Goal: Task Accomplishment & Management: Manage account settings

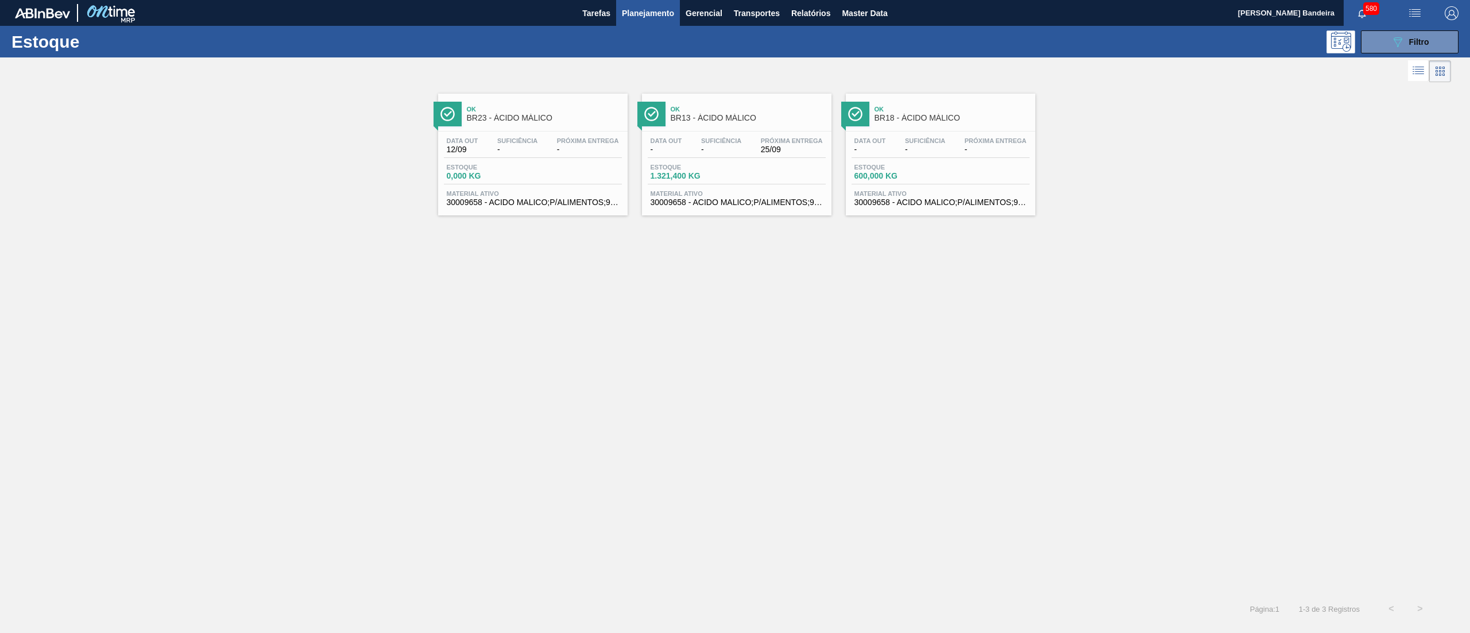
drag, startPoint x: 815, startPoint y: 440, endPoint x: 811, endPoint y: 472, distance: 31.9
click at [813, 441] on div "Ok BR23 - ÁCIDO MÁLICO Data [DATE] Suficiência - Próxima Entrega - Estoque 0,00…" at bounding box center [735, 339] width 1470 height 509
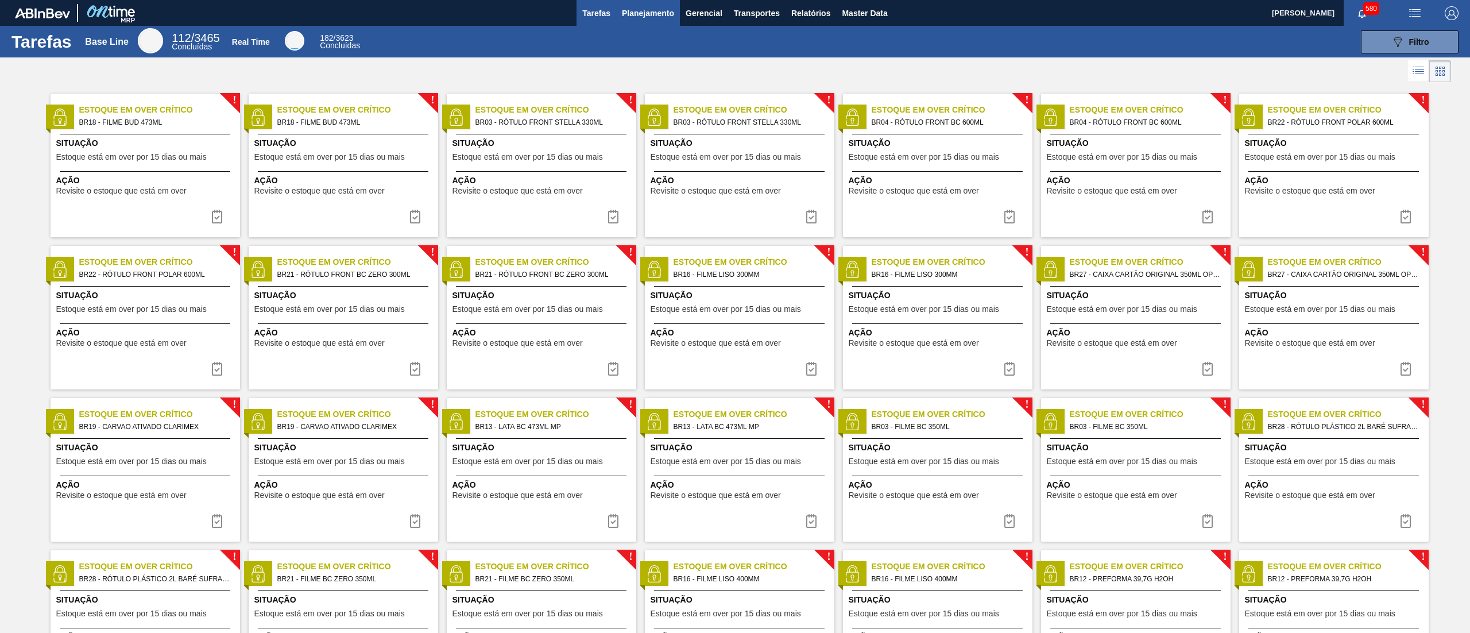
click at [651, 18] on span "Planejamento" at bounding box center [648, 13] width 52 height 14
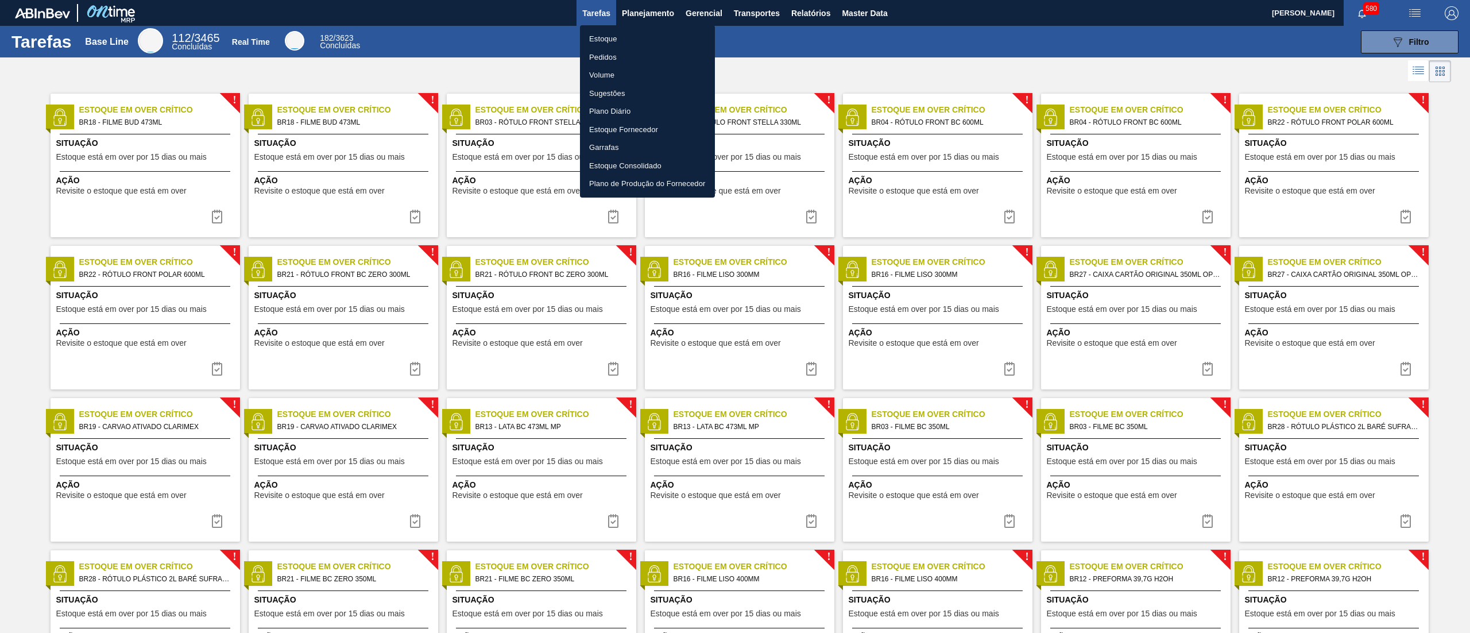
click at [624, 38] on li "Estoque" at bounding box center [647, 39] width 135 height 18
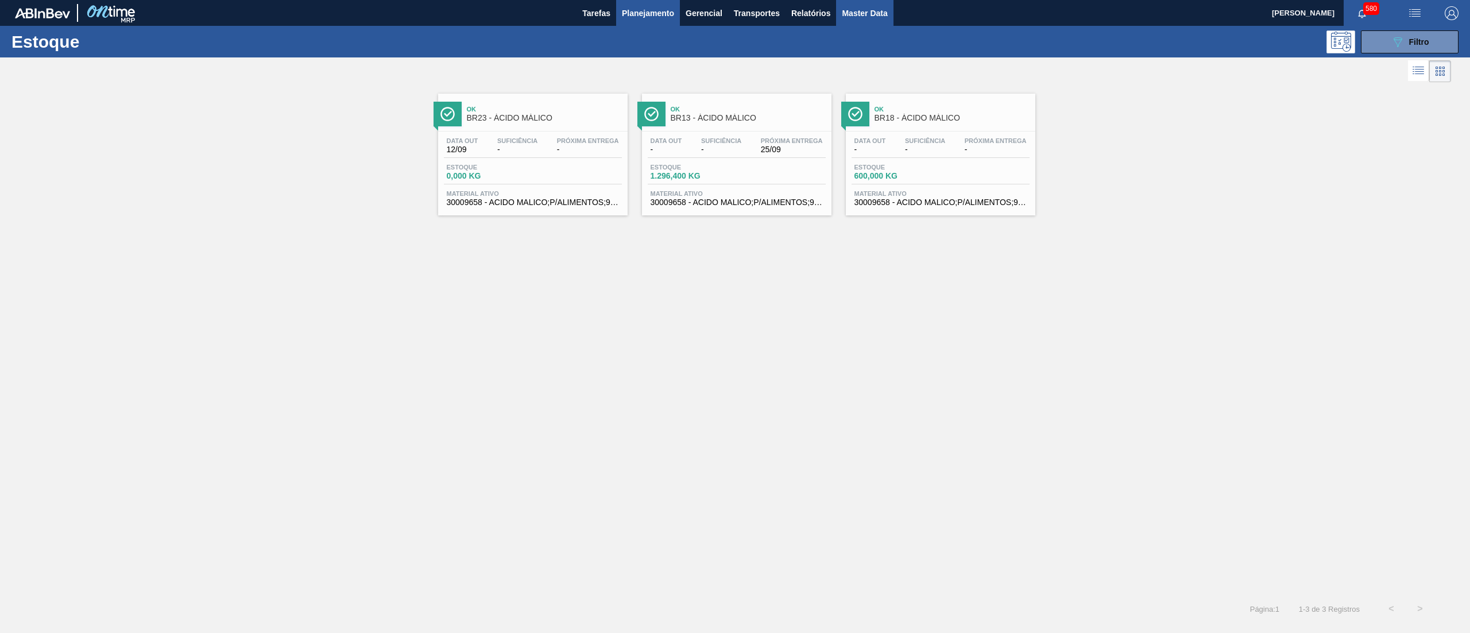
click at [876, 4] on button "Master Data" at bounding box center [864, 13] width 57 height 26
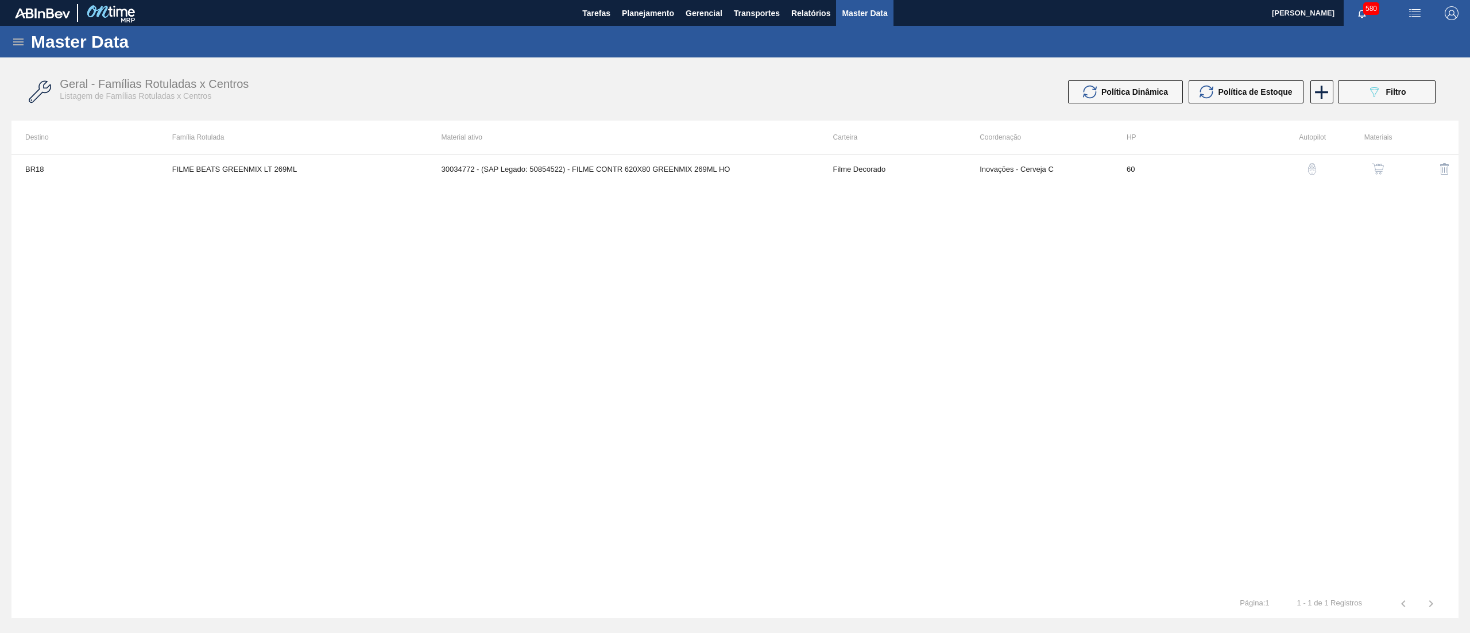
drag, startPoint x: 19, startPoint y: 48, endPoint x: 15, endPoint y: 42, distance: 7.0
click at [17, 47] on div "Master Data" at bounding box center [735, 42] width 1470 height 32
click at [23, 49] on div "Master Data" at bounding box center [735, 42] width 1470 height 32
click at [22, 40] on icon at bounding box center [18, 42] width 14 height 14
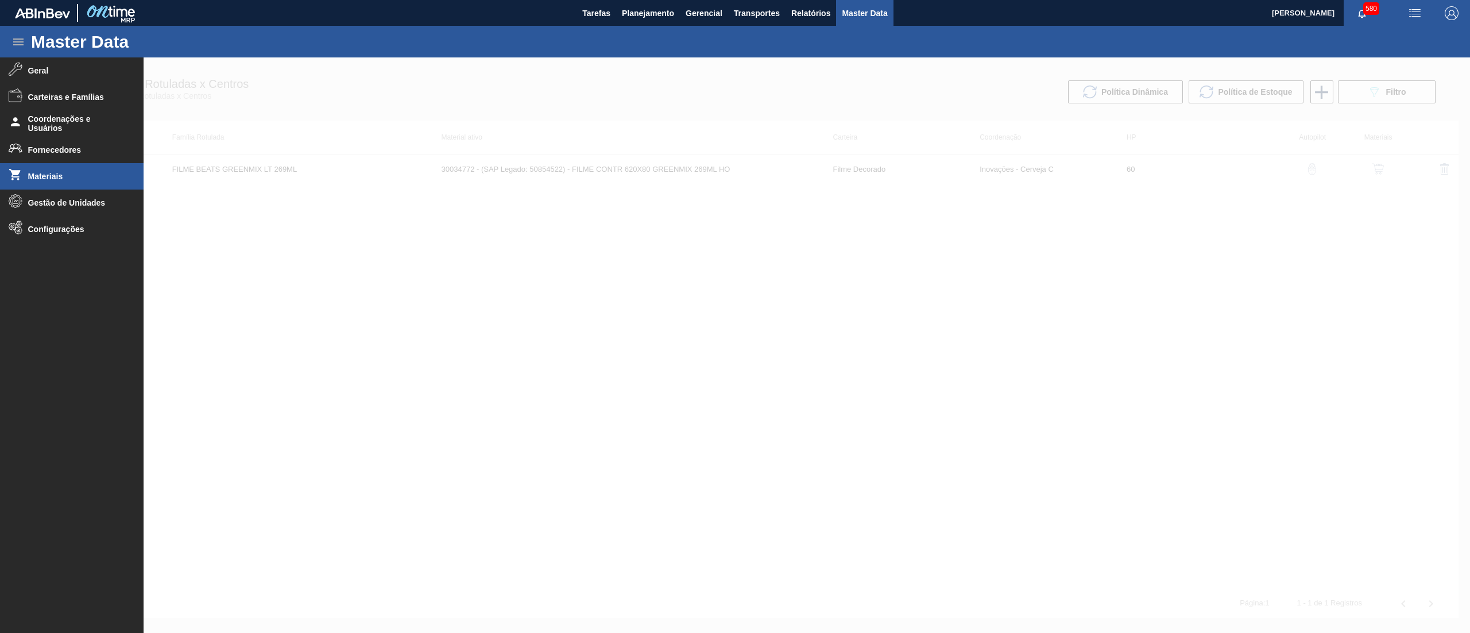
click at [41, 172] on span "Materiais" at bounding box center [75, 176] width 95 height 9
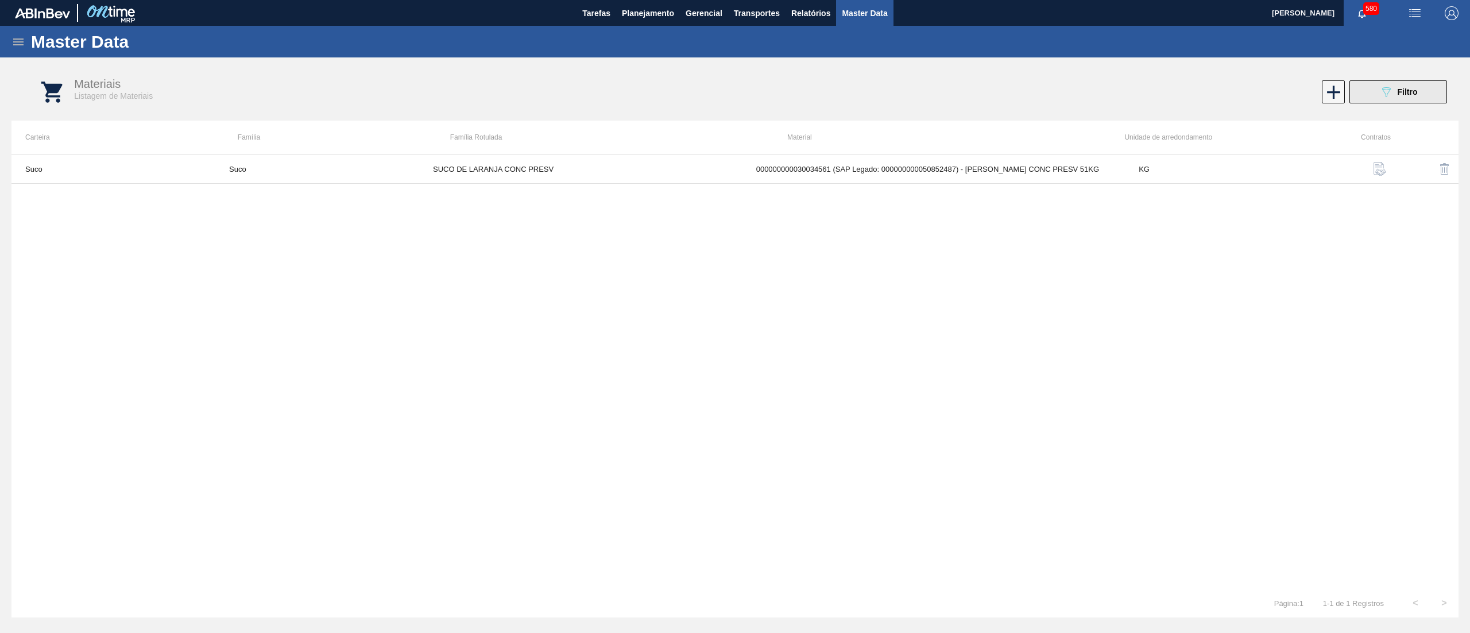
click at [1379, 89] on icon "089F7B8B-B2A5-4AFE-B5C0-19BA573D28AC" at bounding box center [1386, 92] width 14 height 14
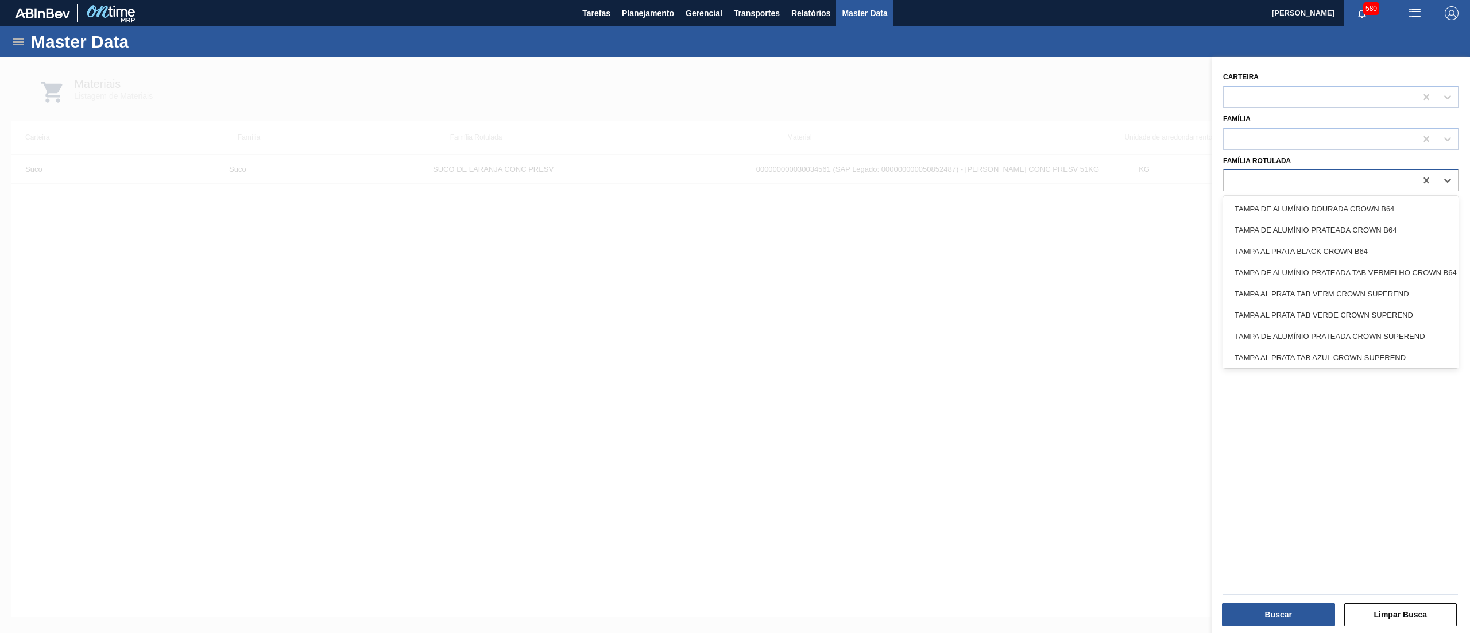
click at [1294, 179] on div at bounding box center [1320, 180] width 192 height 17
paste Rotulada "RÓTULO PLÁSTICO SUKITA UVA MISTA 200ML H"
type Rotulada "RÓTULO PLÁSTICO SUKITA UVA MISTA 200ML H"
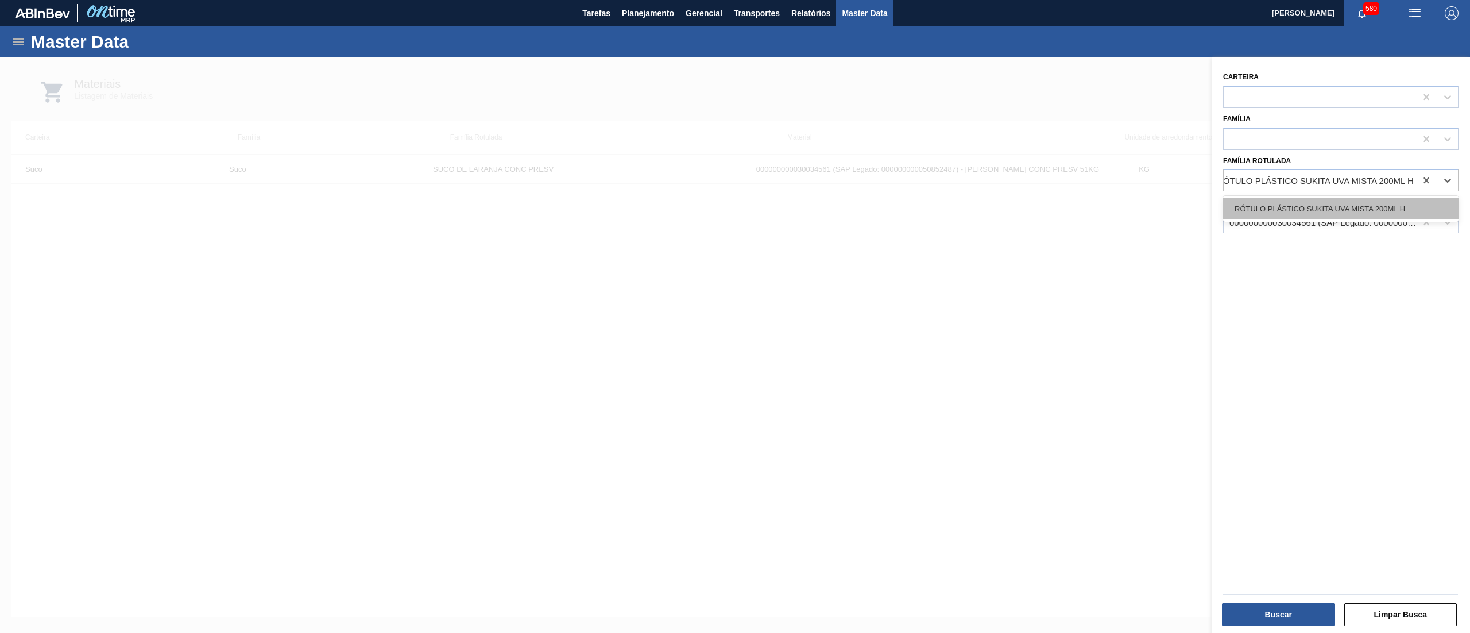
click at [1307, 202] on div "RÓTULO PLÁSTICO SUKITA UVA MISTA 200ML H" at bounding box center [1340, 208] width 235 height 21
click at [1429, 225] on icon at bounding box center [1426, 222] width 11 height 11
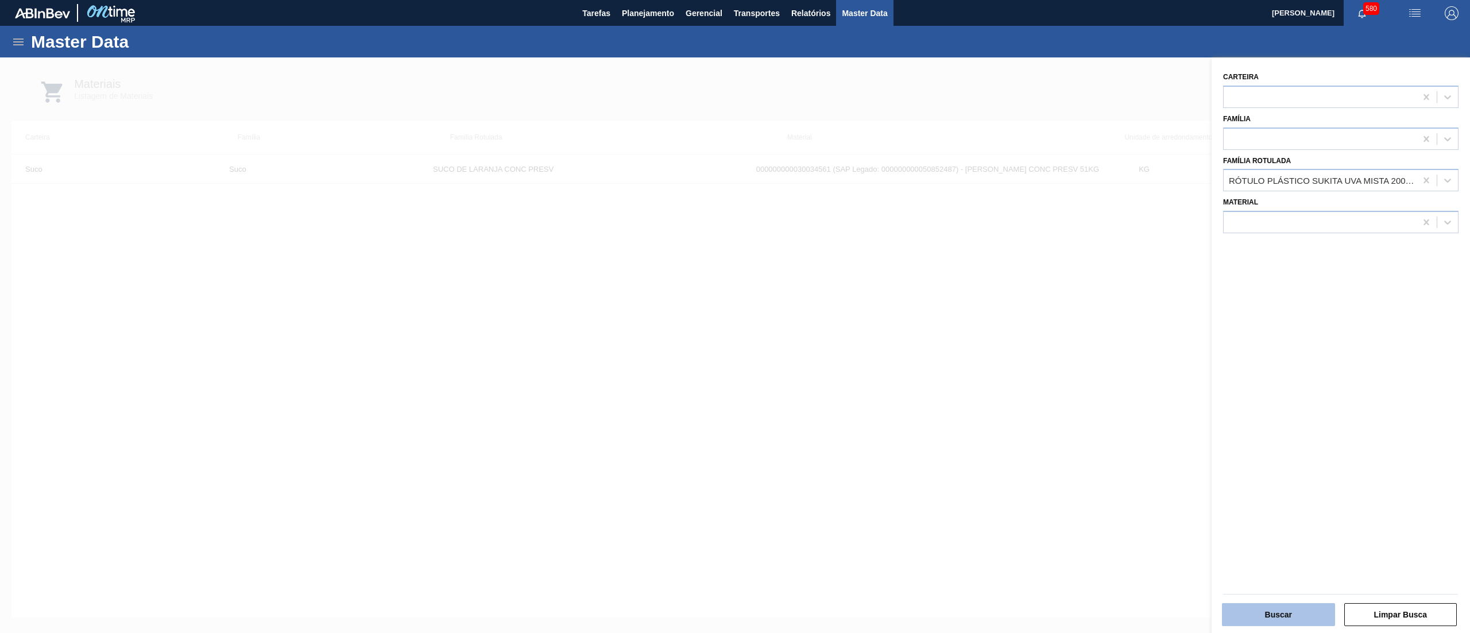
click at [1305, 604] on button "Buscar" at bounding box center [1278, 614] width 113 height 23
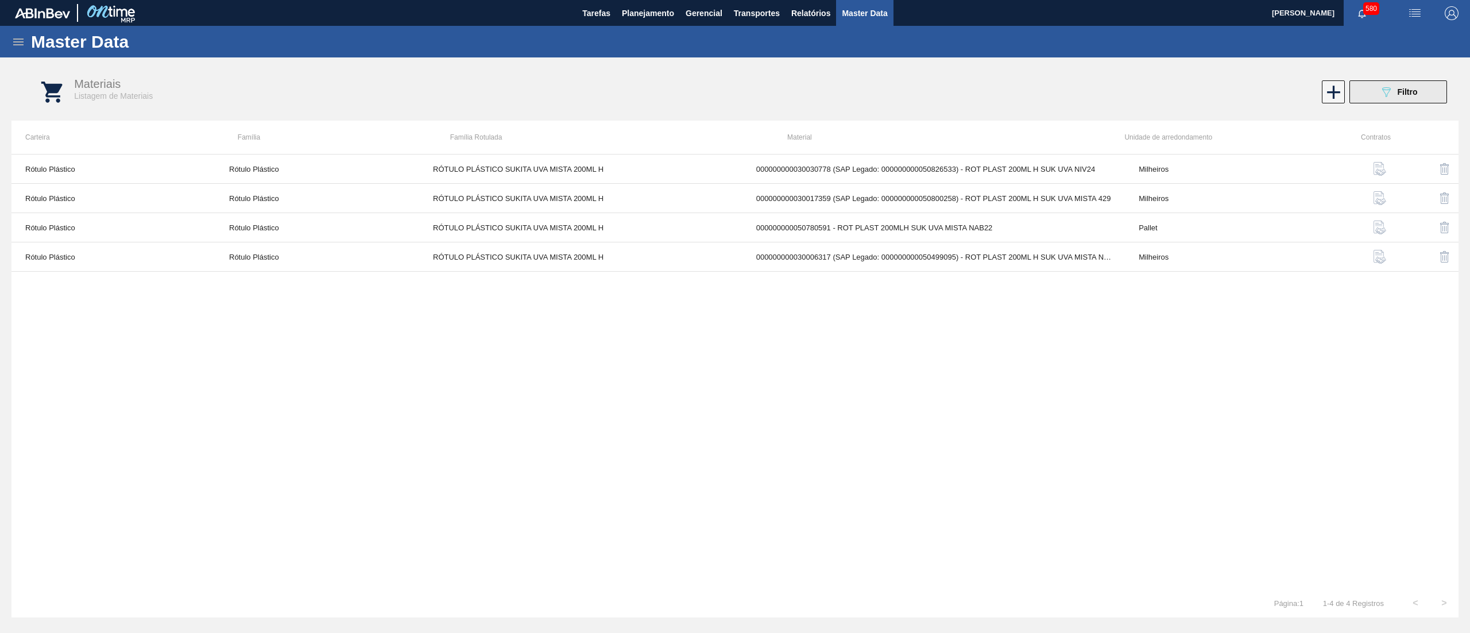
click at [1393, 93] on icon "089F7B8B-B2A5-4AFE-B5C0-19BA573D28AC" at bounding box center [1386, 92] width 14 height 14
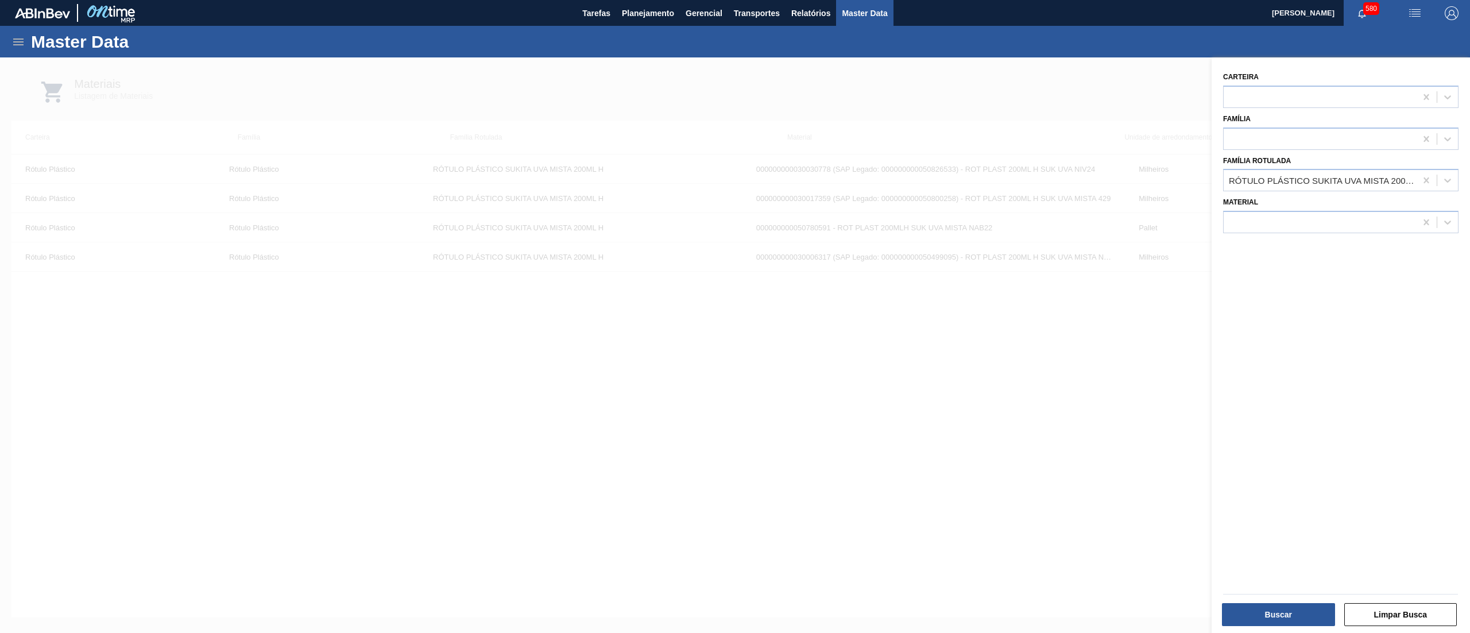
click at [940, 114] on div at bounding box center [735, 373] width 1470 height 633
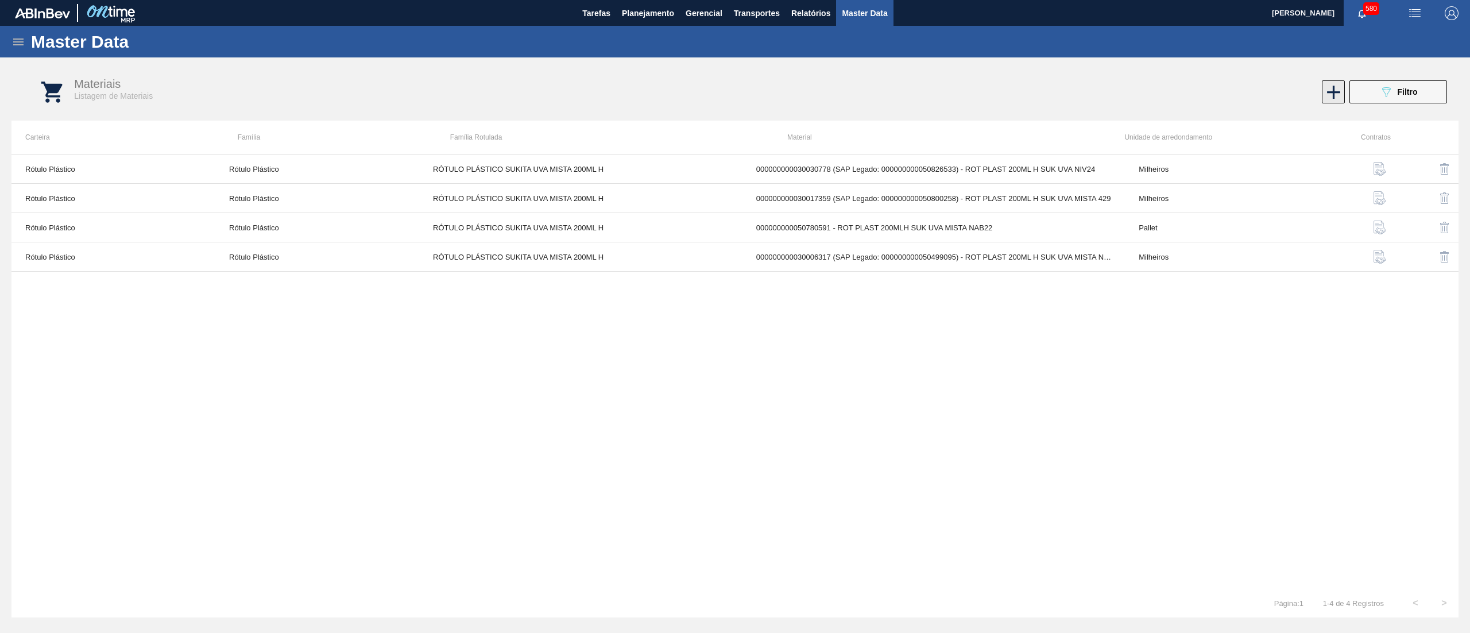
click at [1337, 95] on icon at bounding box center [1334, 92] width 22 height 22
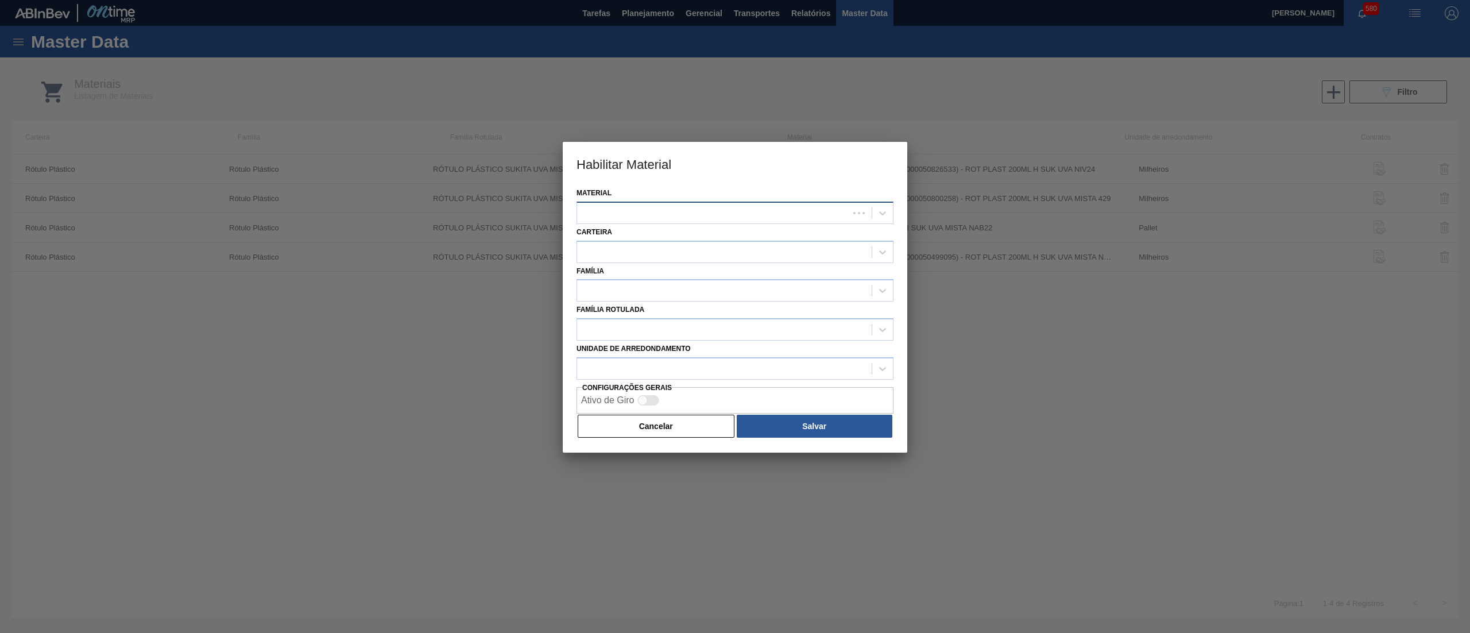
click at [628, 206] on div at bounding box center [713, 212] width 272 height 17
paste input "30036584"
type input "30036584"
click at [651, 183] on h3 "Habilitar Material" at bounding box center [735, 164] width 345 height 44
click at [642, 215] on div at bounding box center [713, 212] width 272 height 17
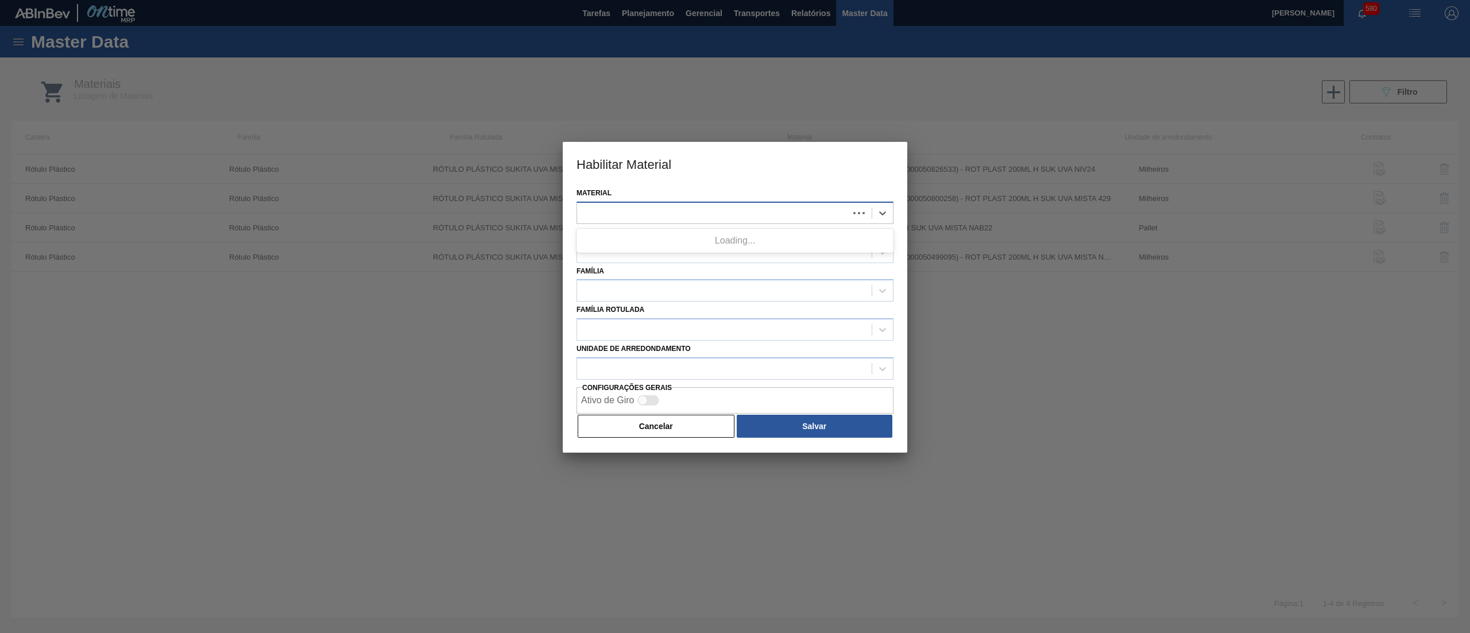
click at [642, 215] on div at bounding box center [713, 212] width 272 height 17
click at [642, 215] on div at bounding box center [724, 212] width 295 height 17
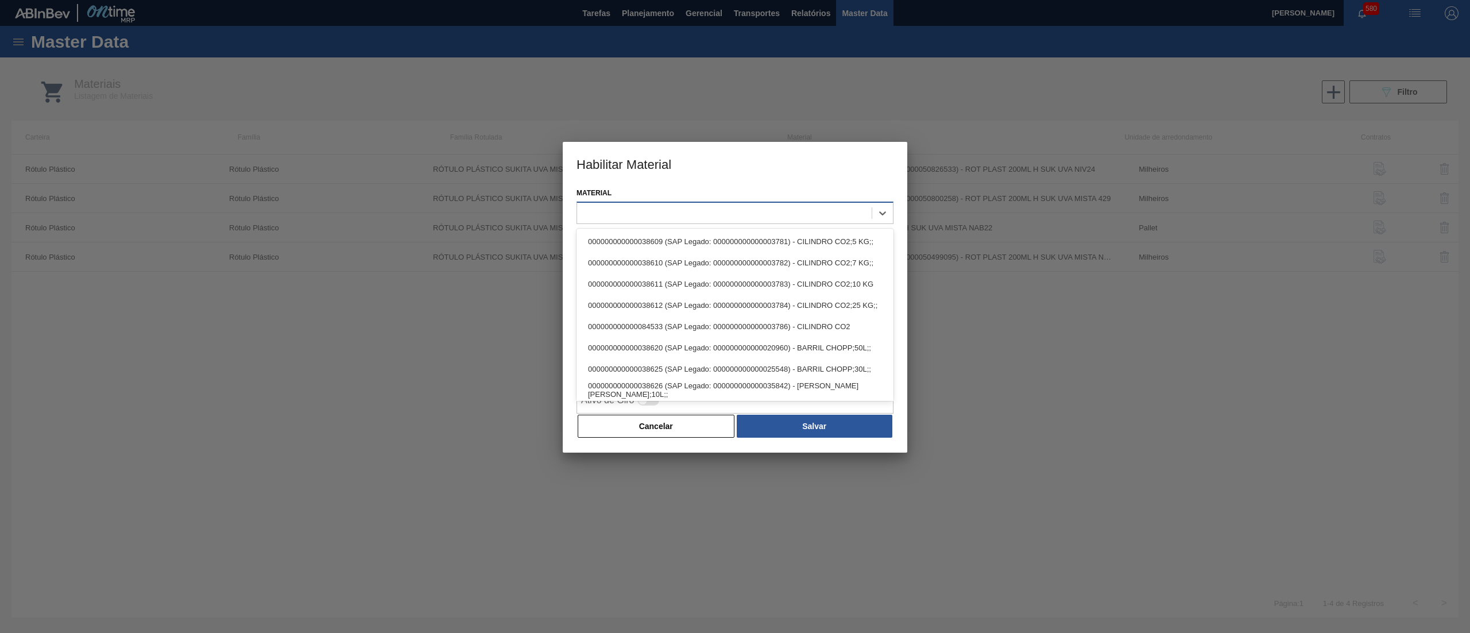
click at [642, 215] on div at bounding box center [724, 212] width 295 height 17
paste input "30036584"
type input "30036584"
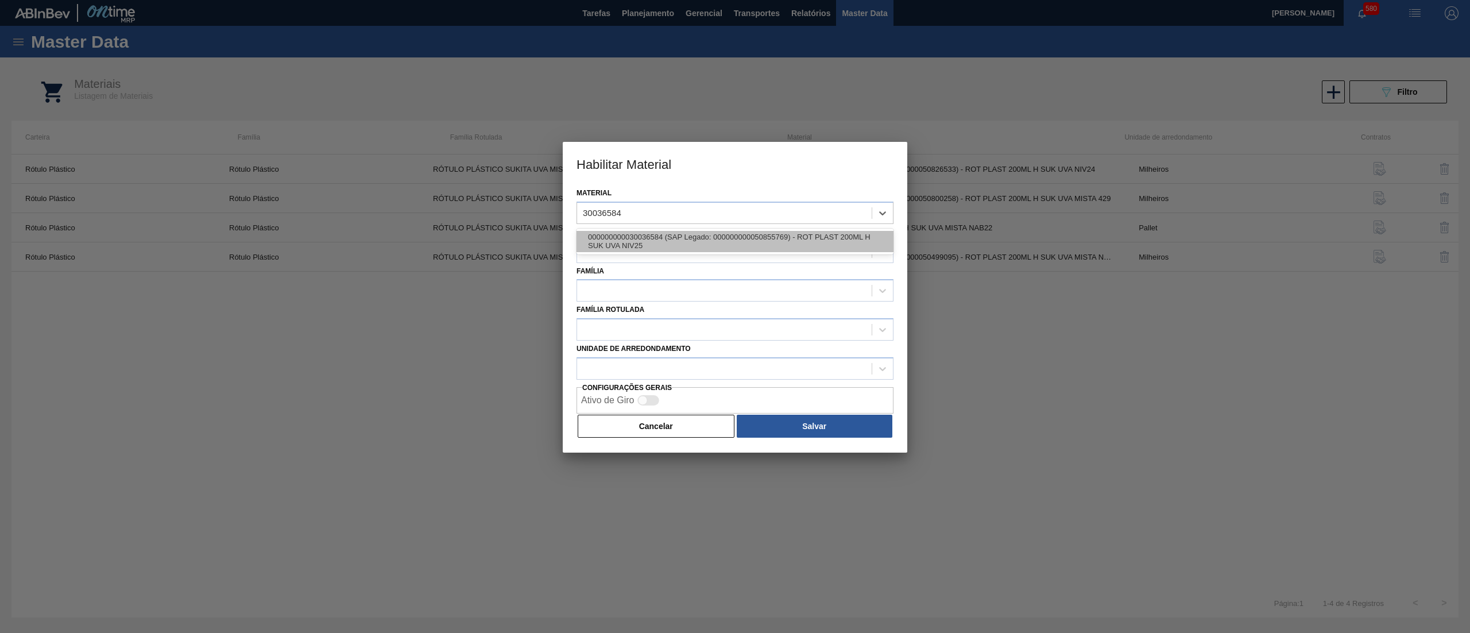
click at [648, 239] on div "000000000030036584 (SAP Legado: 000000000050855769) - ROT PLAST 200ML H SUK UVA…" at bounding box center [735, 241] width 317 height 21
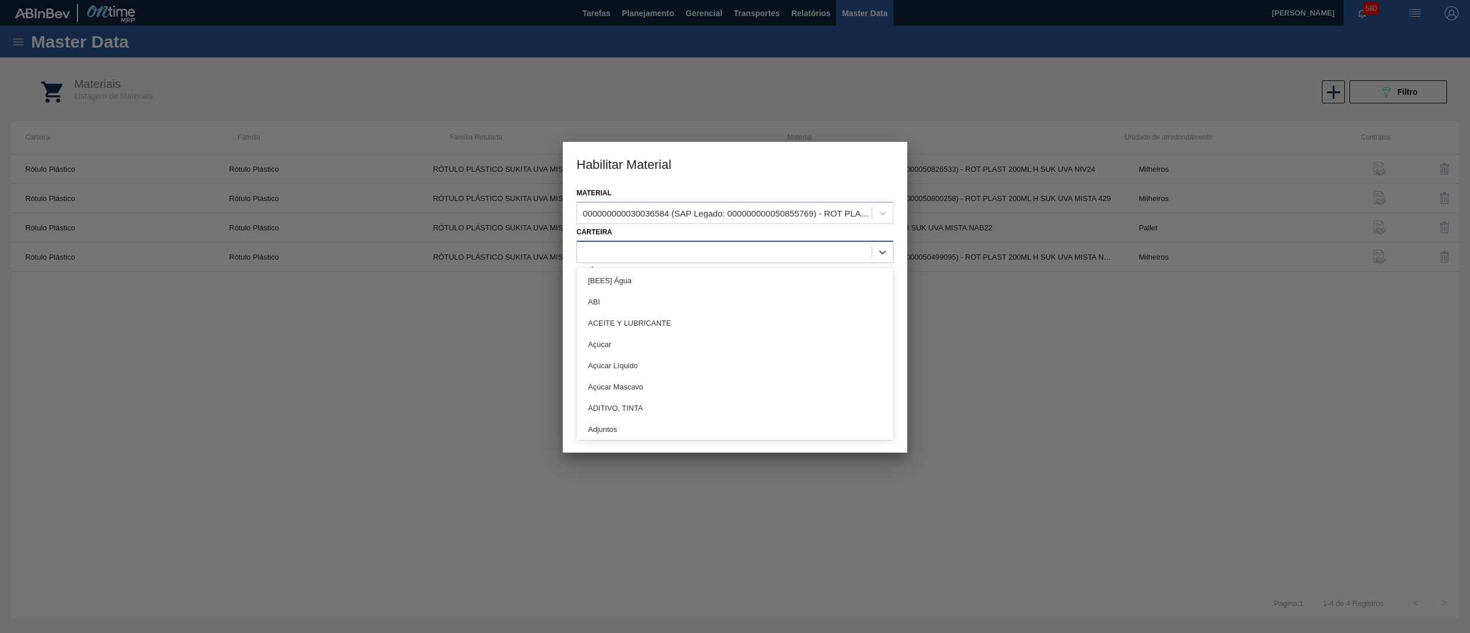
click at [637, 250] on div at bounding box center [724, 251] width 295 height 17
type input "plást"
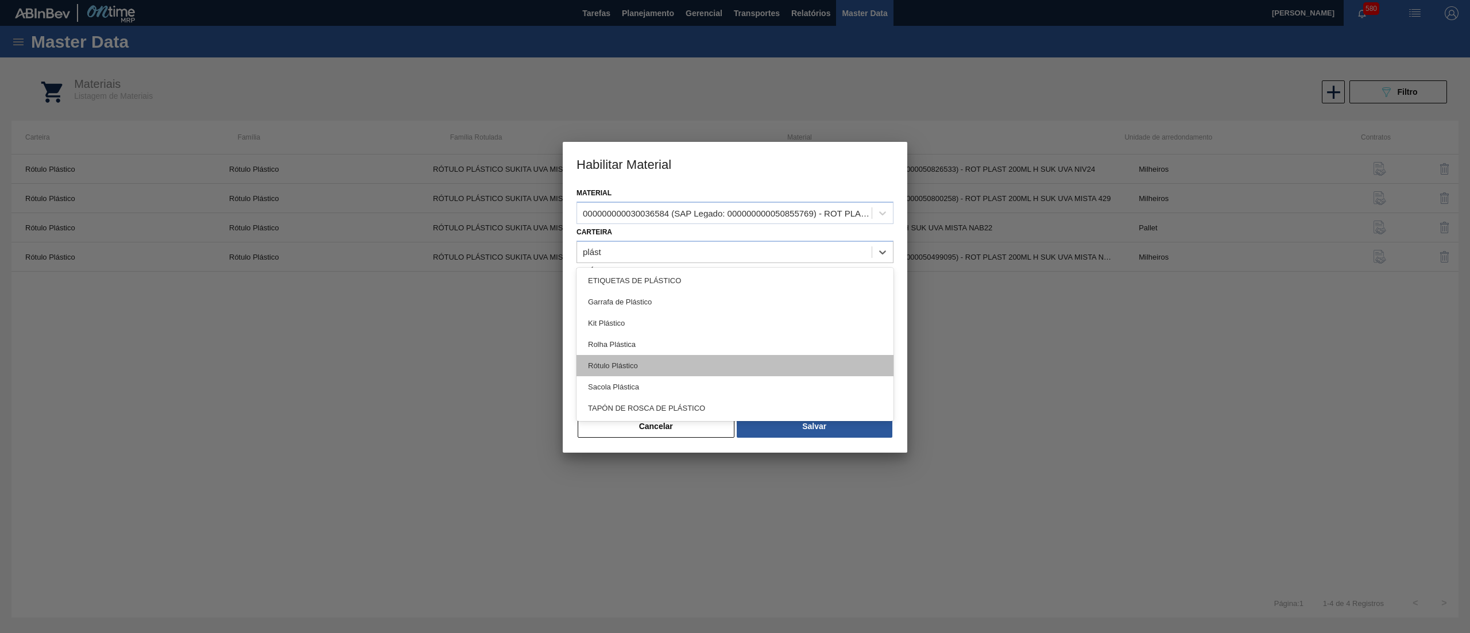
click at [639, 373] on div "Rótulo Plástico" at bounding box center [735, 365] width 317 height 21
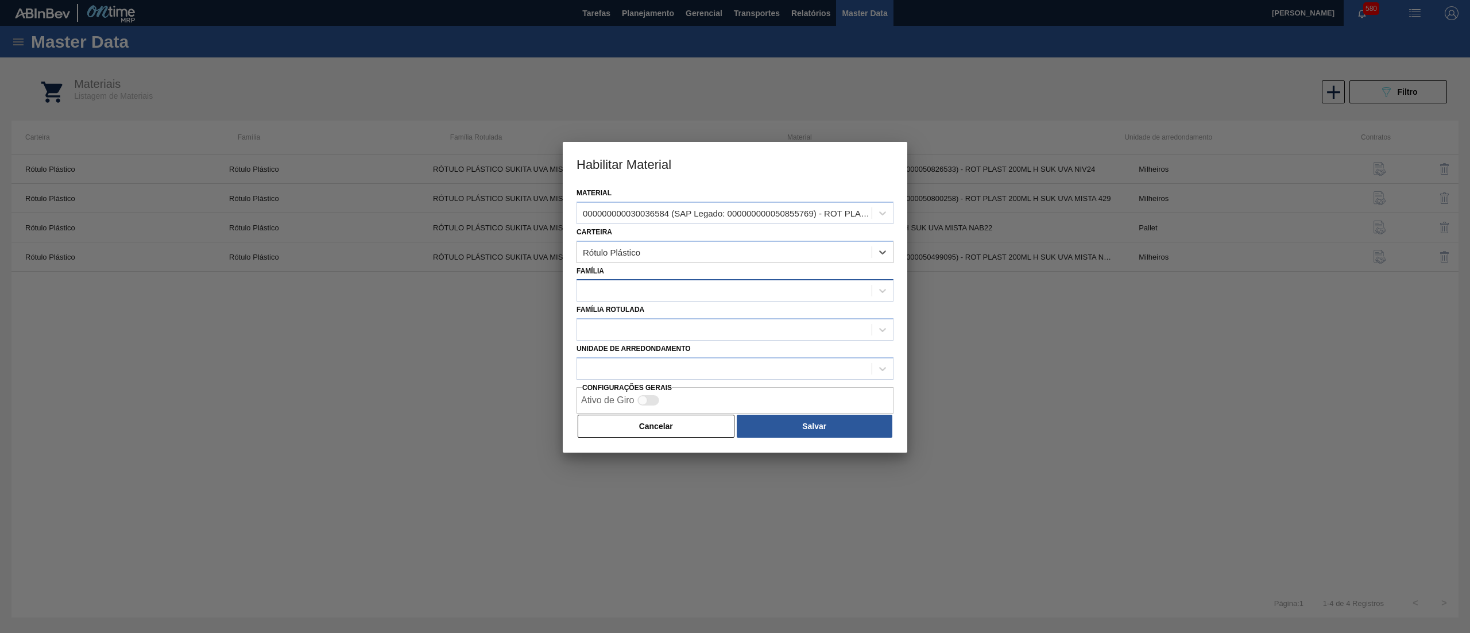
click at [626, 291] on div at bounding box center [724, 291] width 295 height 17
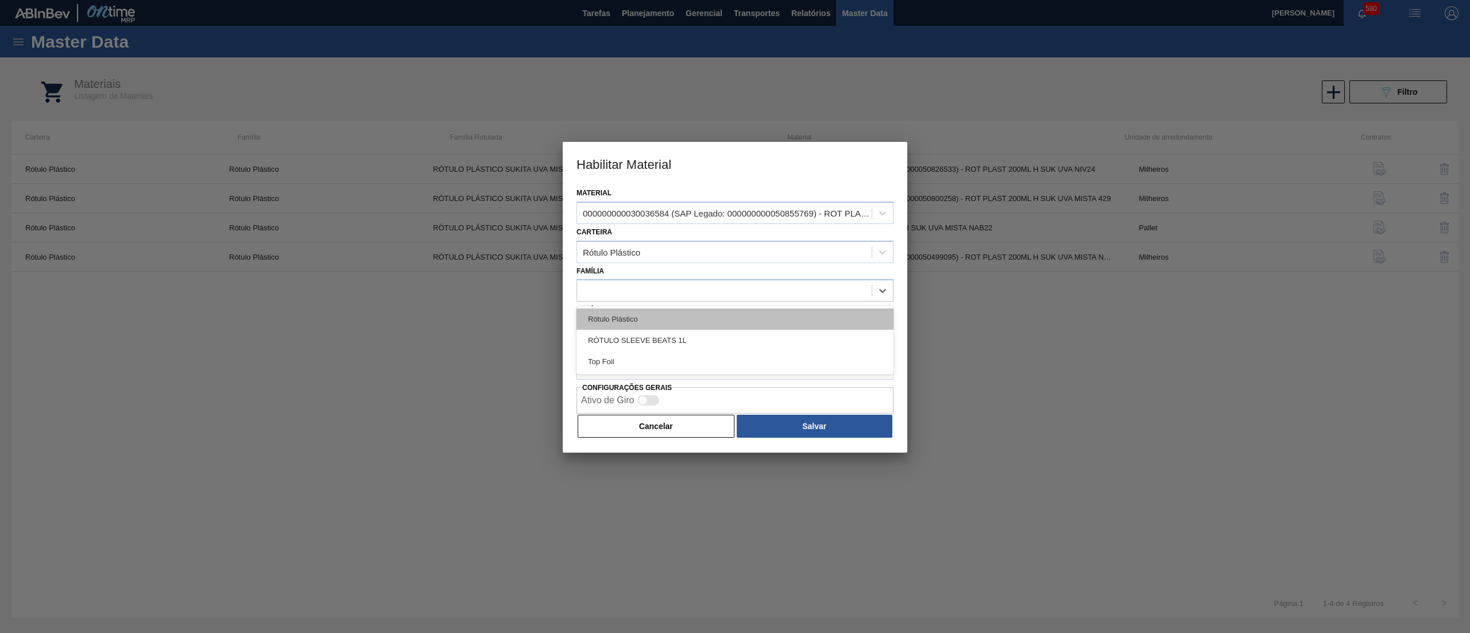
click at [628, 310] on div "Rótulo Plástico" at bounding box center [735, 318] width 317 height 21
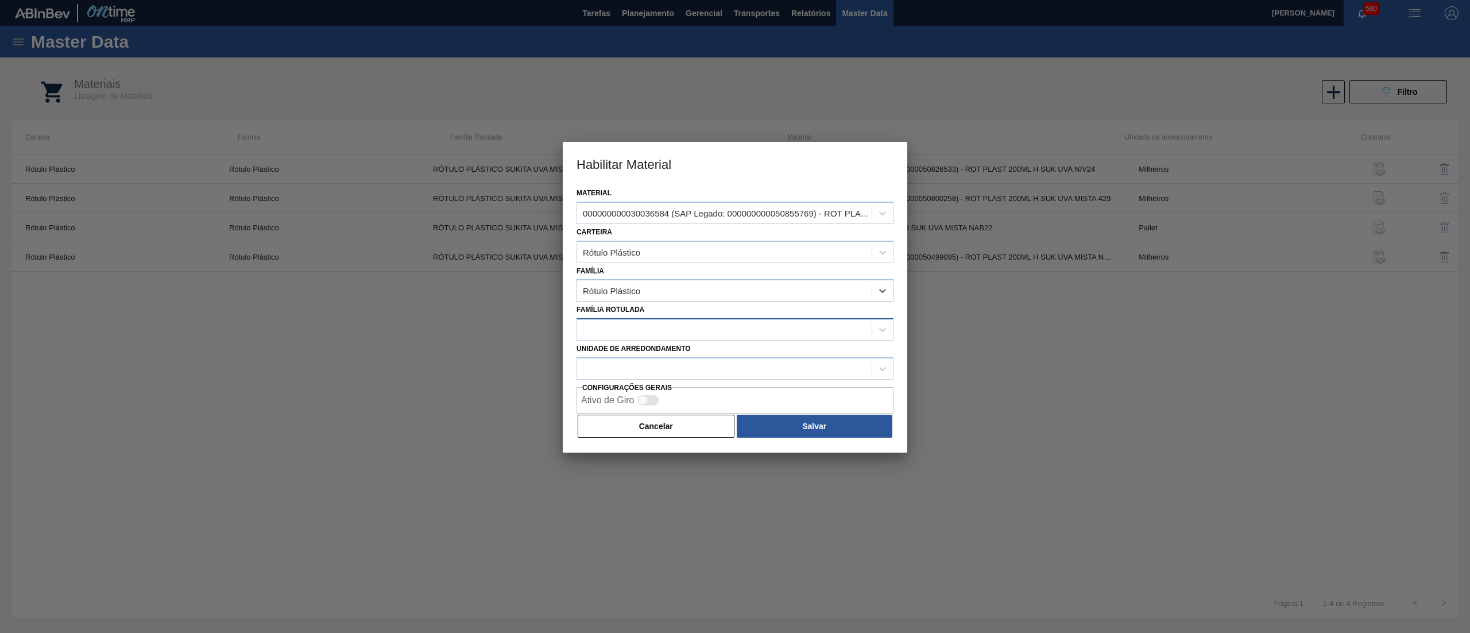
click at [682, 322] on div at bounding box center [724, 330] width 295 height 17
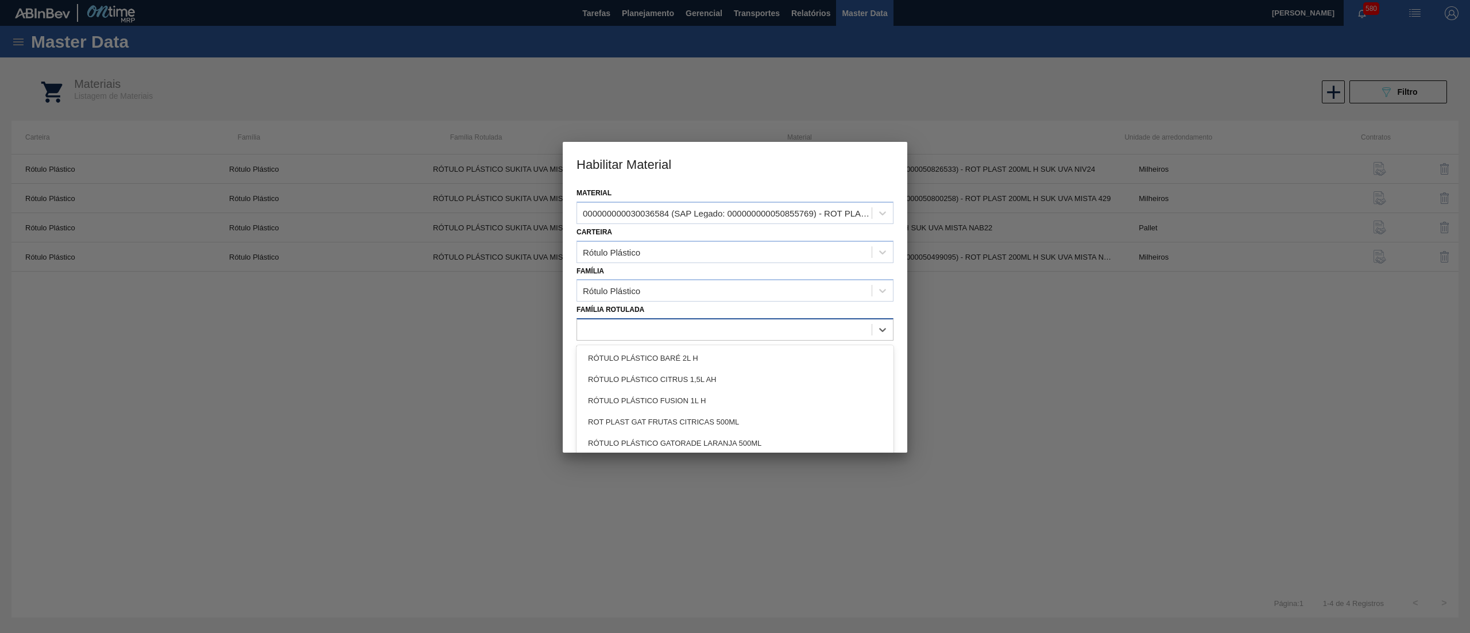
paste Rotulada "RÓTULO PLÁSTICO SUKITA UVA MISTA 200ML H"
type Rotulada "RÓTULO PLÁSTICO SUKITA UVA MISTA 200ML H"
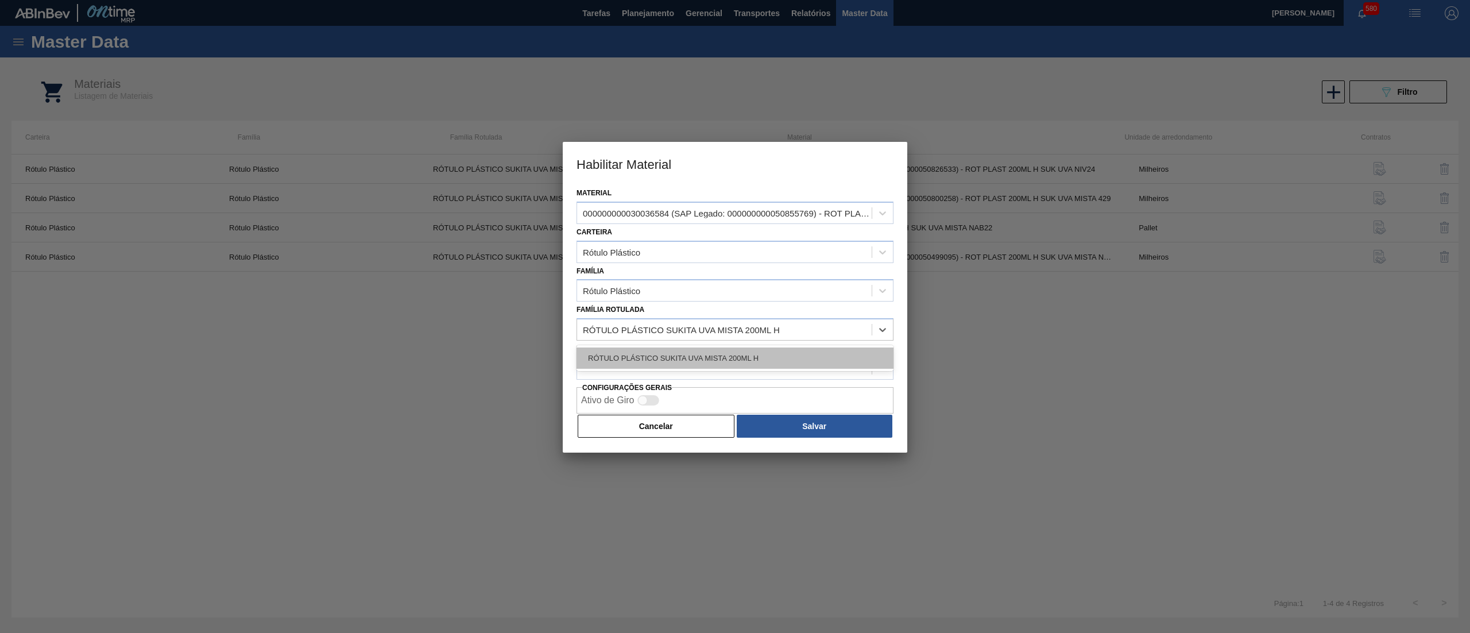
click at [683, 356] on div "RÓTULO PLÁSTICO SUKITA UVA MISTA 200ML H" at bounding box center [735, 357] width 317 height 21
click at [639, 372] on div at bounding box center [724, 368] width 295 height 17
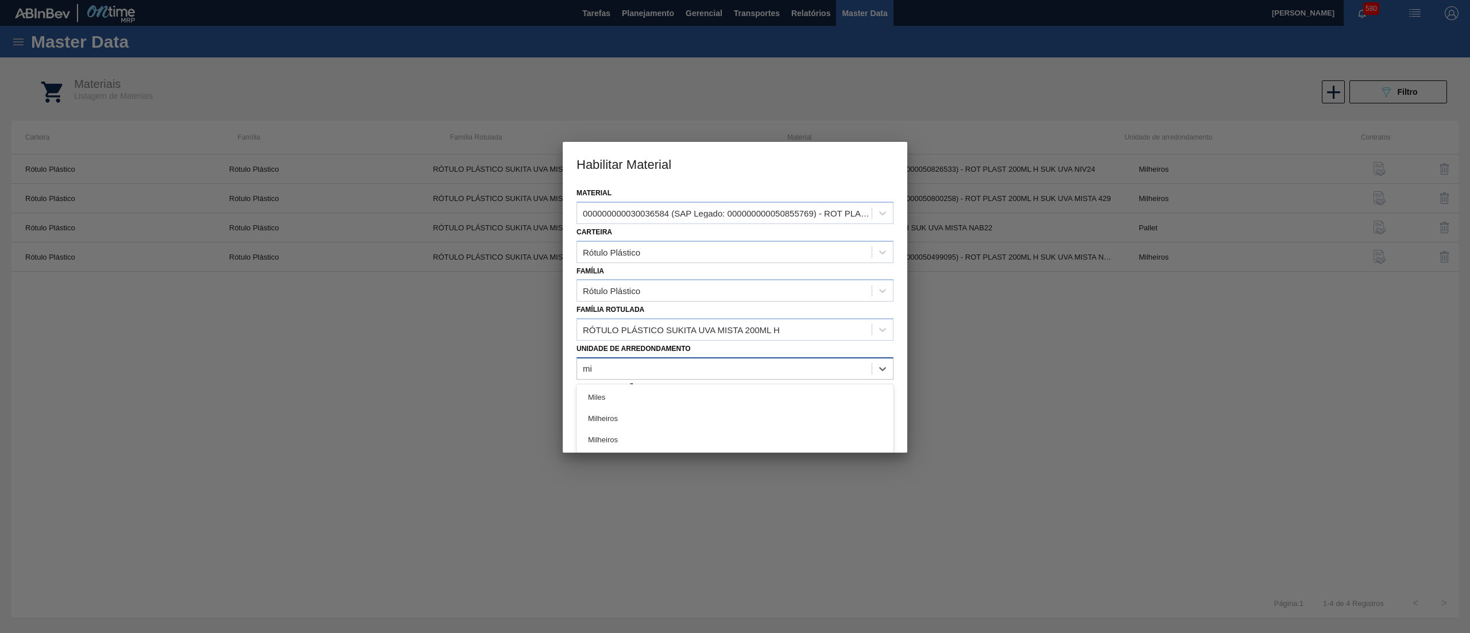
type arredondamento "mil"
click at [644, 413] on div "Milheiros" at bounding box center [735, 418] width 317 height 21
click at [787, 424] on button "Salvar" at bounding box center [815, 426] width 156 height 23
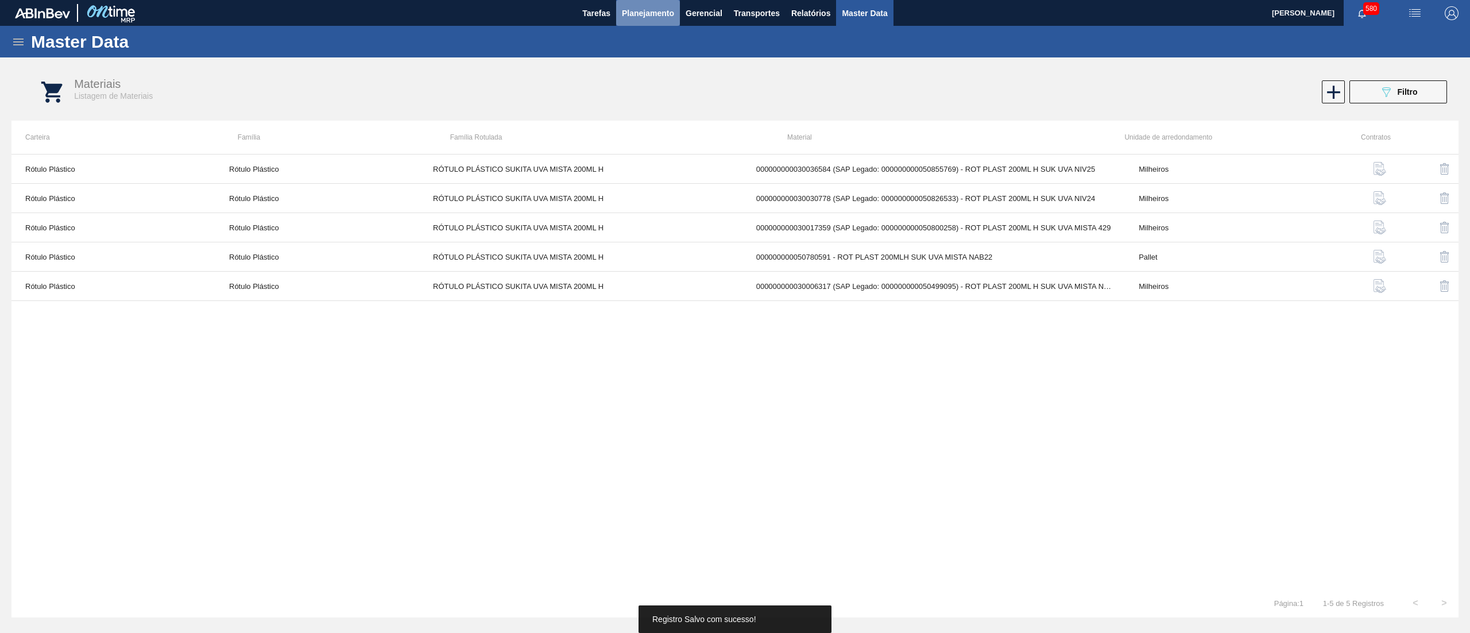
click at [658, 18] on span "Planejamento" at bounding box center [648, 13] width 52 height 14
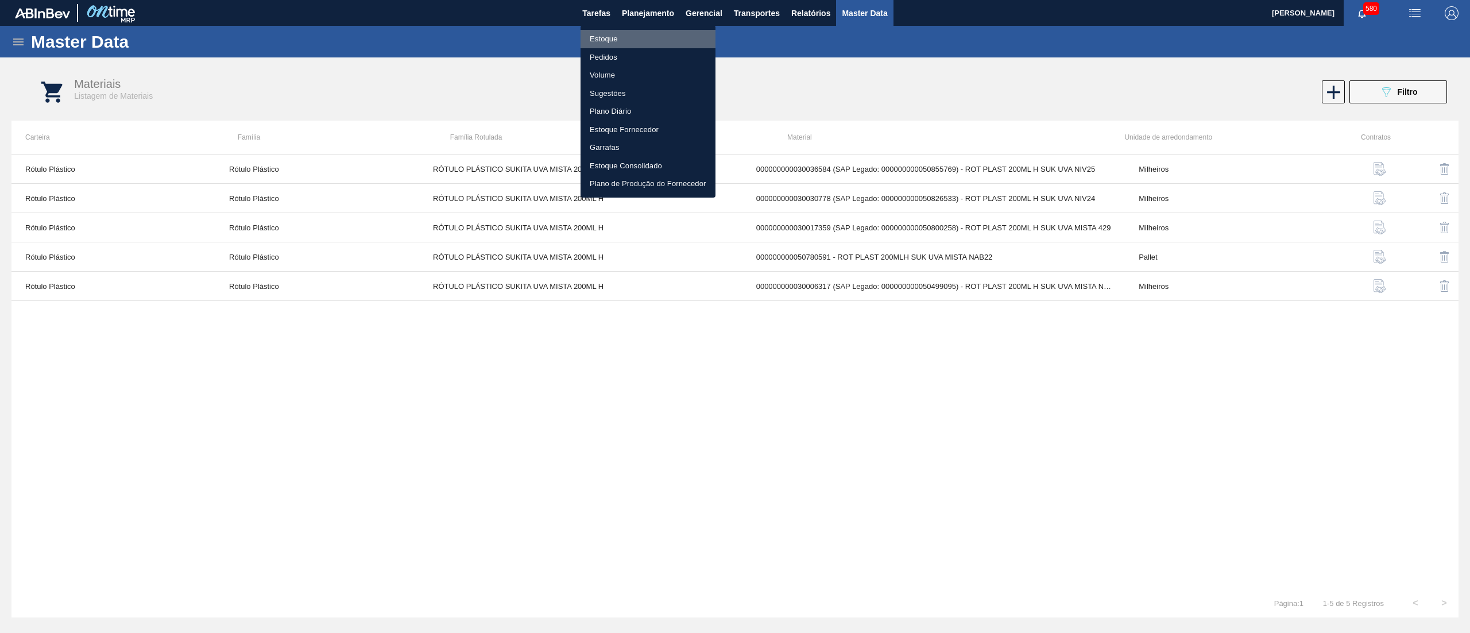
click at [635, 38] on li "Estoque" at bounding box center [648, 39] width 135 height 18
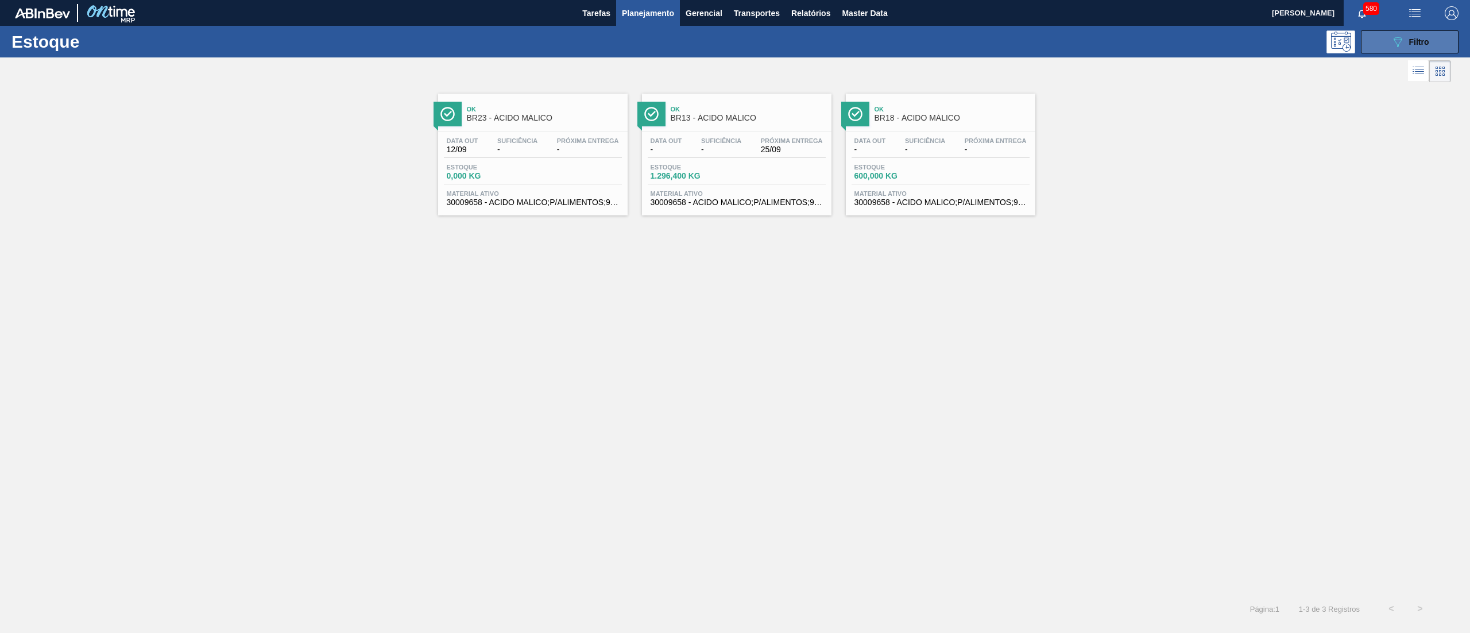
click at [1418, 45] on span "Filtro" at bounding box center [1419, 41] width 20 height 9
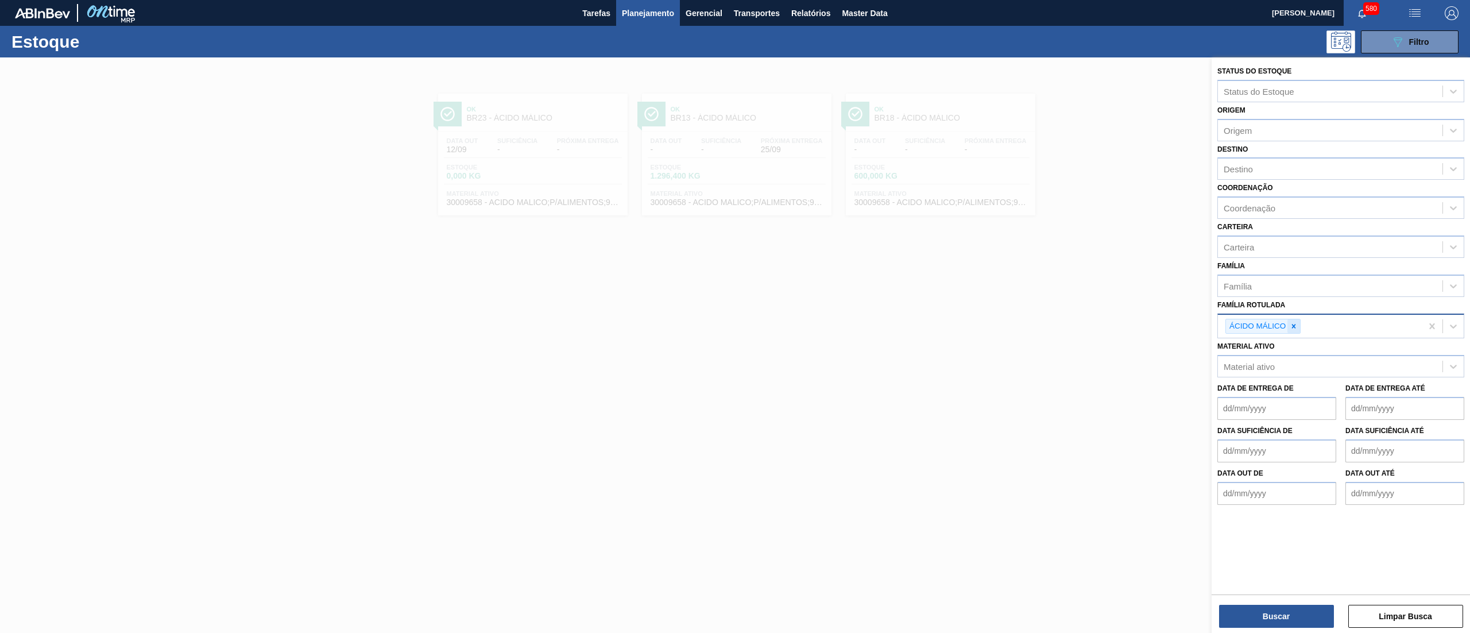
click at [1298, 327] on icon at bounding box center [1294, 326] width 8 height 8
paste Rotulada "RÓTULO PLÁSTICO SUKITA UVA MISTA 200ML H"
type Rotulada "RÓTULO PLÁSTICO SUKITA UVA MISTA 200ML H"
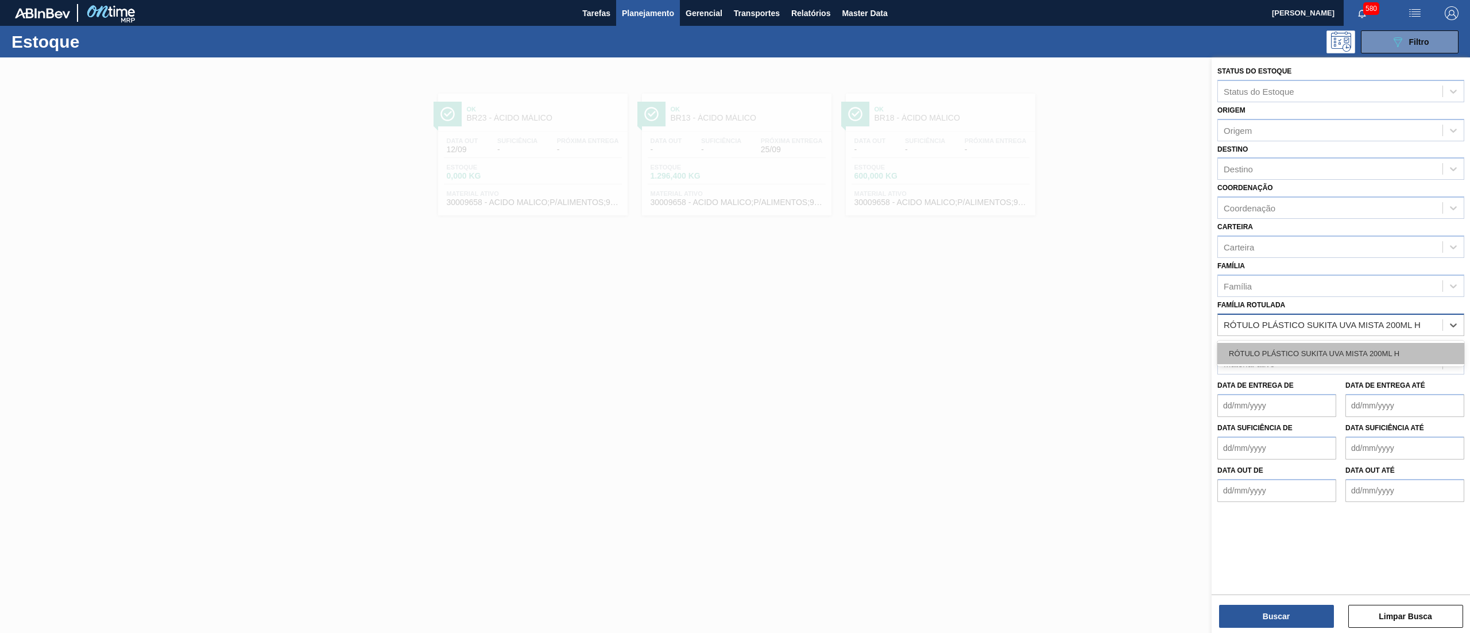
click at [1294, 344] on div "RÓTULO PLÁSTICO SUKITA UVA MISTA 200ML H" at bounding box center [1340, 353] width 247 height 21
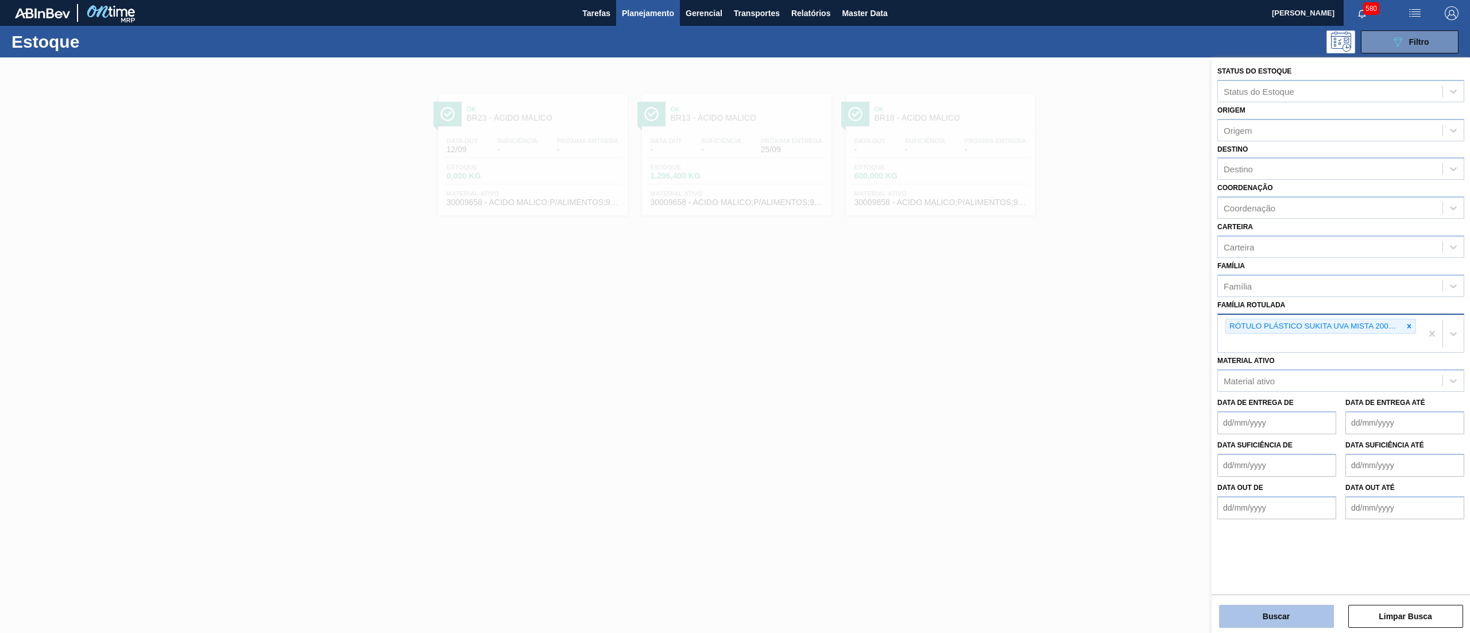
click at [1263, 617] on button "Buscar" at bounding box center [1276, 616] width 115 height 23
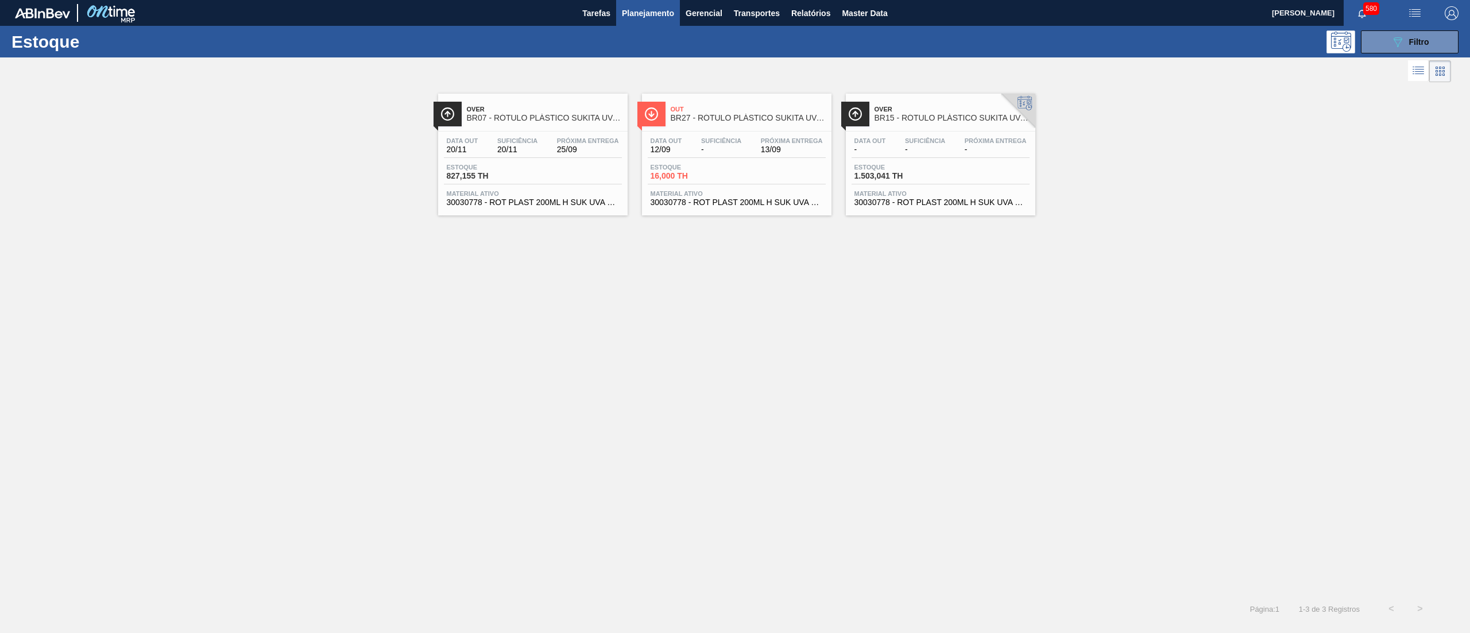
click at [580, 199] on span "30030778 - ROT PLAST 200ML H SUK UVA NIV24" at bounding box center [533, 202] width 172 height 9
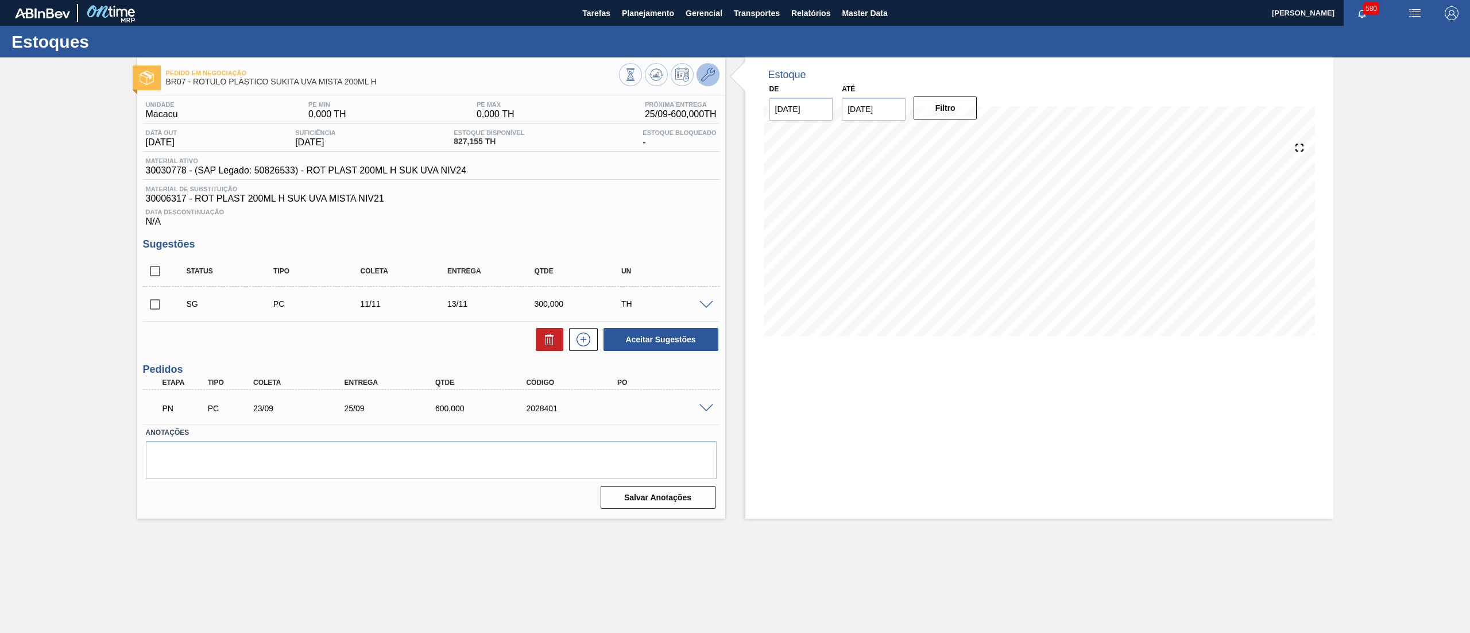
click at [708, 78] on icon at bounding box center [708, 75] width 14 height 14
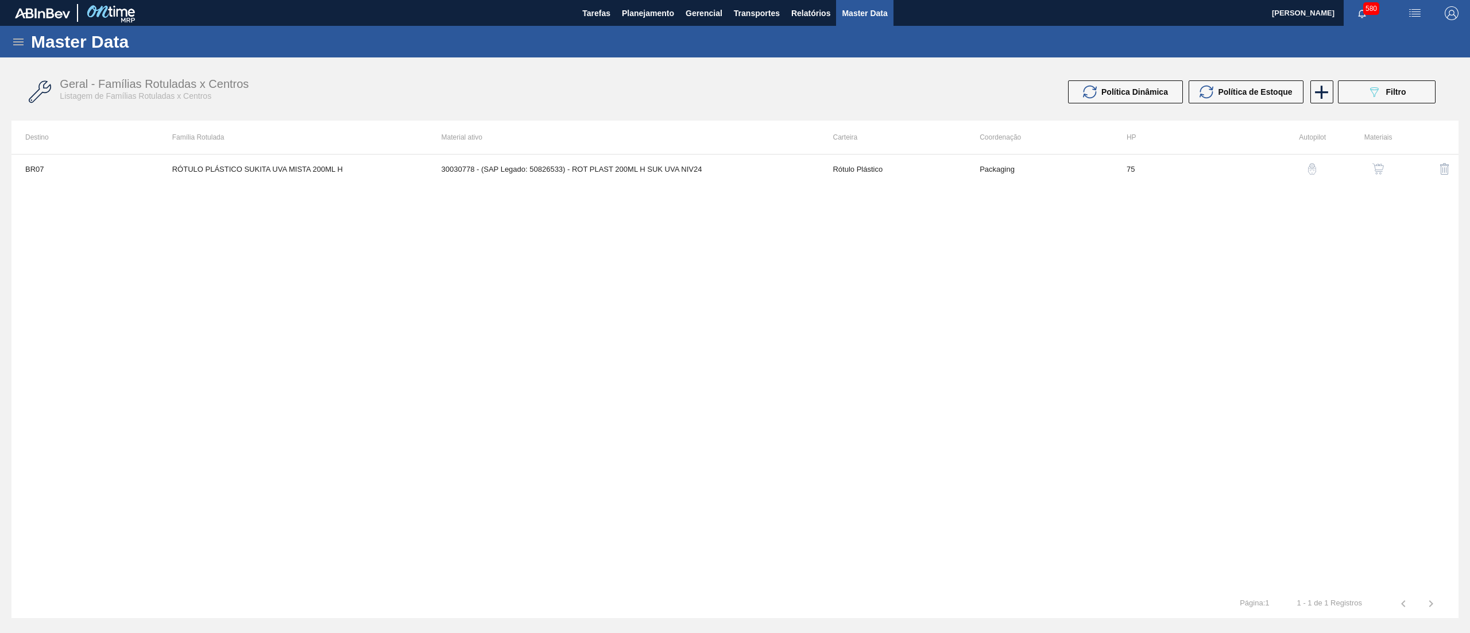
click at [1378, 168] on img "button" at bounding box center [1378, 168] width 11 height 11
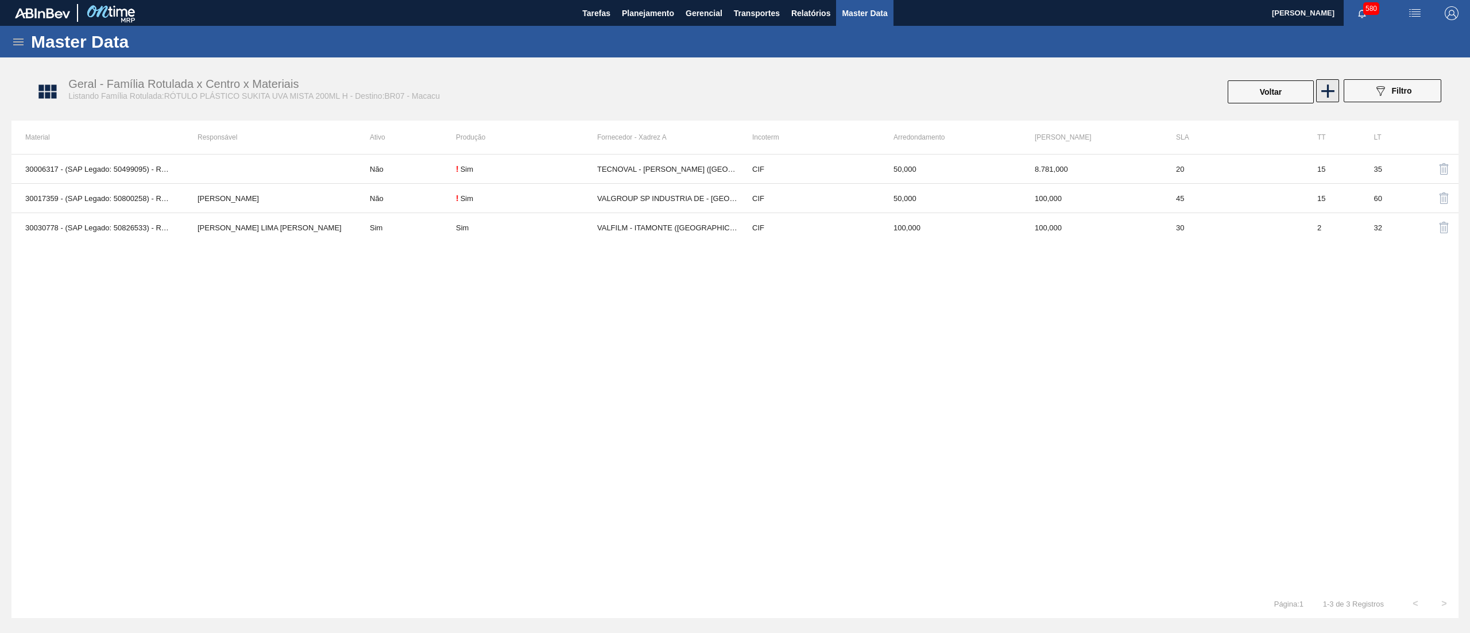
click at [1336, 94] on icon at bounding box center [1328, 91] width 22 height 22
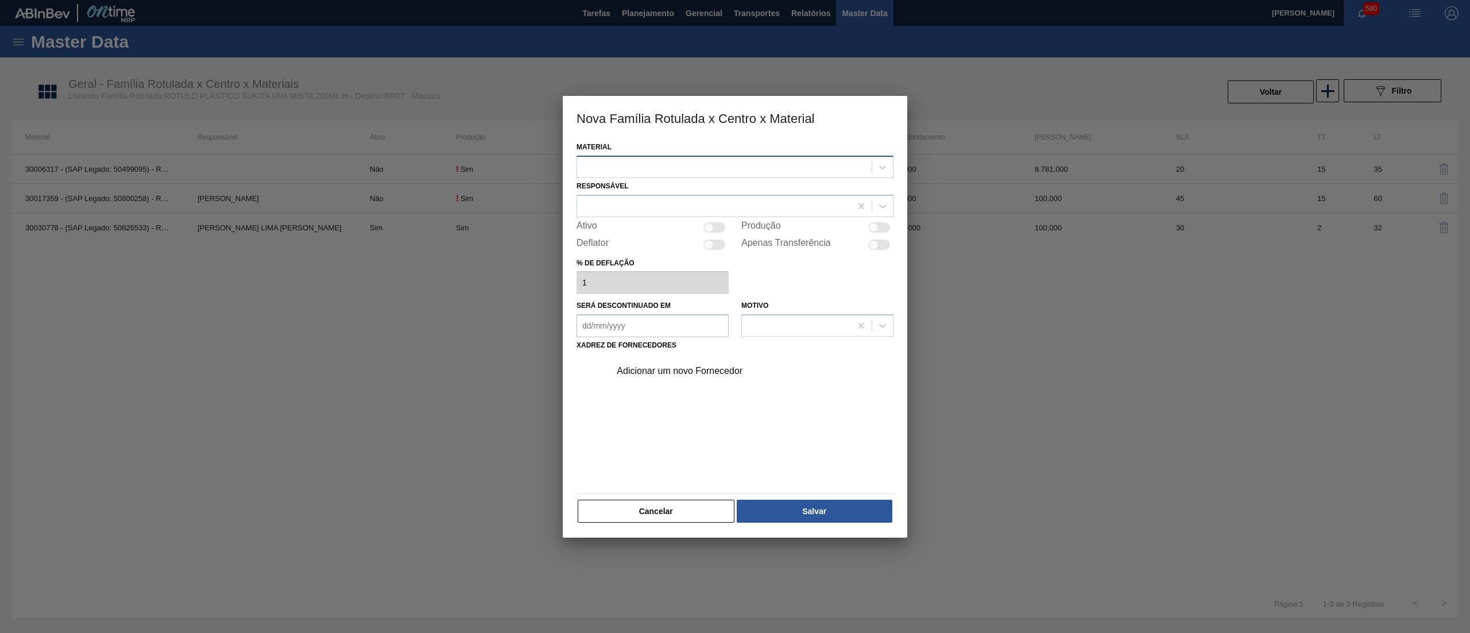
click at [789, 169] on div at bounding box center [724, 167] width 295 height 17
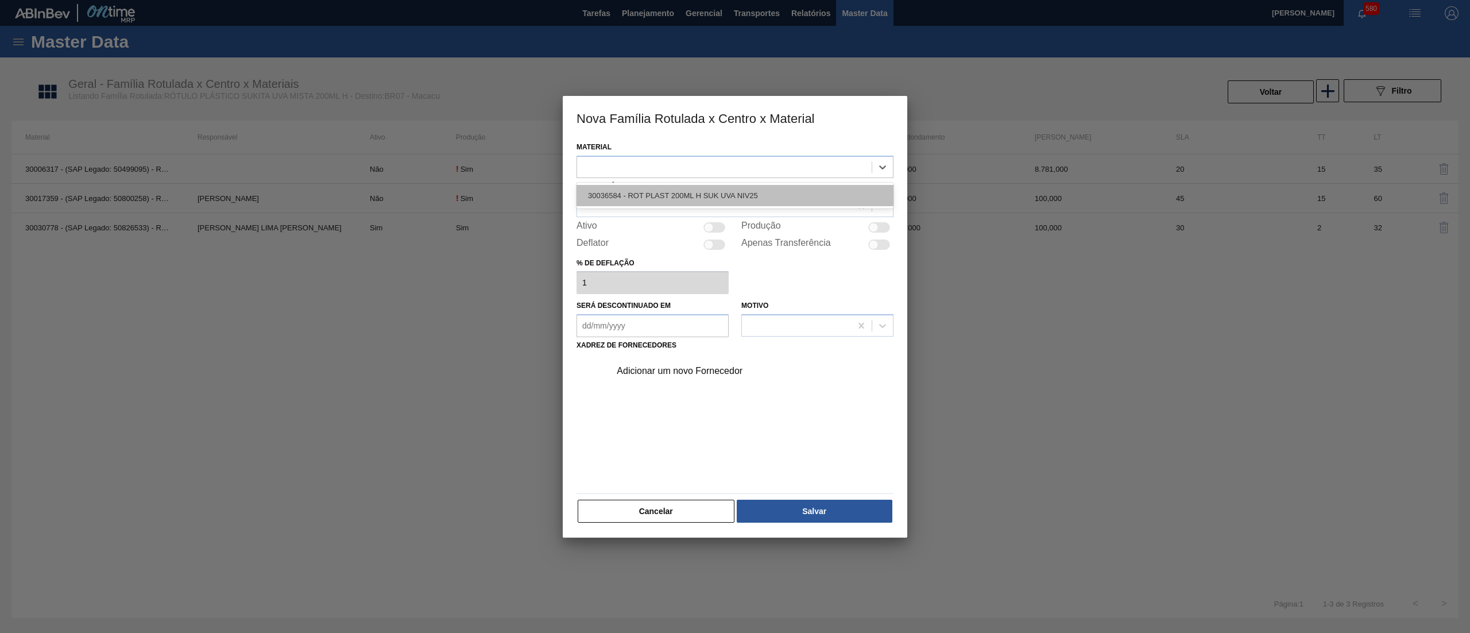
click at [786, 191] on div "30036584 - ROT PLAST 200ML H SUK UVA NIV25" at bounding box center [735, 195] width 317 height 21
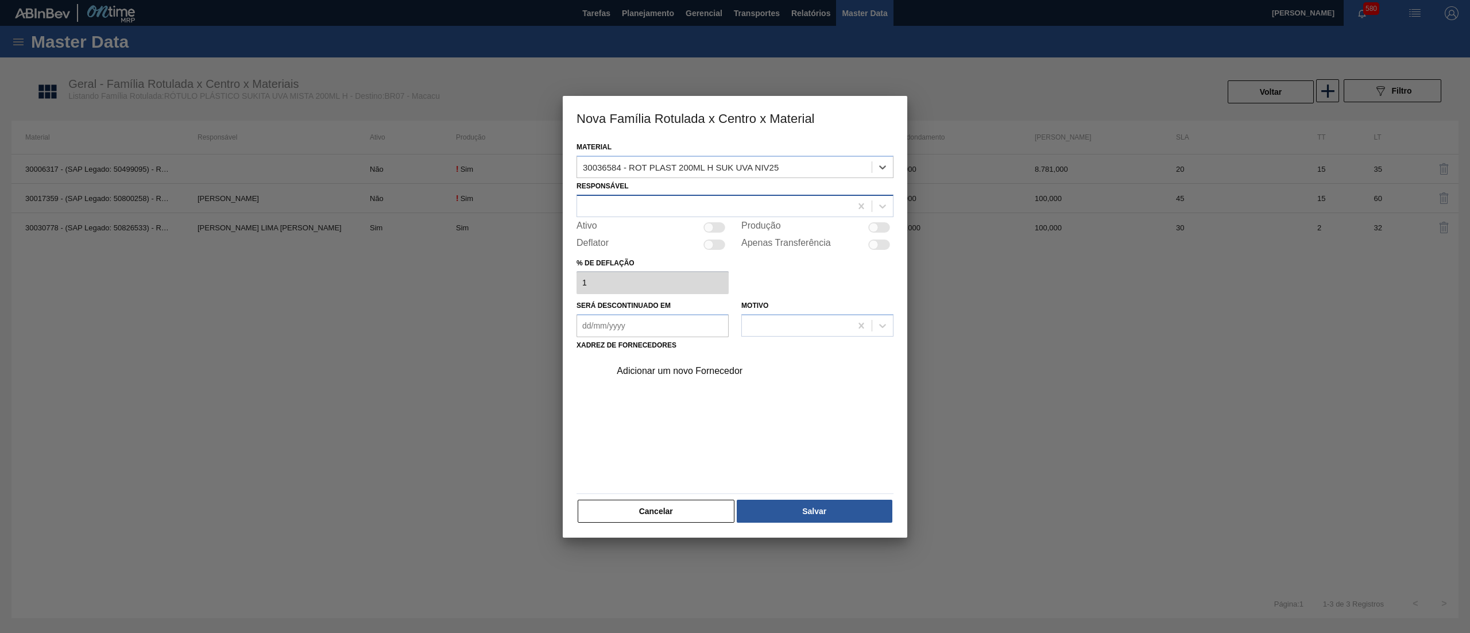
click at [749, 198] on div at bounding box center [714, 206] width 274 height 17
type input "math"
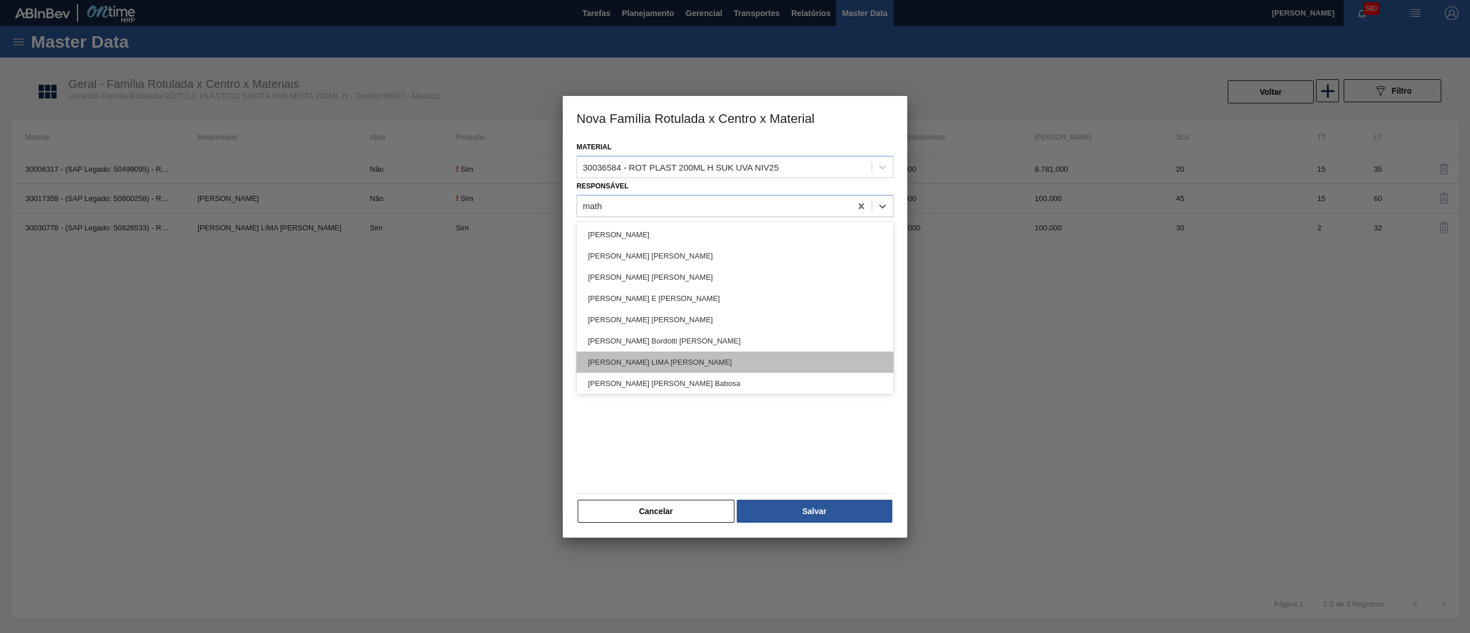
click at [664, 363] on div "MATHEUS FARIA LIMA DA SILVA" at bounding box center [735, 361] width 317 height 21
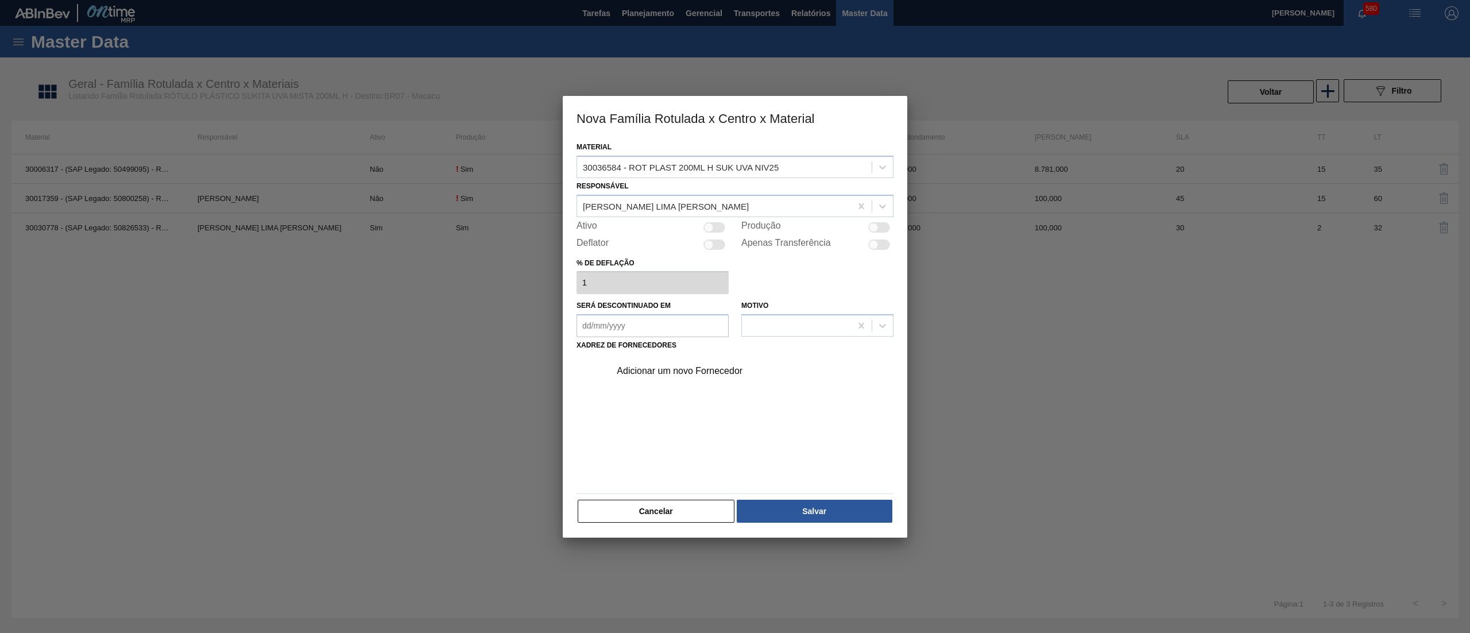
click at [710, 233] on div "Ativo" at bounding box center [653, 228] width 152 height 14
click at [722, 230] on div at bounding box center [714, 227] width 22 height 10
checkbox input "true"
click at [713, 226] on div at bounding box center [714, 227] width 22 height 10
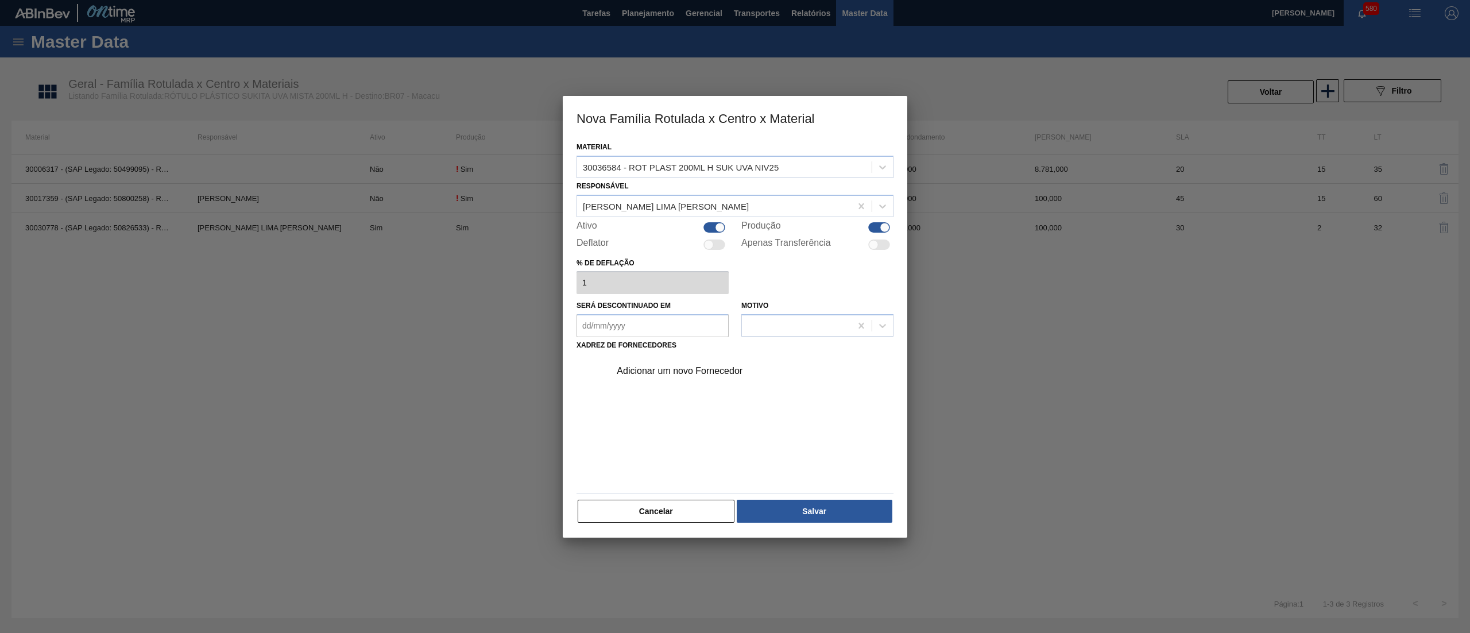
checkbox input "false"
click at [706, 372] on div "Adicionar um novo Fornecedor" at bounding box center [729, 371] width 225 height 10
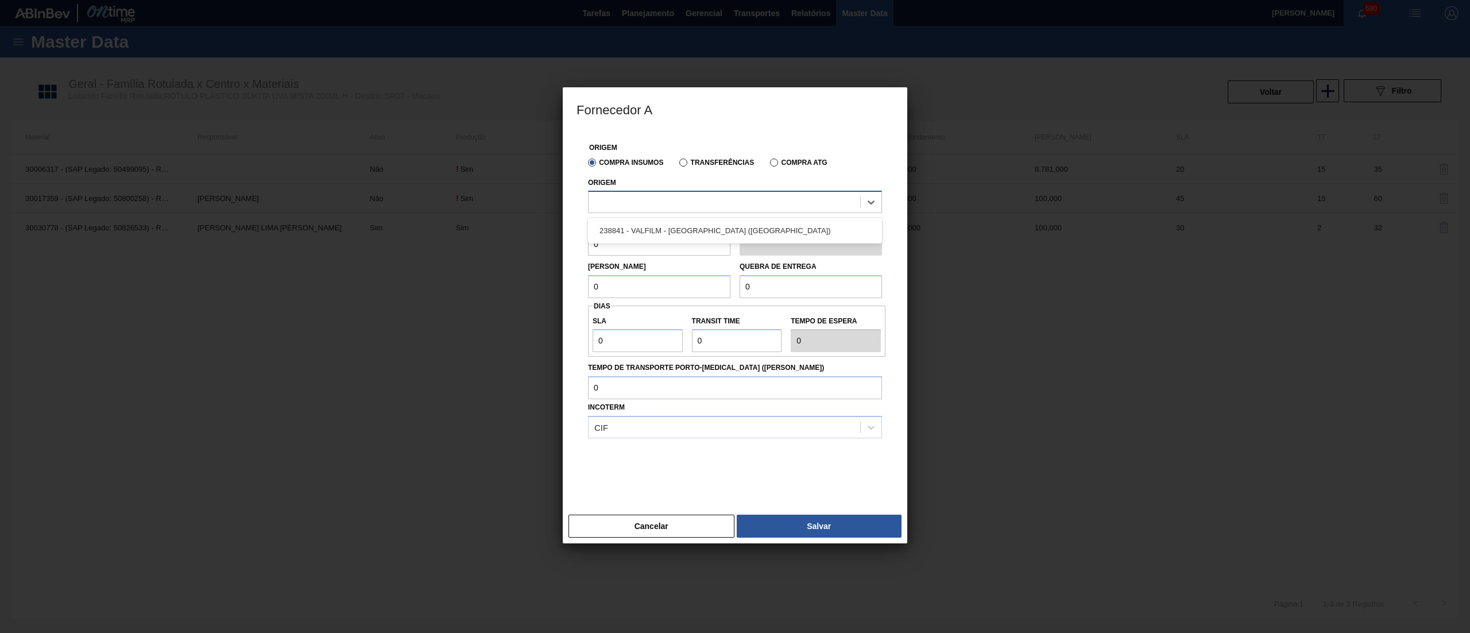
click at [674, 195] on div at bounding box center [725, 202] width 272 height 17
click at [678, 229] on div "238841 - VALFILM - ITAMONTE (MG)" at bounding box center [735, 230] width 294 height 21
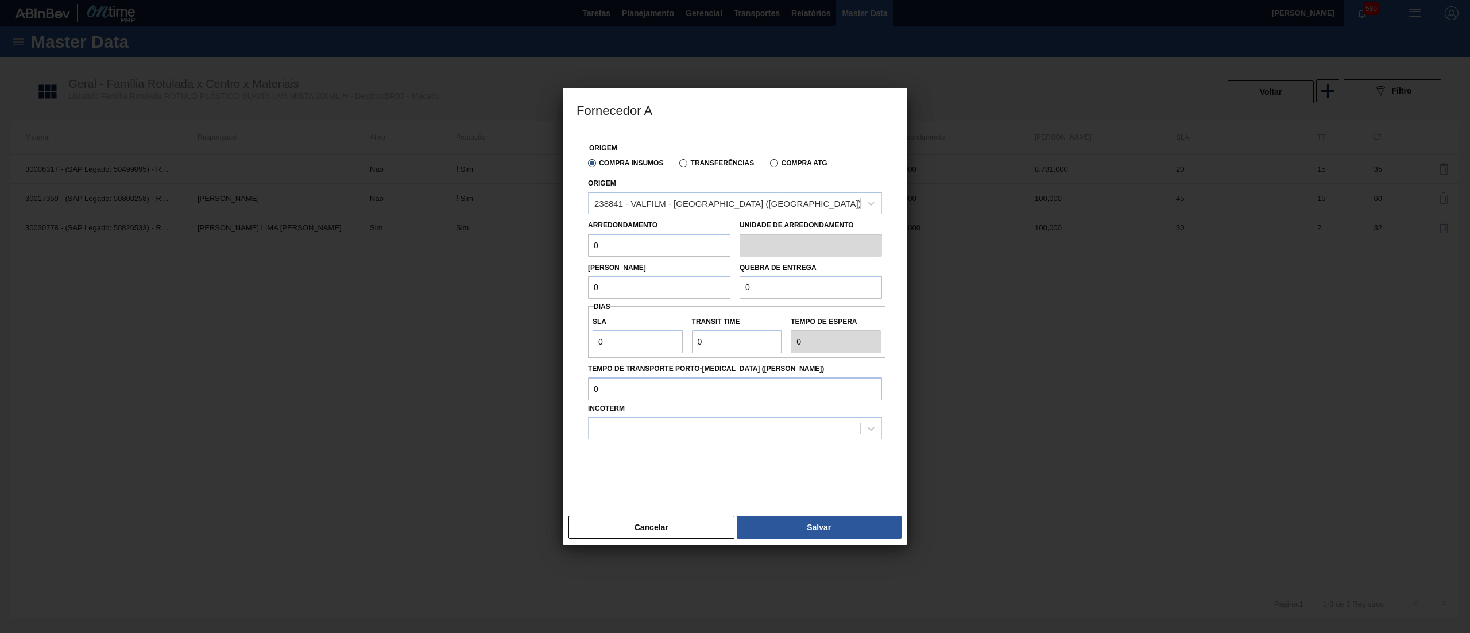
drag, startPoint x: 526, startPoint y: 245, endPoint x: 480, endPoint y: 241, distance: 46.2
click at [480, 241] on div "Fornecedor A Origem Compra Insumos Transferências Compra ATG Origem 238841 - VA…" at bounding box center [735, 316] width 1470 height 633
drag, startPoint x: 628, startPoint y: 241, endPoint x: 539, endPoint y: 234, distance: 89.3
click at [539, 234] on div "Fornecedor A Origem Compra Insumos Transferências Compra ATG Origem 238841 - VA…" at bounding box center [735, 316] width 1470 height 633
type input "100"
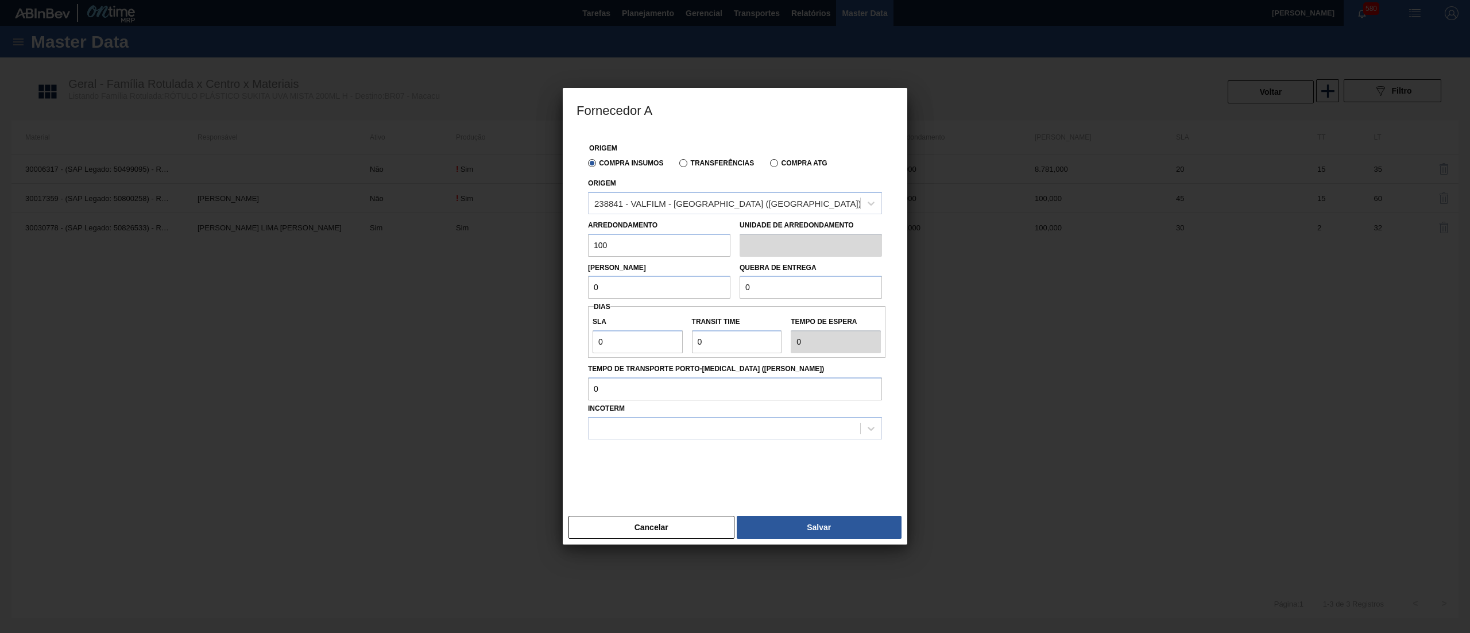
drag, startPoint x: 625, startPoint y: 292, endPoint x: 632, endPoint y: 293, distance: 7.0
click at [543, 287] on div "Fornecedor A Origem Compra Insumos Transferências Compra ATG Origem 238841 - VA…" at bounding box center [735, 316] width 1470 height 633
paste input "10"
type input "100"
paste input "10"
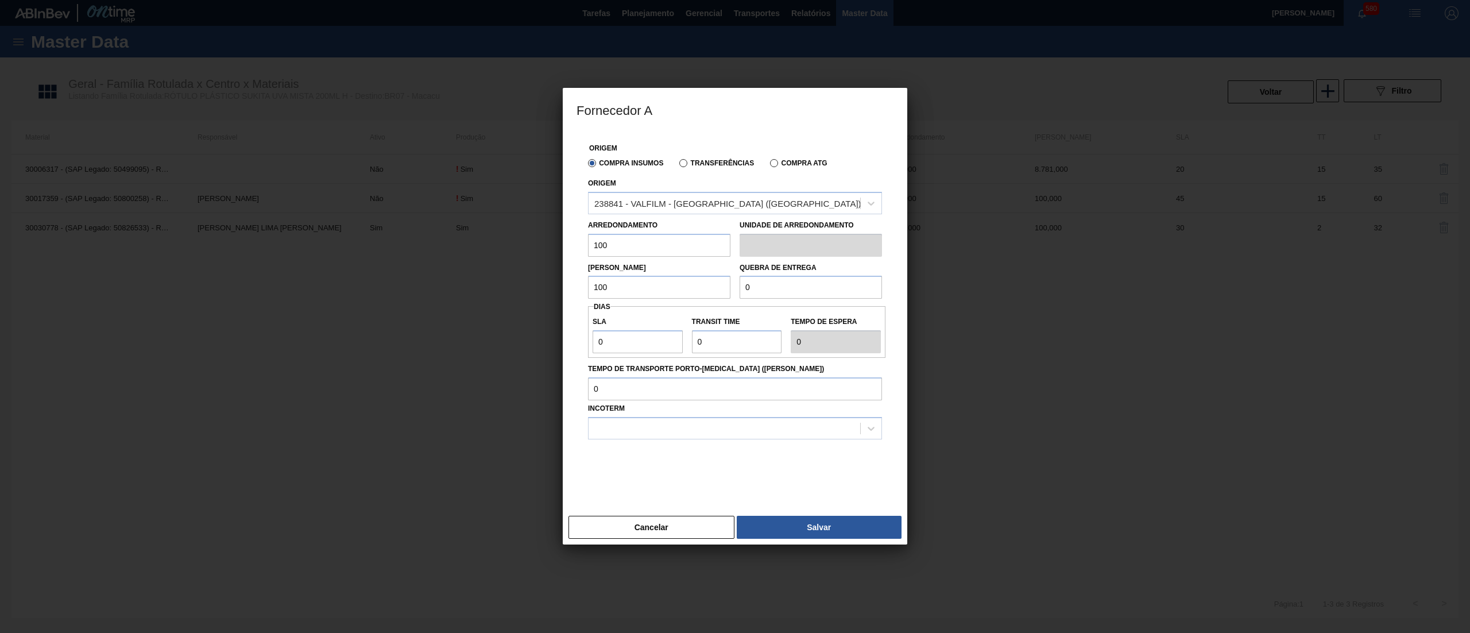
drag, startPoint x: 770, startPoint y: 289, endPoint x: 689, endPoint y: 280, distance: 81.5
click at [689, 280] on div "Lote Mínimo 100 Quebra de entrega 0" at bounding box center [734, 278] width 303 height 42
type input "100"
drag, startPoint x: 628, startPoint y: 350, endPoint x: 538, endPoint y: 345, distance: 89.8
click at [538, 345] on div "Fornecedor A Origem Compra Insumos Transferências Compra ATG Origem 238841 - VA…" at bounding box center [735, 316] width 1470 height 633
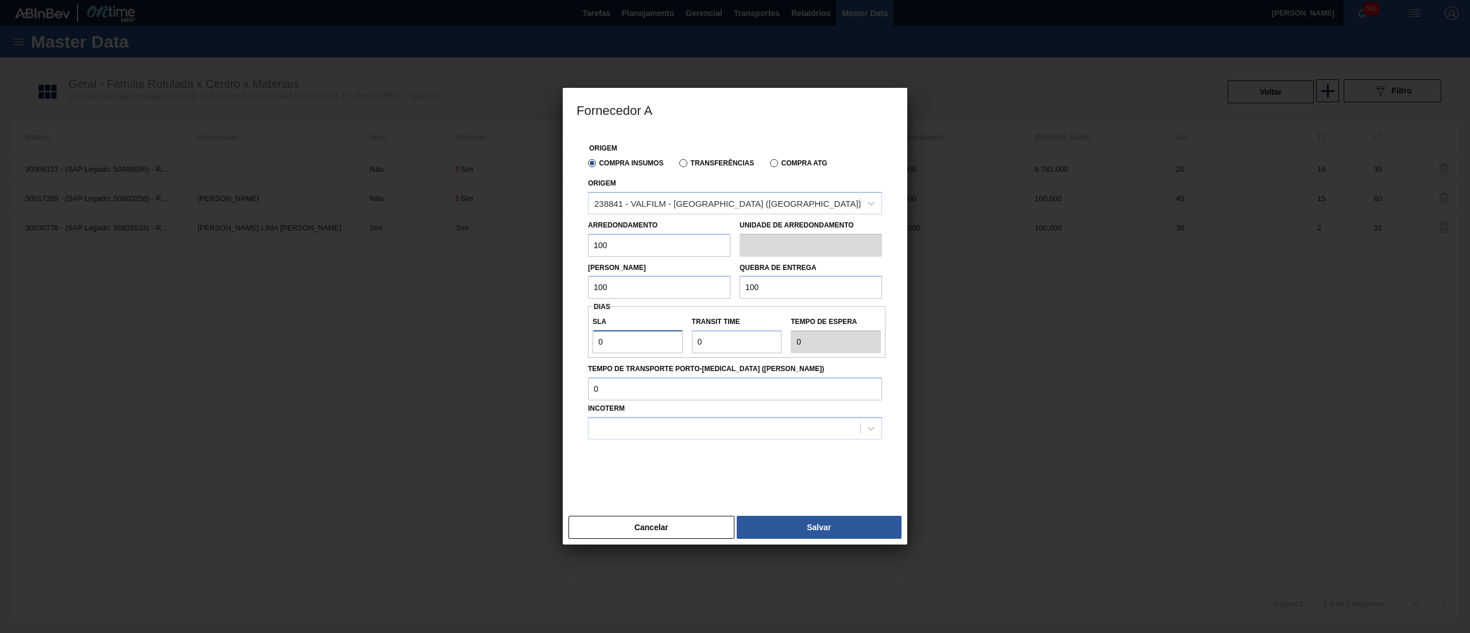
type input "3"
type input "30"
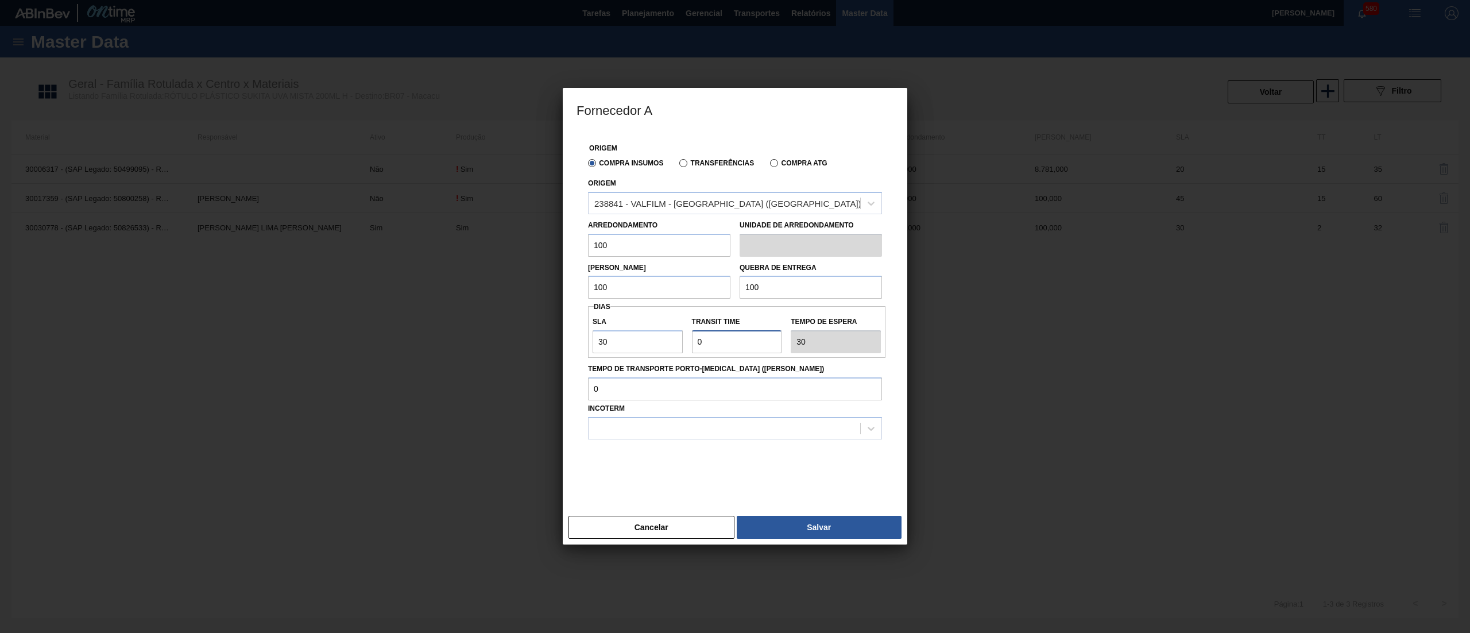
drag, startPoint x: 717, startPoint y: 335, endPoint x: 639, endPoint y: 330, distance: 78.3
click at [639, 330] on div "SLA 30 Transit Time Tempo de espera 30" at bounding box center [736, 332] width 297 height 42
type input "1"
type input "31"
type input "15"
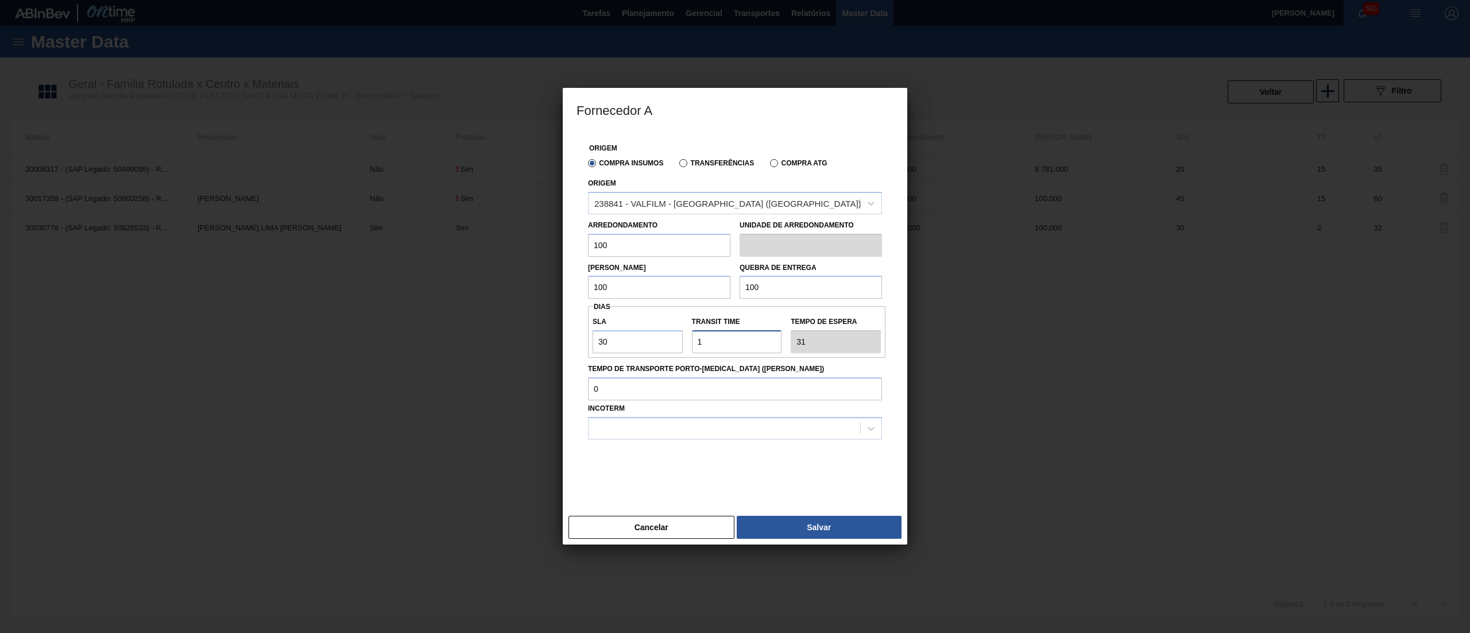
type input "45"
type input "15"
click at [643, 422] on div at bounding box center [725, 428] width 272 height 17
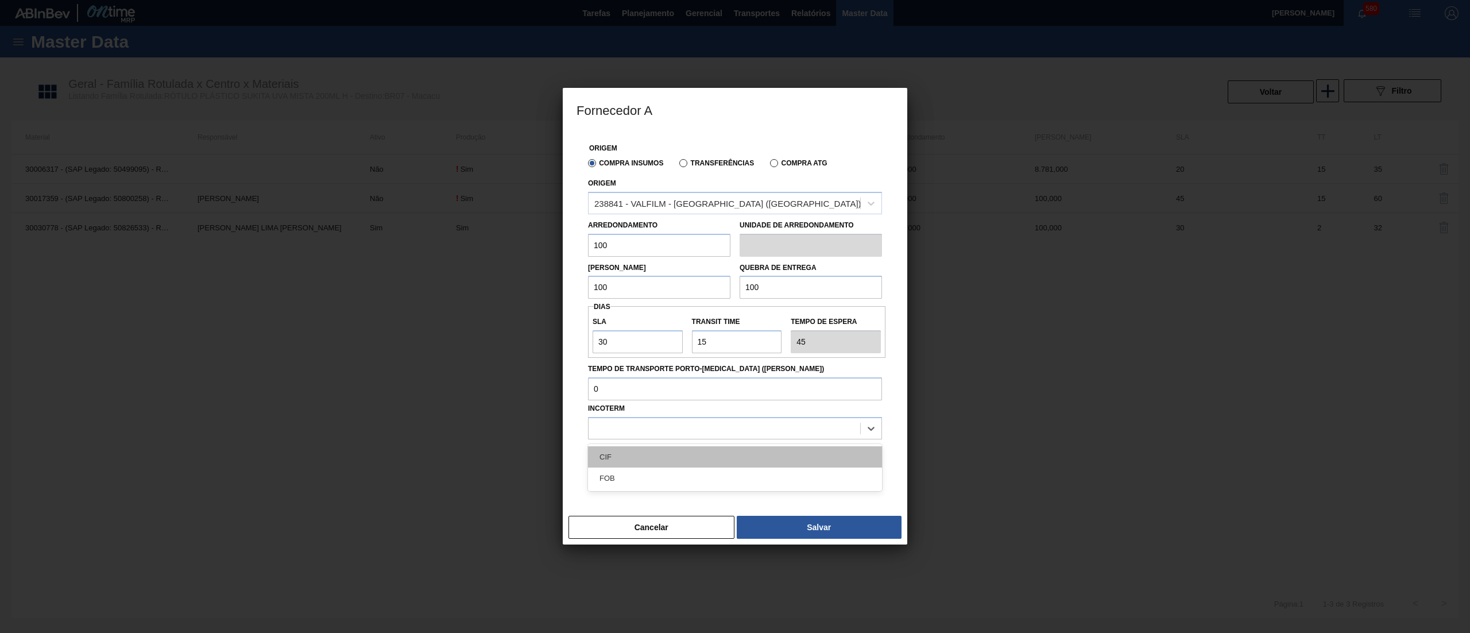
click at [628, 463] on div "CIF" at bounding box center [735, 456] width 294 height 21
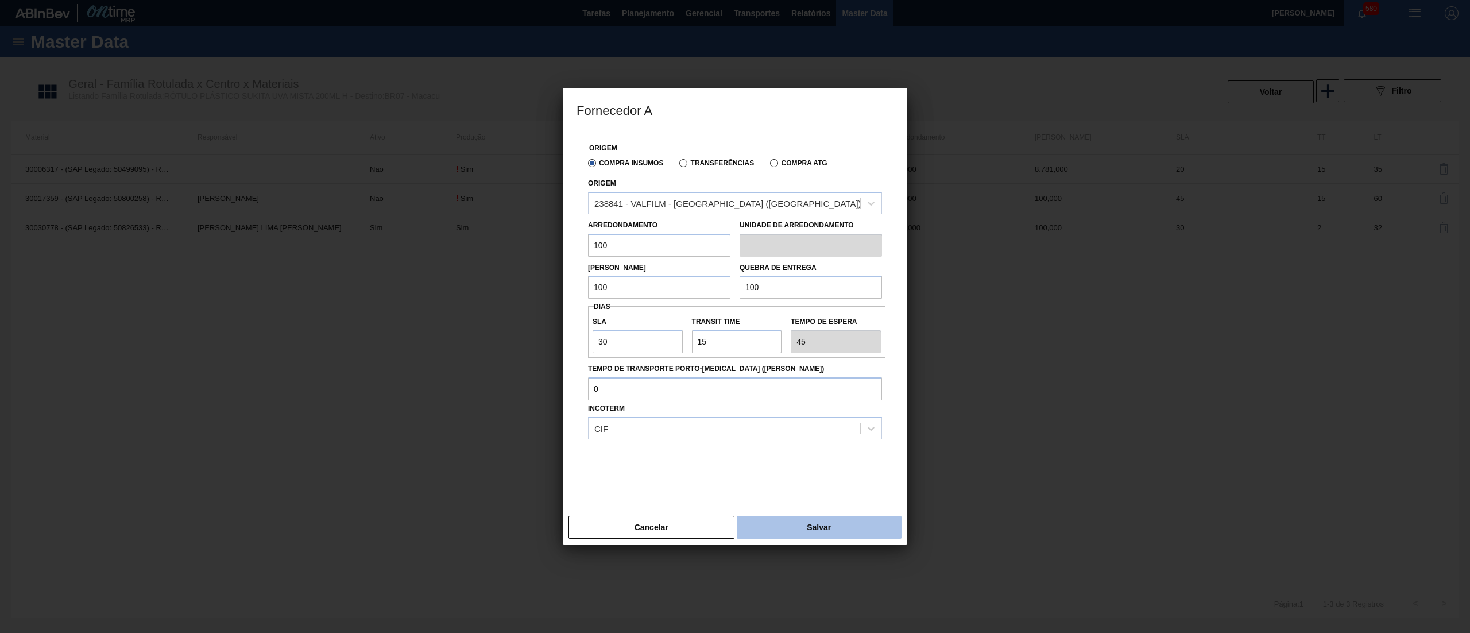
click at [798, 525] on button "Salvar" at bounding box center [819, 527] width 165 height 23
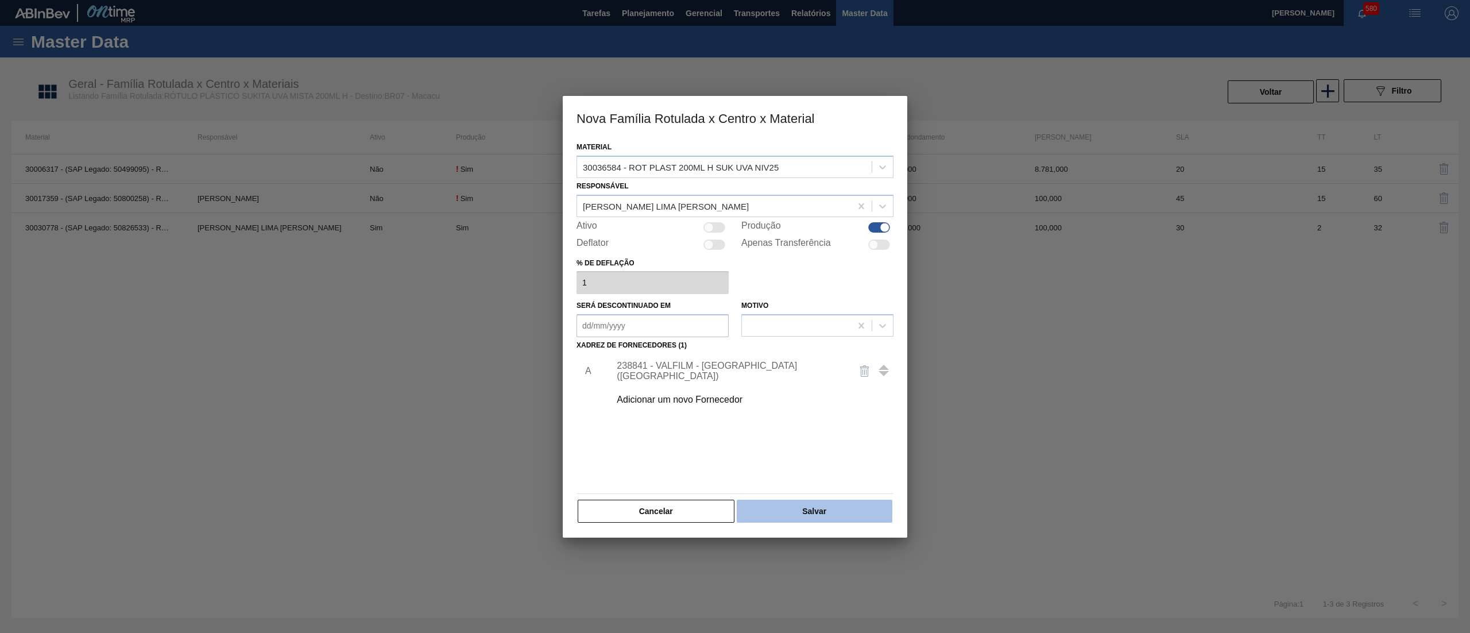
click at [805, 519] on button "Salvar" at bounding box center [815, 511] width 156 height 23
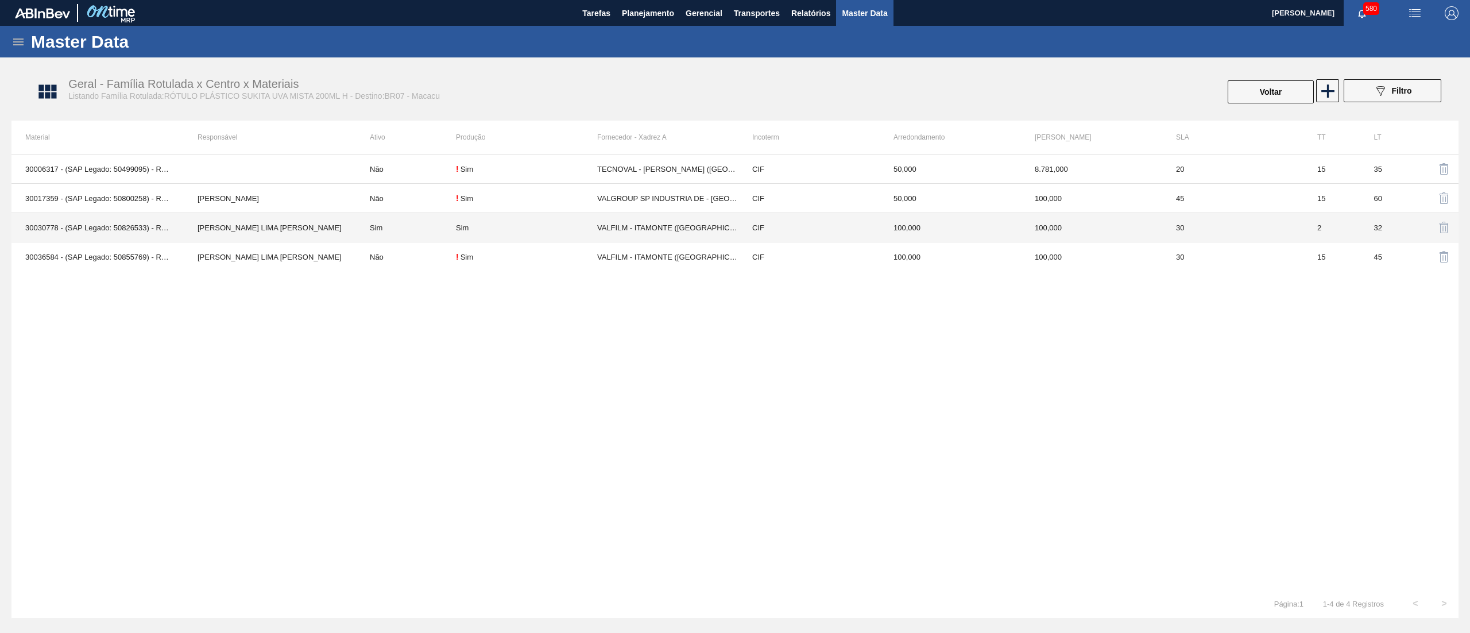
click at [419, 231] on td "Sim" at bounding box center [406, 227] width 100 height 29
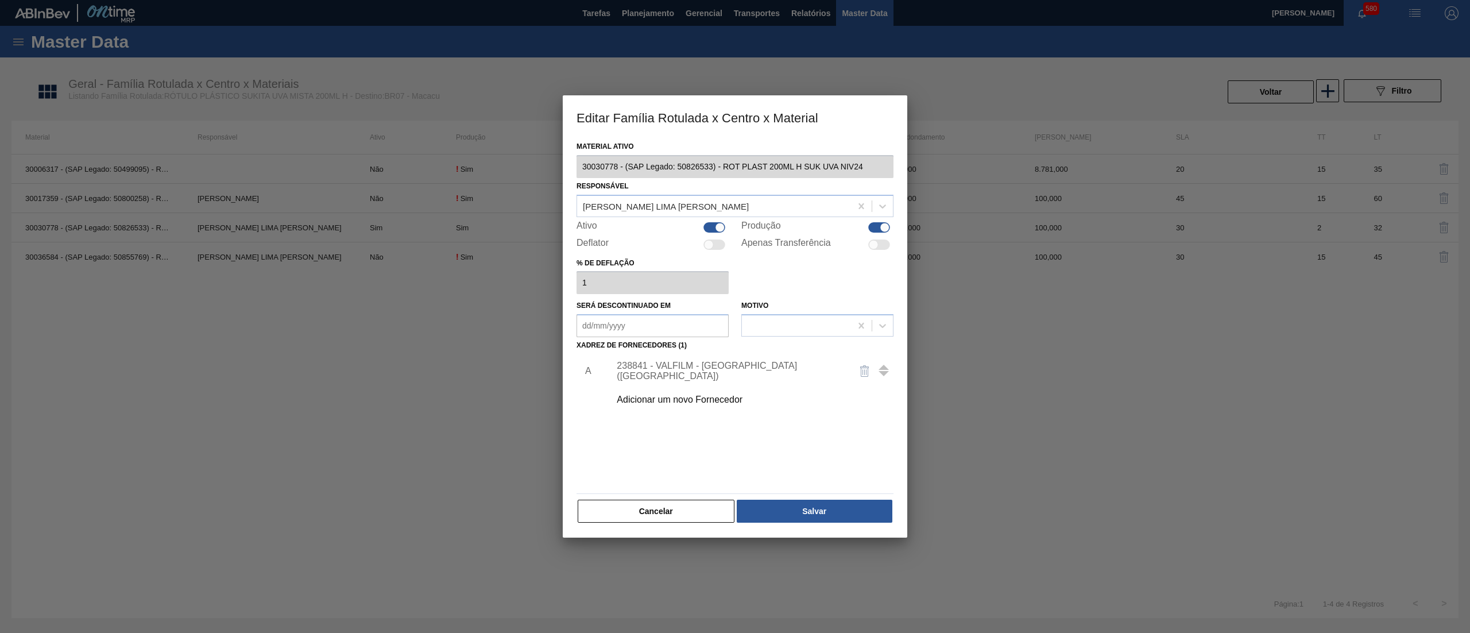
click at [710, 227] on div at bounding box center [714, 227] width 22 height 10
checkbox input "false"
click at [800, 519] on button "Salvar" at bounding box center [815, 511] width 156 height 23
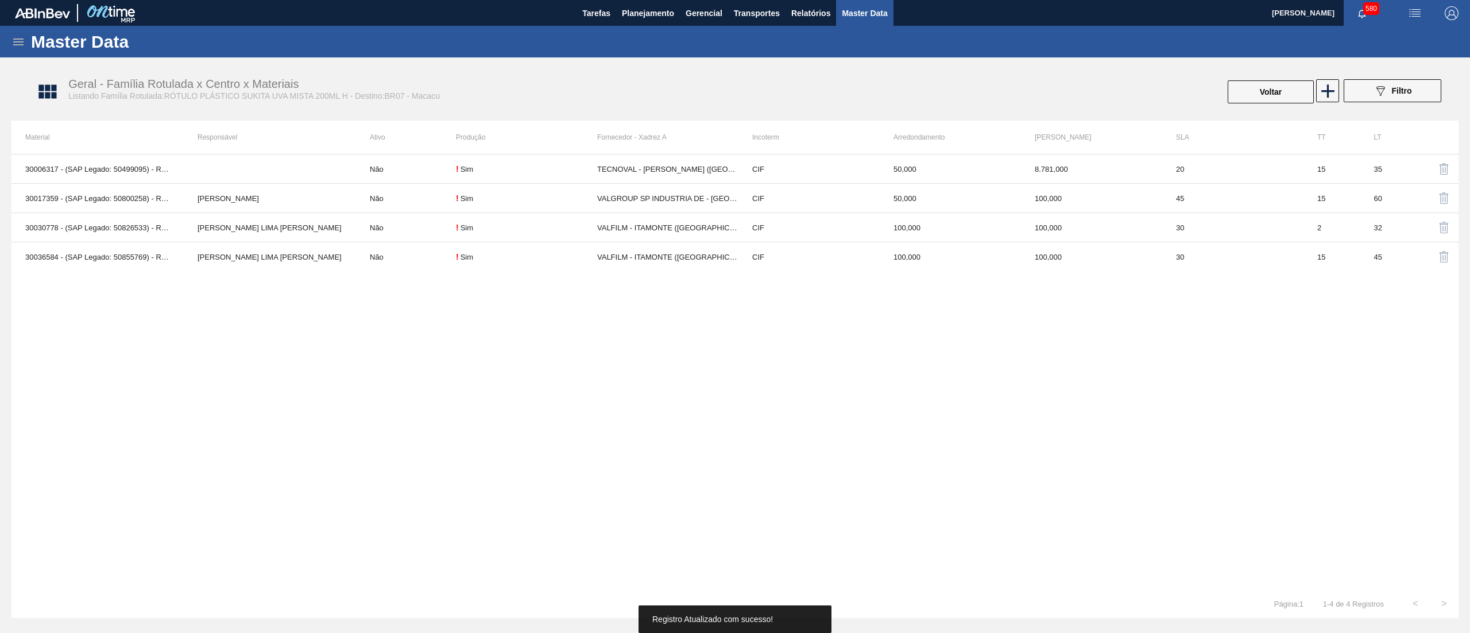
click at [410, 264] on td "Não" at bounding box center [406, 256] width 100 height 29
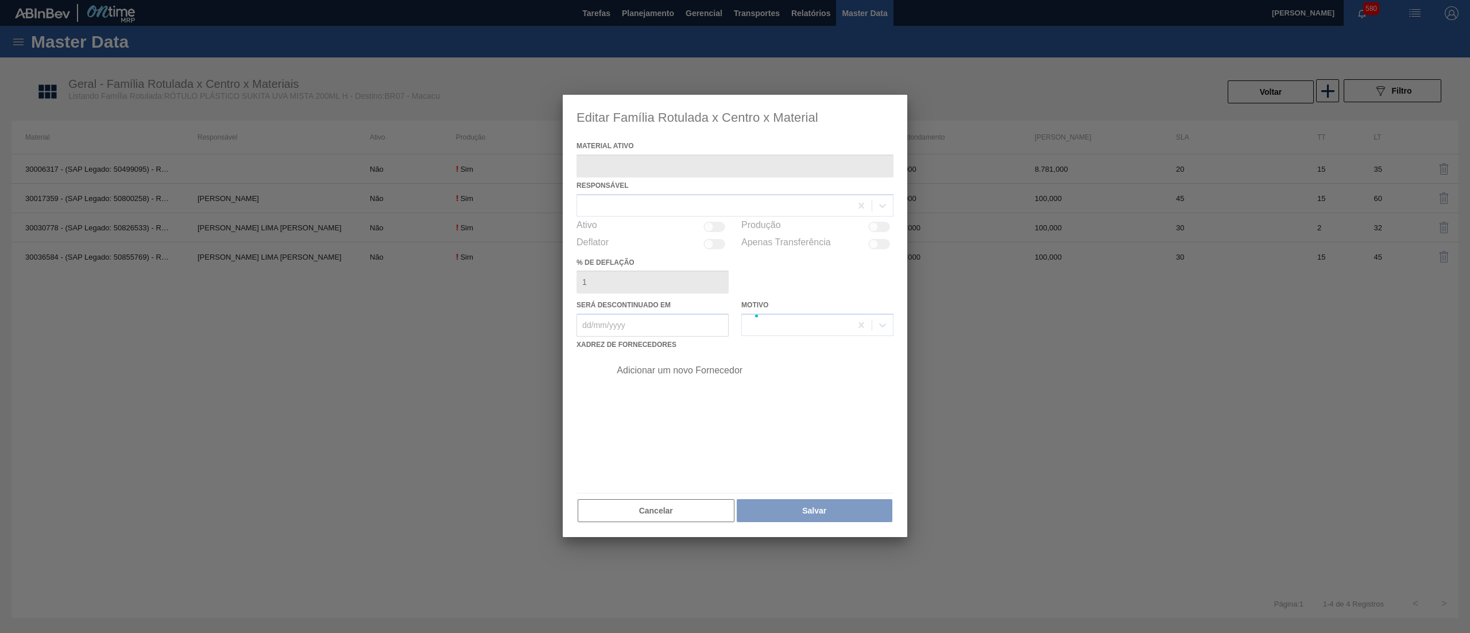
type ativo "30036584 - (SAP Legado: 50855769) - ROT PLAST 200ML H SUK UVA NIV25"
checkbox input "true"
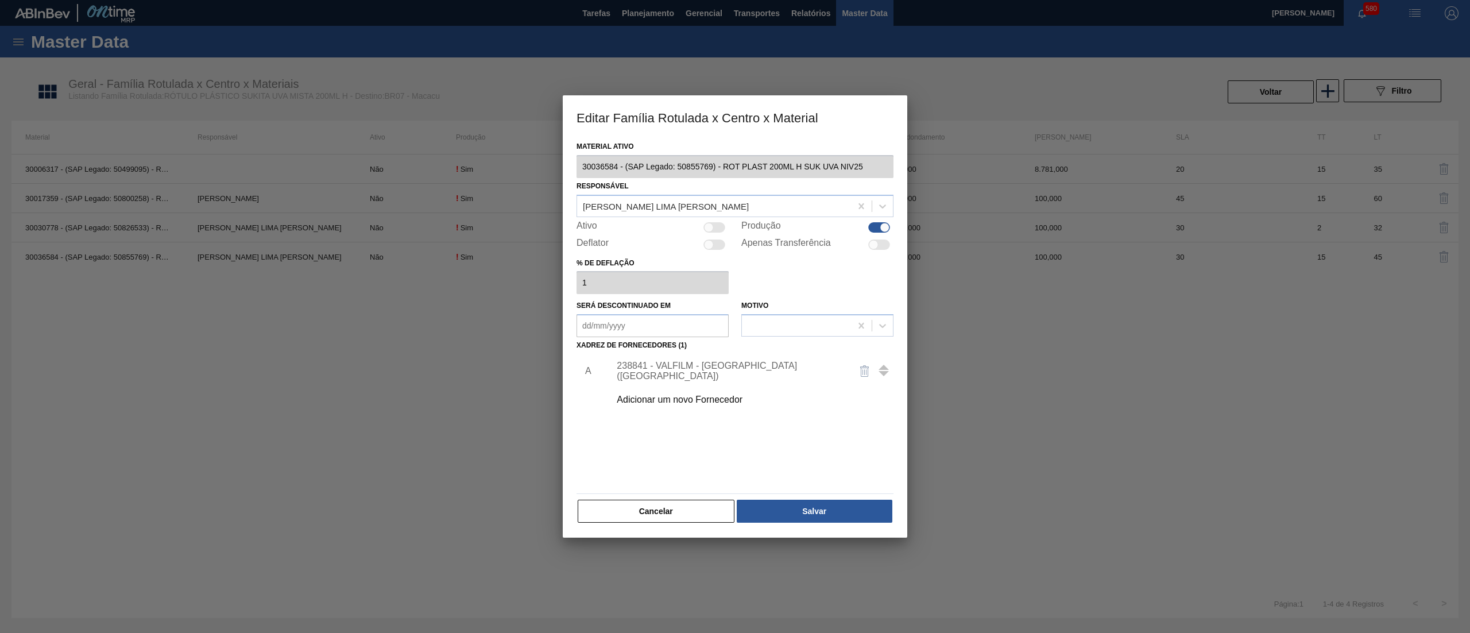
click at [717, 231] on div at bounding box center [714, 227] width 22 height 10
checkbox input "true"
click at [747, 507] on button "Salvar" at bounding box center [815, 511] width 156 height 23
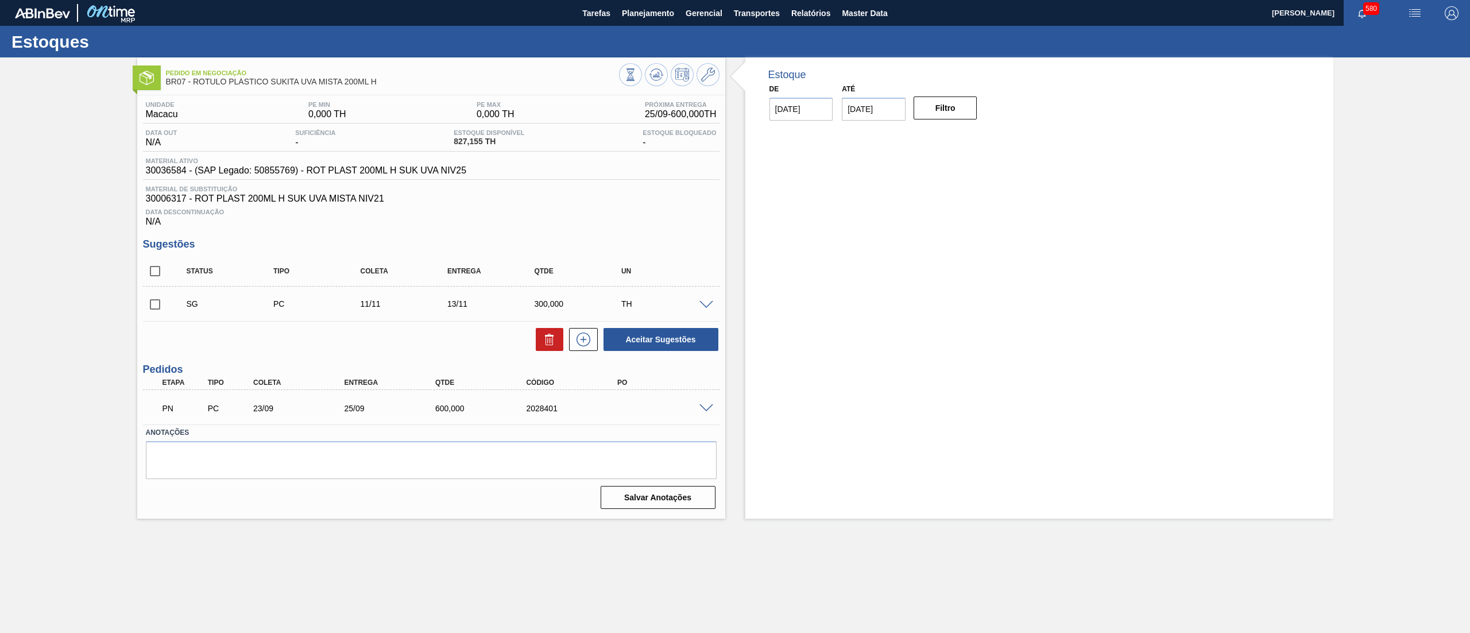
click at [153, 307] on input "checkbox" at bounding box center [155, 304] width 24 height 24
click at [550, 349] on button at bounding box center [550, 339] width 28 height 23
checkbox input "false"
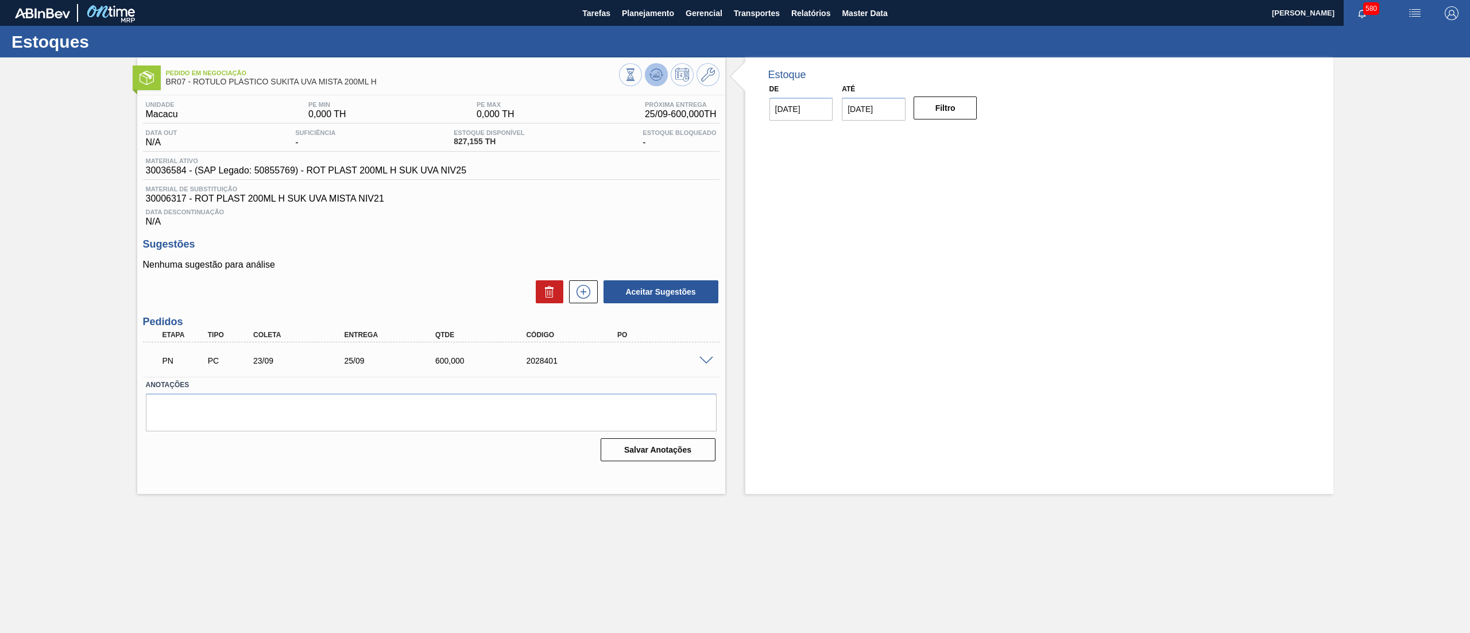
click at [660, 75] on icon at bounding box center [657, 75] width 14 height 14
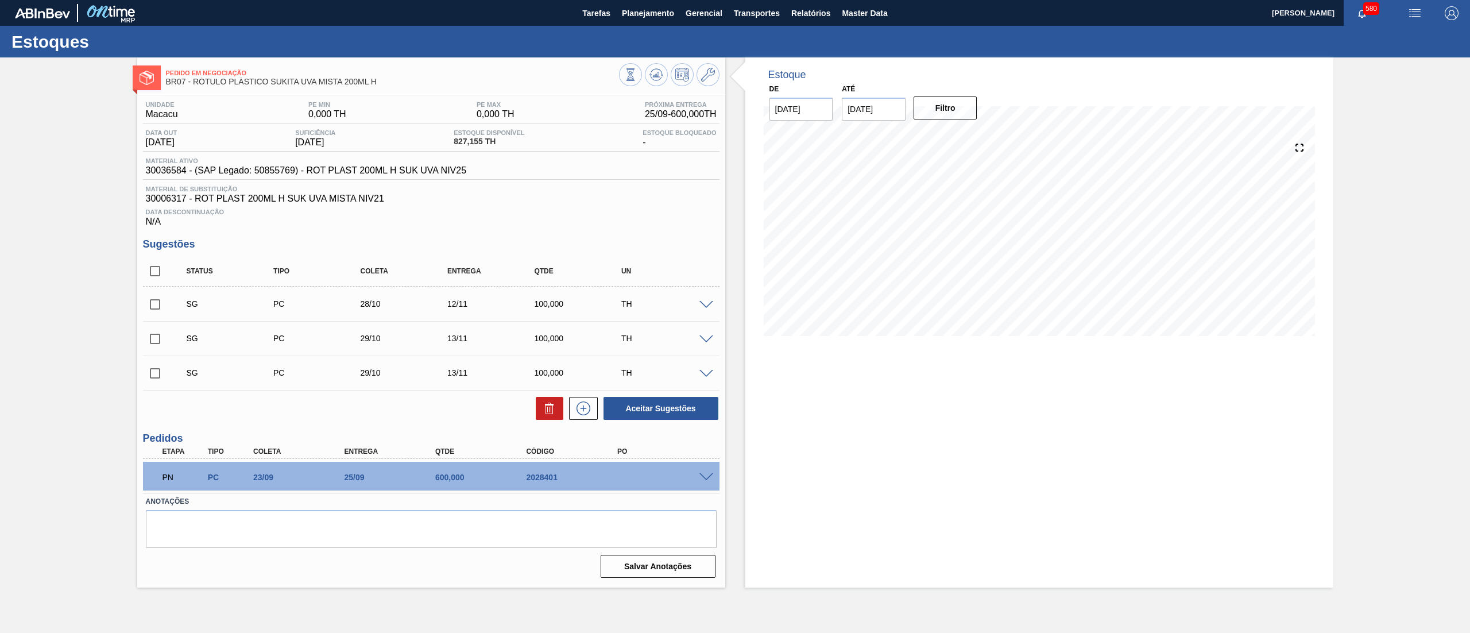
click at [706, 306] on span at bounding box center [706, 305] width 14 height 9
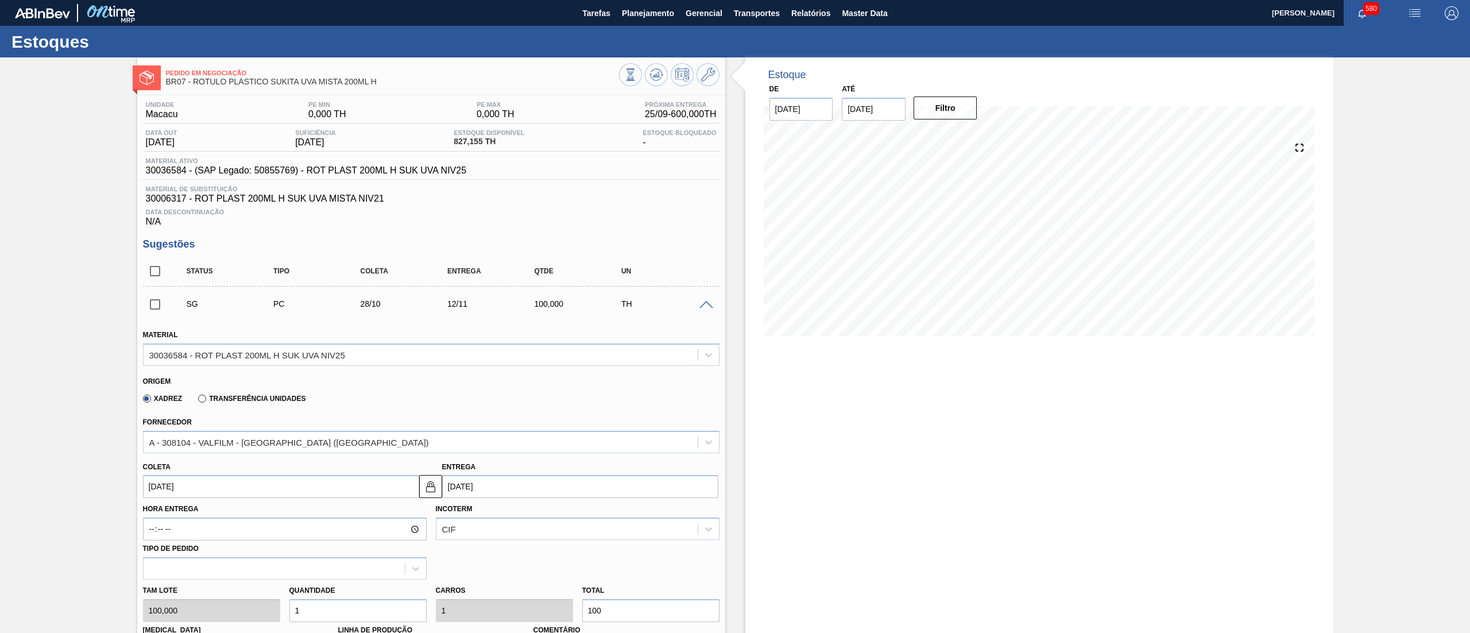
scroll to position [384, 0]
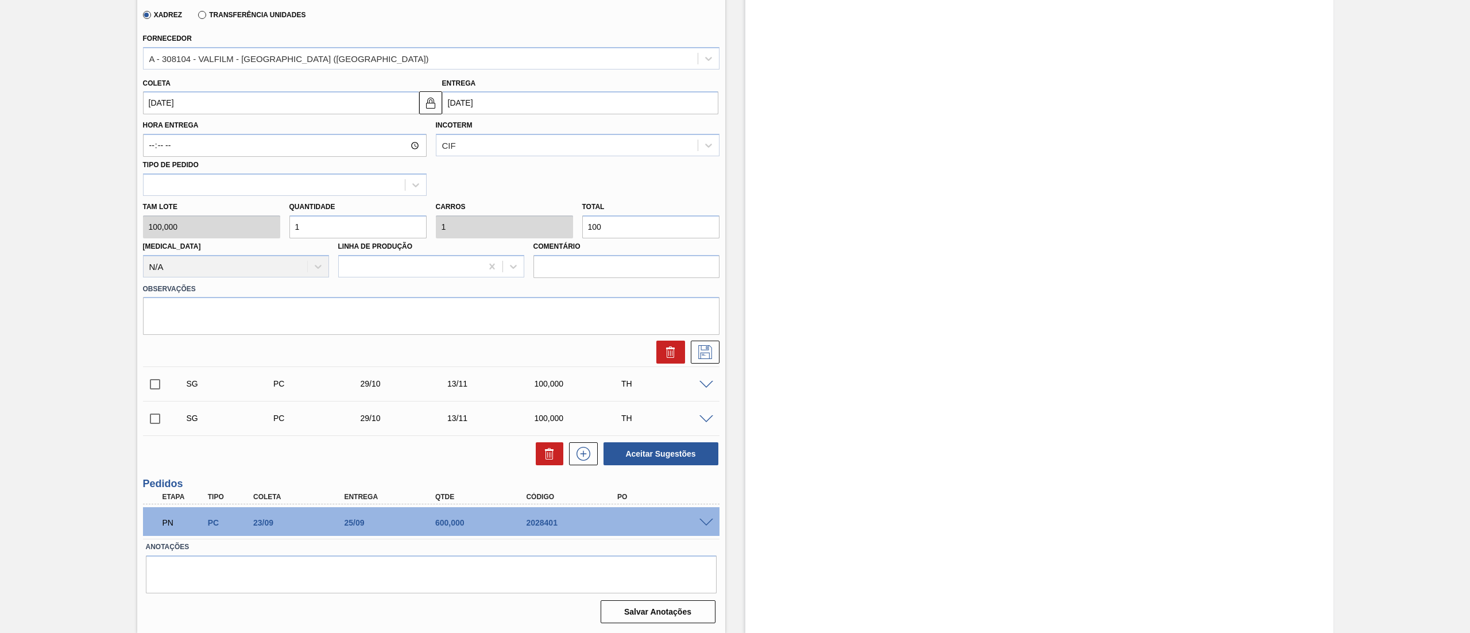
click at [250, 231] on div "Tam lote 100,000 Quantidade 1 Carros 1 Total 100 Doca N/A Linha de Produção Com…" at bounding box center [431, 237] width 586 height 82
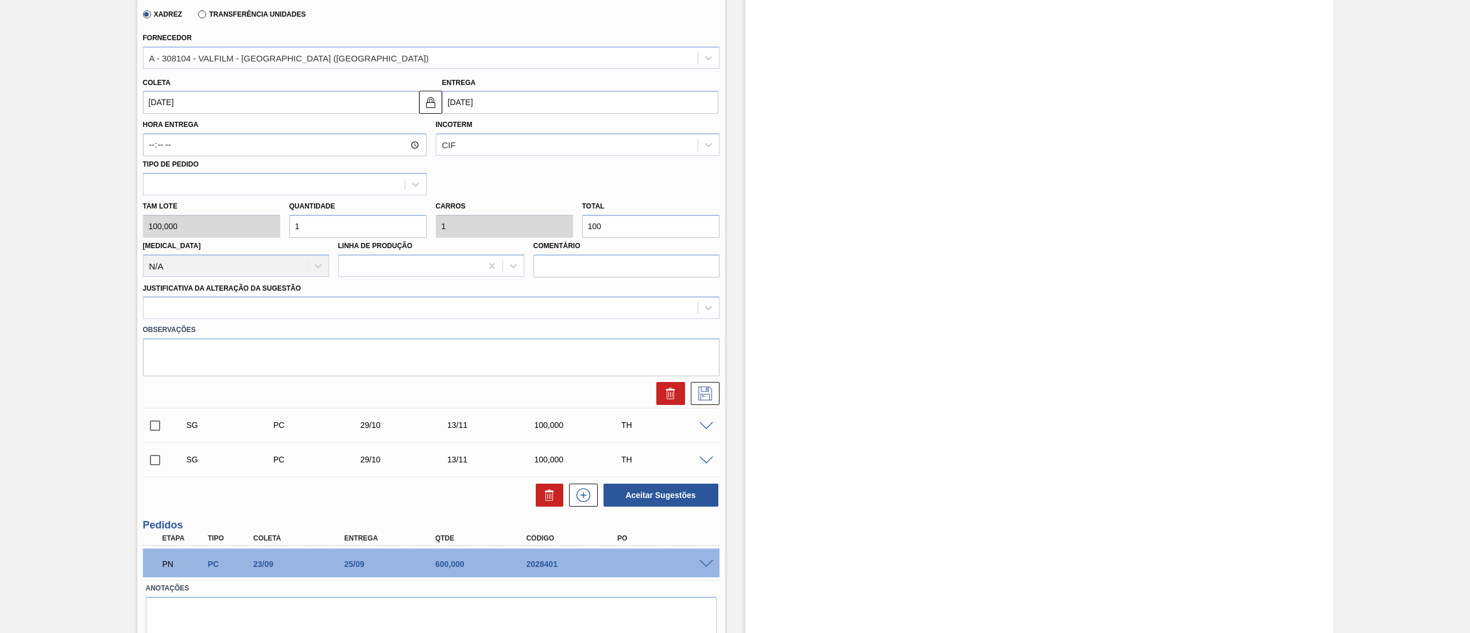
click at [206, 99] on input "28/10/2025" at bounding box center [281, 102] width 276 height 23
click at [152, 126] on div "outubro 2025" at bounding box center [213, 130] width 138 height 10
click at [154, 129] on button "Previous Month" at bounding box center [153, 130] width 8 height 8
click at [229, 222] on div "25" at bounding box center [231, 223] width 16 height 16
type input "25/09/2025"
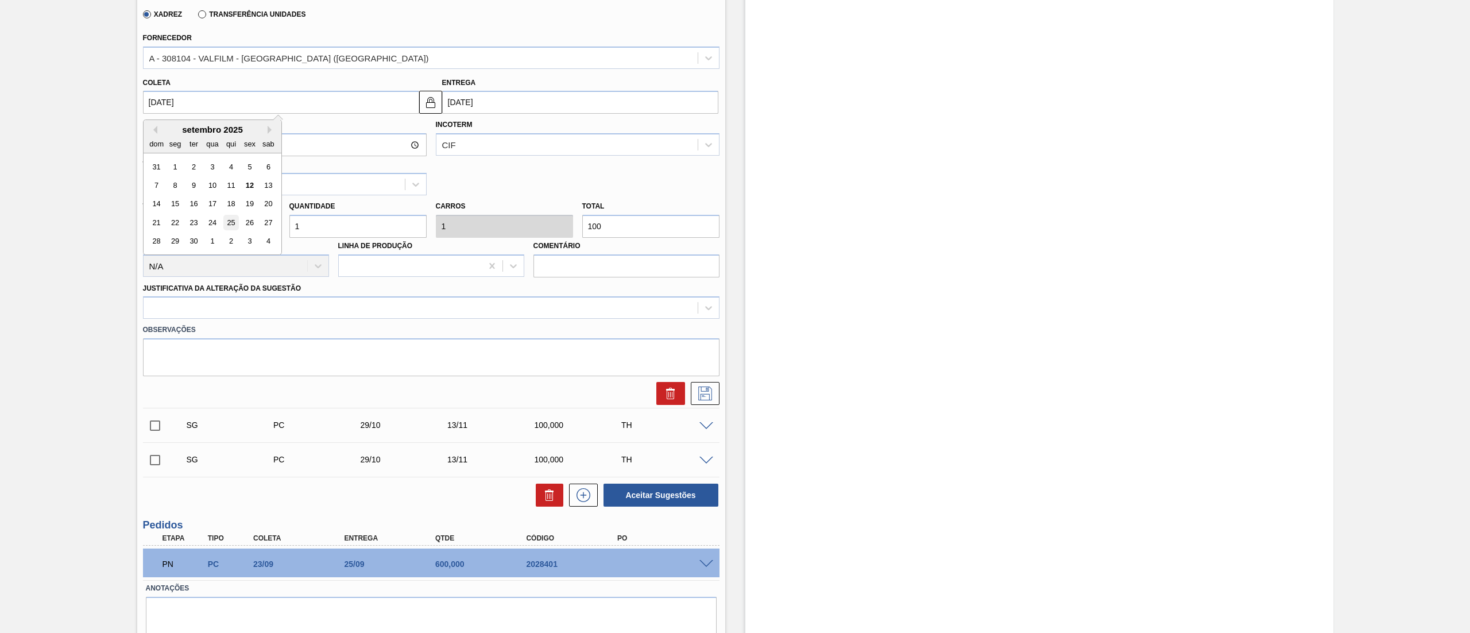
type input "10/10/2025"
click at [212, 101] on input "25/09/2025" at bounding box center [281, 102] width 276 height 23
click at [175, 224] on div "22" at bounding box center [175, 223] width 16 height 16
type input "22/09/2025"
type input "07/10/2025"
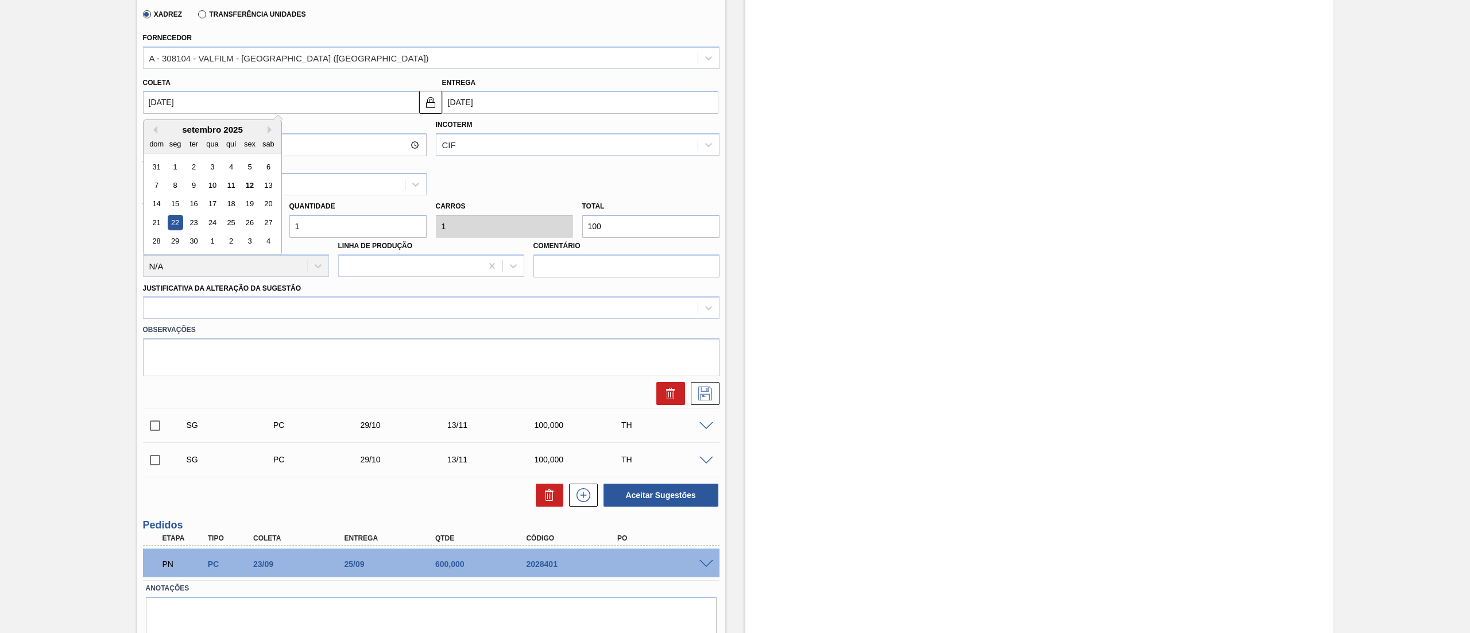
click at [223, 105] on input "22/09/2025" at bounding box center [281, 102] width 276 height 23
click at [249, 204] on div "19" at bounding box center [250, 204] width 16 height 16
type input "19/09/2025"
type input "04/10/2025"
click at [237, 102] on input "19/09/2025" at bounding box center [281, 102] width 276 height 23
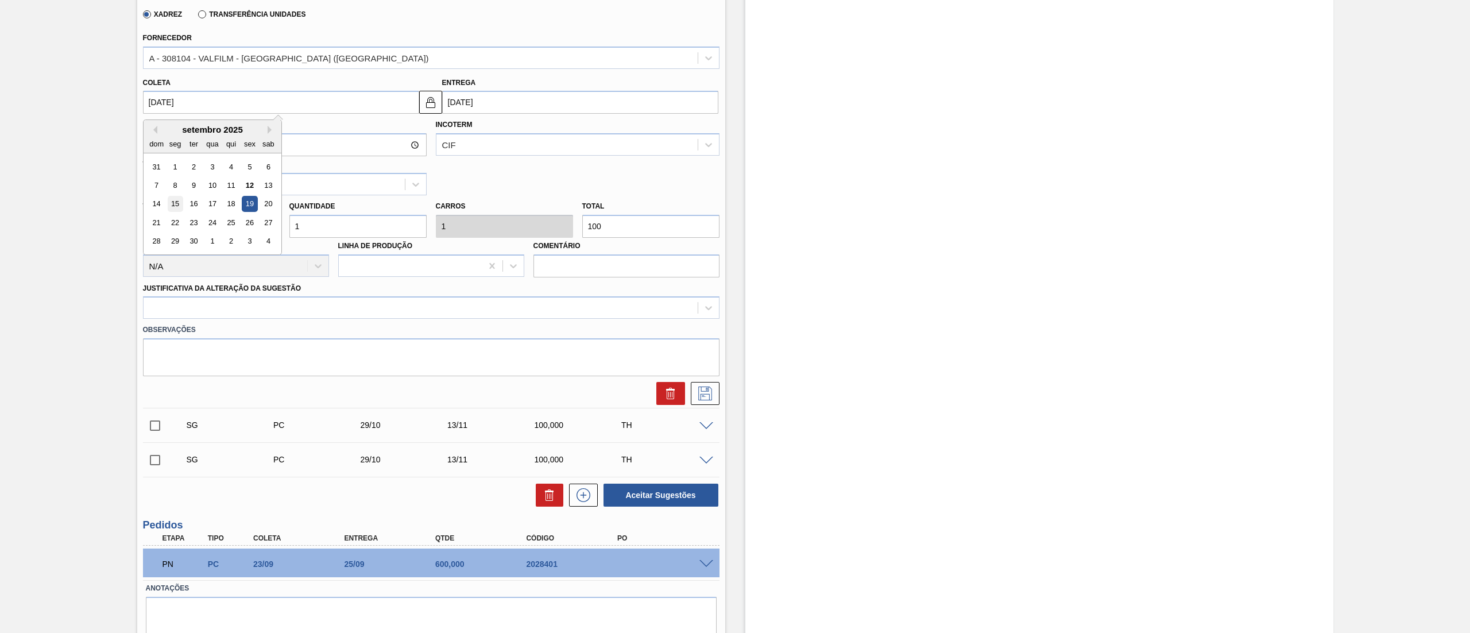
click at [173, 204] on div "15" at bounding box center [175, 204] width 16 height 16
type input "15/09/2025"
click at [252, 105] on input "15/09/2025" at bounding box center [281, 102] width 276 height 23
click at [428, 98] on img at bounding box center [431, 102] width 14 height 14
click at [486, 98] on input "30/09/2025" at bounding box center [580, 102] width 276 height 23
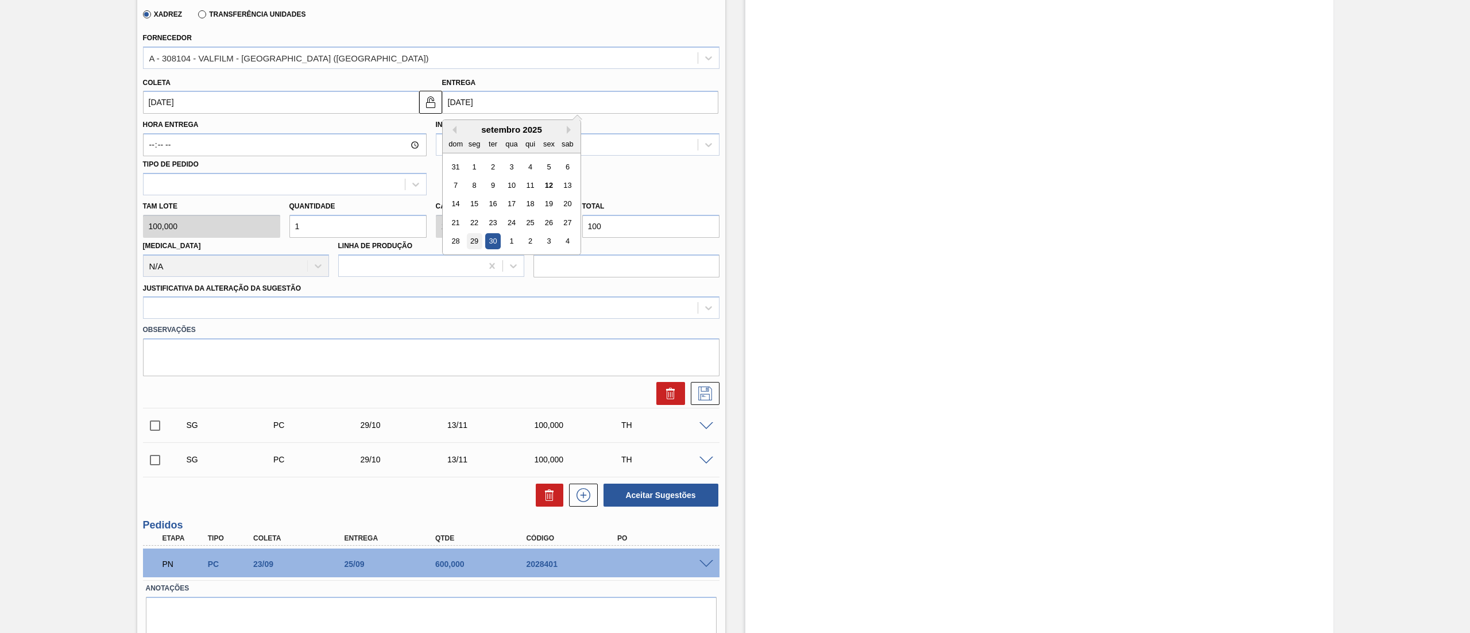
click at [469, 234] on div "29" at bounding box center [474, 242] width 16 height 16
type input "29/09/2025"
click at [427, 95] on button at bounding box center [430, 102] width 23 height 23
click at [254, 233] on div "Tam lote 100,000 Quantidade 1 Carros 1 Total 100 Doca N/A Linha de Produção Com…" at bounding box center [431, 236] width 586 height 82
type input "6"
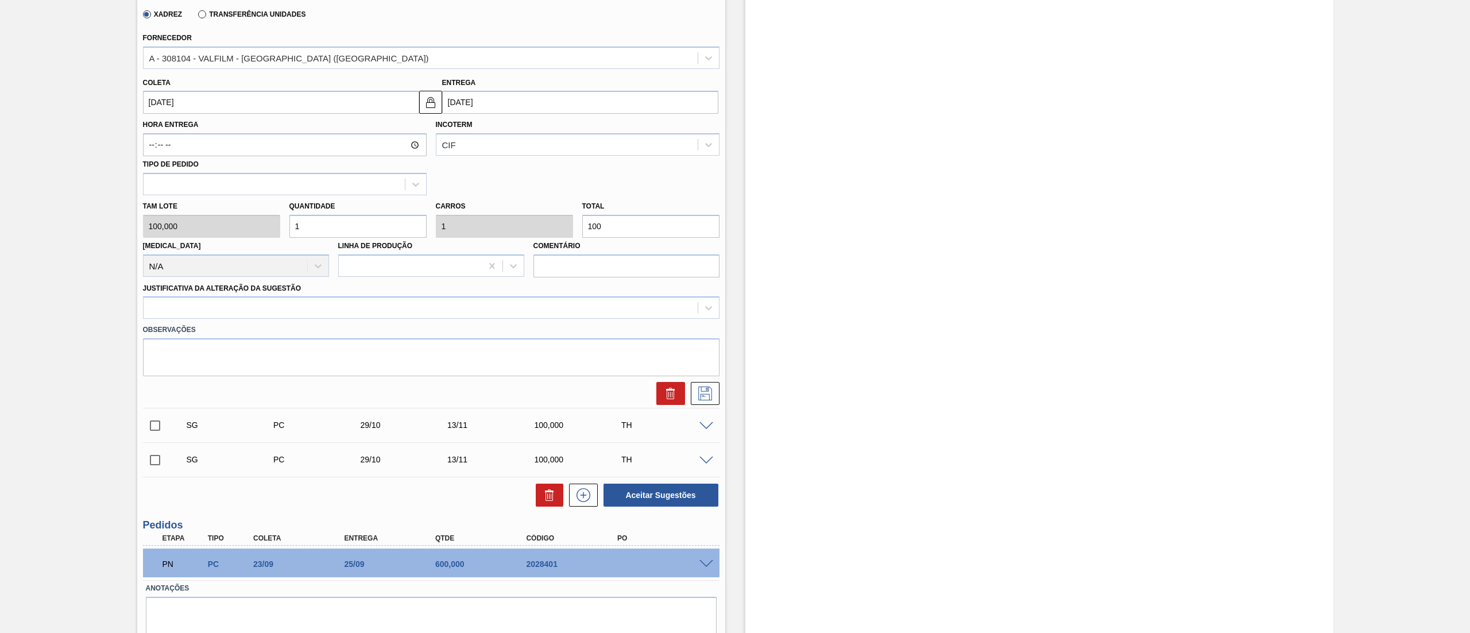
type input "6"
type input "600"
type input "6"
click at [258, 312] on div at bounding box center [421, 308] width 554 height 17
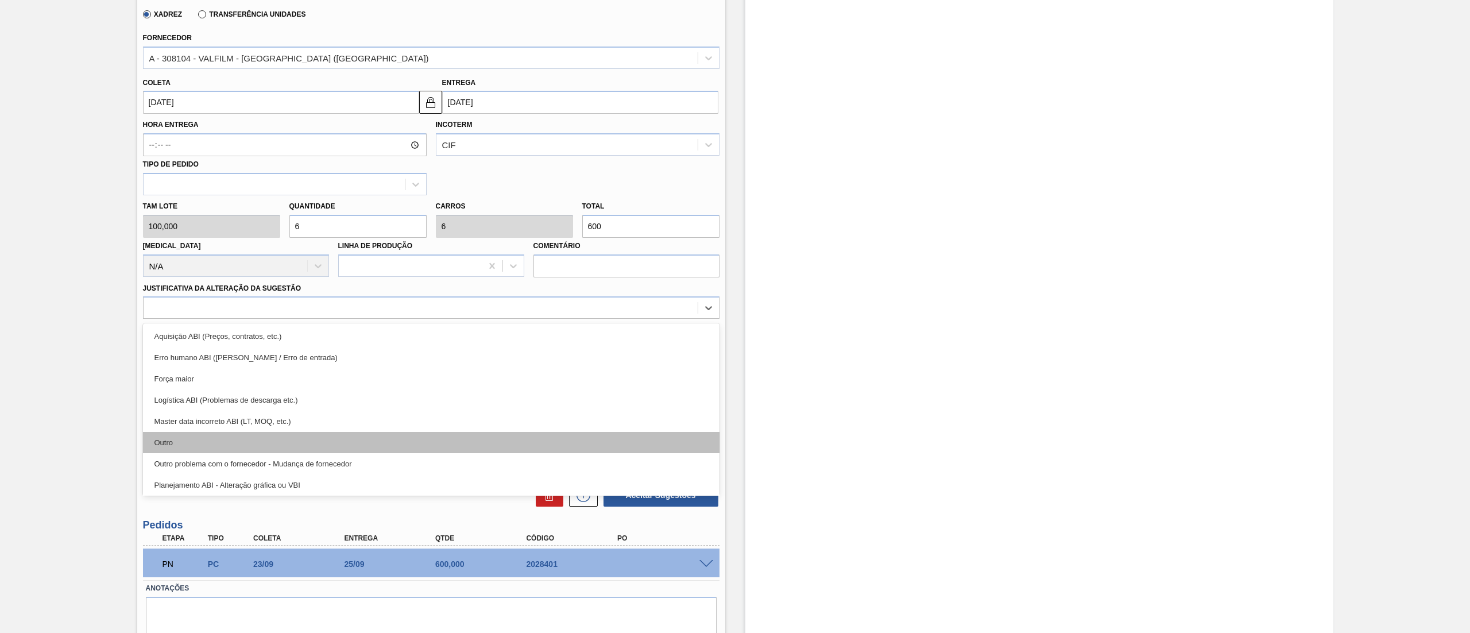
click at [234, 443] on div "Outro" at bounding box center [431, 442] width 577 height 21
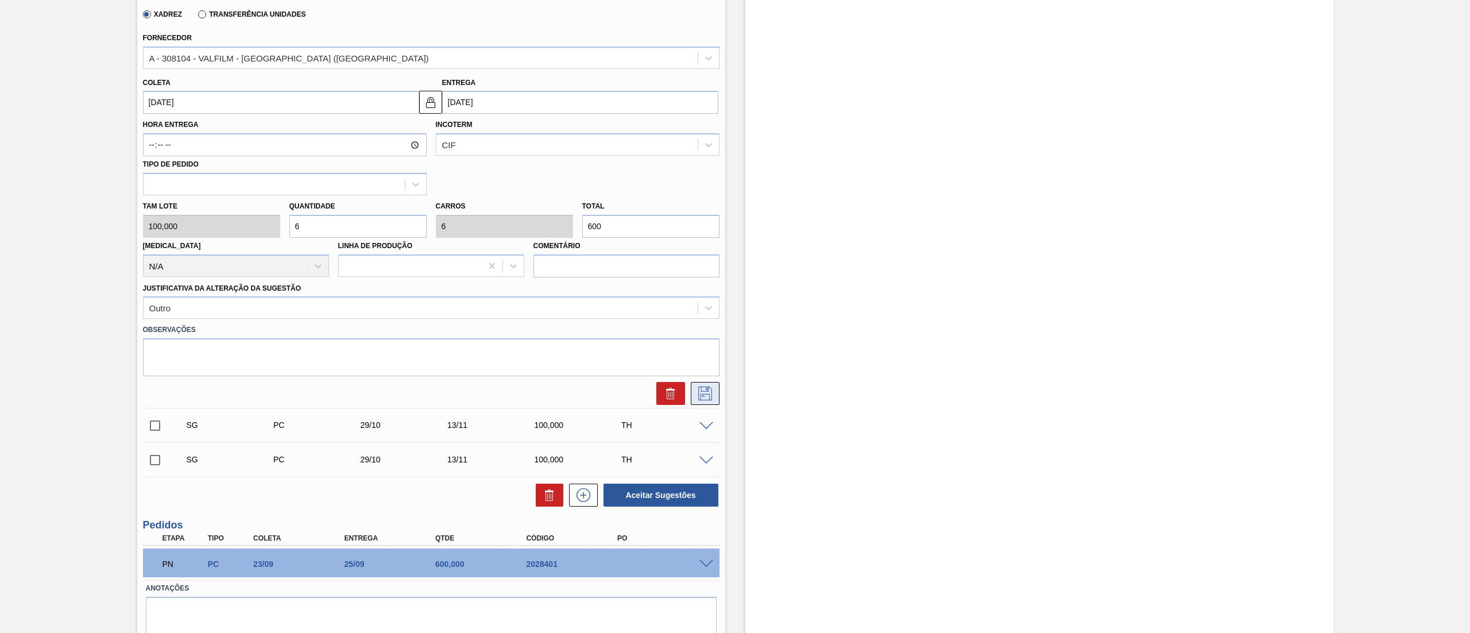
click at [706, 400] on icon at bounding box center [705, 393] width 18 height 14
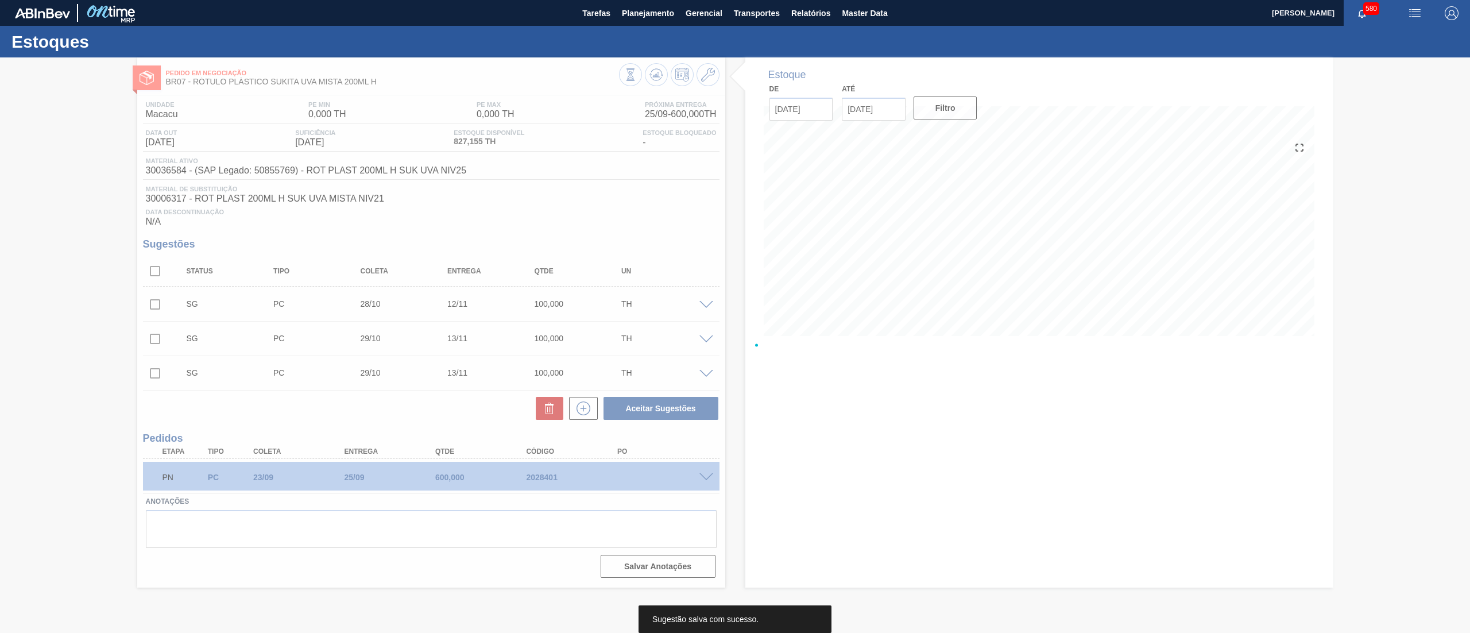
scroll to position [0, 0]
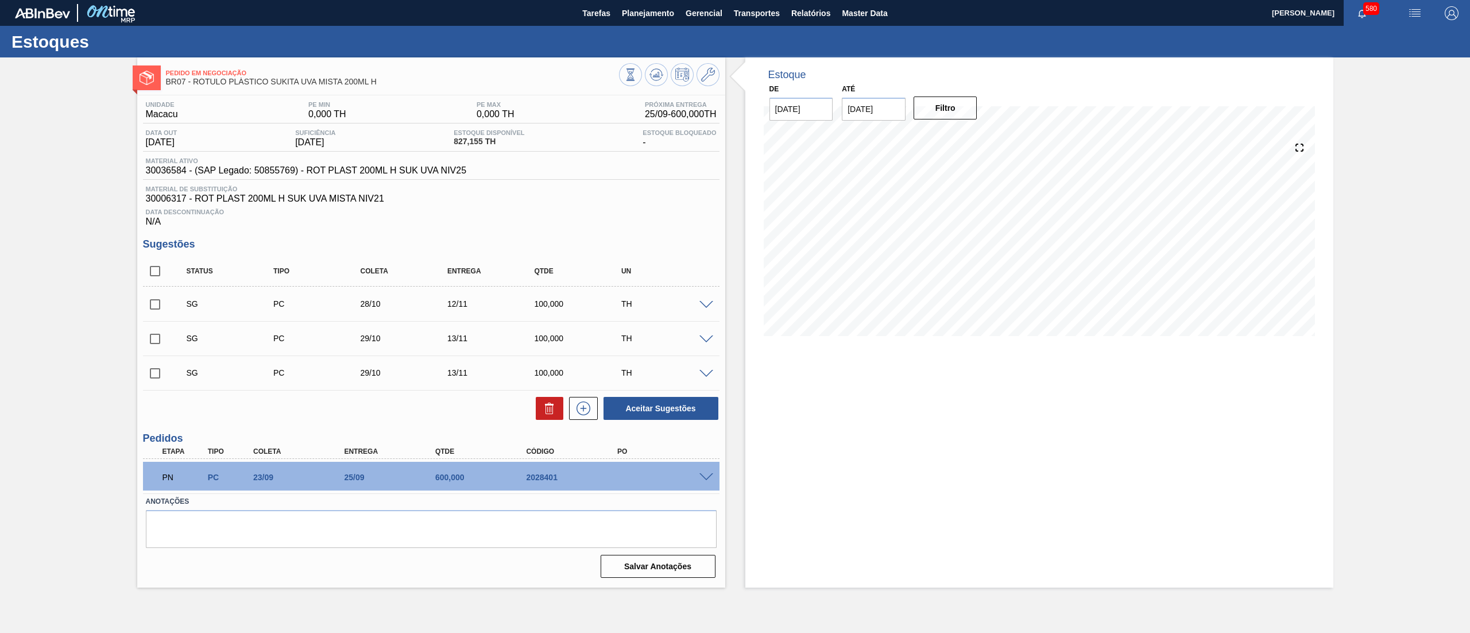
click at [157, 268] on input "checkbox" at bounding box center [155, 271] width 24 height 24
checkbox input "true"
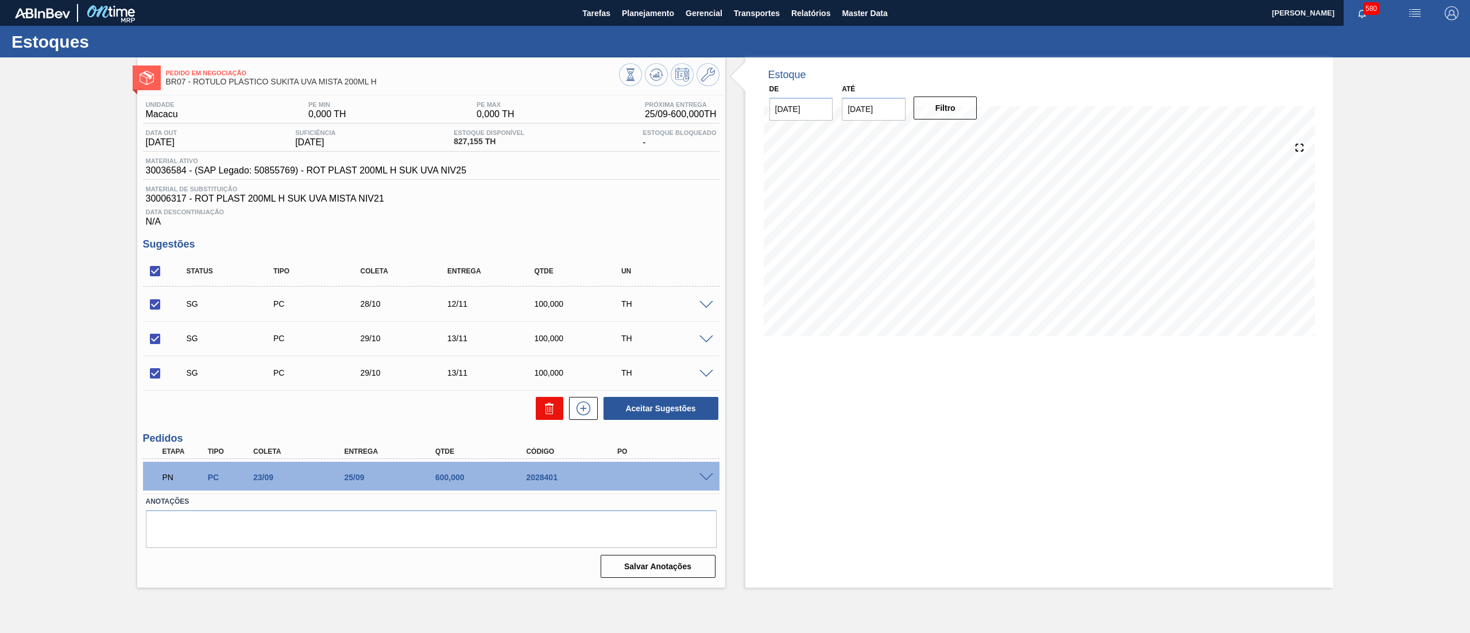
click at [550, 408] on icon at bounding box center [550, 408] width 14 height 14
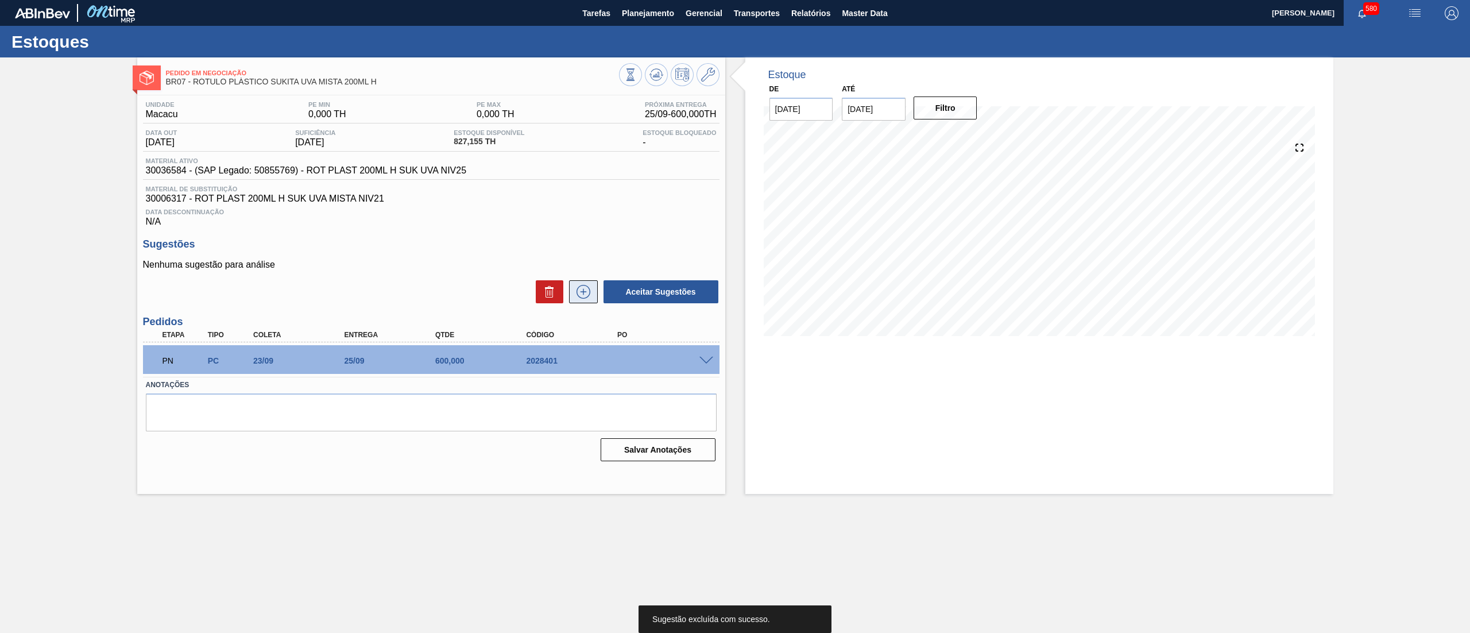
click at [583, 299] on icon at bounding box center [584, 292] width 14 height 14
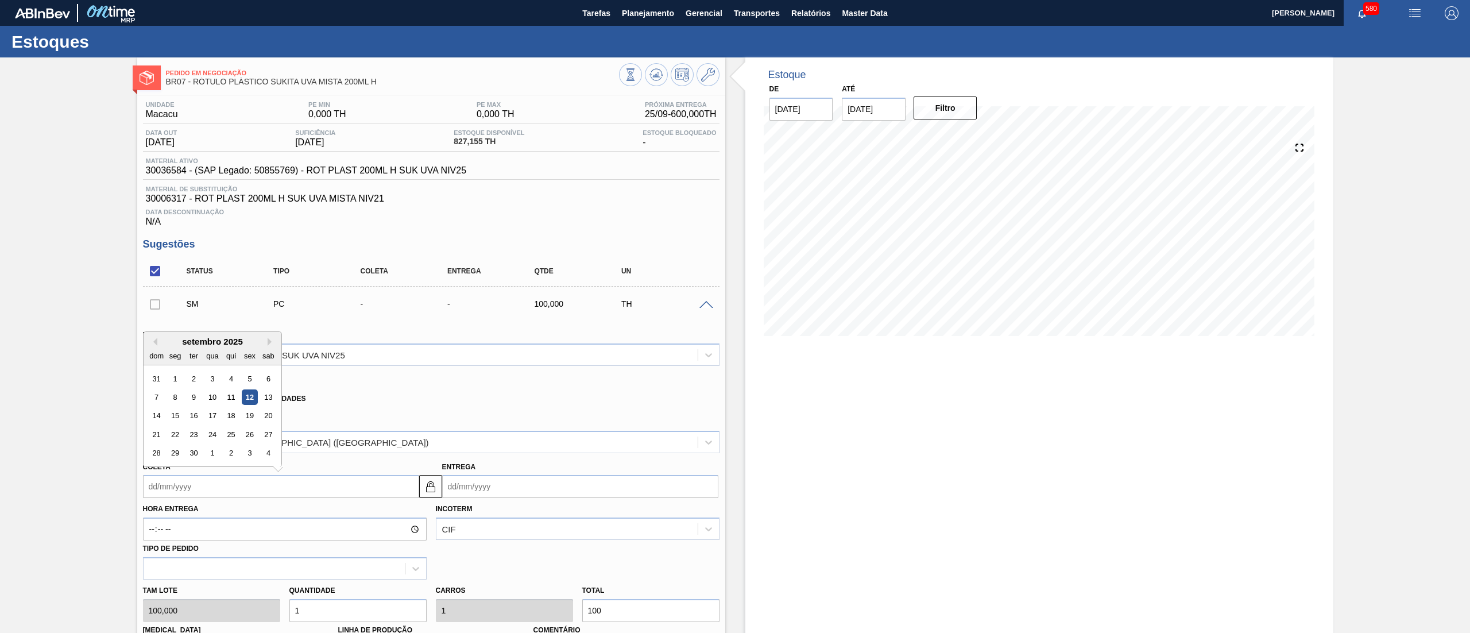
click at [219, 498] on input "Coleta" at bounding box center [281, 486] width 276 height 23
click at [176, 418] on div "15" at bounding box center [175, 416] width 16 height 16
type input "15/09/2025"
click at [434, 498] on button at bounding box center [430, 486] width 23 height 23
click at [480, 486] on input "30/09/2025" at bounding box center [580, 486] width 276 height 23
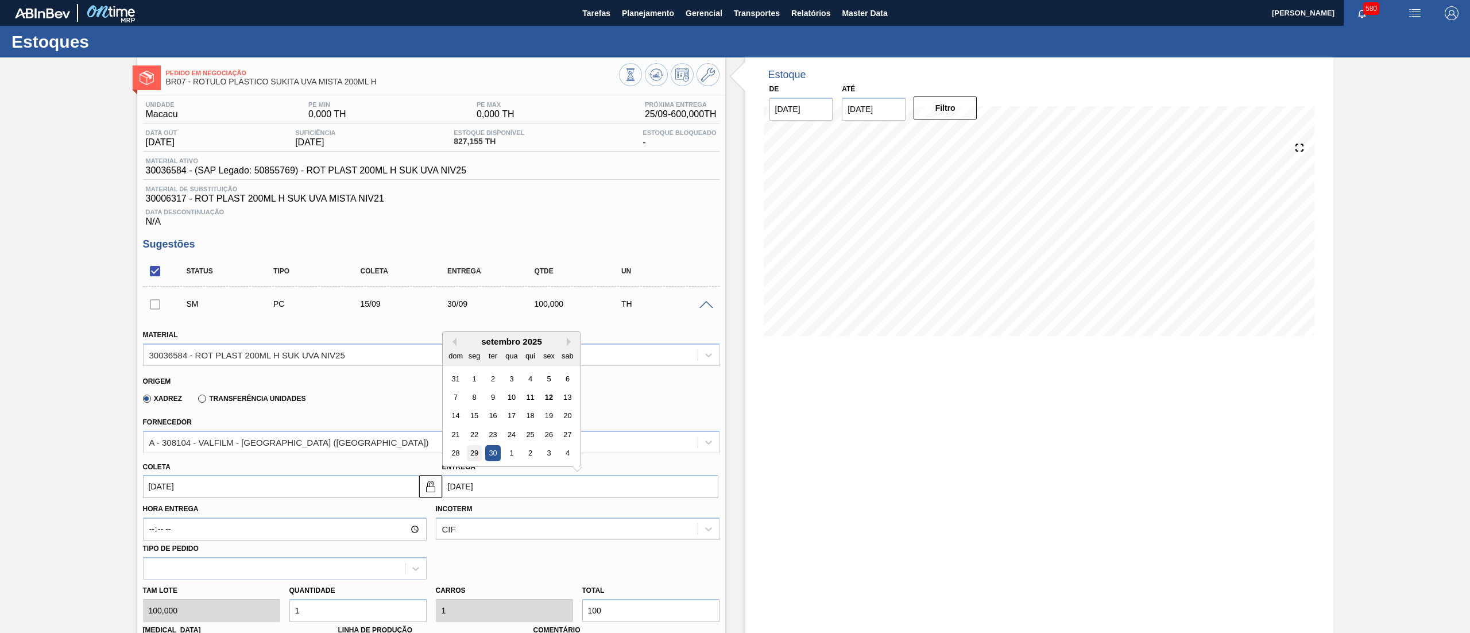
click at [472, 458] on div "29" at bounding box center [474, 454] width 16 height 16
type input "29/09/2025"
click at [428, 486] on img at bounding box center [431, 487] width 14 height 14
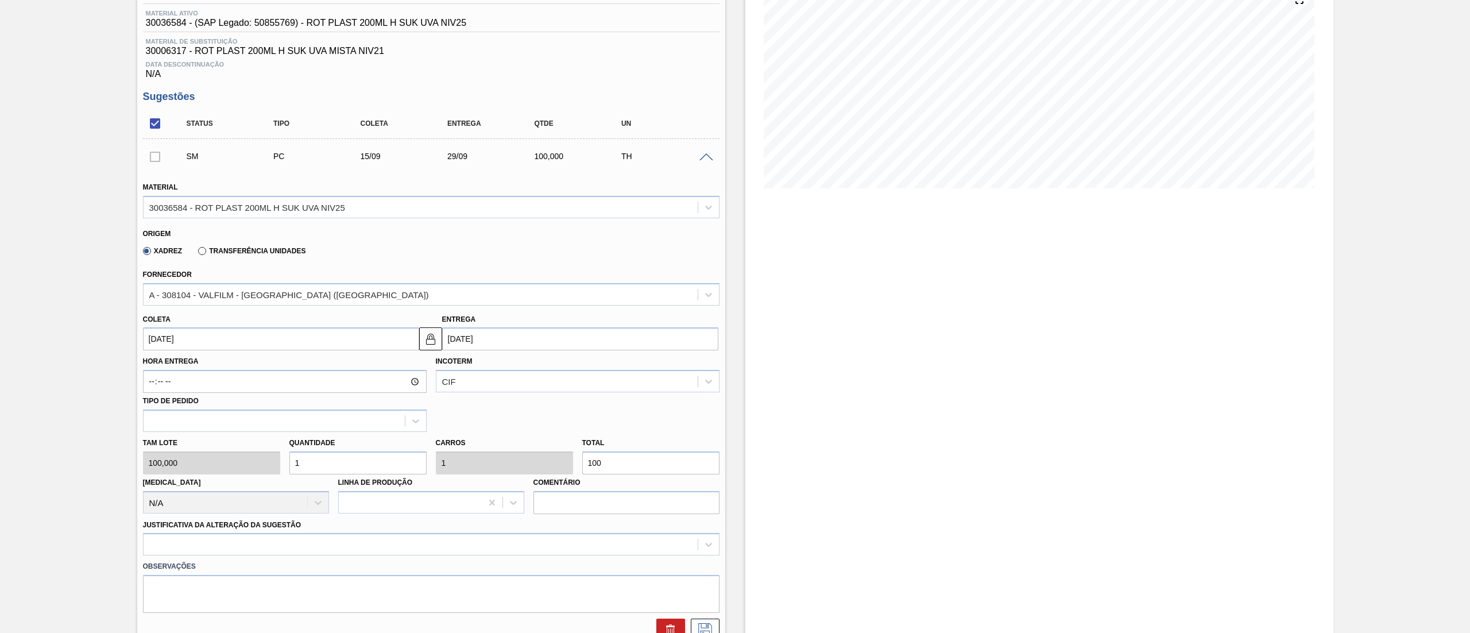
scroll to position [156, 0]
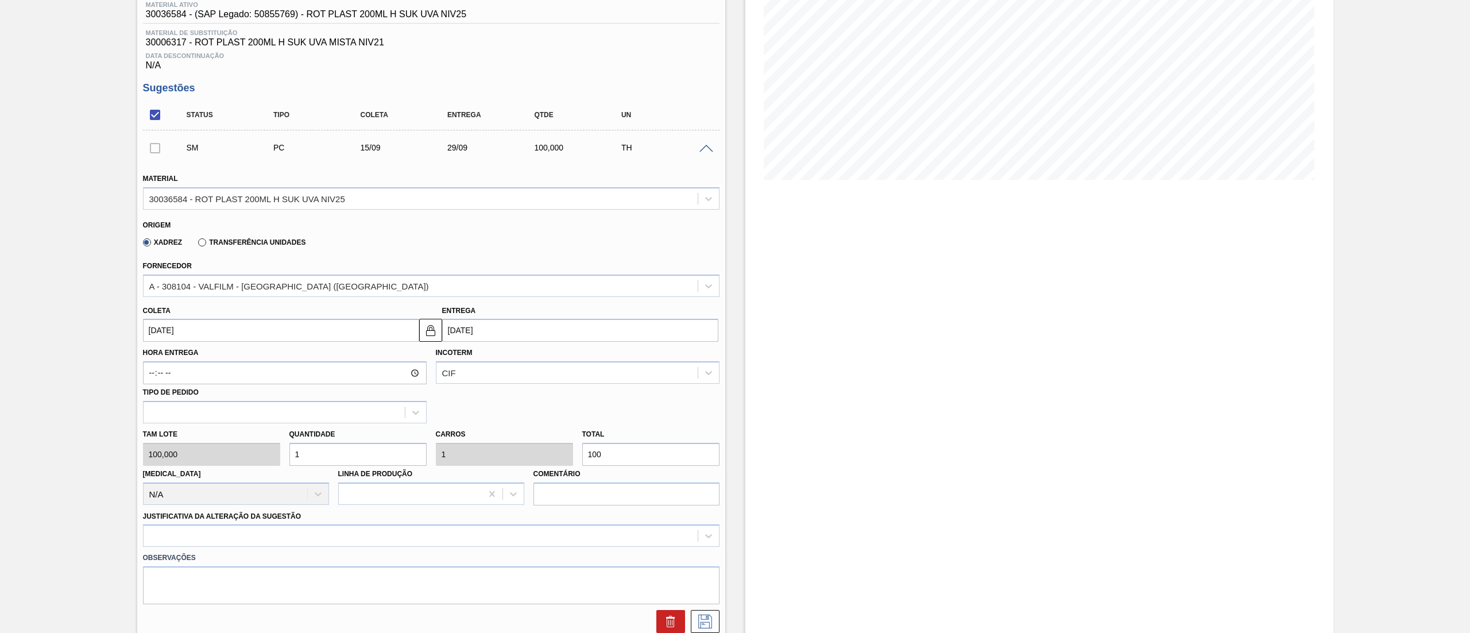
click at [276, 450] on div "Tam lote 100,000 Quantidade 1 Carros 1 Total 100 Doca N/A Linha de Produção Com…" at bounding box center [431, 464] width 586 height 82
type input "10"
type input "1.000"
type input "10"
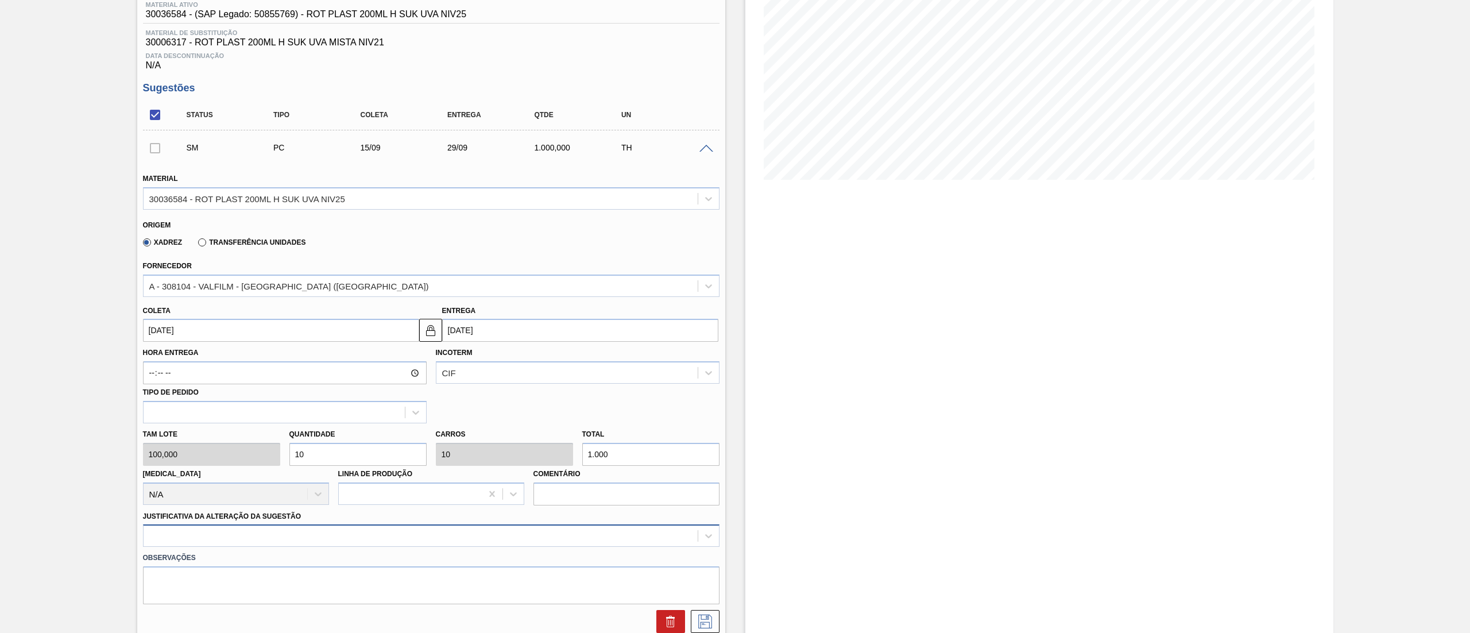
click at [274, 527] on div at bounding box center [431, 535] width 577 height 22
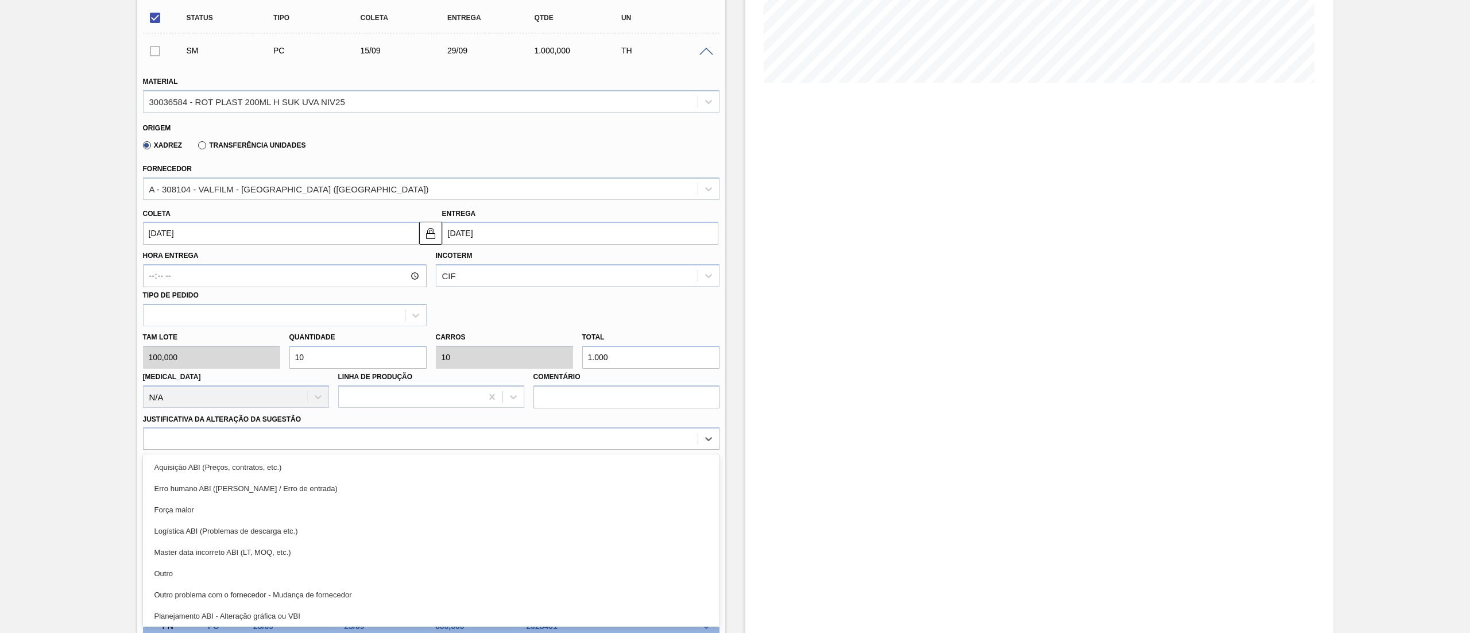
click at [273, 573] on div "Outro" at bounding box center [431, 573] width 577 height 21
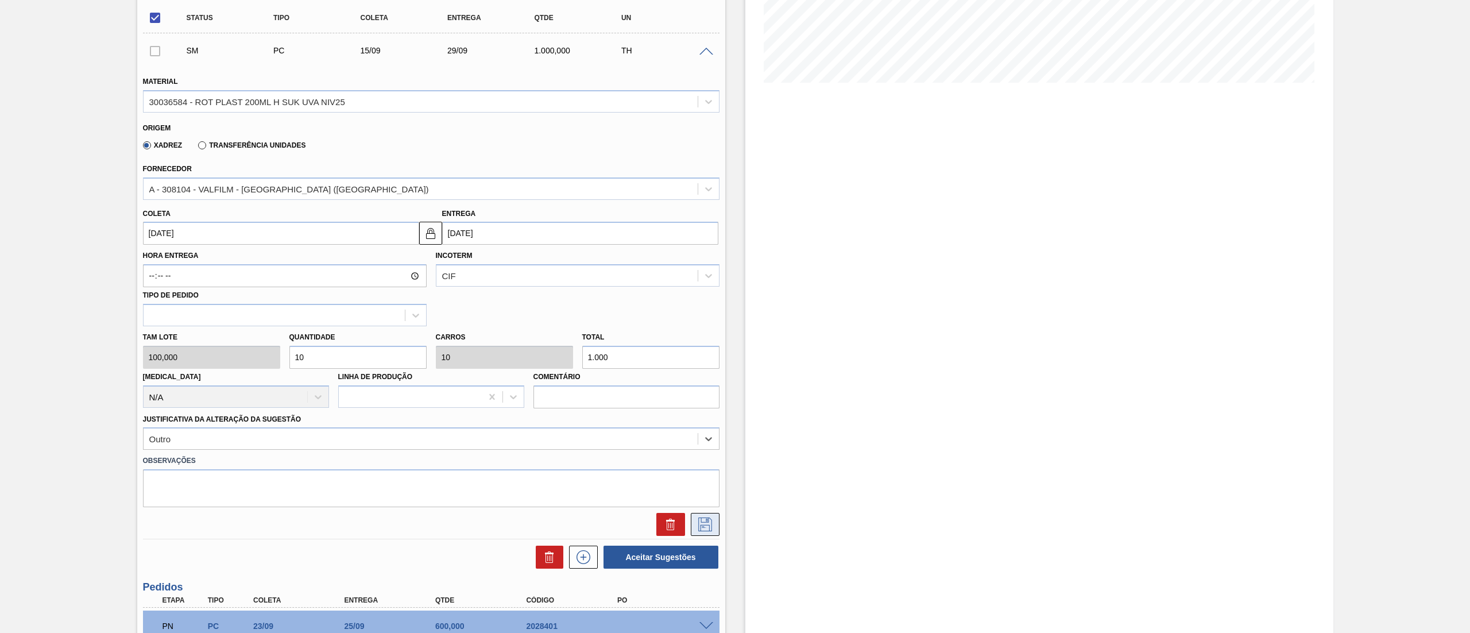
click at [709, 516] on button at bounding box center [705, 524] width 29 height 23
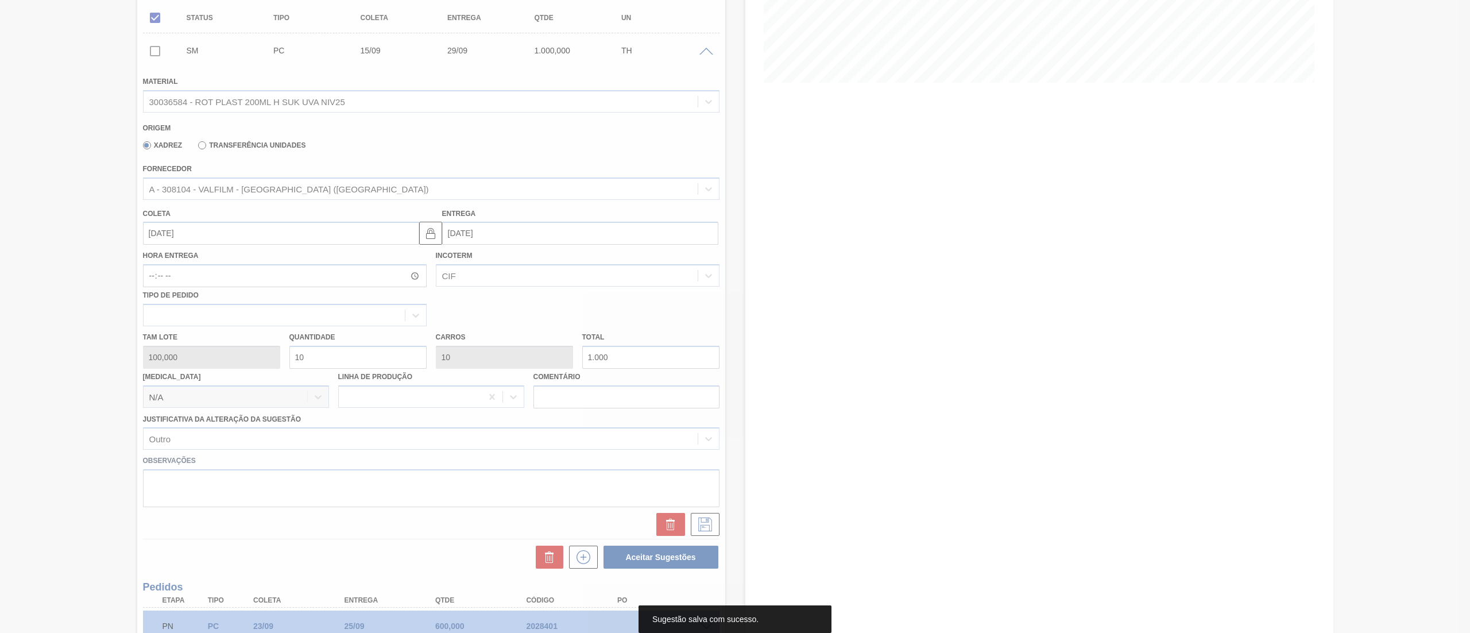
scroll to position [0, 0]
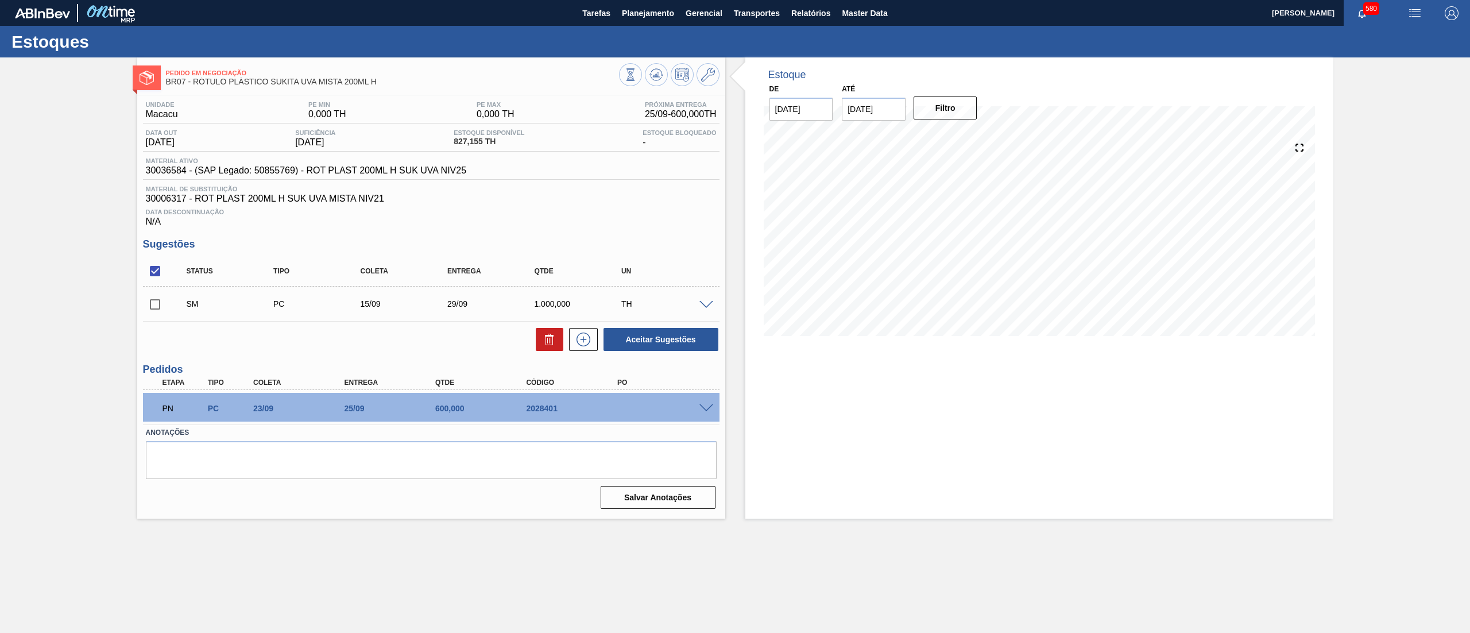
click at [155, 303] on input "checkbox" at bounding box center [155, 304] width 24 height 24
checkbox input "true"
click at [673, 337] on button "Aceitar Sugestões" at bounding box center [661, 339] width 115 height 23
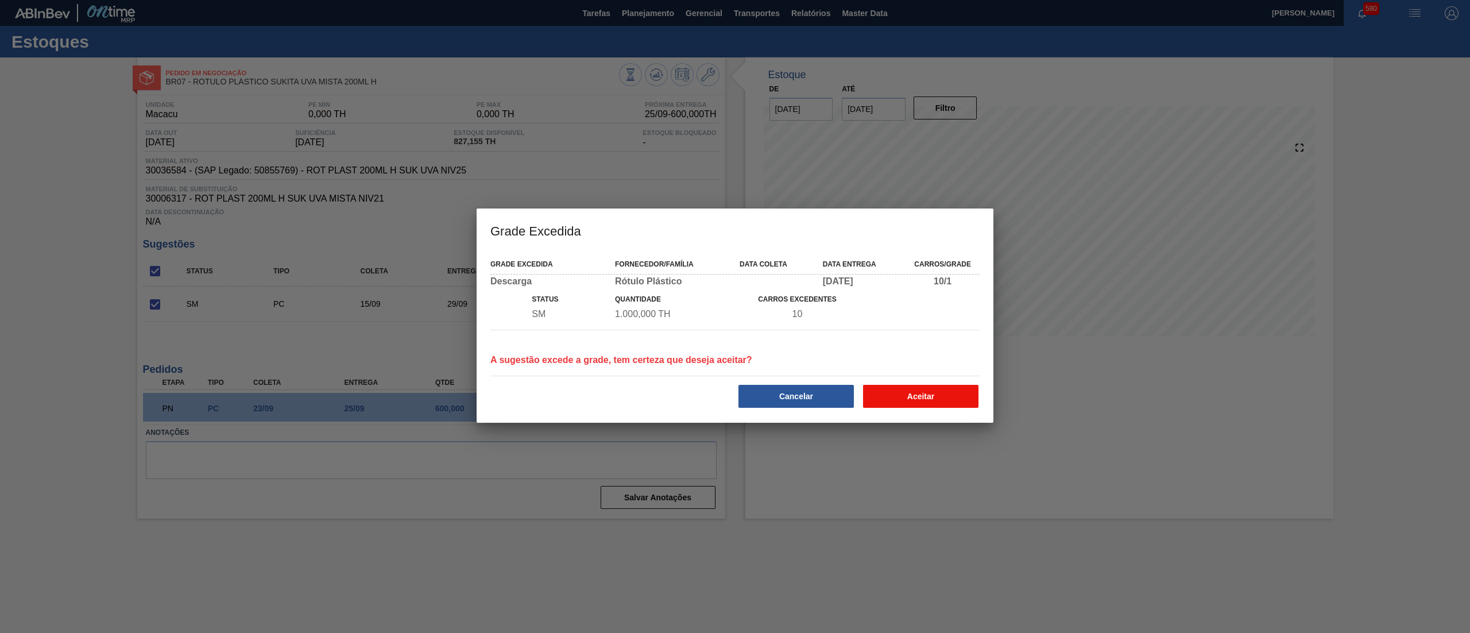
click at [946, 400] on button "Aceitar" at bounding box center [920, 396] width 115 height 23
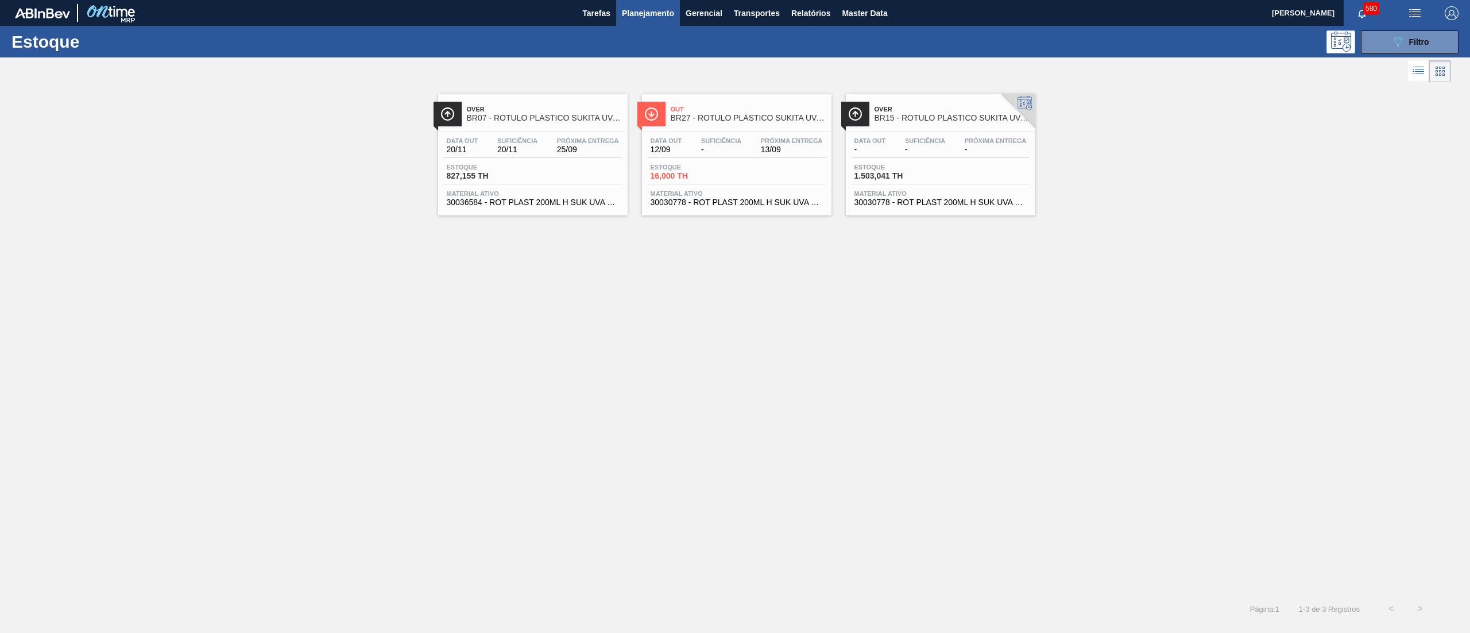
click at [761, 154] on div "Data out 12/09 Suficiência - Próxima Entrega 13/09" at bounding box center [737, 147] width 178 height 21
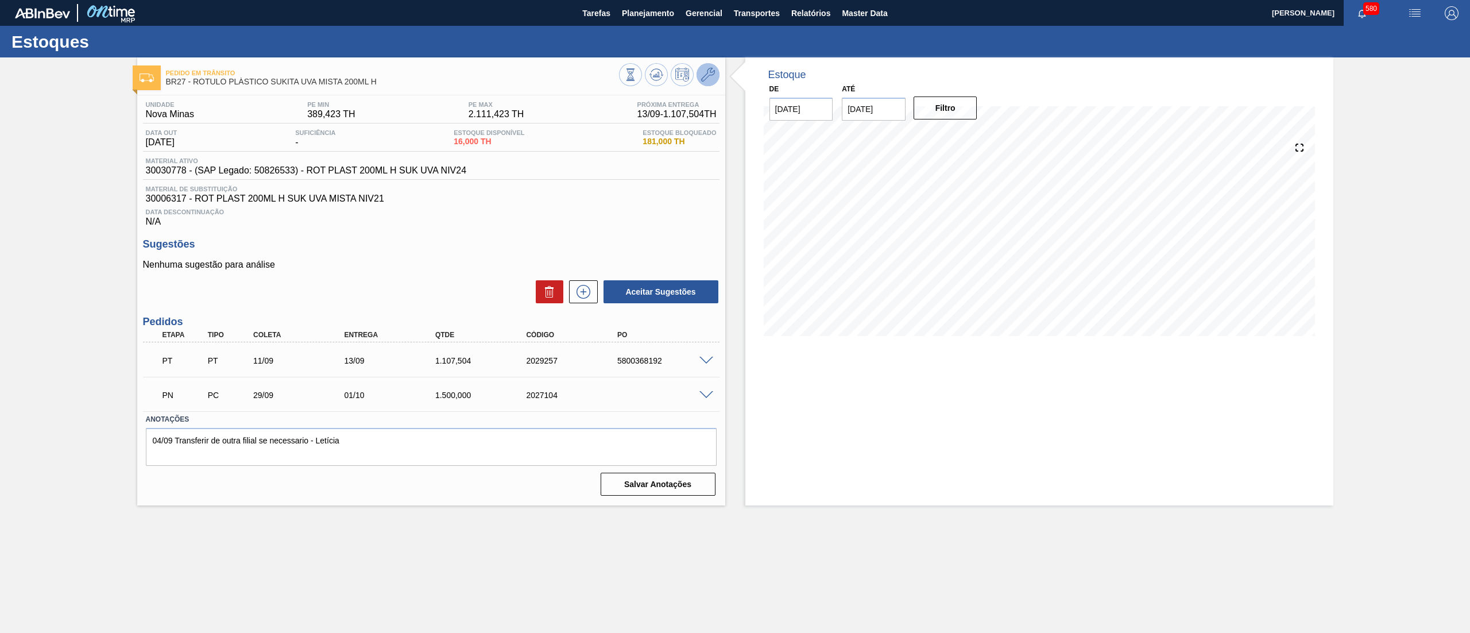
click at [713, 80] on icon at bounding box center [708, 75] width 14 height 14
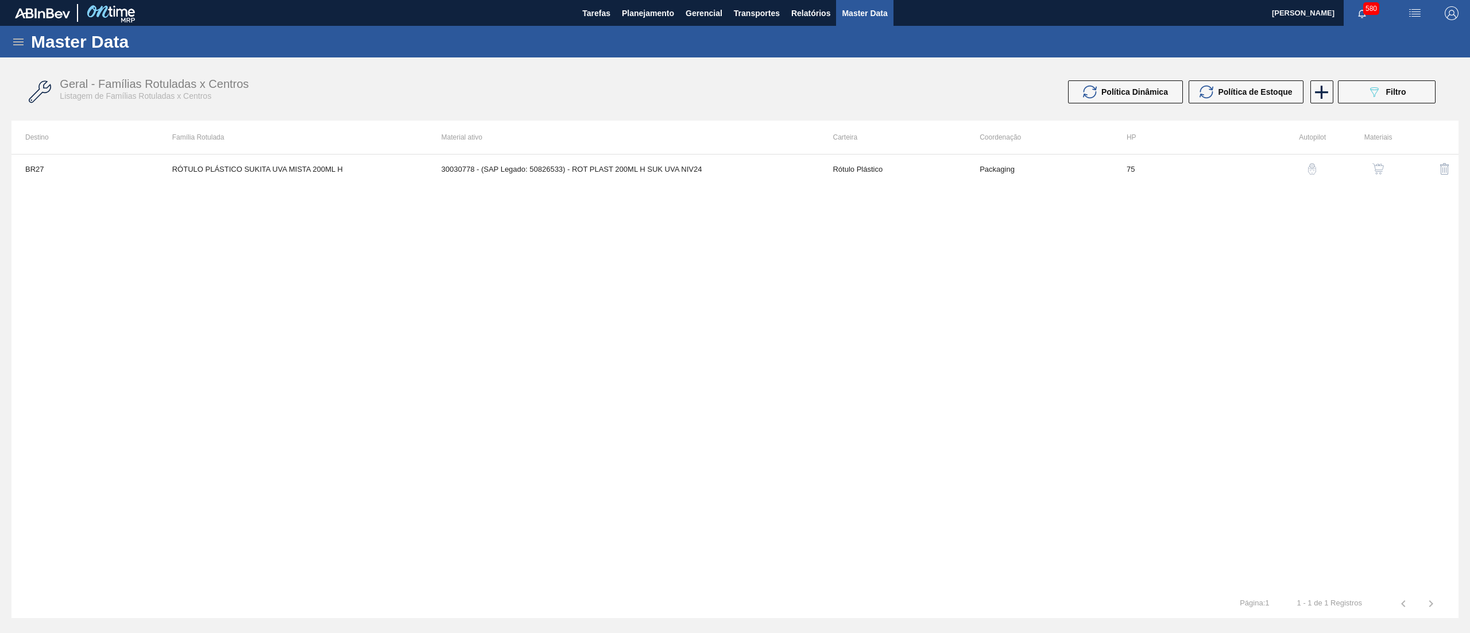
click at [1379, 173] on img "button" at bounding box center [1378, 168] width 11 height 11
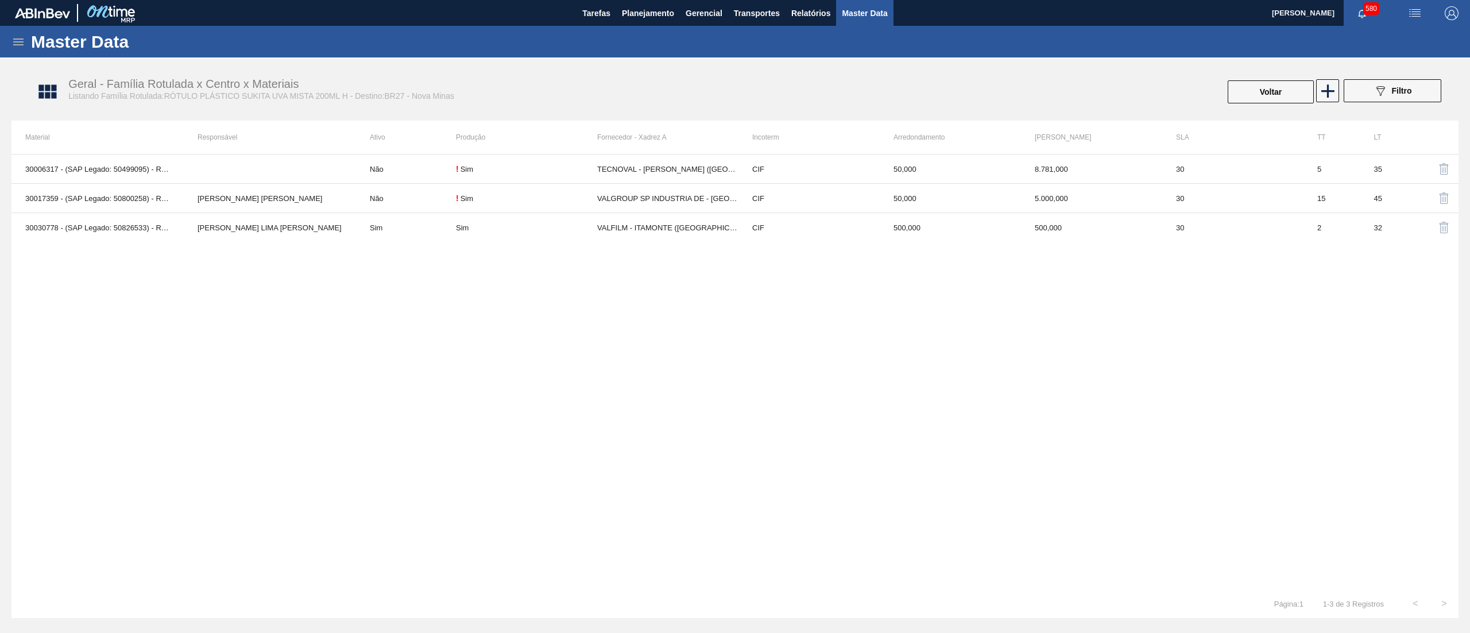
click at [570, 242] on div "30006317 - (SAP Legado: 50499095) - ROT PLAST 200ML H SUK UVA MISTA NIV21 Não !…" at bounding box center [734, 371] width 1447 height 435
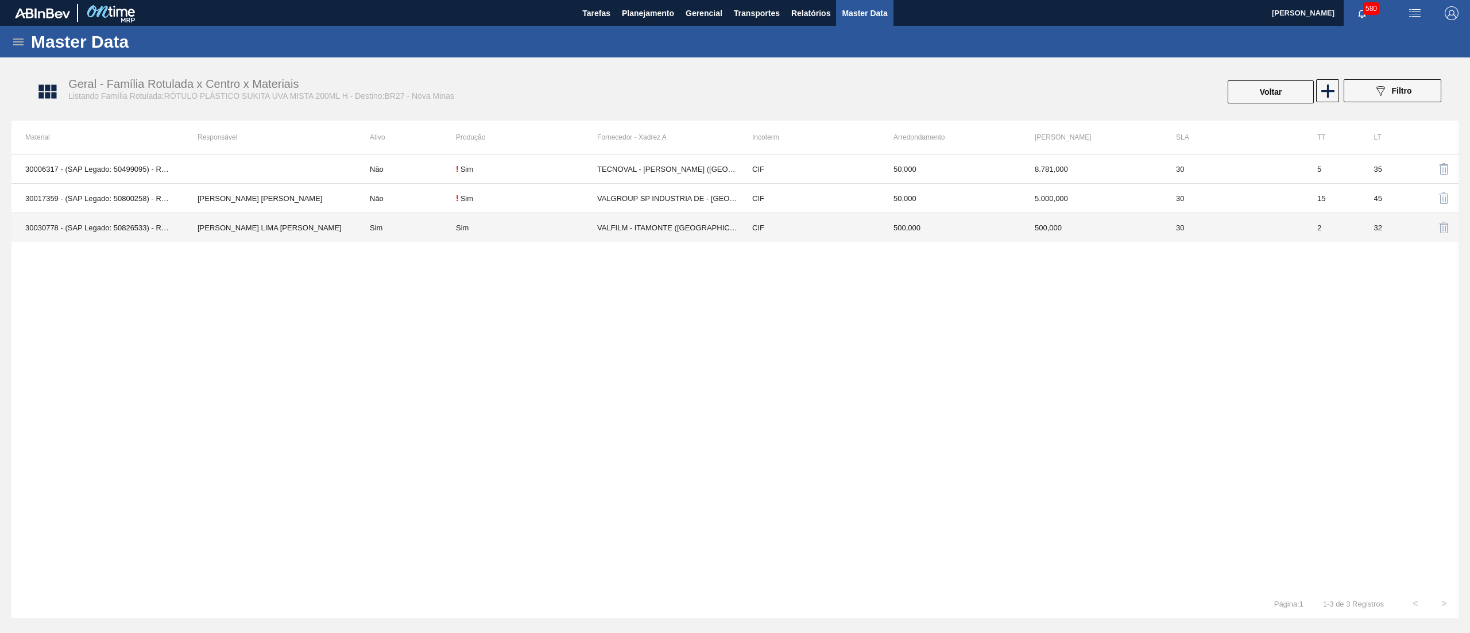
click at [566, 229] on div "Sim" at bounding box center [526, 227] width 141 height 9
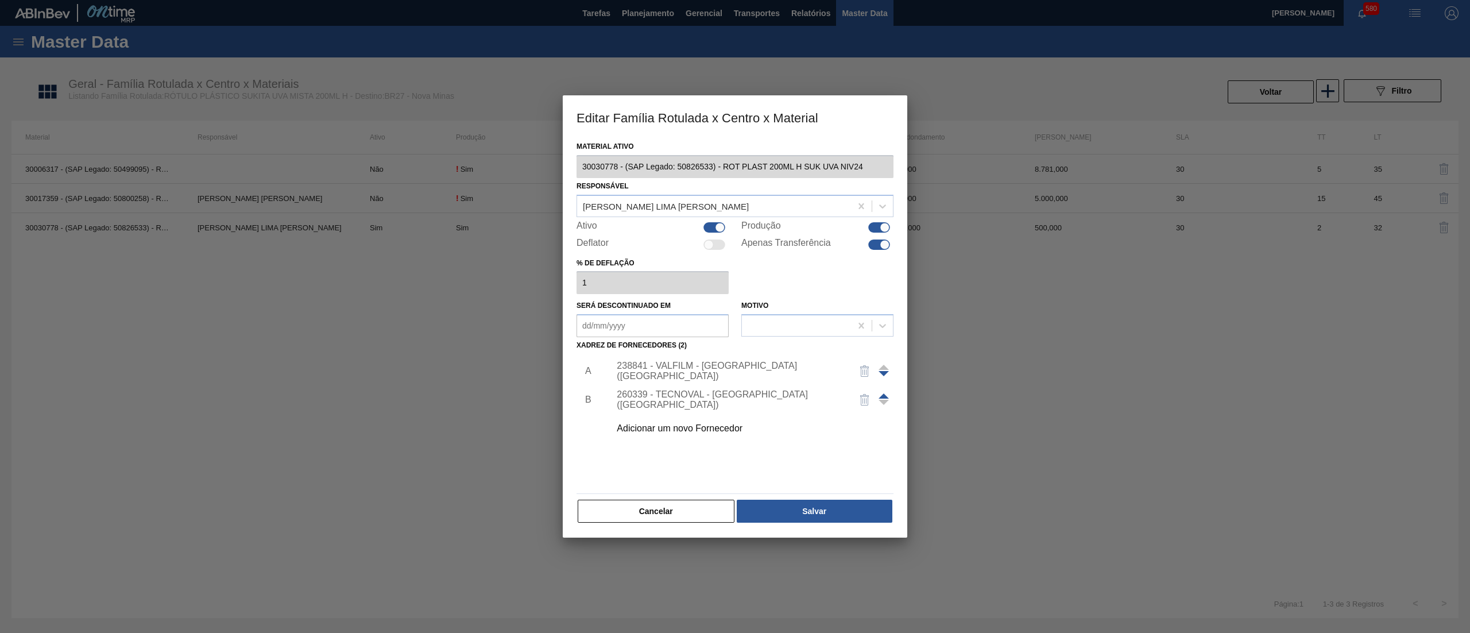
click at [719, 225] on div at bounding box center [720, 227] width 10 height 10
checkbox input "false"
click at [811, 519] on button "Salvar" at bounding box center [815, 511] width 156 height 23
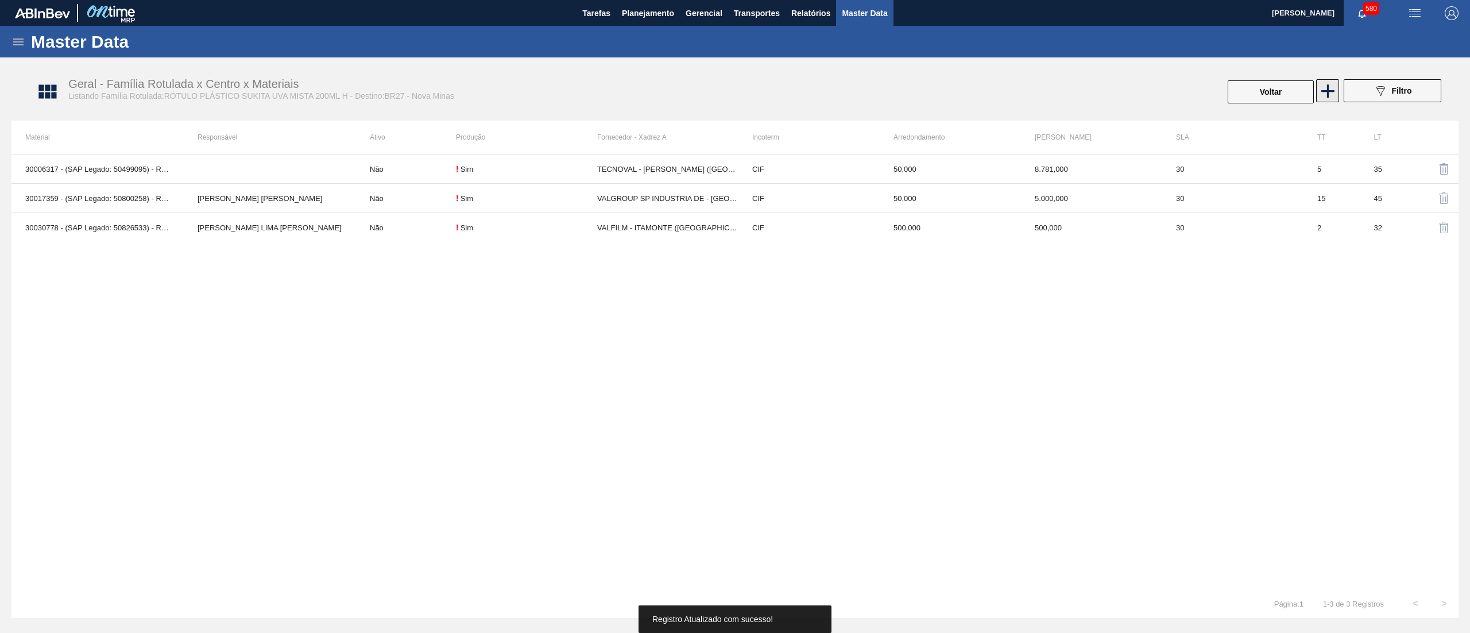
click at [1326, 99] on icon at bounding box center [1328, 91] width 22 height 22
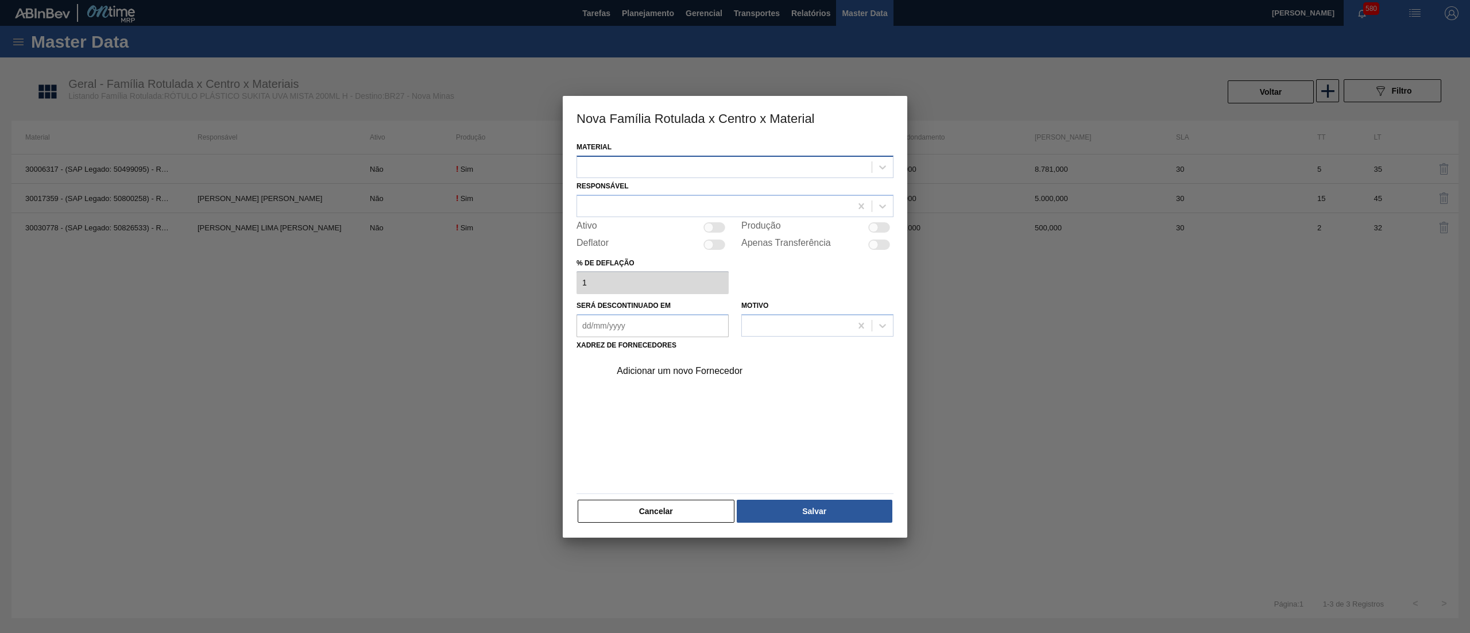
click at [721, 171] on div at bounding box center [724, 167] width 295 height 17
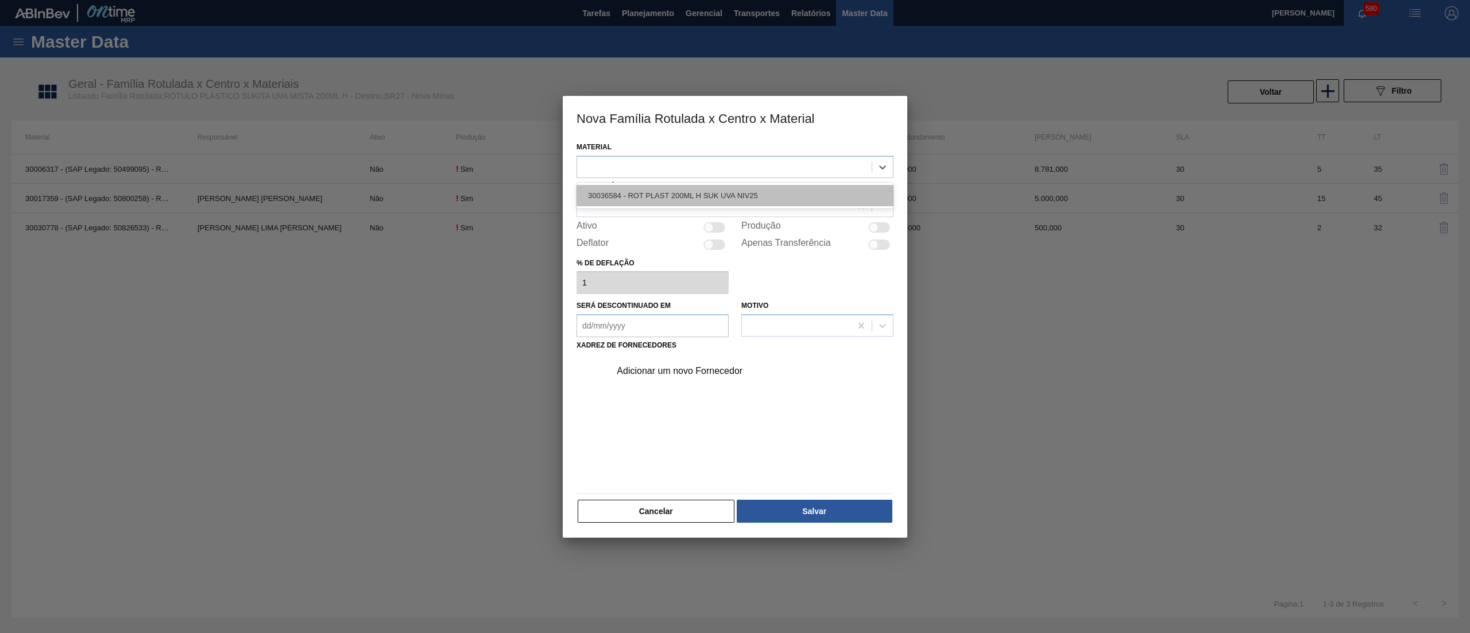
click at [720, 192] on div "30036584 - ROT PLAST 200ML H SUK UVA NIV25" at bounding box center [735, 195] width 317 height 21
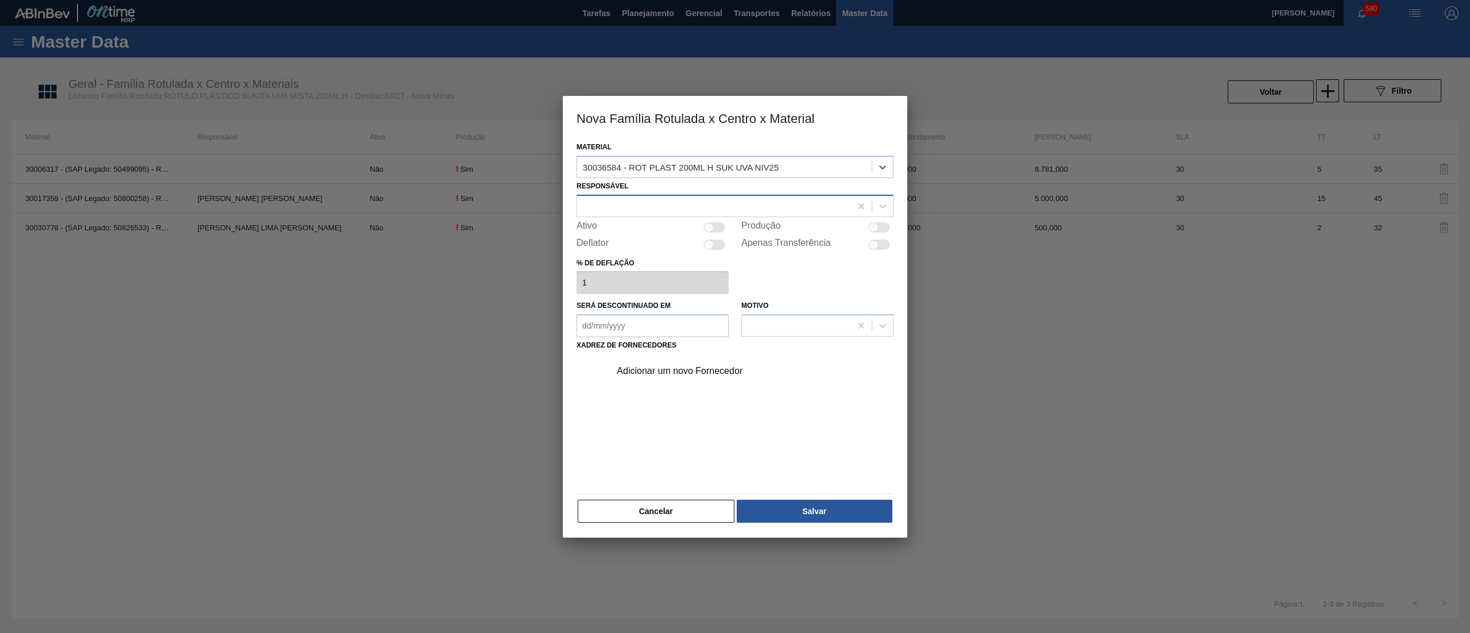
click at [674, 201] on div at bounding box center [714, 206] width 274 height 17
type input "fari"
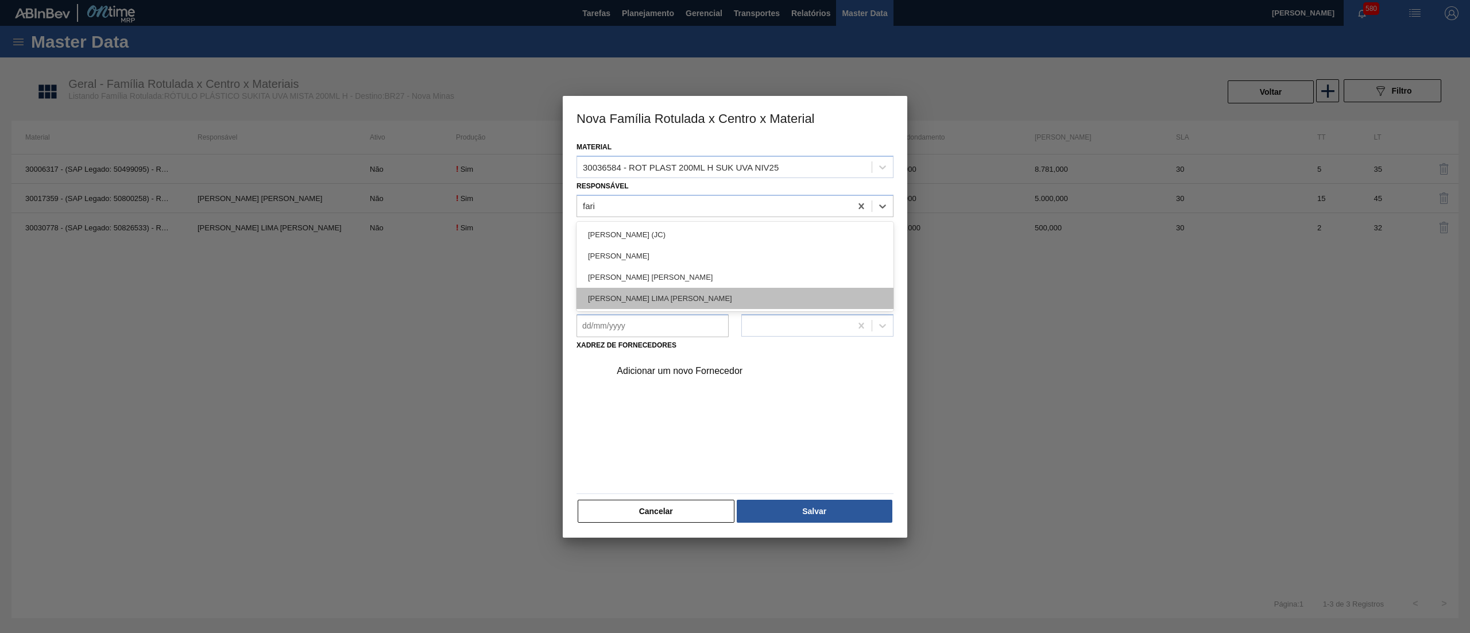
click at [678, 289] on div "MATHEUS FARIA LIMA DA SILVA" at bounding box center [735, 298] width 317 height 21
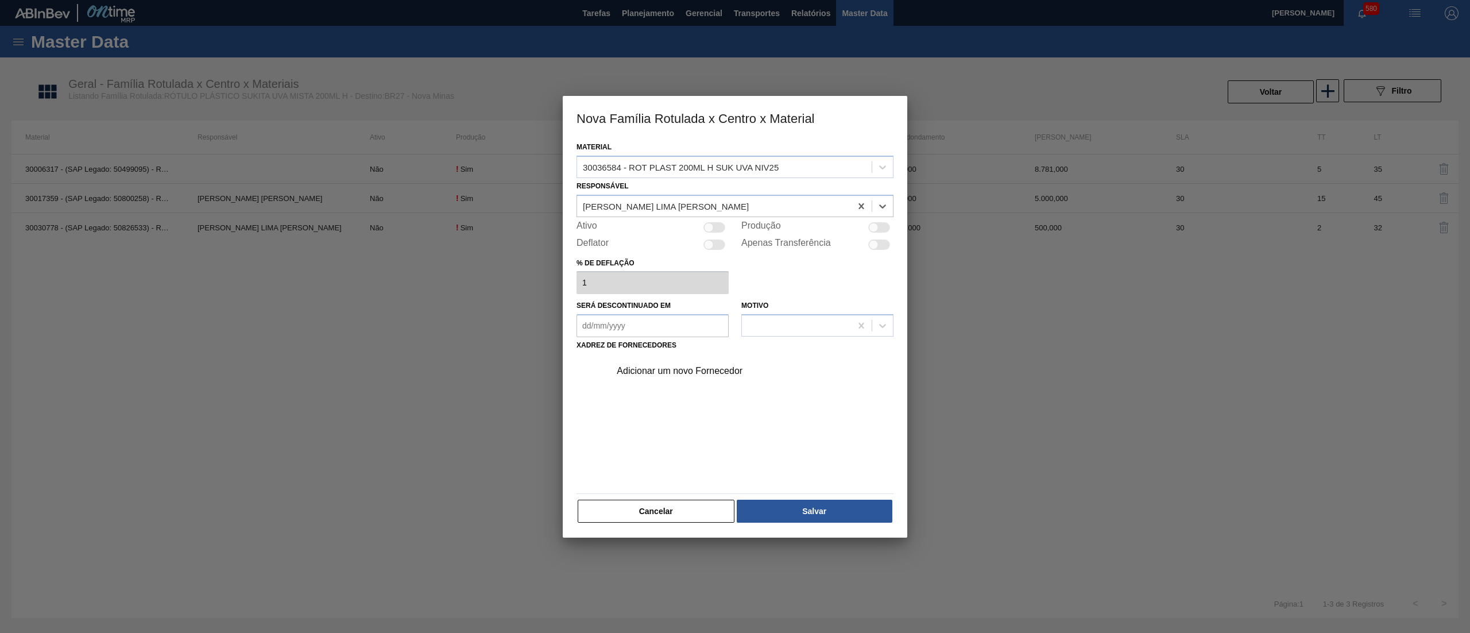
click at [720, 231] on div at bounding box center [714, 227] width 22 height 10
checkbox input "true"
click at [691, 370] on div "Adicionar um novo Fornecedor" at bounding box center [729, 371] width 225 height 10
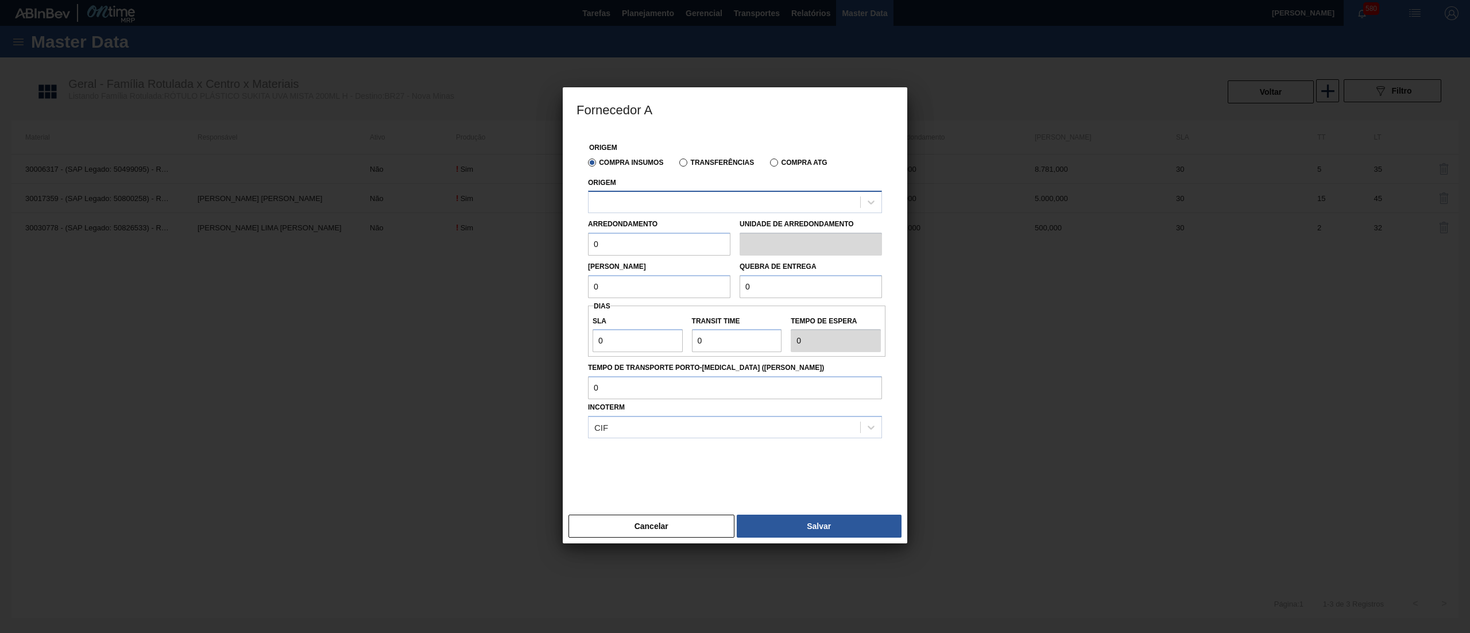
click at [724, 199] on div at bounding box center [725, 202] width 272 height 17
click at [726, 229] on div "238841 - VALFILM - ITAMONTE (MG)" at bounding box center [735, 230] width 294 height 21
drag, startPoint x: 637, startPoint y: 240, endPoint x: 528, endPoint y: 225, distance: 109.6
click at [528, 225] on div "Fornecedor A Origem Compra Insumos Transferências Compra ATG Origem 238841 - VA…" at bounding box center [735, 316] width 1470 height 633
drag, startPoint x: 657, startPoint y: 237, endPoint x: 486, endPoint y: 237, distance: 171.1
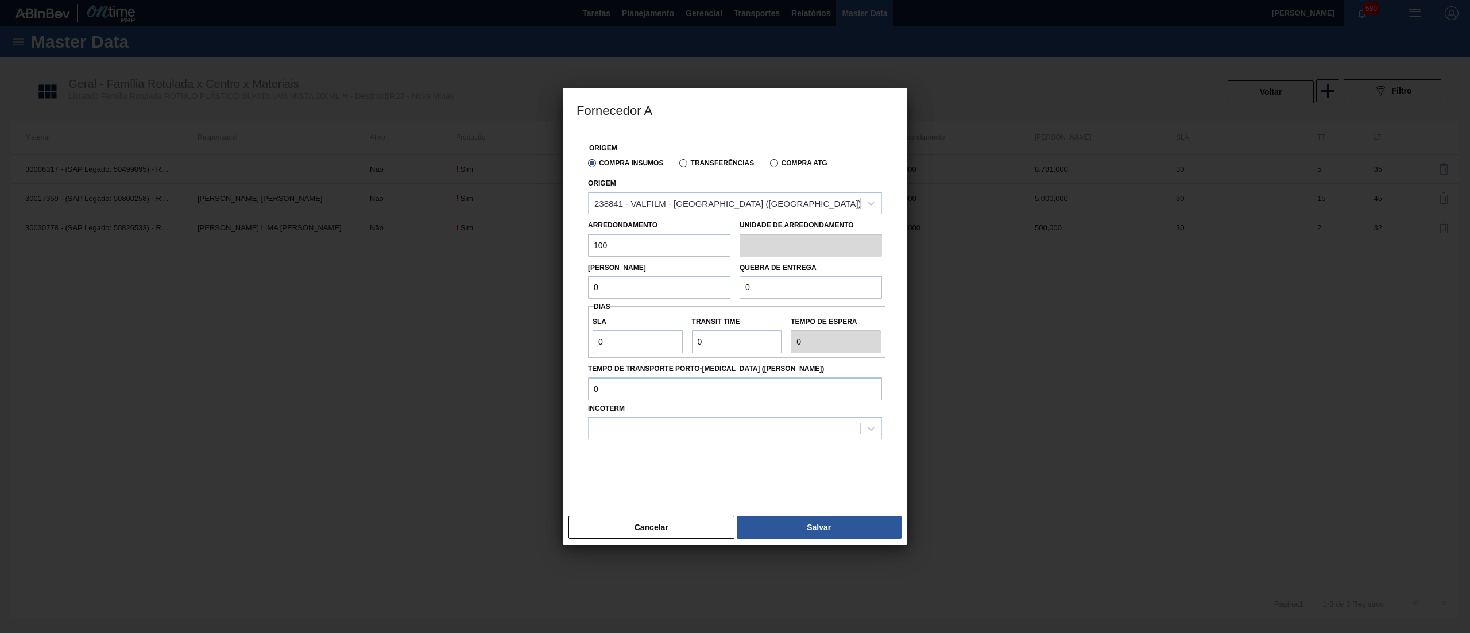
click at [486, 237] on div "Fornecedor A Origem Compra Insumos Transferências Compra ATG Origem 238841 - VA…" at bounding box center [735, 316] width 1470 height 633
drag, startPoint x: 652, startPoint y: 238, endPoint x: 496, endPoint y: 238, distance: 156.2
click at [496, 238] on div "Fornecedor A Origem Compra Insumos Transferências Compra ATG Origem 238841 - VA…" at bounding box center [735, 316] width 1470 height 633
type input "500"
drag, startPoint x: 515, startPoint y: 285, endPoint x: 535, endPoint y: 287, distance: 20.2
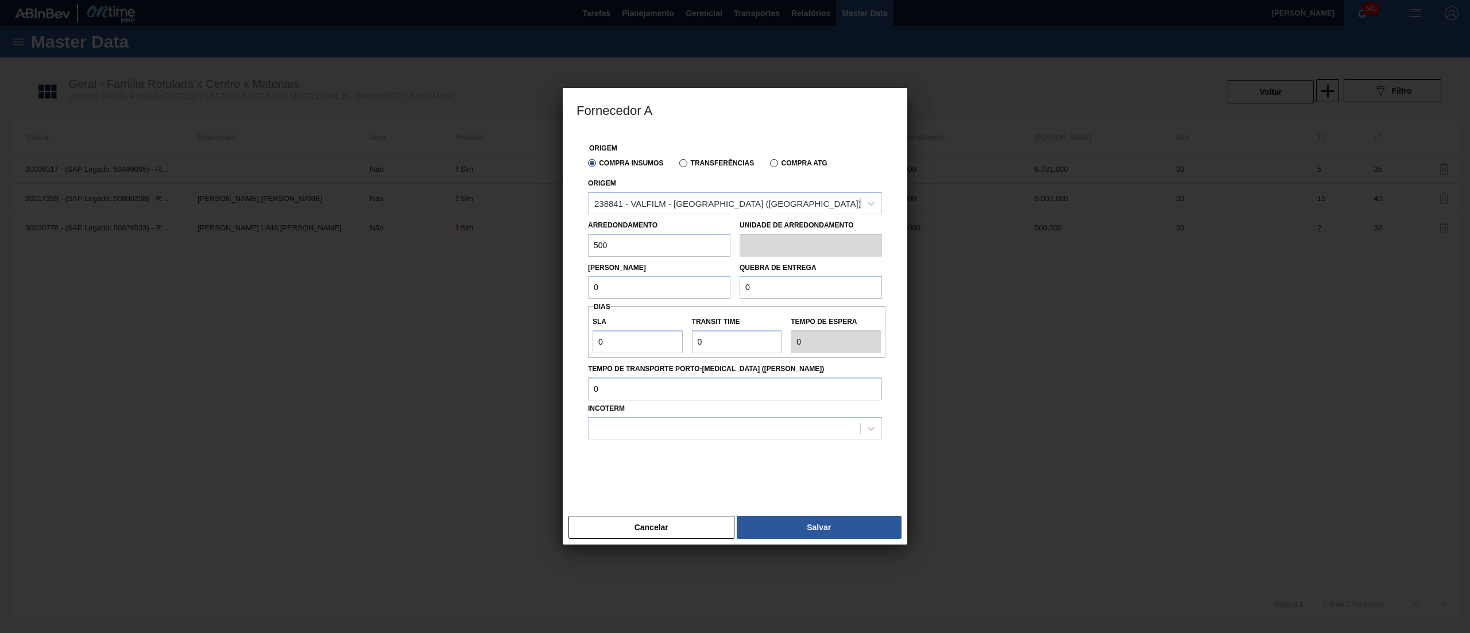
click at [510, 286] on div "Fornecedor A Origem Compra Insumos Transferências Compra ATG Origem 238841 - VA…" at bounding box center [735, 316] width 1470 height 633
paste input "50"
type input "500"
paste input "50"
drag, startPoint x: 788, startPoint y: 282, endPoint x: 639, endPoint y: 300, distance: 150.4
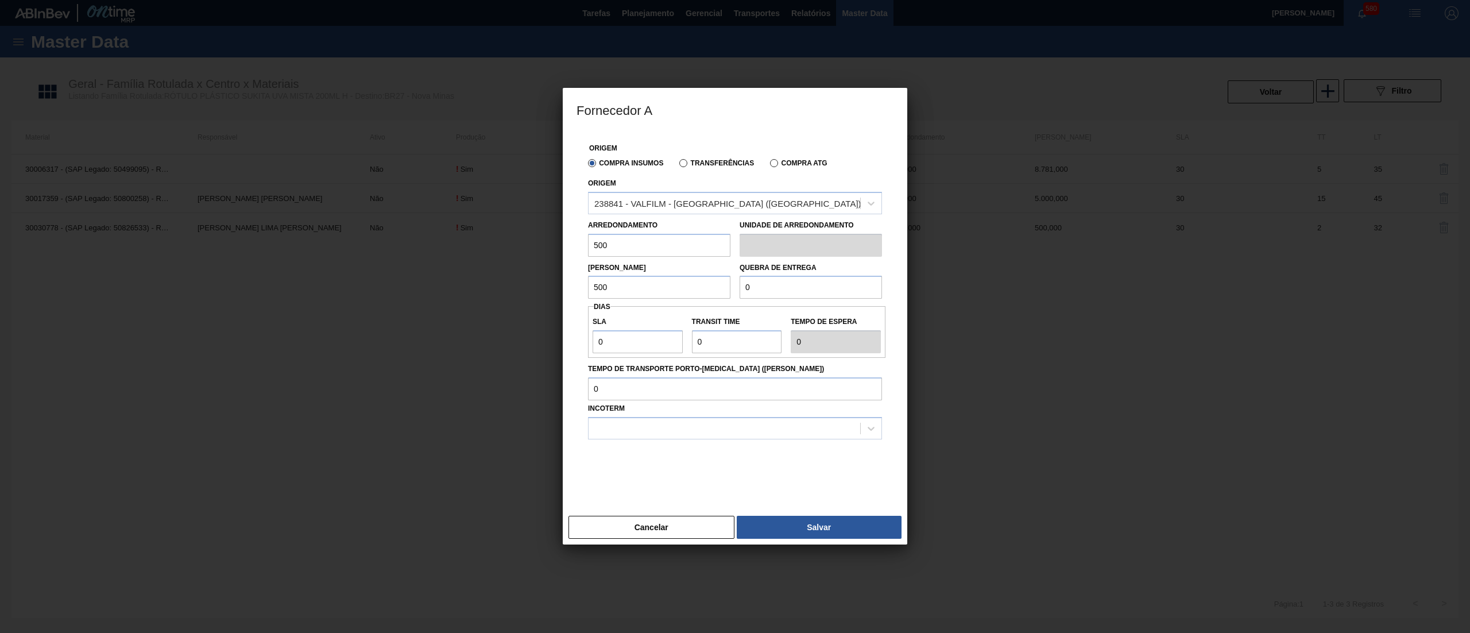
click at [639, 300] on div "Origem Compra Insumos Transferências Compra ATG Origem 238841 - VALFILM - ITAMO…" at bounding box center [735, 314] width 317 height 366
type input "500"
drag, startPoint x: 625, startPoint y: 332, endPoint x: 517, endPoint y: 339, distance: 108.2
click at [517, 339] on div "Fornecedor A Origem Compra Insumos Transferências Compra ATG Origem 238841 - VA…" at bounding box center [735, 316] width 1470 height 633
type input "3"
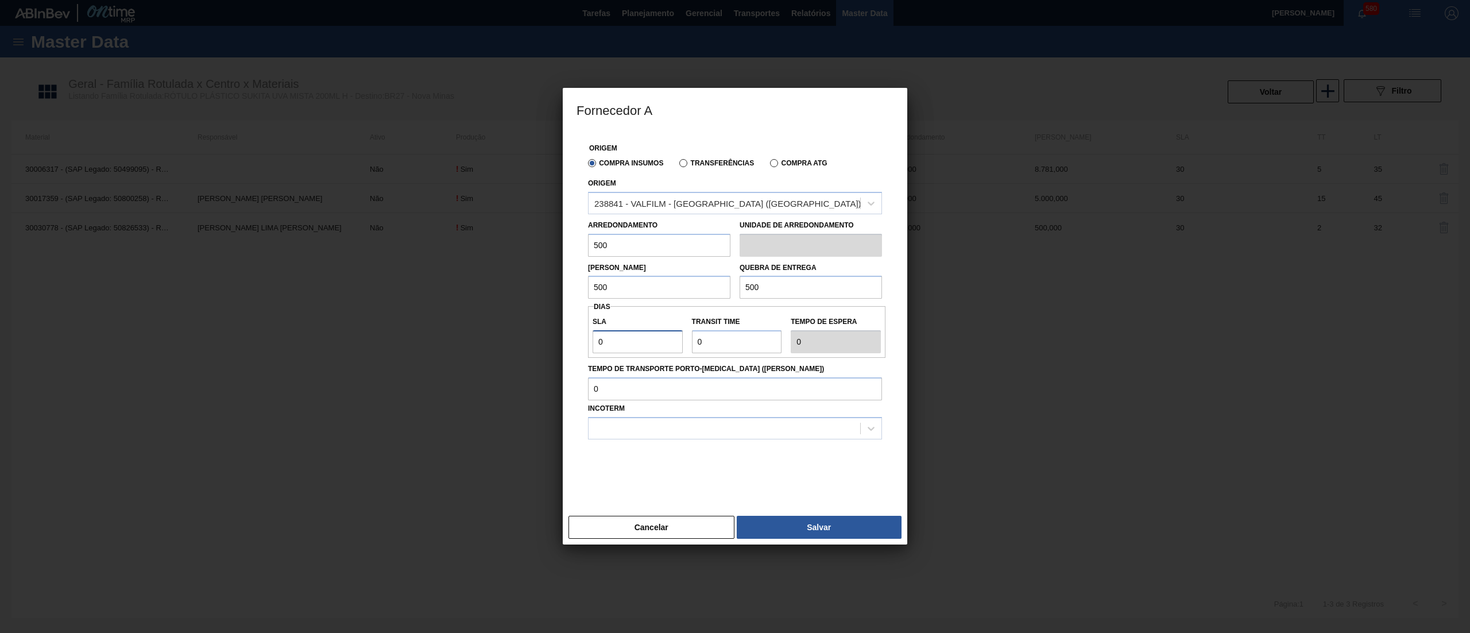
type input "3"
type input "30"
drag, startPoint x: 649, startPoint y: 344, endPoint x: 628, endPoint y: 344, distance: 20.7
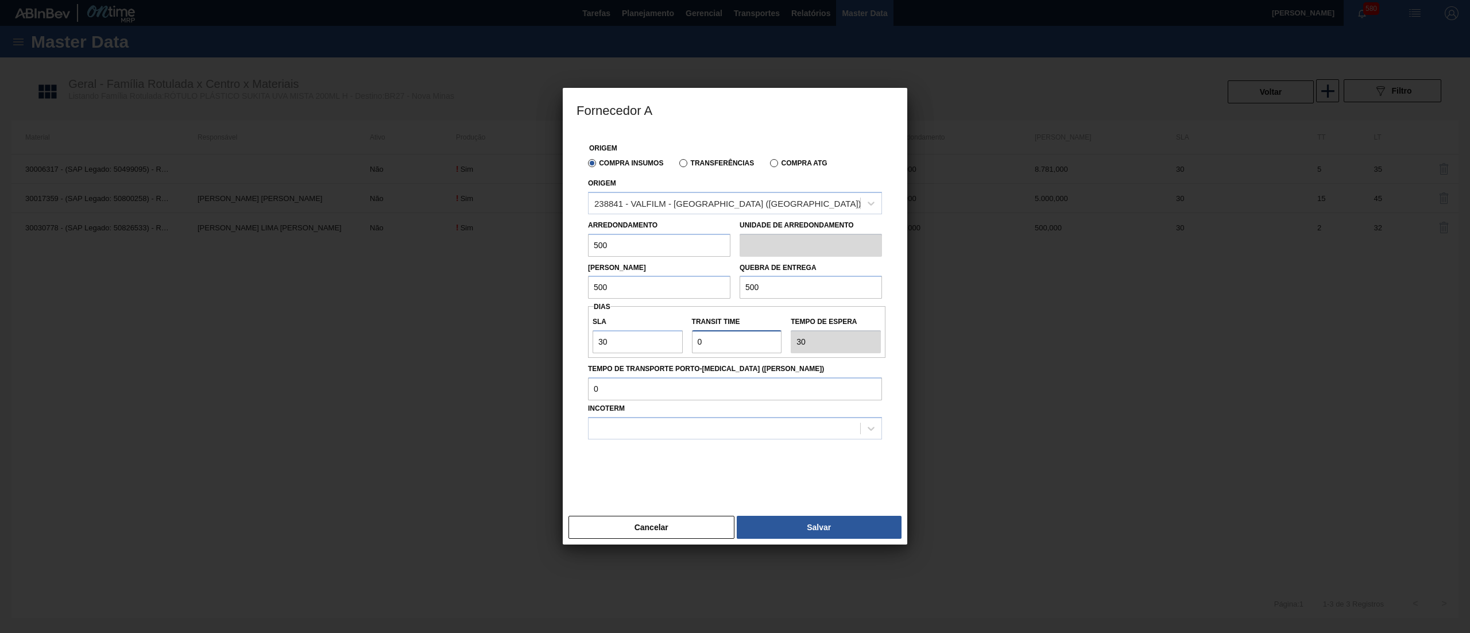
click at [628, 344] on div "SLA 30 Transit Time Tempo de espera 30" at bounding box center [736, 332] width 297 height 42
type input "2"
type input "32"
type input "2"
click at [662, 431] on div at bounding box center [725, 428] width 272 height 17
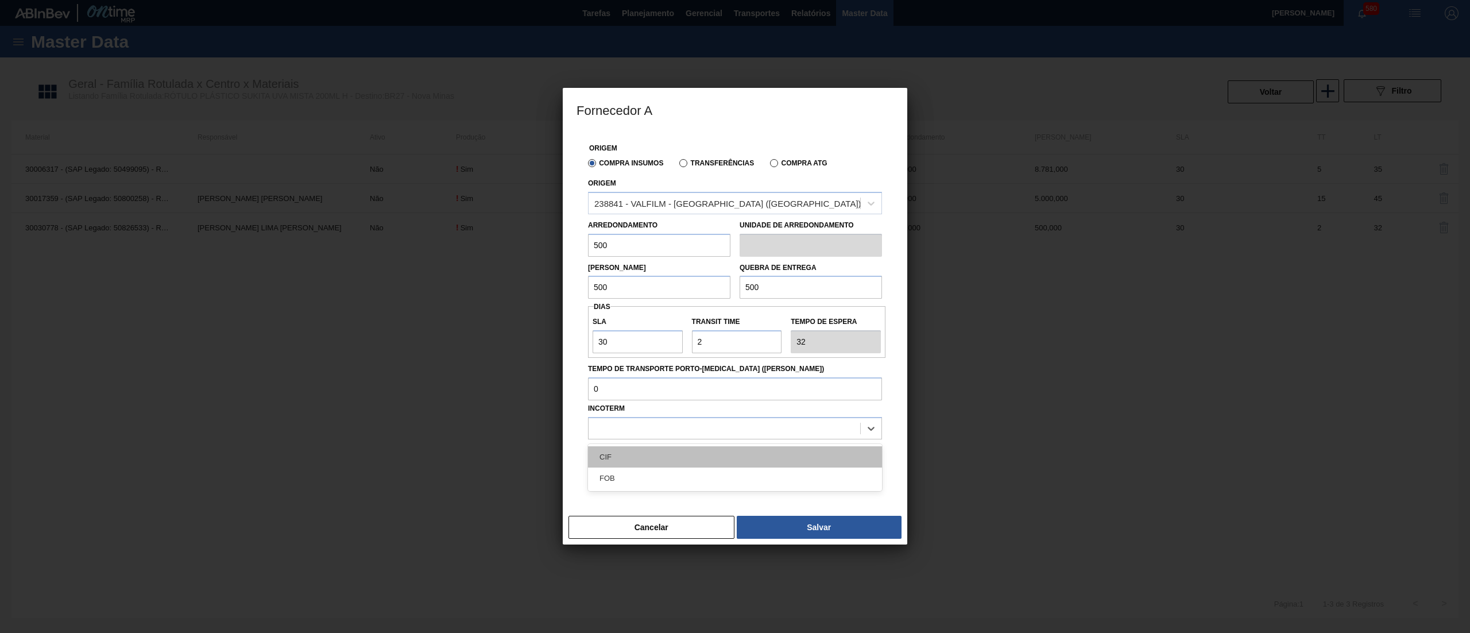
click at [634, 463] on div "CIF" at bounding box center [735, 456] width 294 height 21
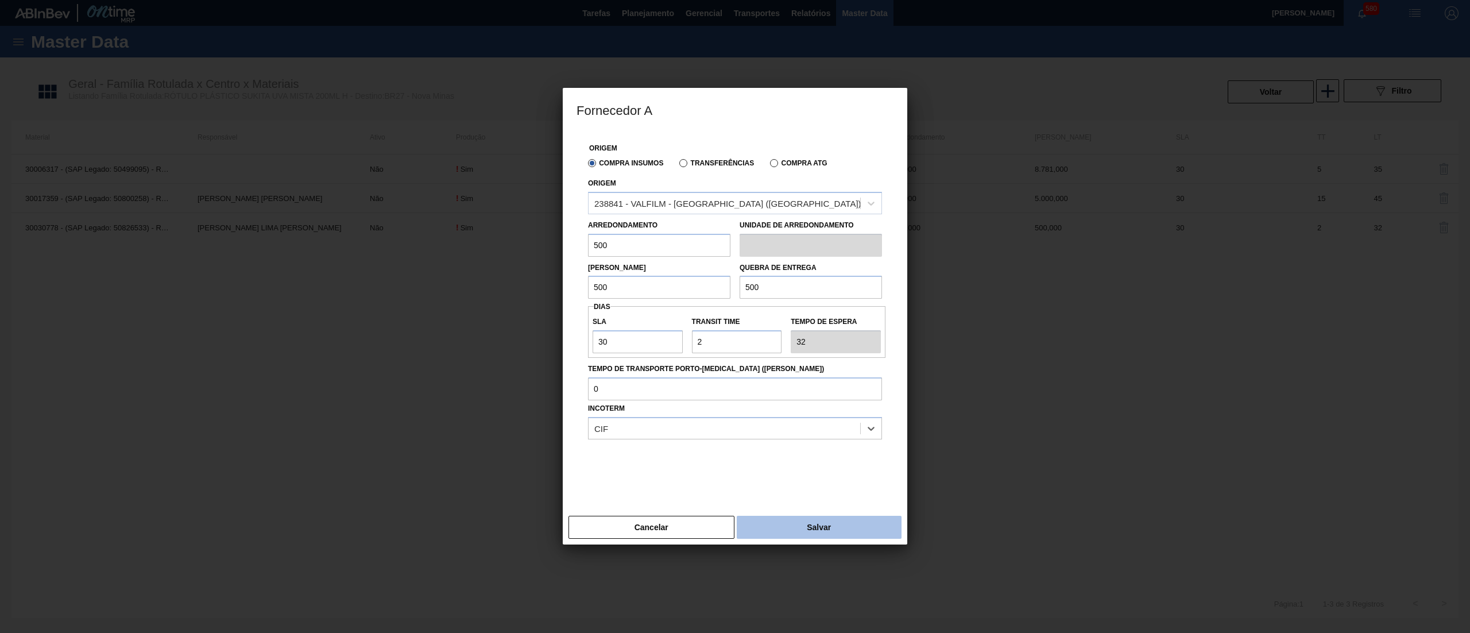
click at [755, 528] on button "Salvar" at bounding box center [819, 527] width 165 height 23
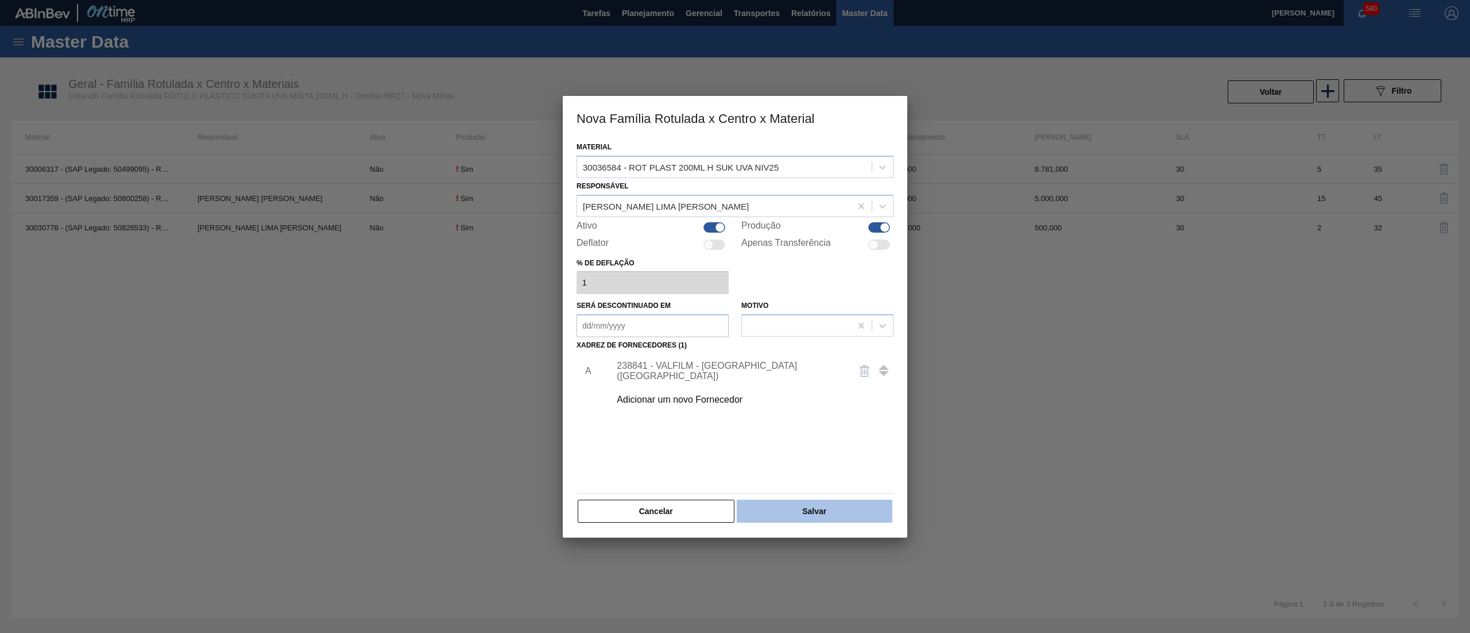
click at [845, 513] on button "Salvar" at bounding box center [815, 511] width 156 height 23
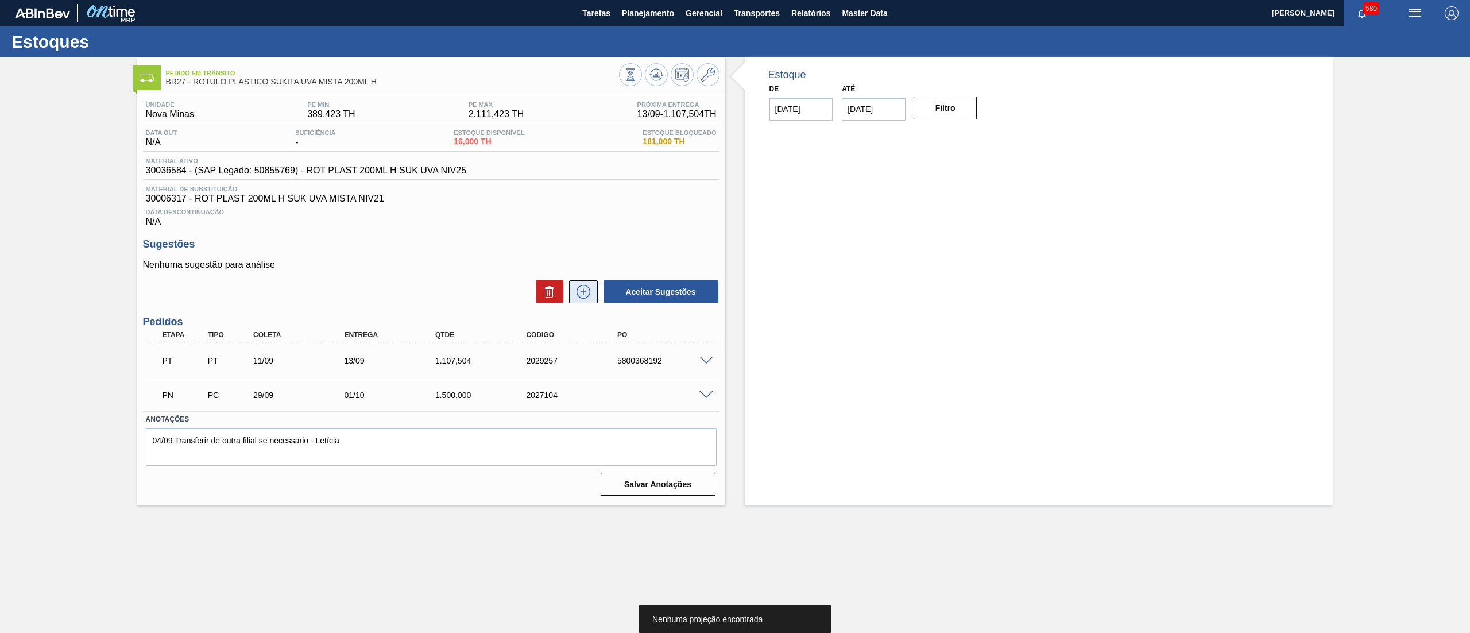
click at [591, 298] on icon at bounding box center [583, 292] width 18 height 14
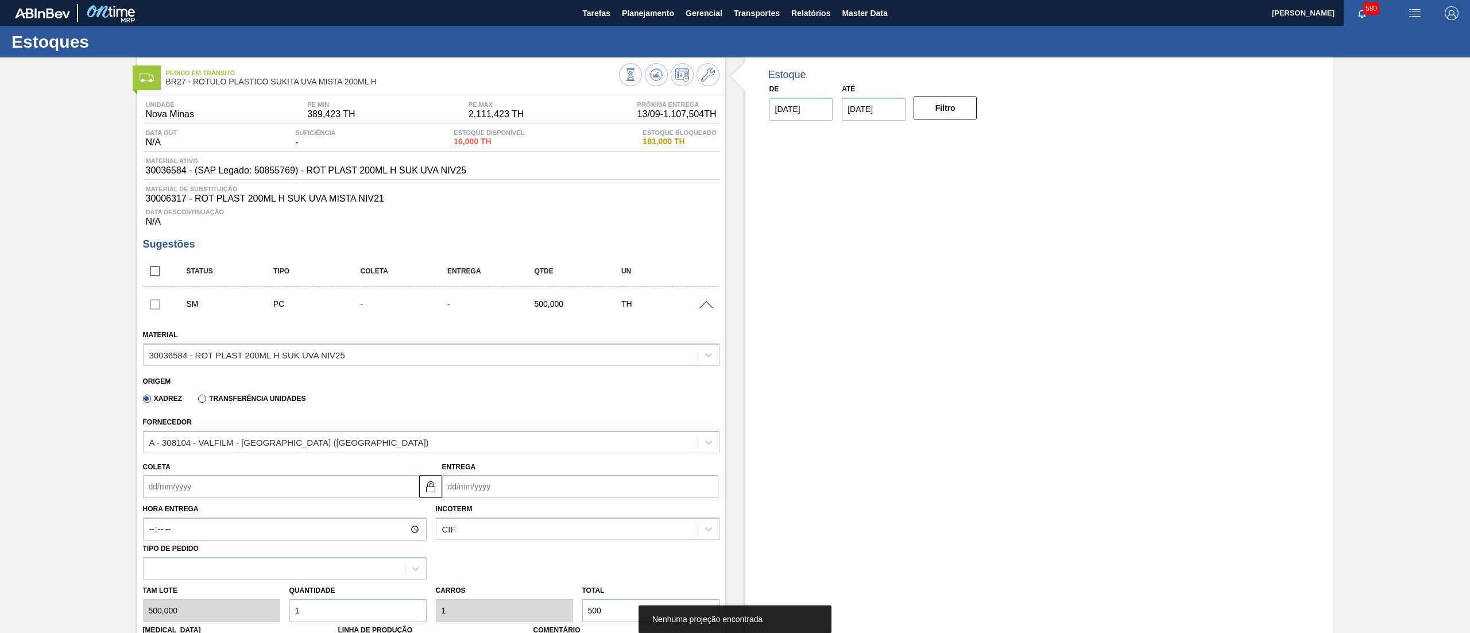
click at [266, 491] on input "Coleta" at bounding box center [281, 486] width 276 height 23
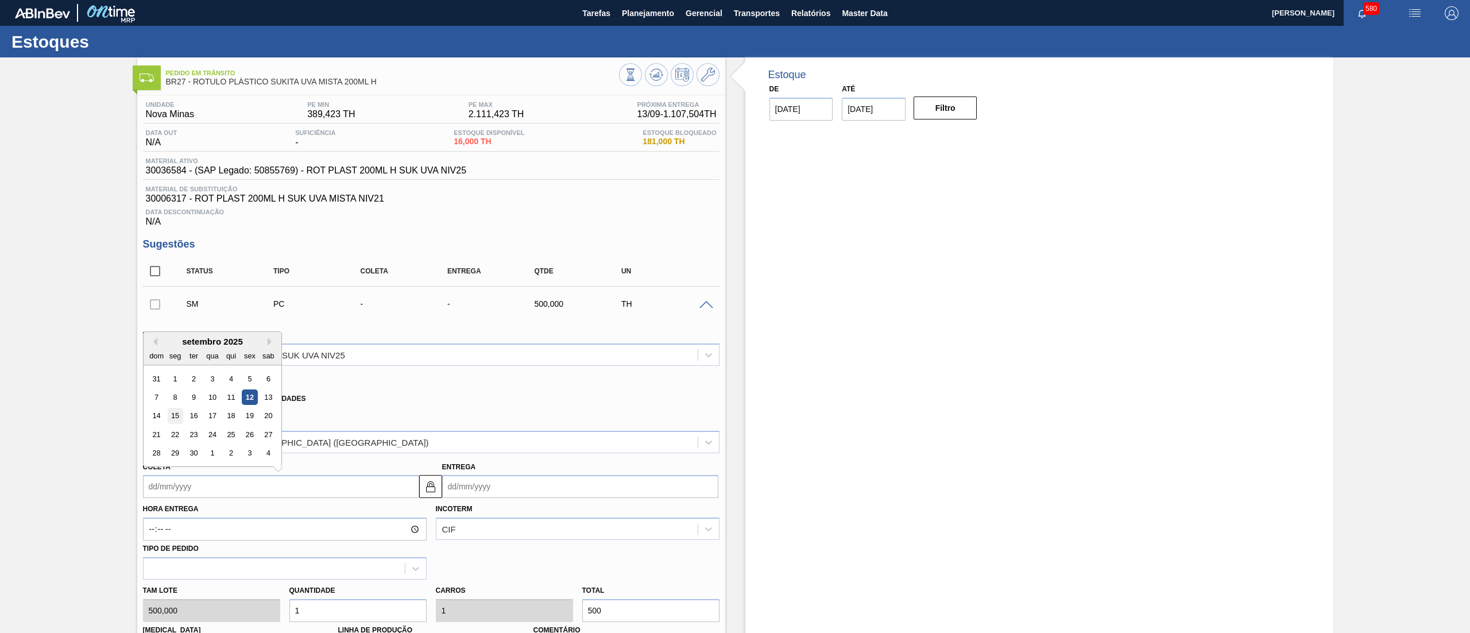
click at [177, 420] on div "15" at bounding box center [175, 416] width 16 height 16
type input "15/09/2025"
type input "17/09/2025"
drag, startPoint x: 210, startPoint y: 481, endPoint x: 207, endPoint y: 486, distance: 5.9
click at [210, 482] on input "15/09/2025" at bounding box center [281, 486] width 276 height 23
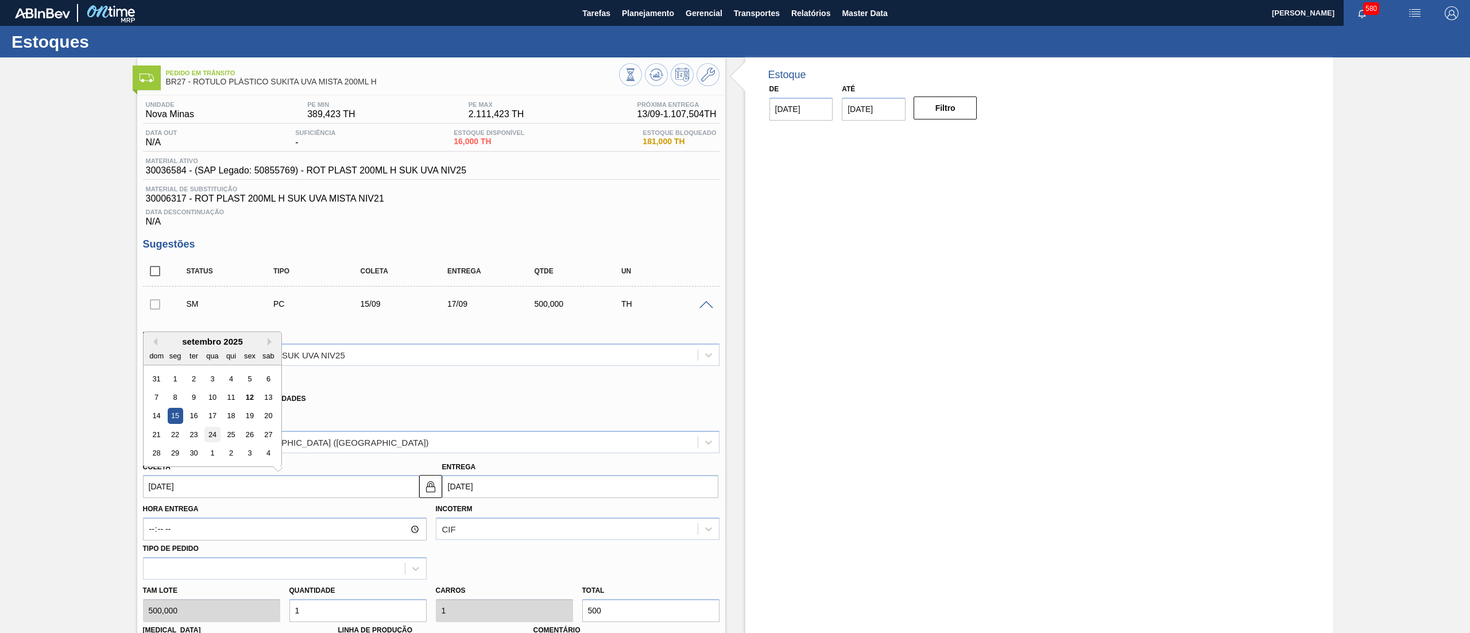
click at [212, 436] on div "24" at bounding box center [212, 435] width 16 height 16
type input "24/09/2025"
type input "26/09/2025"
click at [269, 610] on div "Tam lote 500,000 Quantidade 1 Carros 1 Total 500 Doca N/A Linha de Produção Com…" at bounding box center [431, 620] width 586 height 82
type input "3"
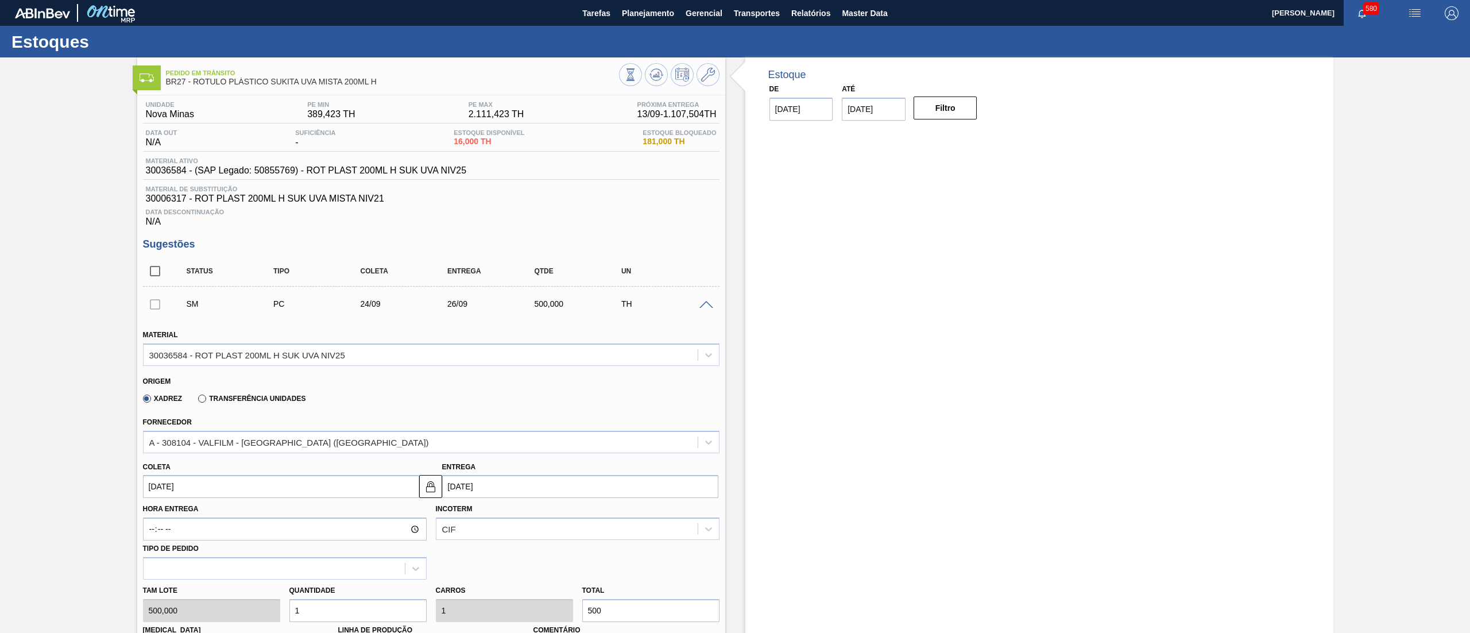
type input "3"
type input "1.500"
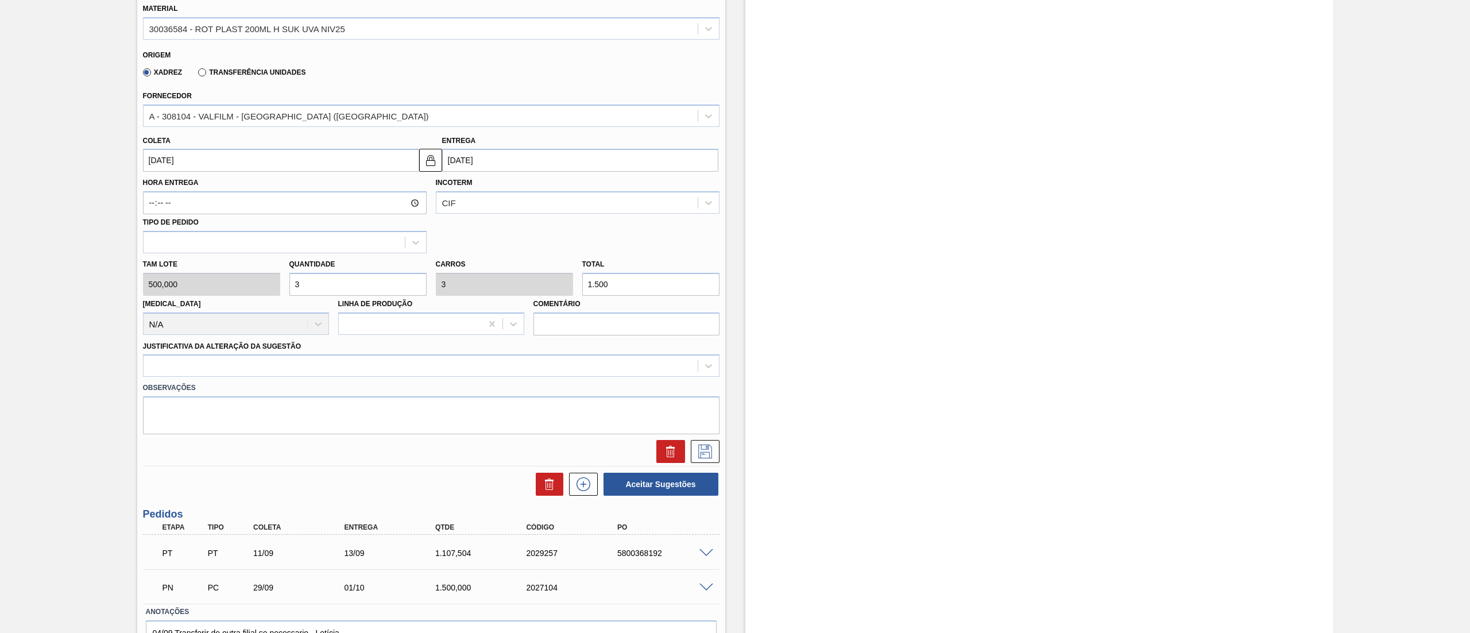
scroll to position [329, 0]
type input "3"
click at [169, 358] on div at bounding box center [421, 363] width 554 height 17
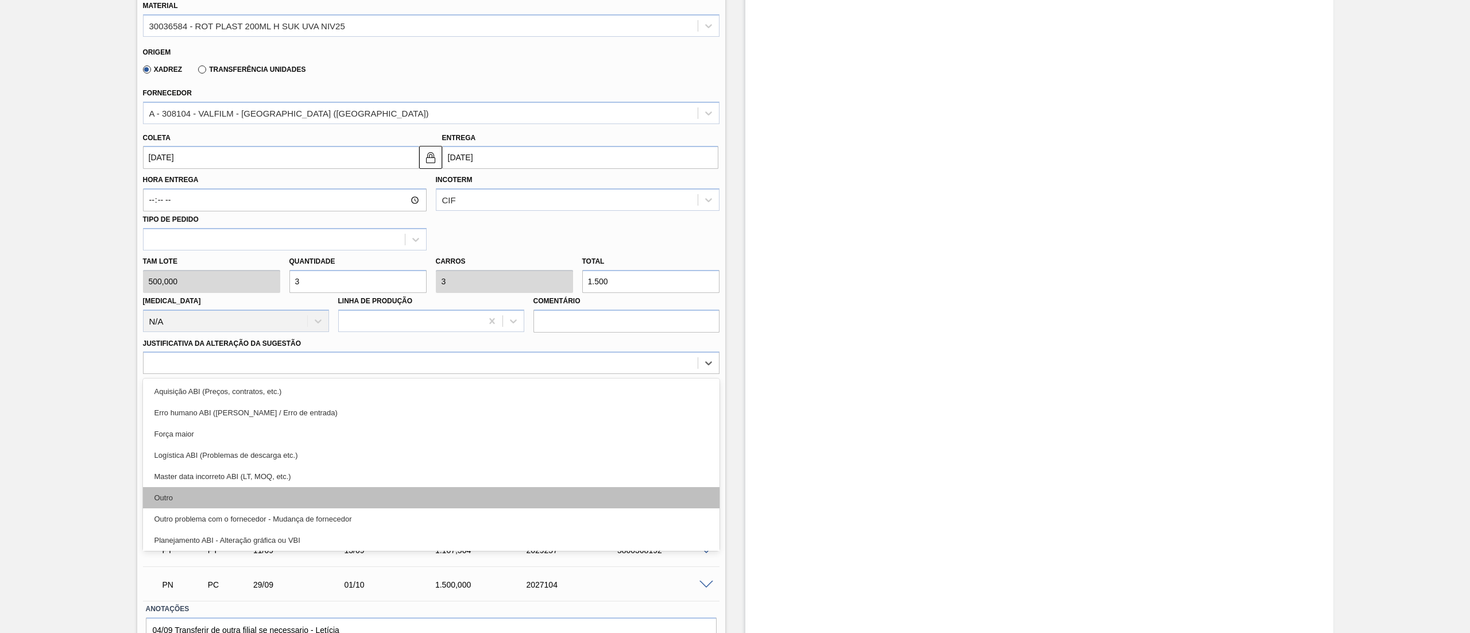
click at [237, 502] on div "Outro" at bounding box center [431, 497] width 577 height 21
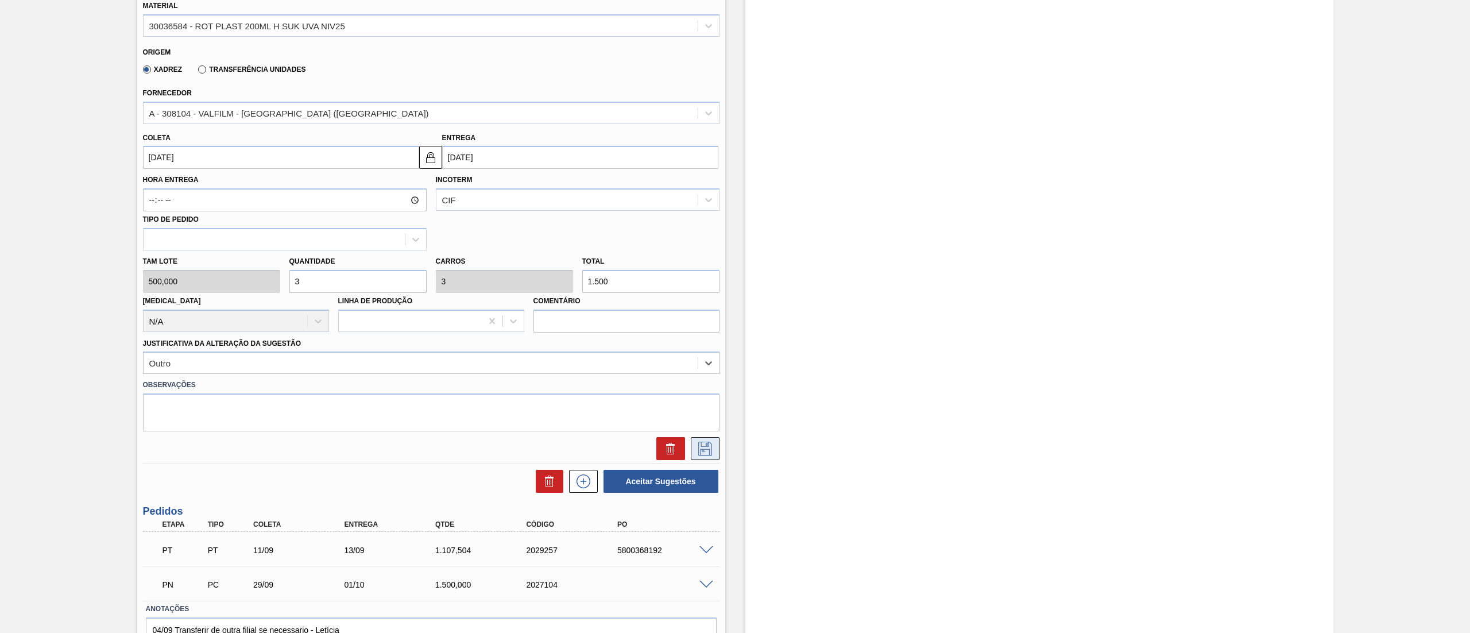
click at [703, 458] on button at bounding box center [705, 448] width 29 height 23
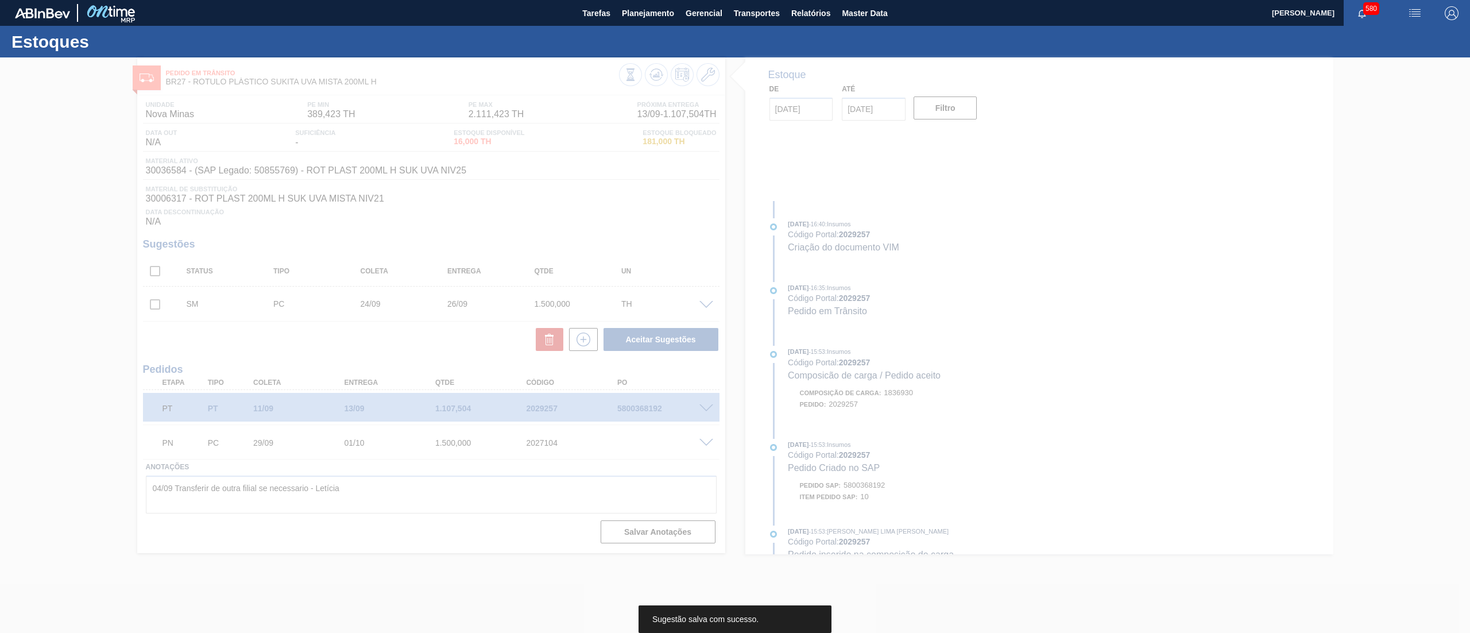
scroll to position [0, 0]
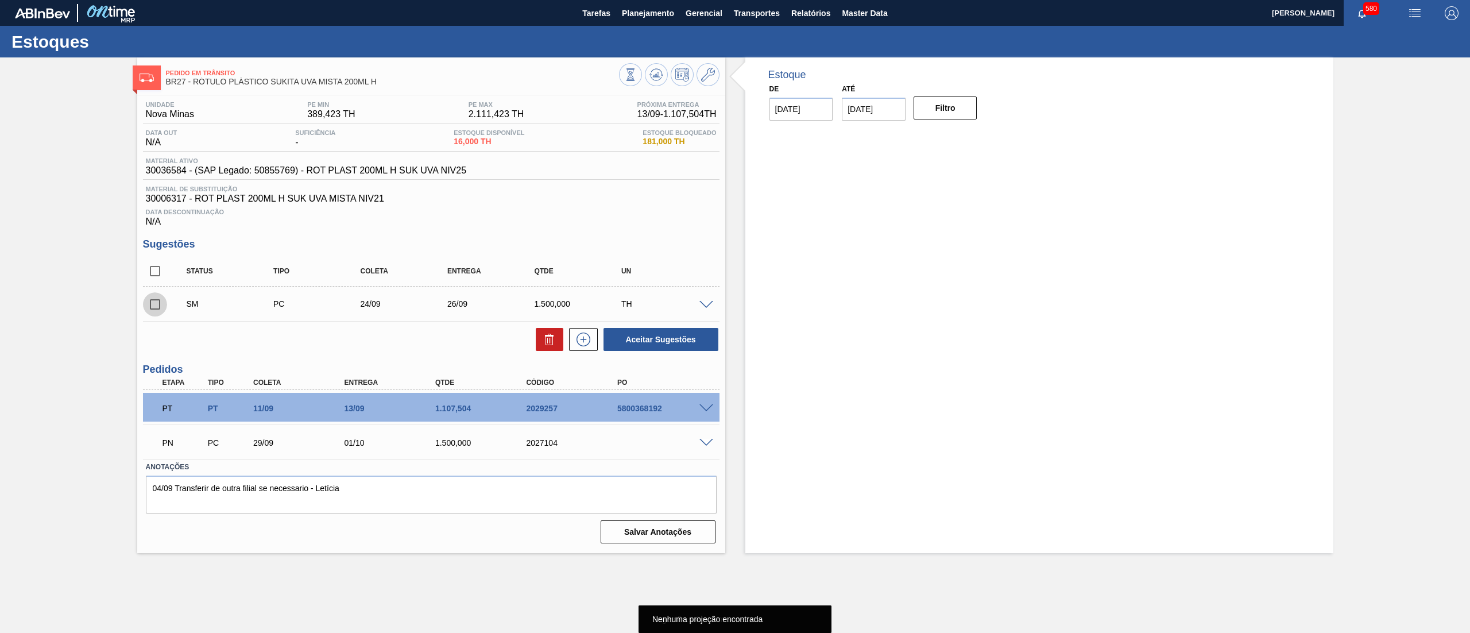
click at [155, 301] on input "checkbox" at bounding box center [155, 304] width 24 height 24
click at [652, 340] on button "Aceitar Sugestões" at bounding box center [661, 339] width 115 height 23
checkbox input "false"
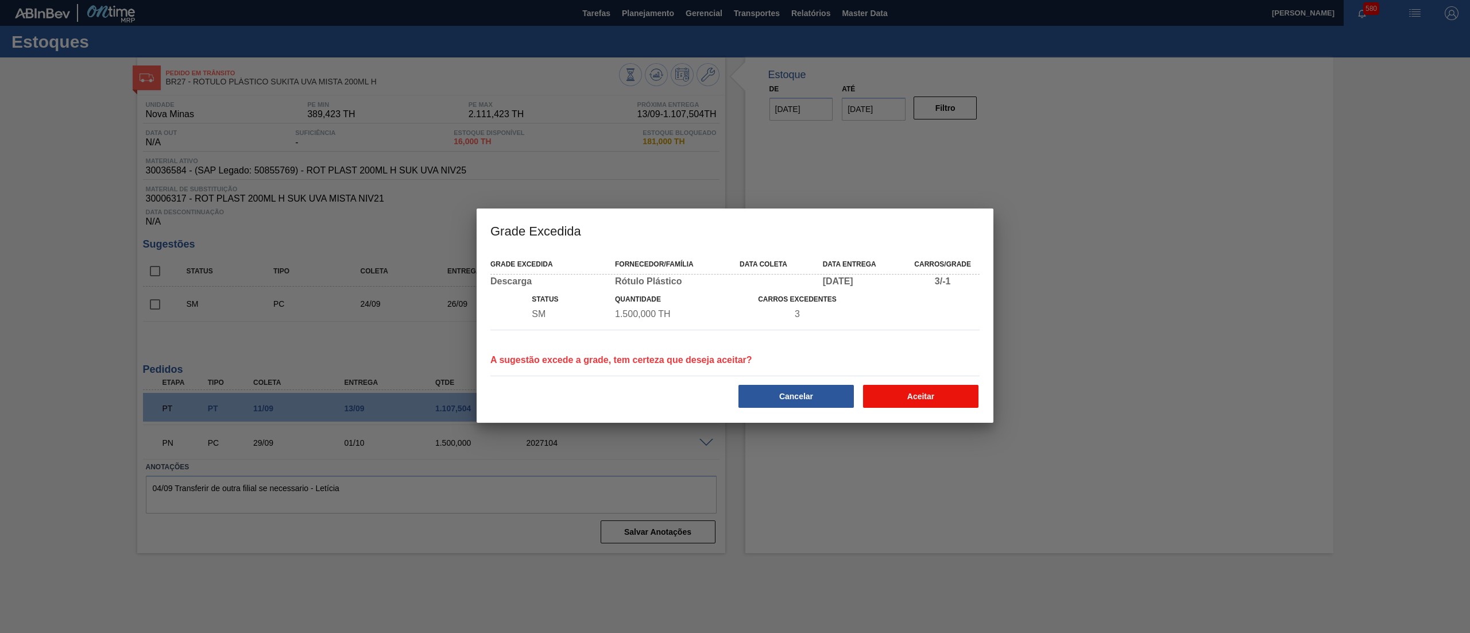
click at [920, 390] on button "Aceitar" at bounding box center [920, 396] width 115 height 23
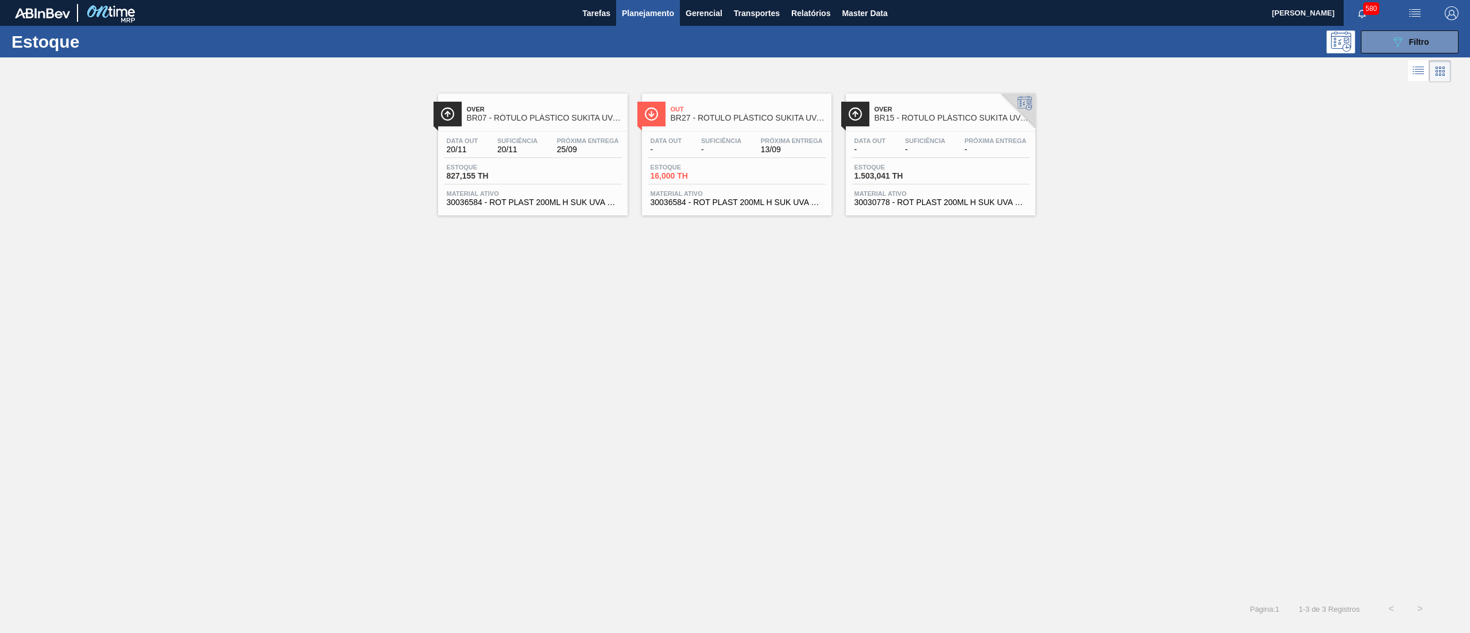
click at [934, 202] on span "30030778 - ROT PLAST 200ML H SUK UVA NIV24" at bounding box center [941, 202] width 172 height 9
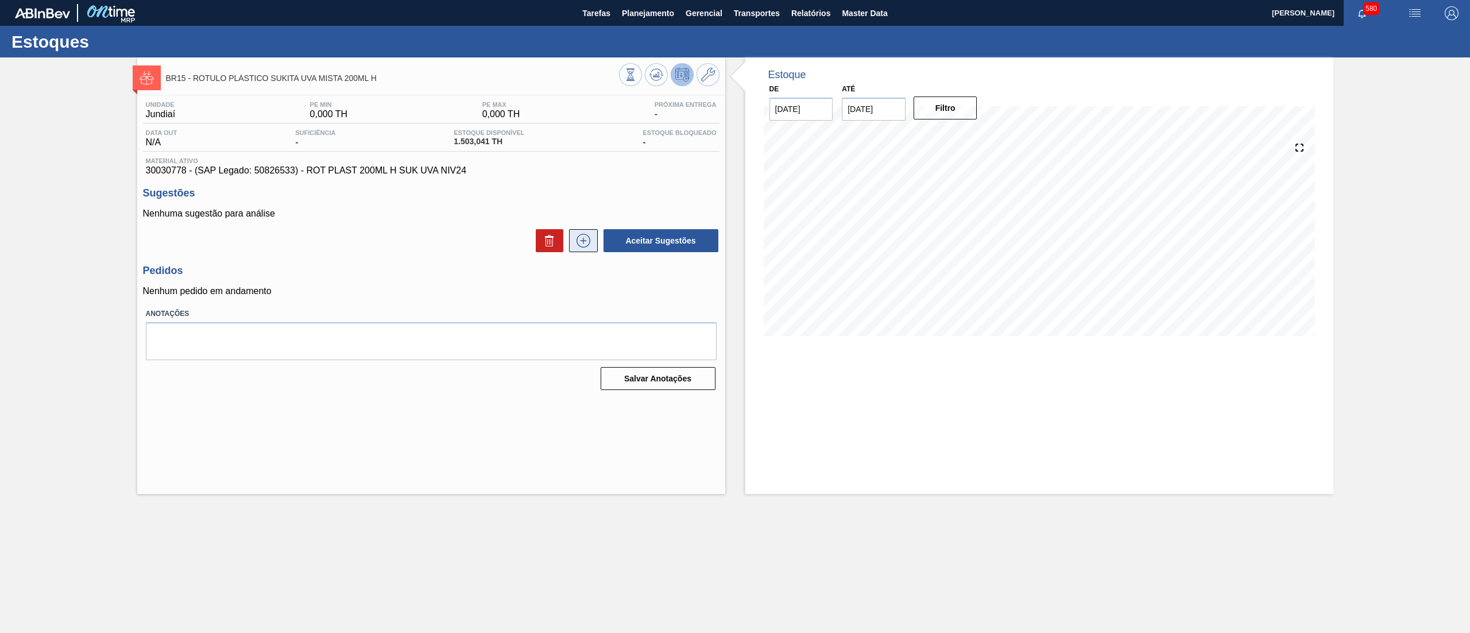
click at [579, 239] on icon at bounding box center [583, 241] width 18 height 14
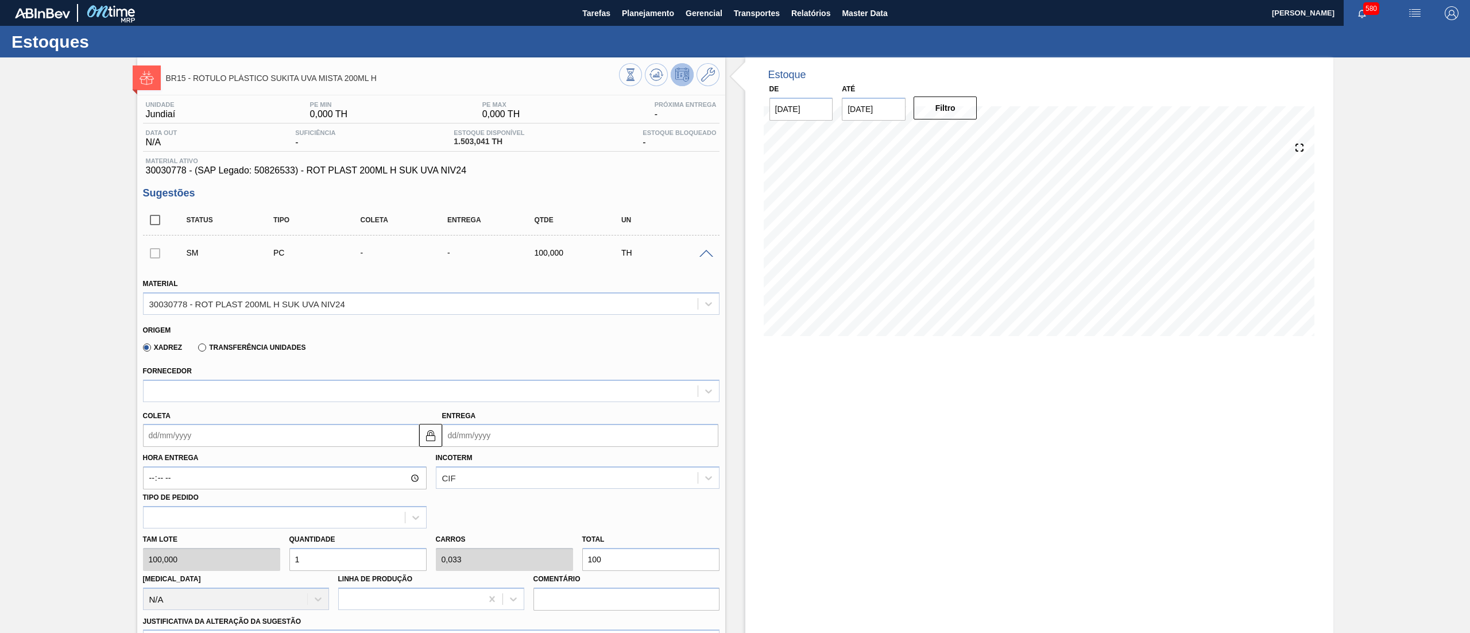
drag, startPoint x: 1466, startPoint y: 163, endPoint x: 1469, endPoint y: 179, distance: 16.9
click at [1469, 179] on main "Tarefas Planejamento Gerencial Transportes Relatórios Master Data Leticia Marqu…" at bounding box center [735, 316] width 1470 height 633
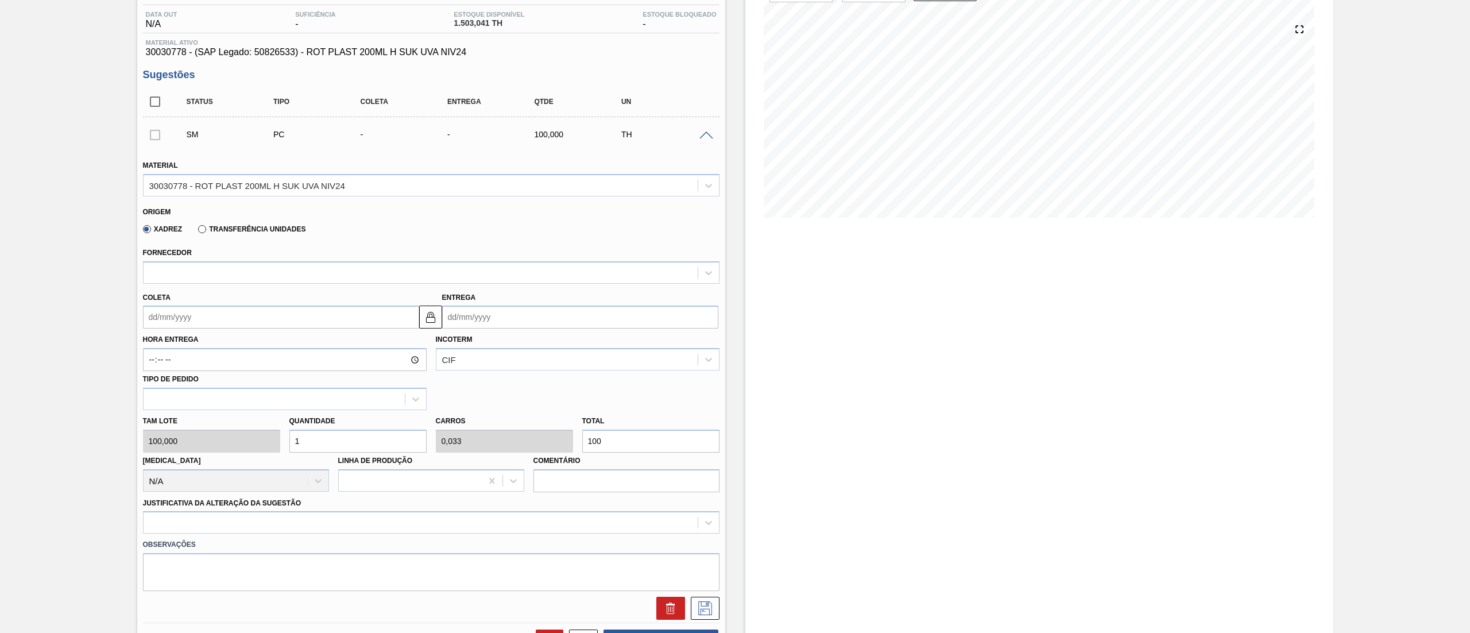
scroll to position [129, 0]
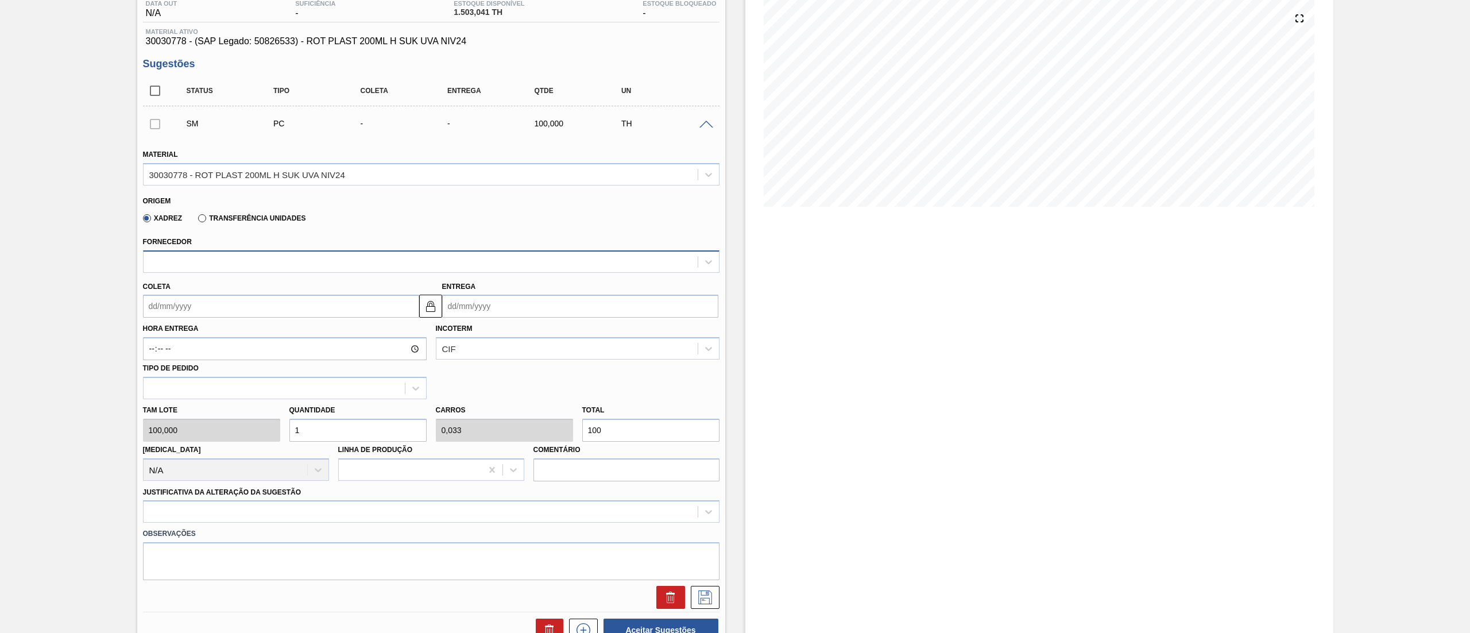
click at [264, 262] on div at bounding box center [421, 261] width 554 height 17
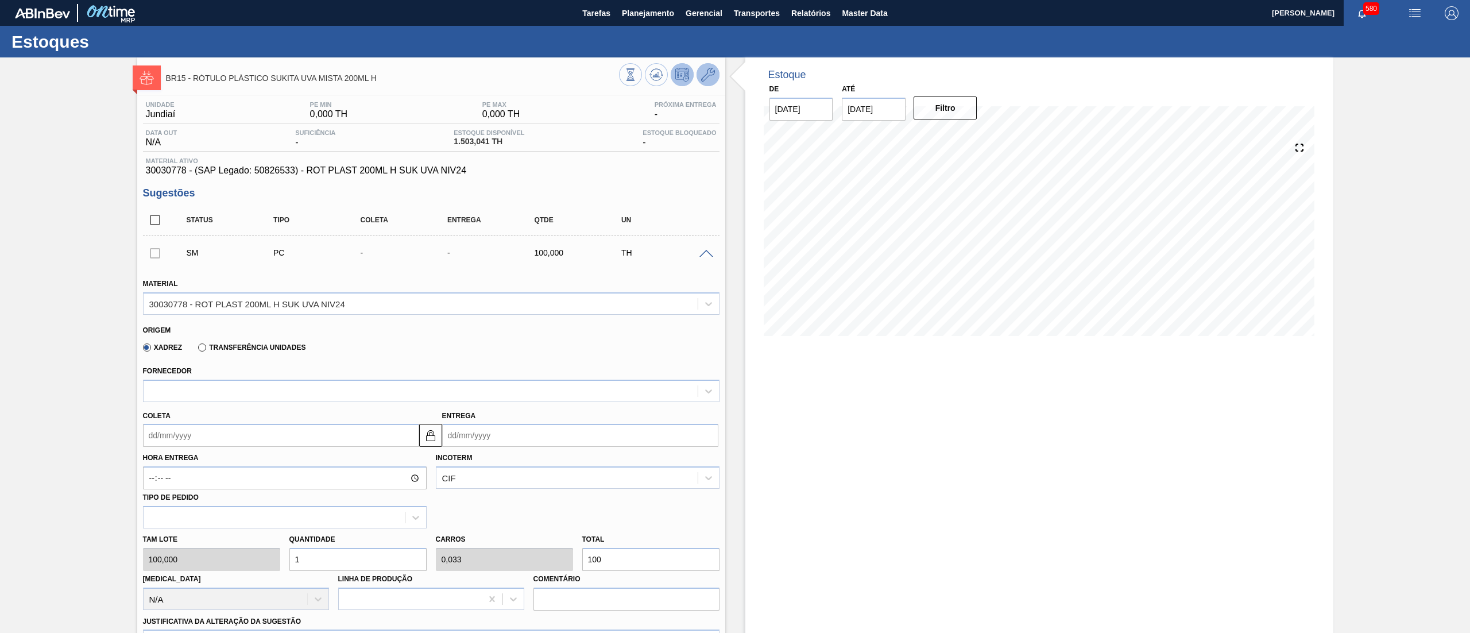
click at [697, 73] on button at bounding box center [708, 74] width 23 height 23
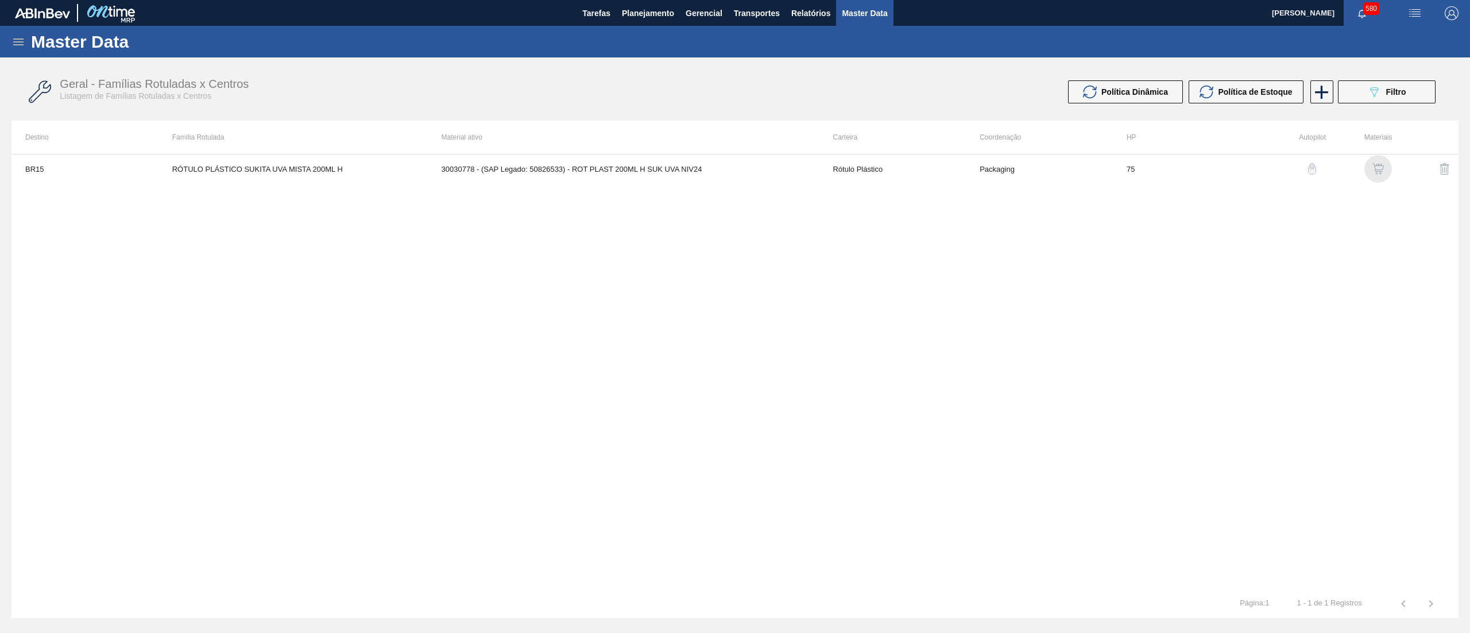
click at [1376, 167] on img "button" at bounding box center [1378, 168] width 11 height 11
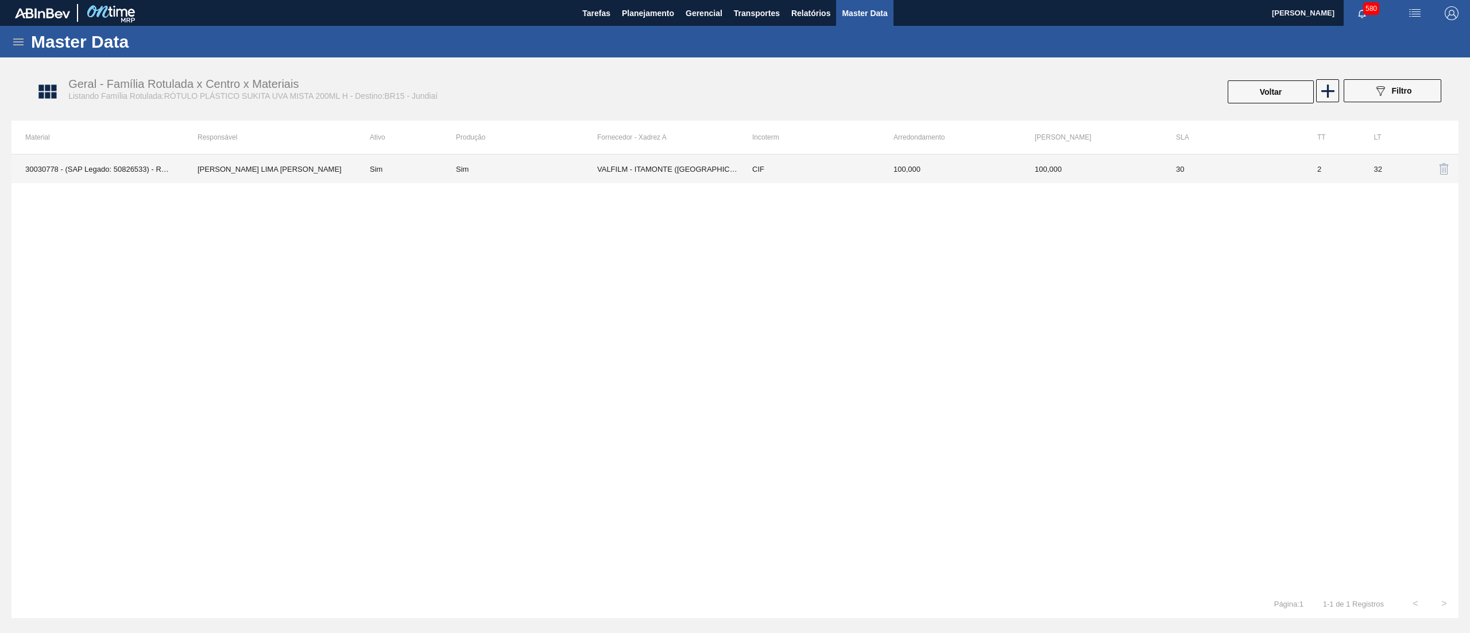
click at [816, 179] on td "CIF" at bounding box center [809, 168] width 141 height 29
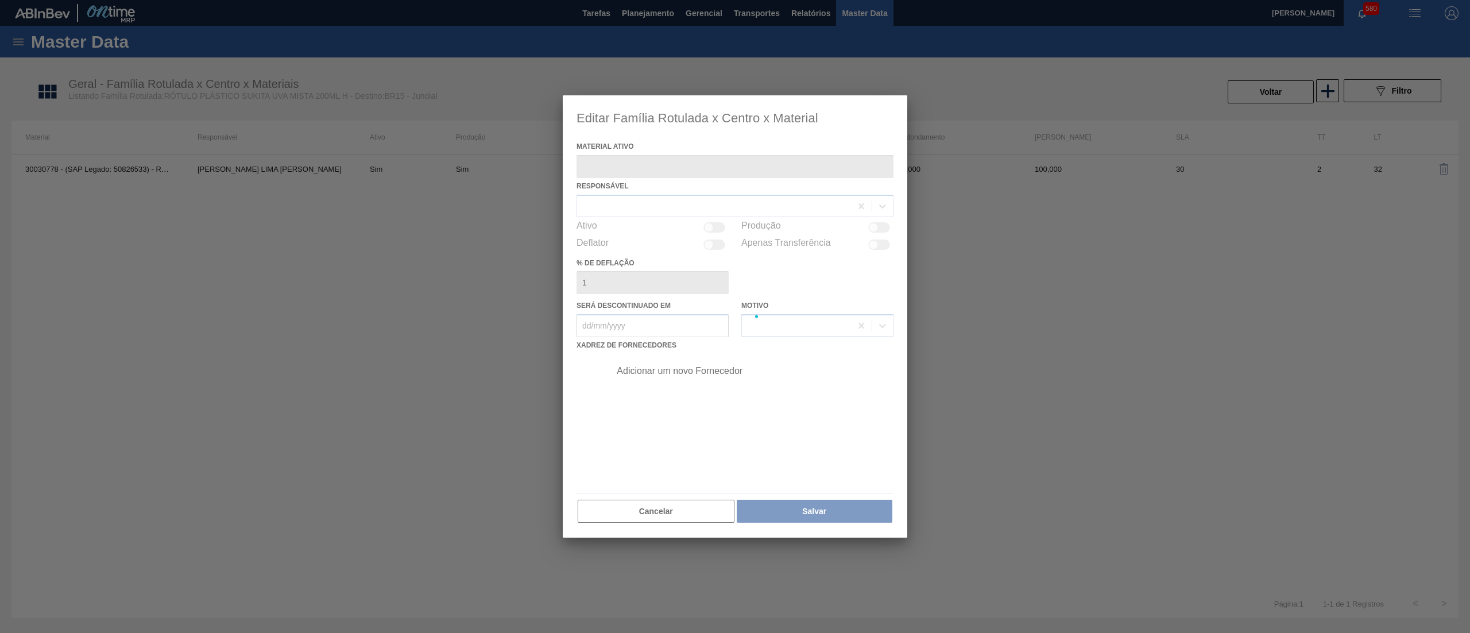
type ativo "30030778 - (SAP Legado: 50826533) - ROT PLAST 200ML H SUK UVA NIV24"
checkbox input "true"
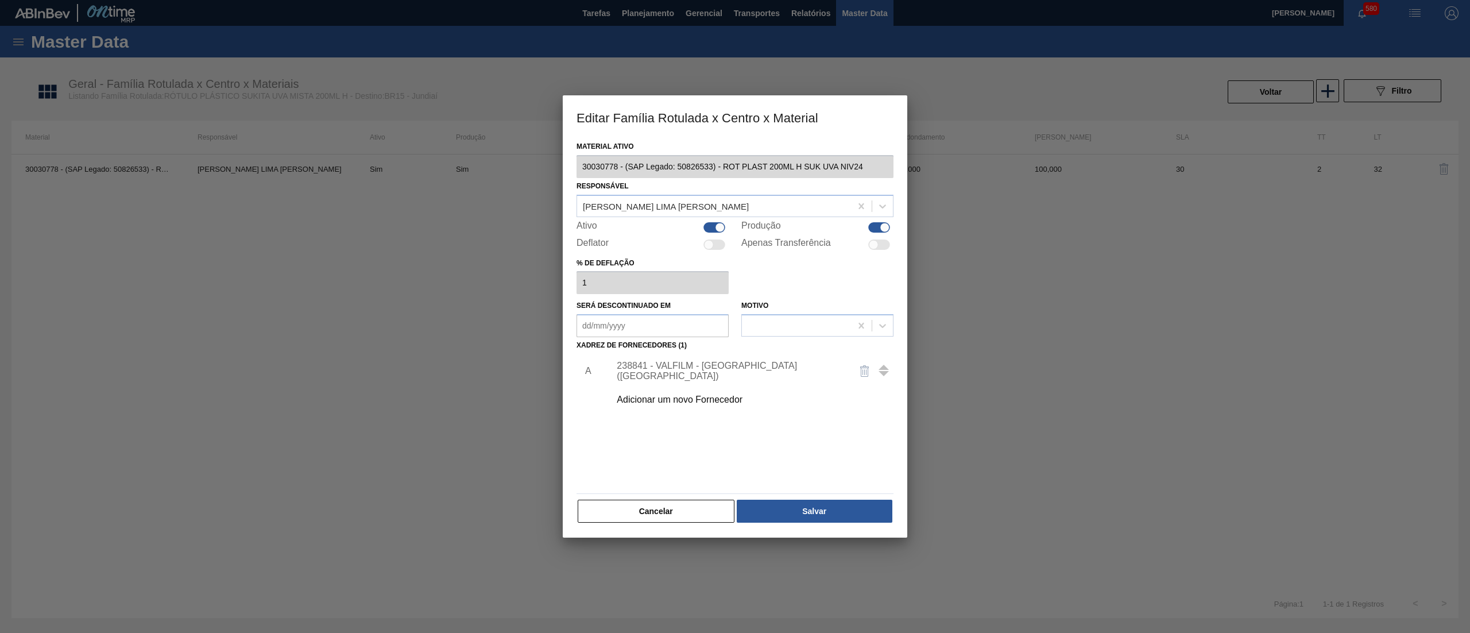
click at [711, 221] on div "Ativo" at bounding box center [653, 228] width 152 height 14
click at [716, 227] on div at bounding box center [720, 227] width 10 height 10
checkbox input "false"
click at [848, 500] on button "Salvar" at bounding box center [815, 511] width 156 height 23
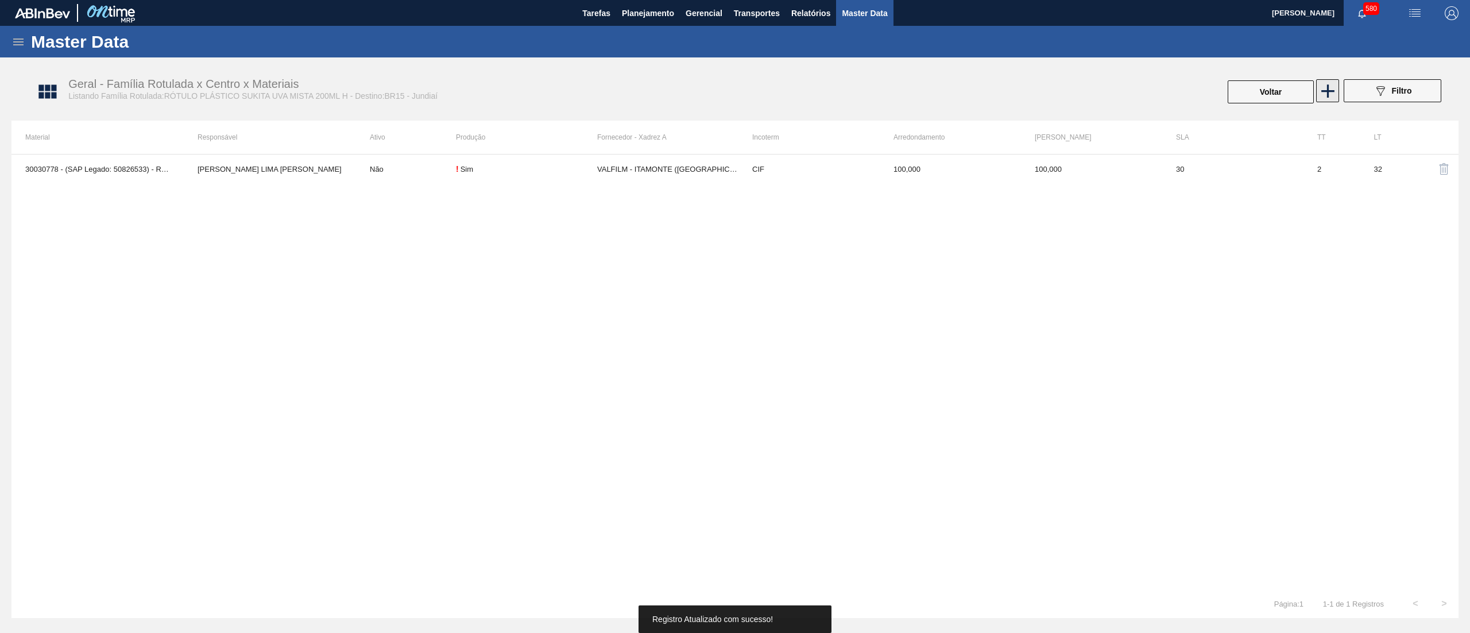
click at [1322, 87] on icon at bounding box center [1328, 91] width 22 height 22
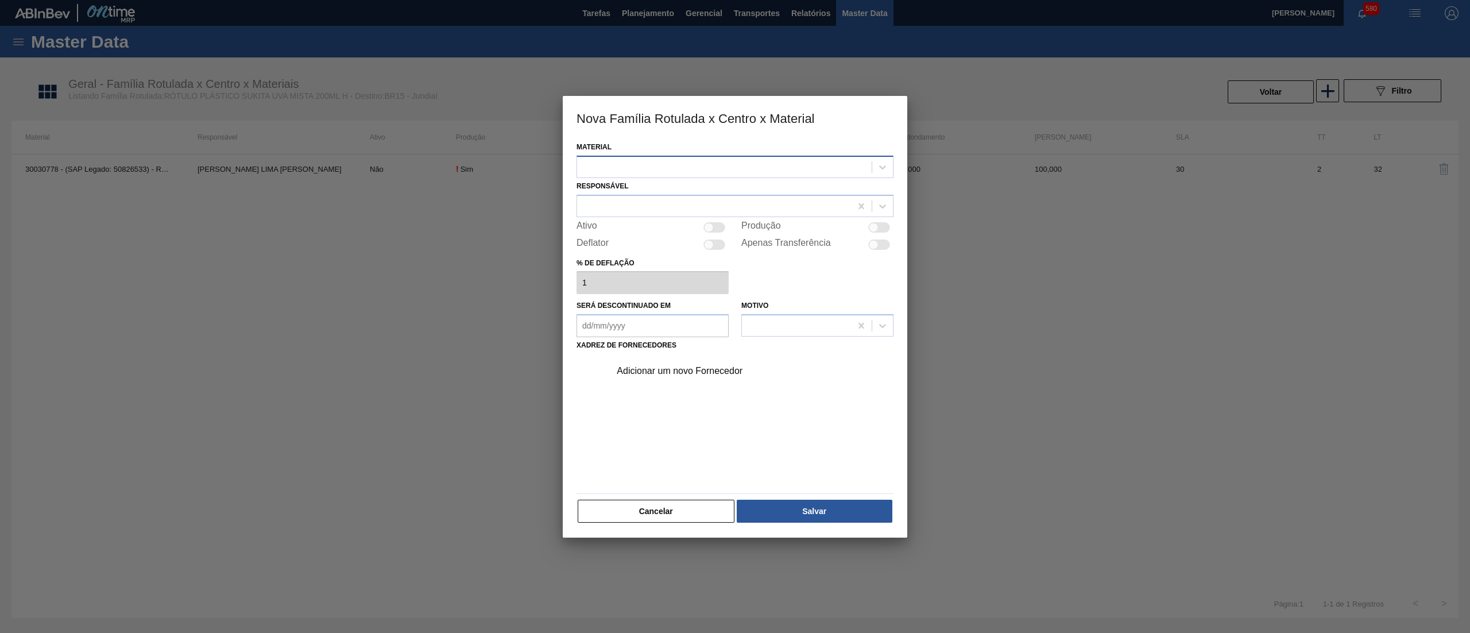
click at [674, 168] on div at bounding box center [724, 167] width 295 height 17
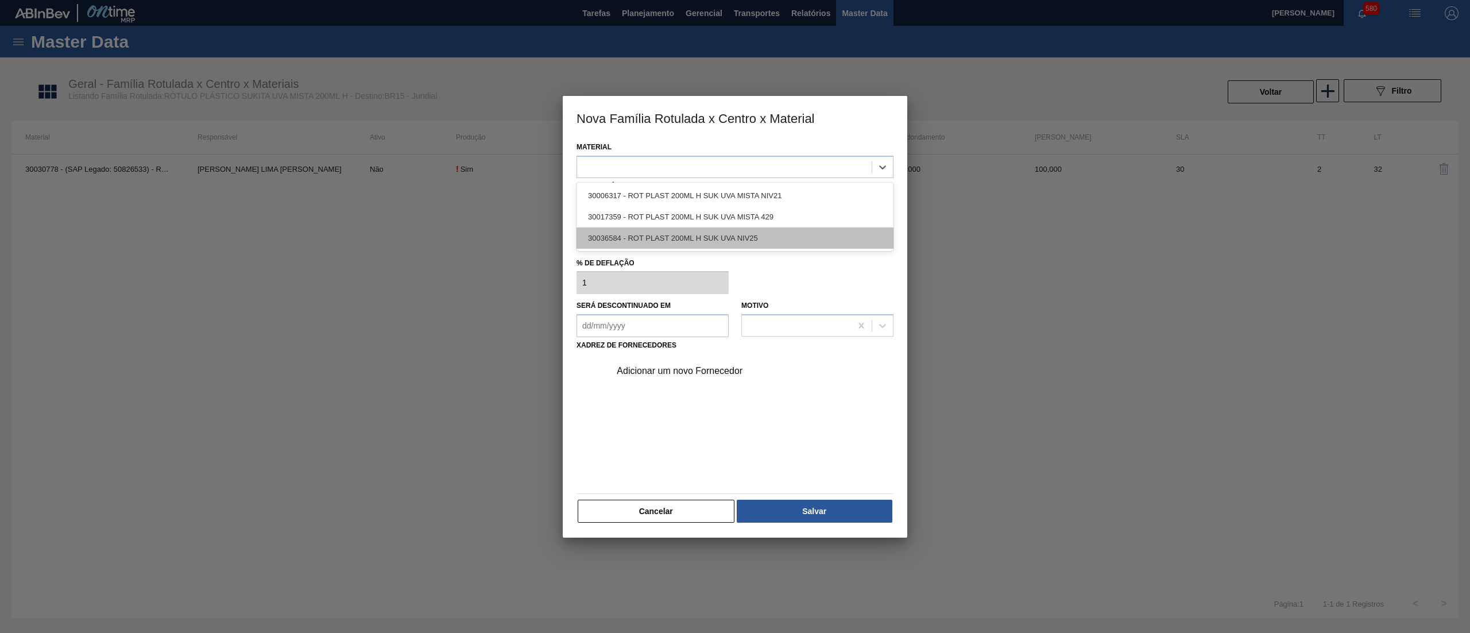
click at [674, 230] on div "30036584 - ROT PLAST 200ML H SUK UVA NIV25" at bounding box center [735, 237] width 317 height 21
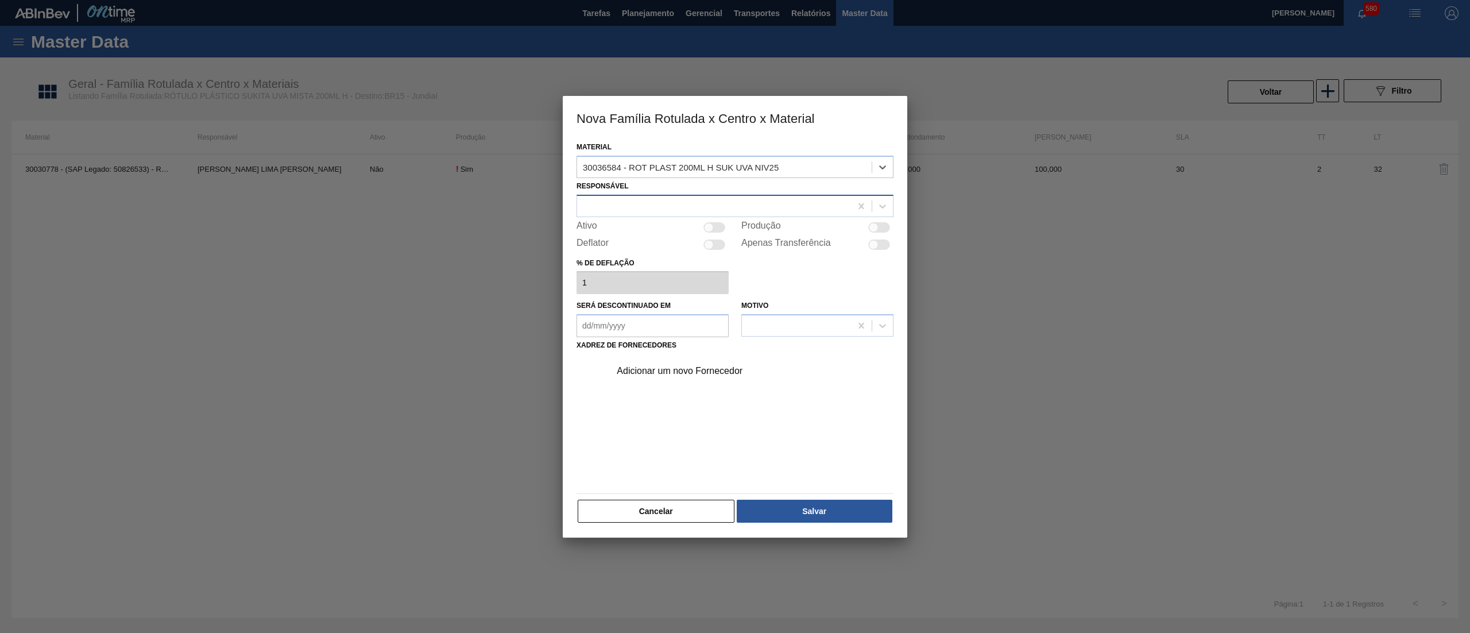
click at [667, 211] on div at bounding box center [714, 206] width 274 height 17
type input "faria"
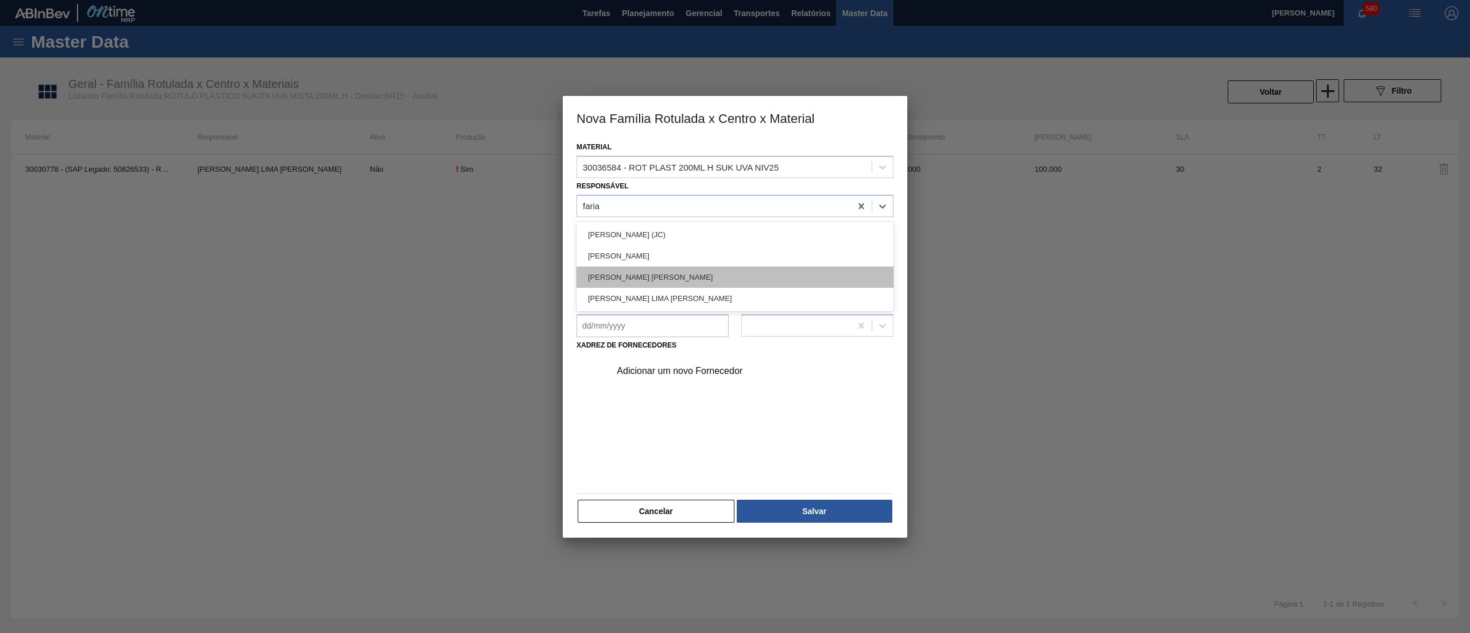
click at [671, 272] on div "GUSTAVO HENRIQUE CALO FARIAS" at bounding box center [735, 276] width 317 height 21
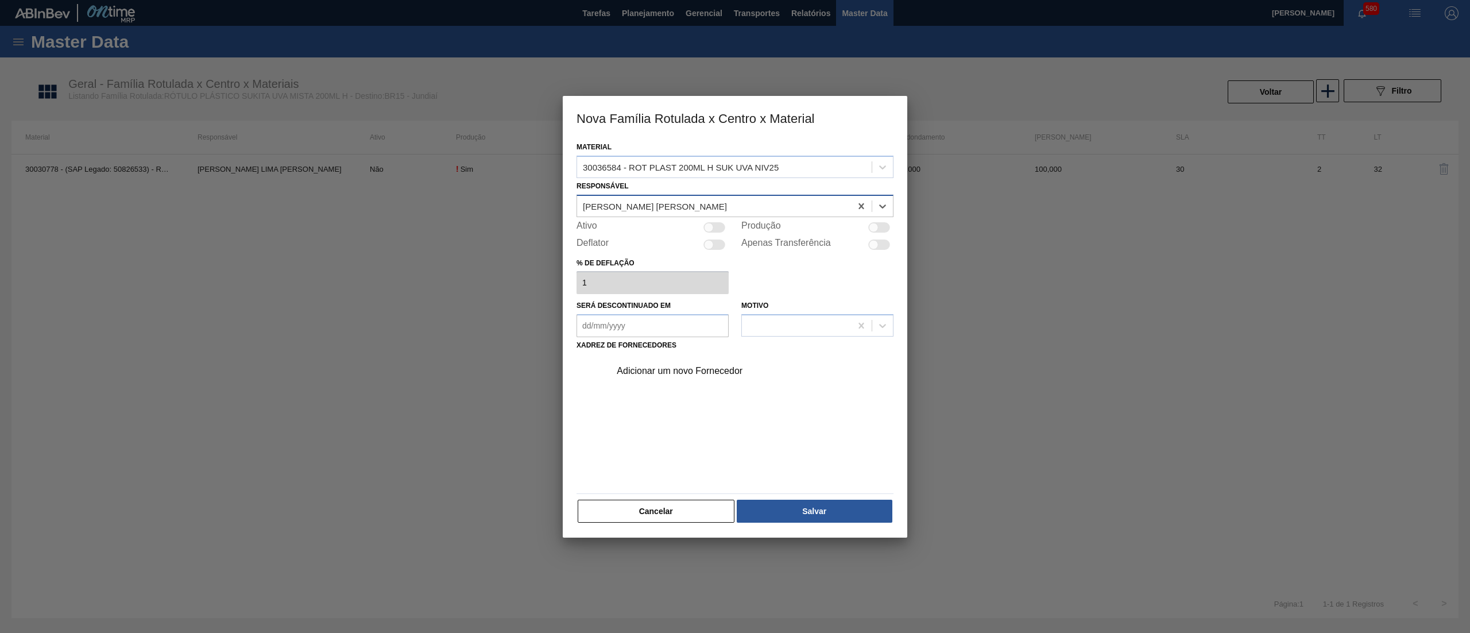
click at [657, 210] on div "GUSTAVO HENRIQUE CALO FARIAS" at bounding box center [714, 206] width 274 height 17
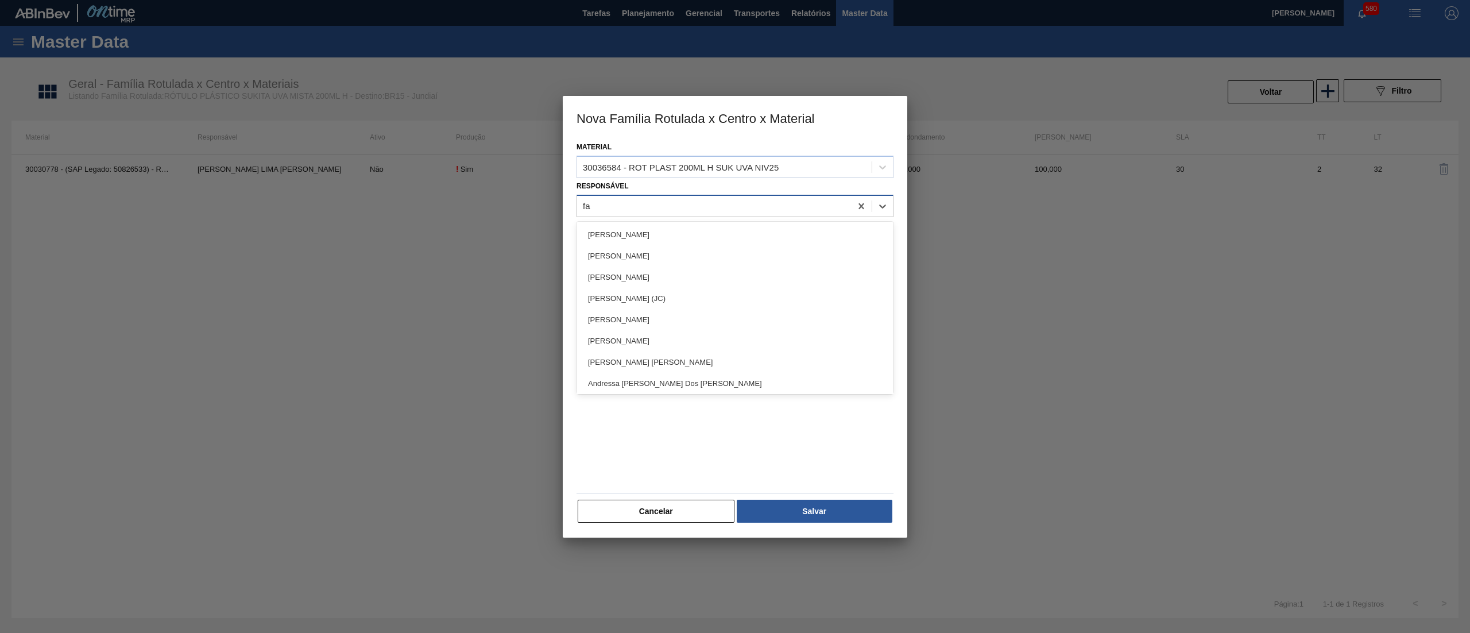
type input "far"
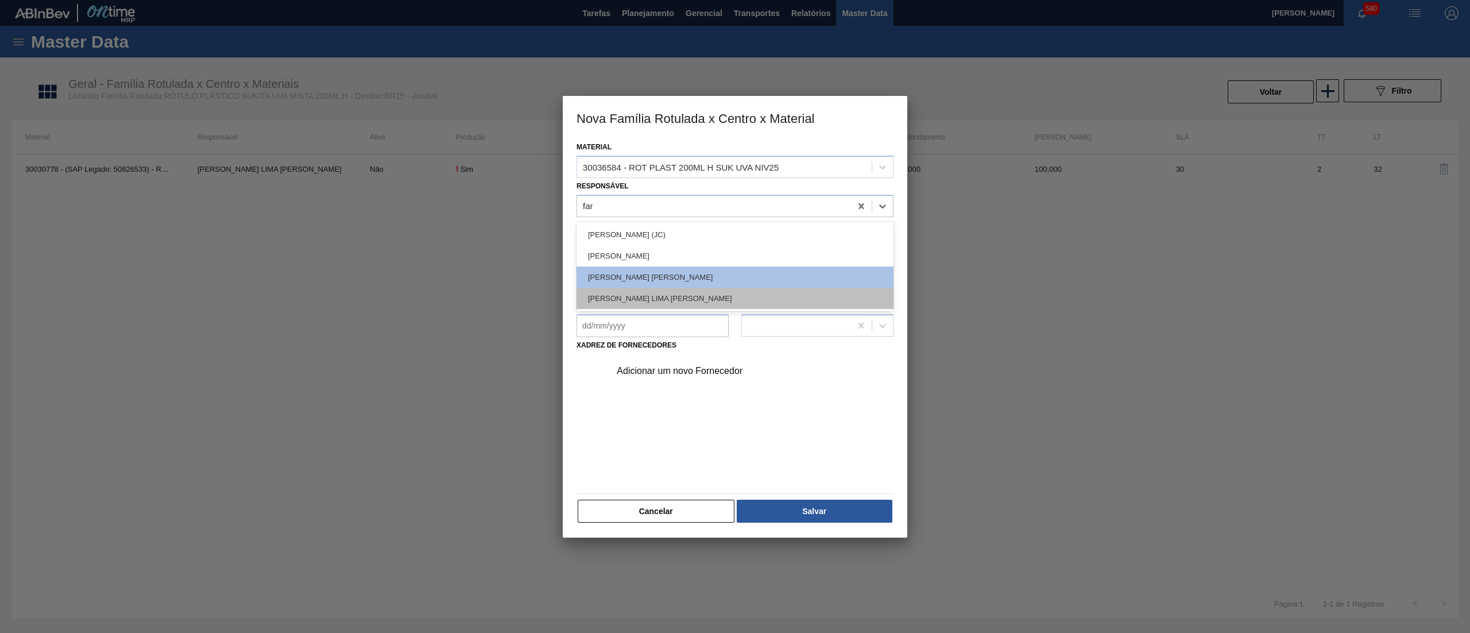
click at [625, 296] on div "MATHEUS FARIA LIMA DA SILVA" at bounding box center [735, 298] width 317 height 21
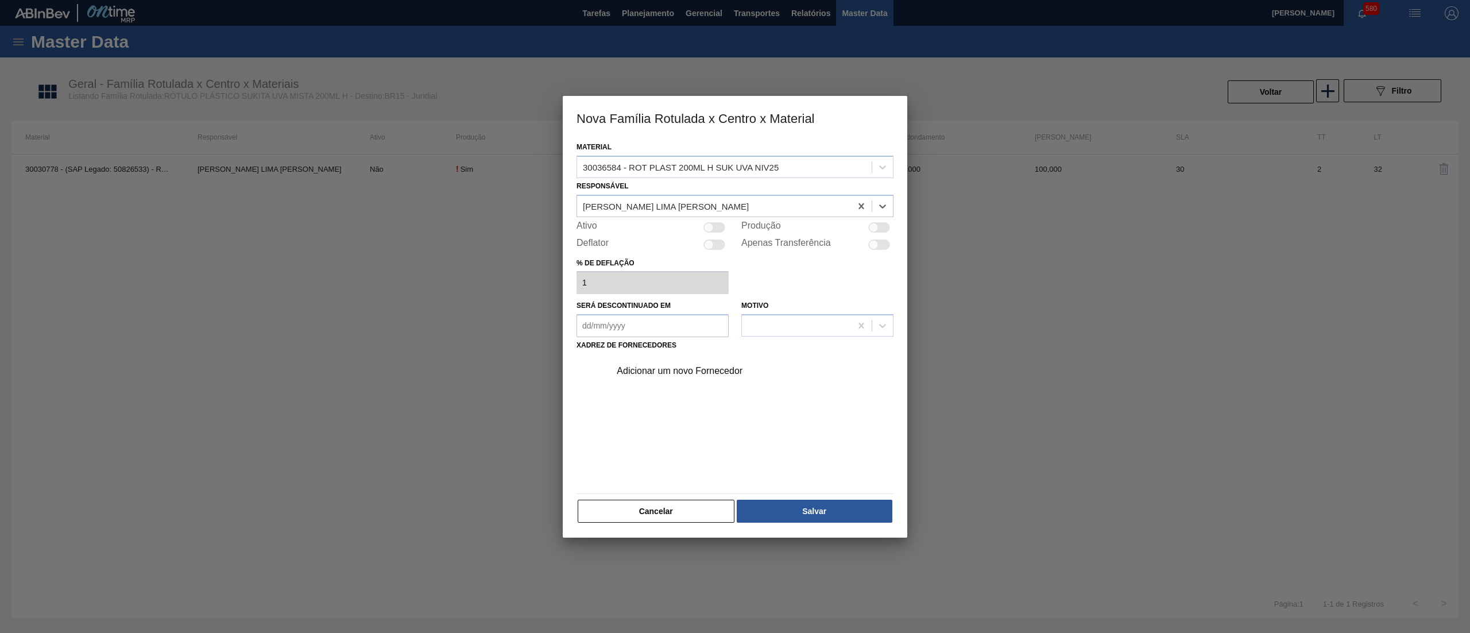
click at [720, 230] on div at bounding box center [714, 227] width 22 height 10
checkbox input "true"
click at [690, 371] on div "Adicionar um novo Fornecedor" at bounding box center [729, 371] width 225 height 10
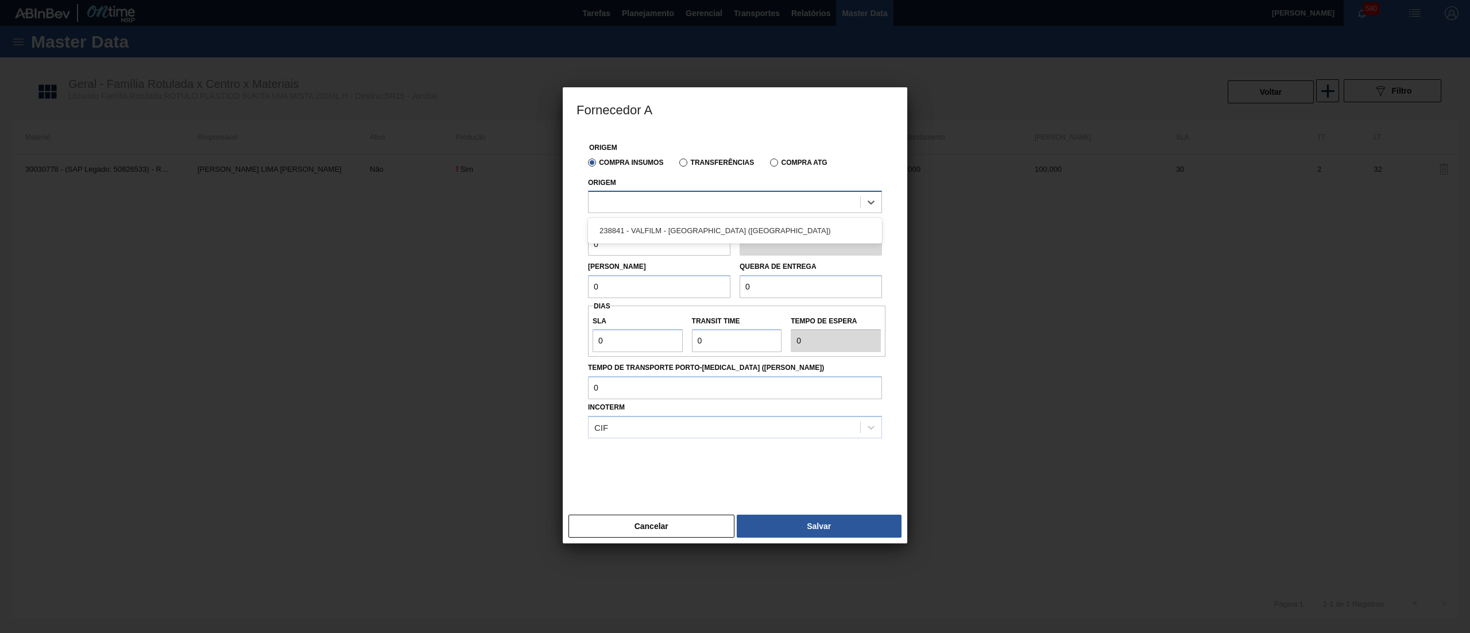
click at [681, 206] on div at bounding box center [725, 202] width 272 height 17
click at [673, 241] on div "238841 - VALFILM - ITAMONTE (MG)" at bounding box center [735, 230] width 294 height 21
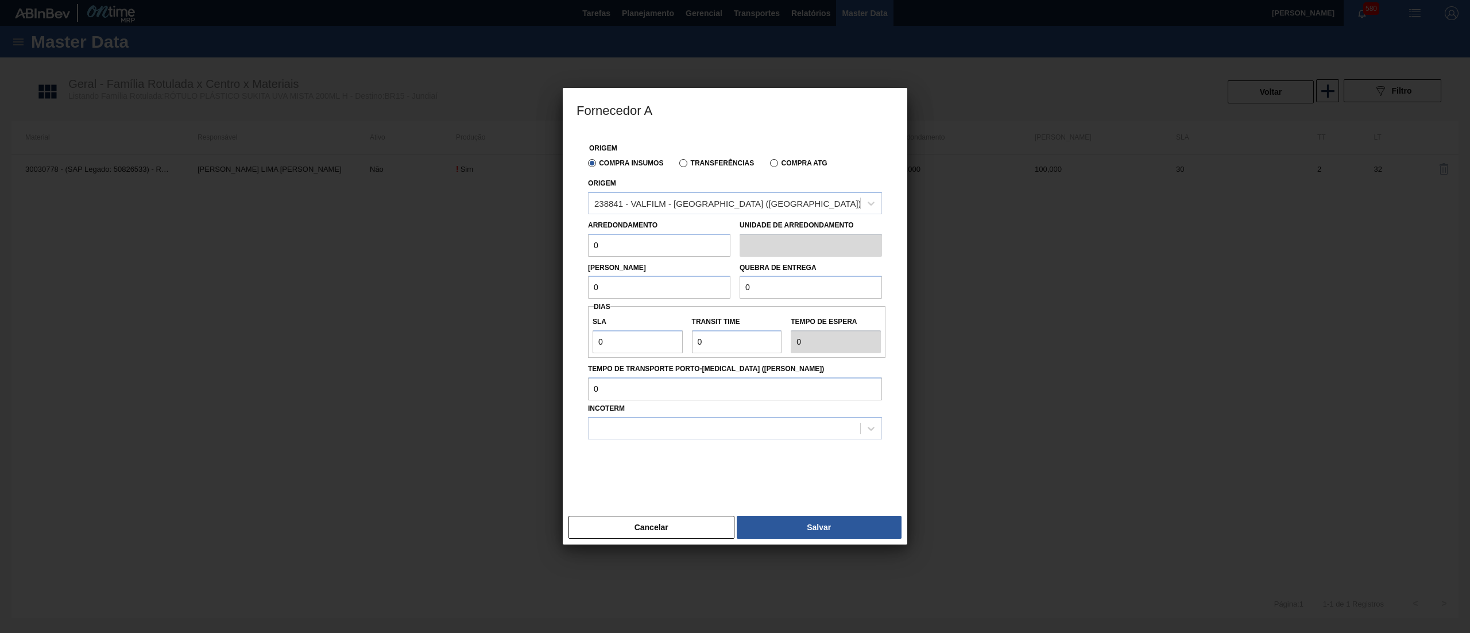
drag, startPoint x: 602, startPoint y: 238, endPoint x: 543, endPoint y: 234, distance: 59.3
click at [543, 234] on div "Fornecedor A Origem Compra Insumos Transferências Compra ATG Origem 238841 - VA…" at bounding box center [735, 316] width 1470 height 633
drag, startPoint x: 628, startPoint y: 241, endPoint x: 515, endPoint y: 236, distance: 113.2
click at [515, 236] on div "Fornecedor A Origem Compra Insumos Transferências Compra ATG Origem 238841 - VA…" at bounding box center [735, 316] width 1470 height 633
type input "100"
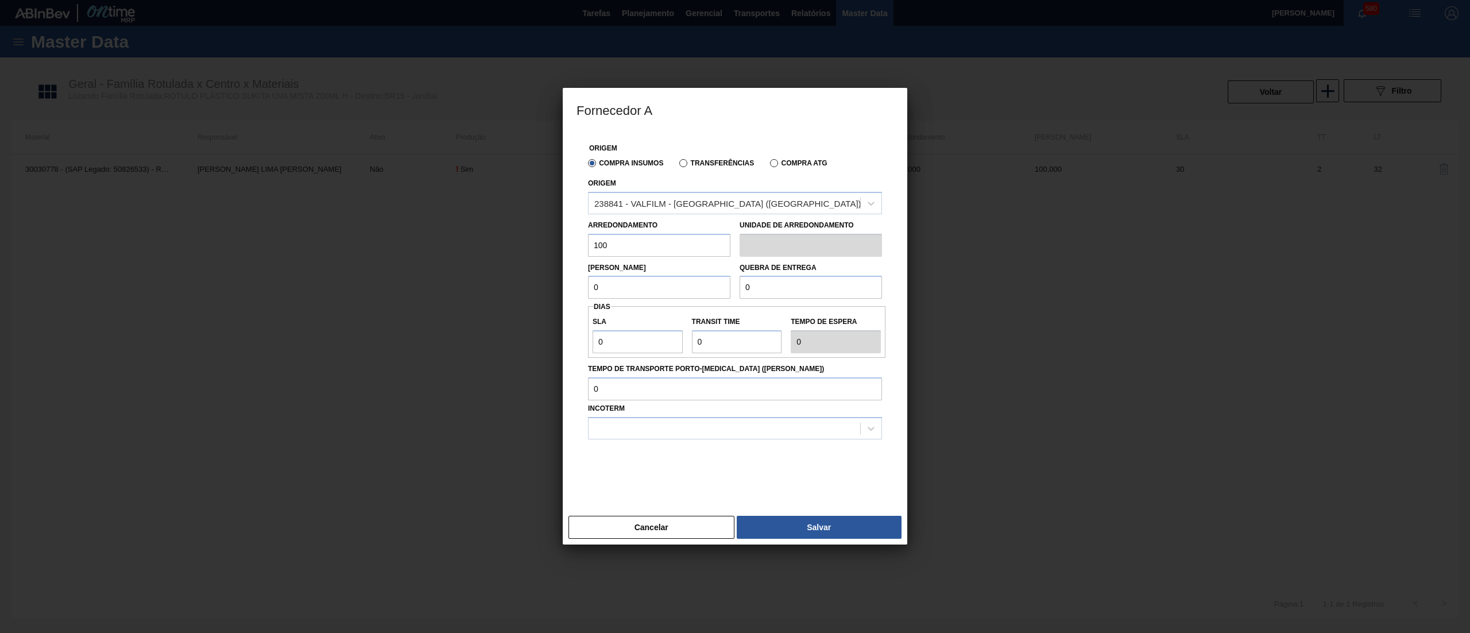
drag, startPoint x: 637, startPoint y: 300, endPoint x: 558, endPoint y: 288, distance: 80.1
click at [558, 288] on div "Fornecedor A Origem Compra Insumos Transferências Compra ATG Origem 238841 - VA…" at bounding box center [735, 316] width 1470 height 633
paste input "10"
type input "100"
drag, startPoint x: 796, startPoint y: 289, endPoint x: 706, endPoint y: 289, distance: 89.6
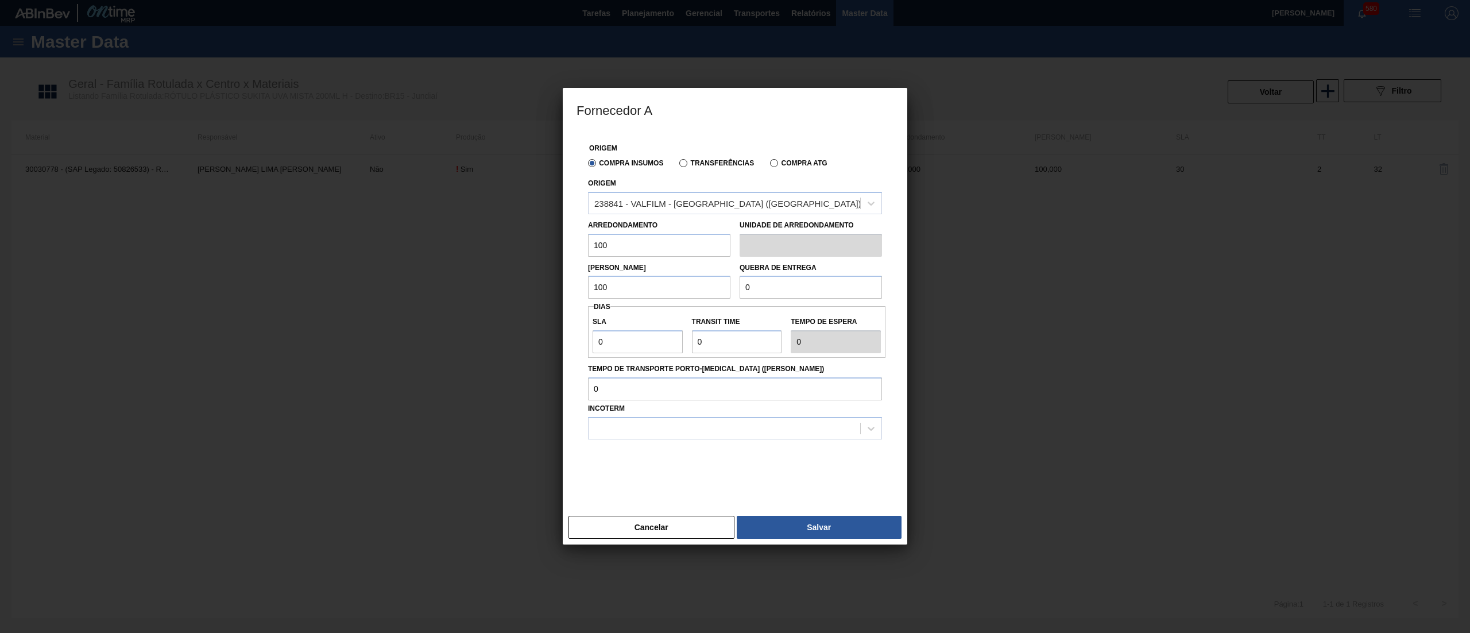
click at [706, 289] on div "Lote Mínimo 100 Quebra de entrega 0" at bounding box center [734, 278] width 303 height 42
paste input "10"
type input "100"
drag, startPoint x: 588, startPoint y: 340, endPoint x: 547, endPoint y: 340, distance: 40.8
click at [547, 340] on div "Fornecedor A Origem Compra Insumos Transferências Compra ATG Origem 238841 - VA…" at bounding box center [735, 316] width 1470 height 633
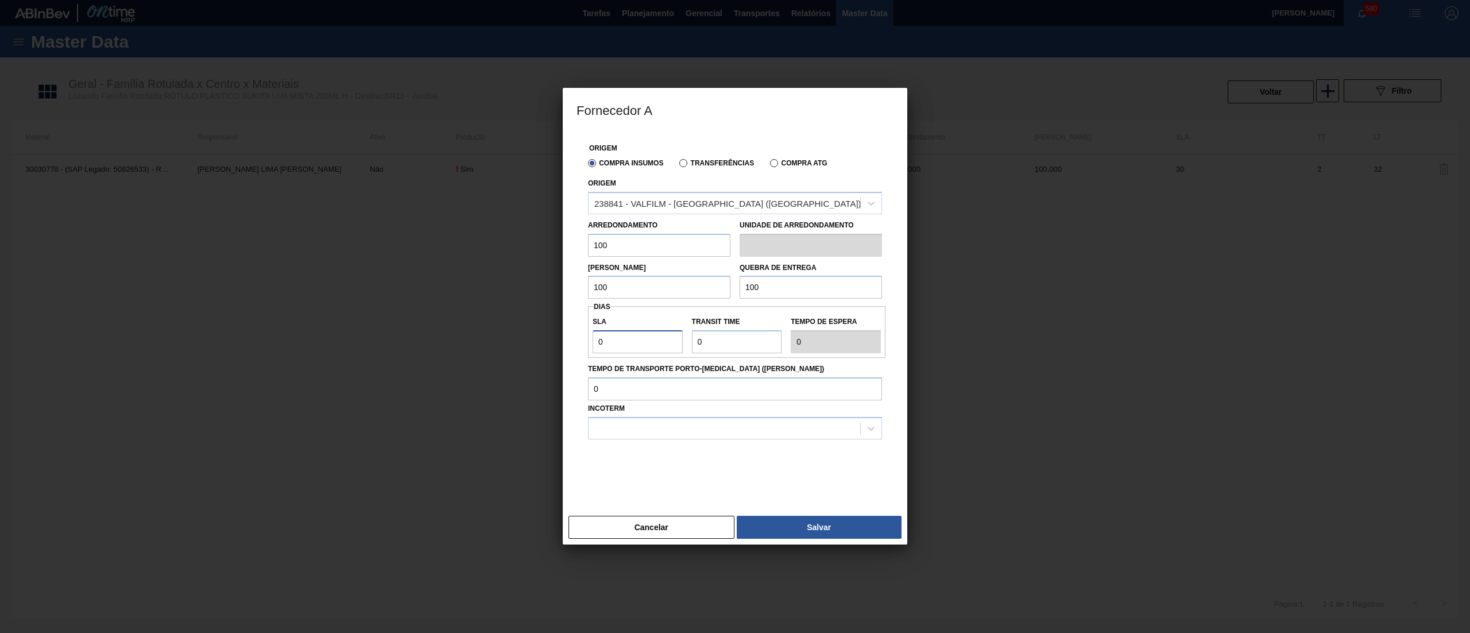
type input "3"
type input "30"
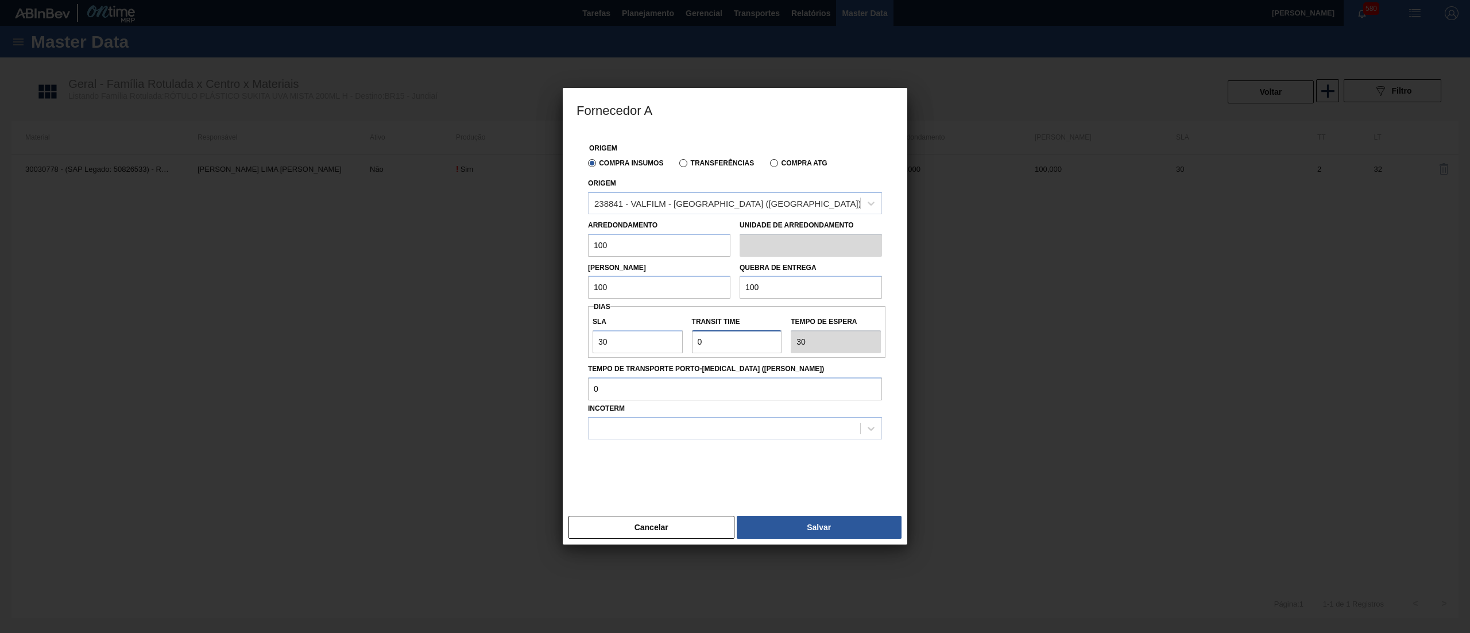
drag, startPoint x: 699, startPoint y: 335, endPoint x: 673, endPoint y: 333, distance: 25.9
click at [673, 333] on div "SLA 30 Transit Time Tempo de espera 30" at bounding box center [736, 332] width 297 height 42
type input "2"
type input "32"
type input "2"
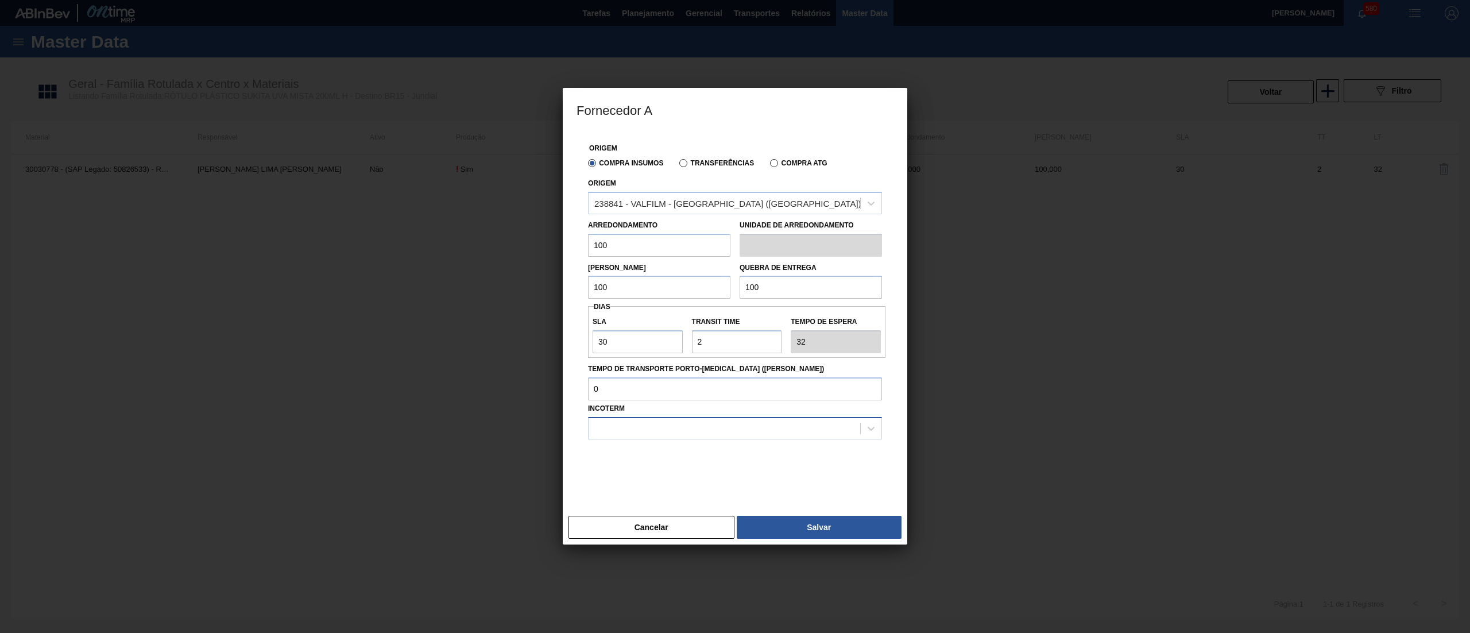
click at [628, 426] on div at bounding box center [725, 428] width 272 height 17
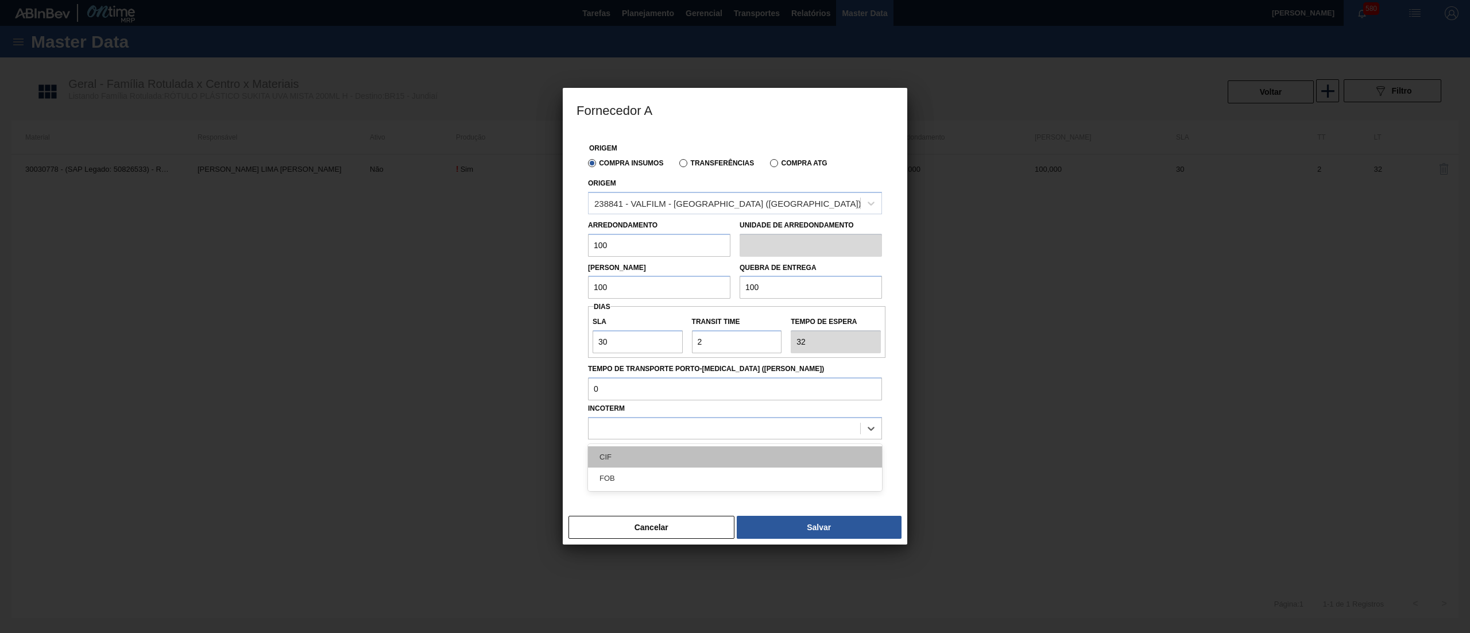
click at [624, 465] on div "CIF" at bounding box center [735, 456] width 294 height 21
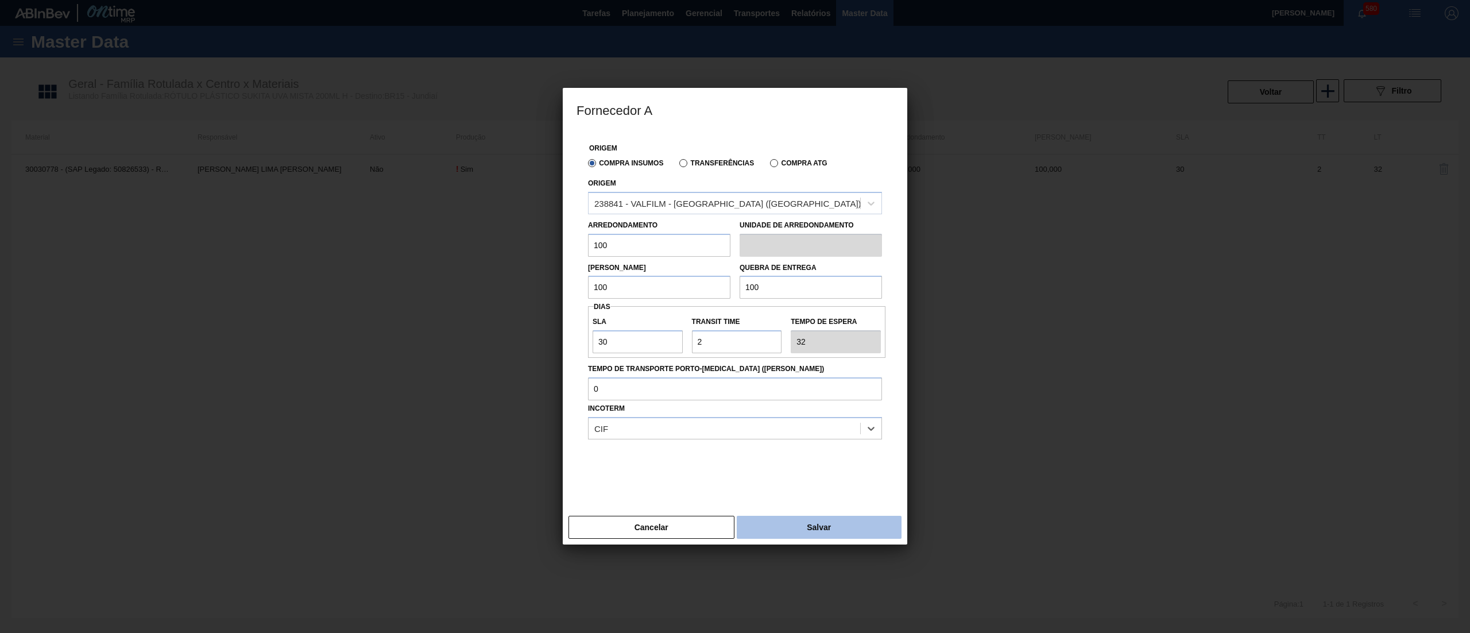
click at [793, 521] on button "Salvar" at bounding box center [819, 527] width 165 height 23
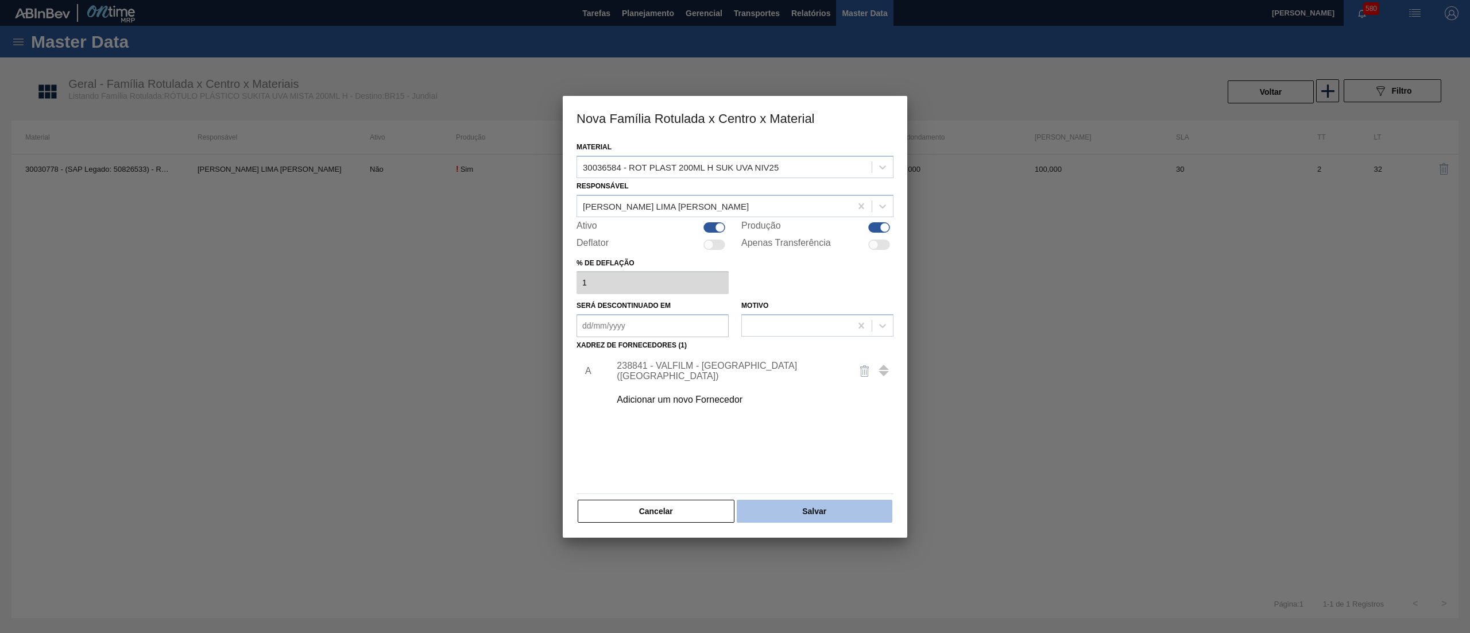
click at [812, 500] on button "Salvar" at bounding box center [815, 511] width 156 height 23
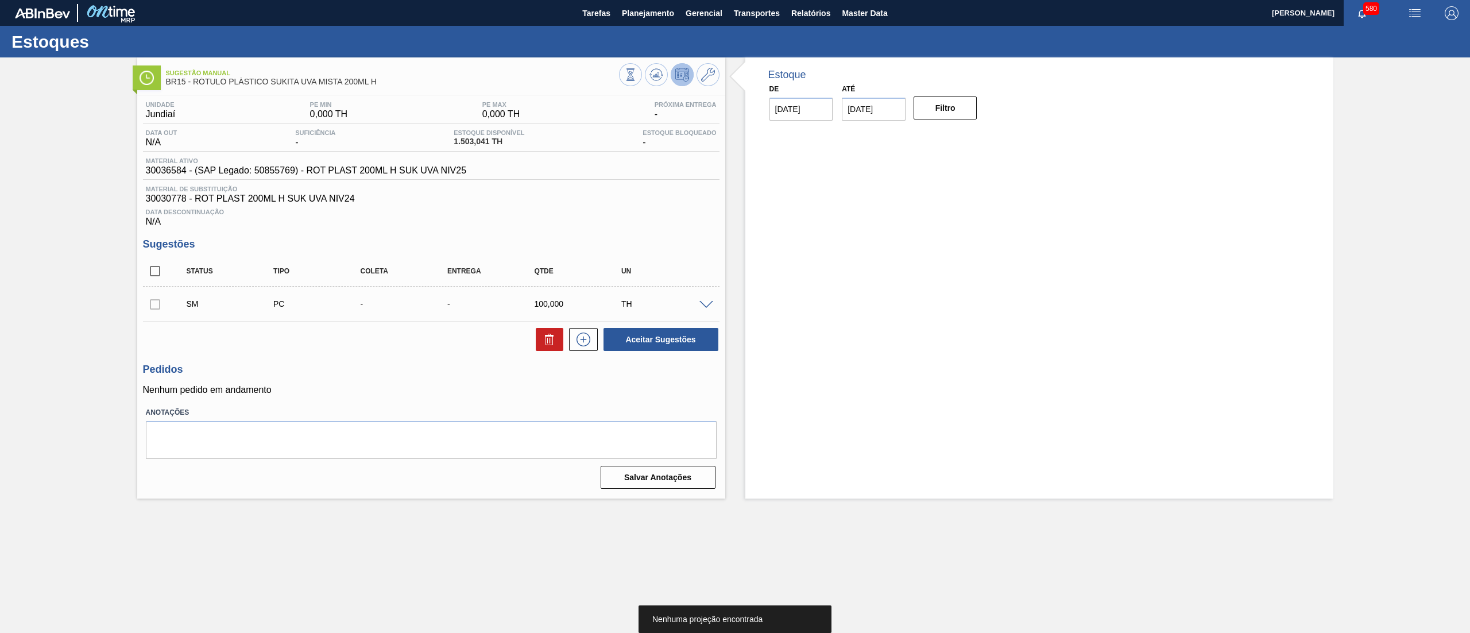
click at [712, 307] on span at bounding box center [706, 305] width 14 height 9
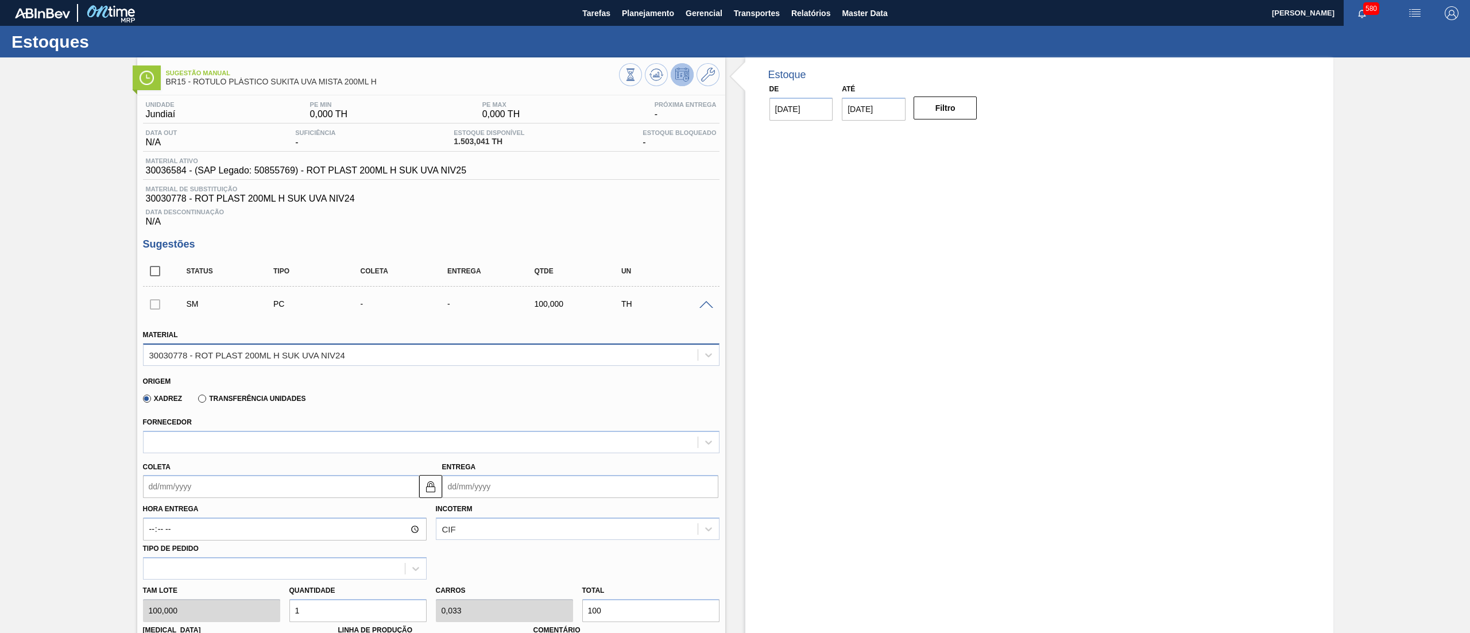
scroll to position [337, 0]
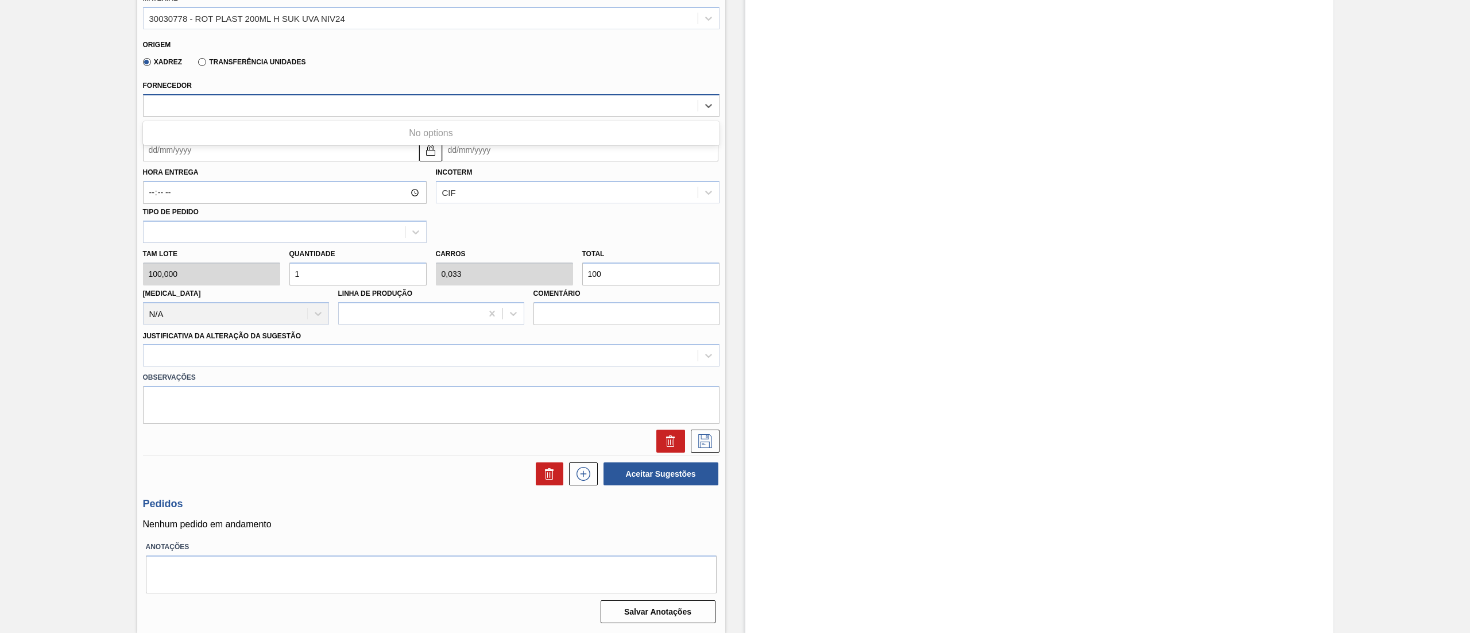
click at [177, 98] on div at bounding box center [421, 105] width 554 height 17
click at [182, 103] on div at bounding box center [421, 105] width 554 height 17
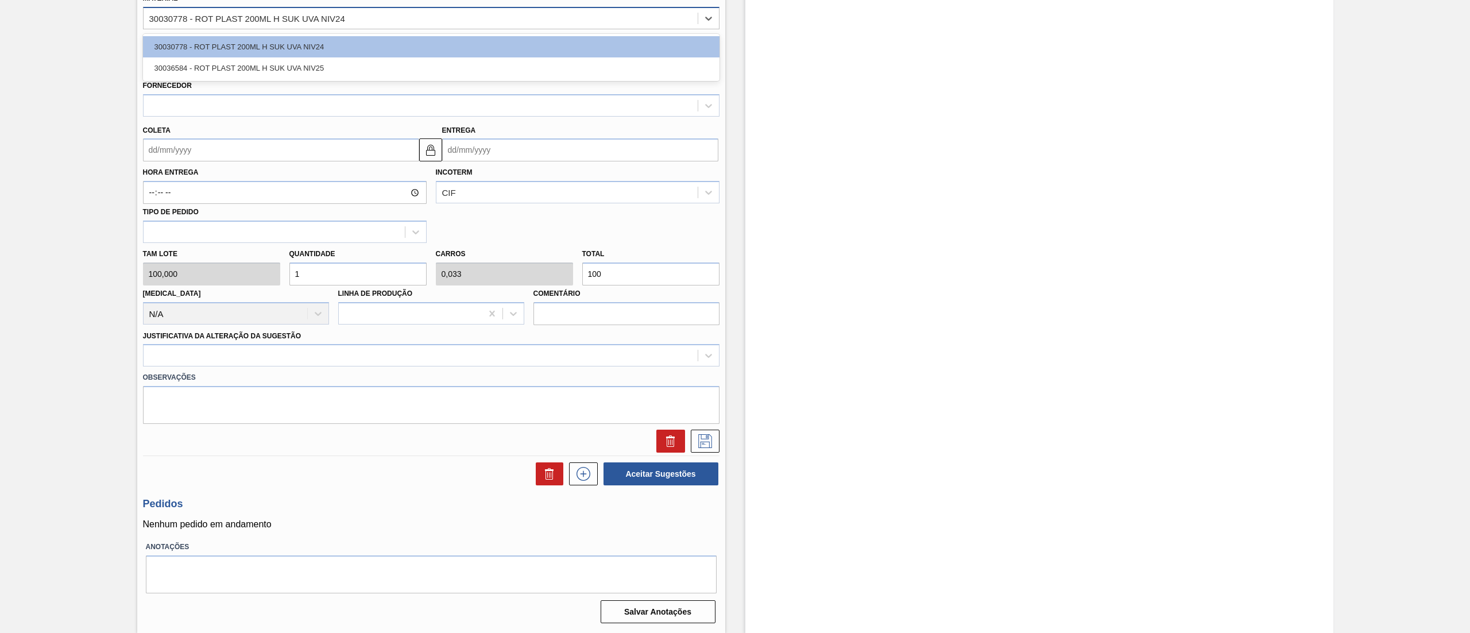
click at [278, 25] on div "30030778 - ROT PLAST 200ML H SUK UVA NIV24" at bounding box center [421, 18] width 554 height 17
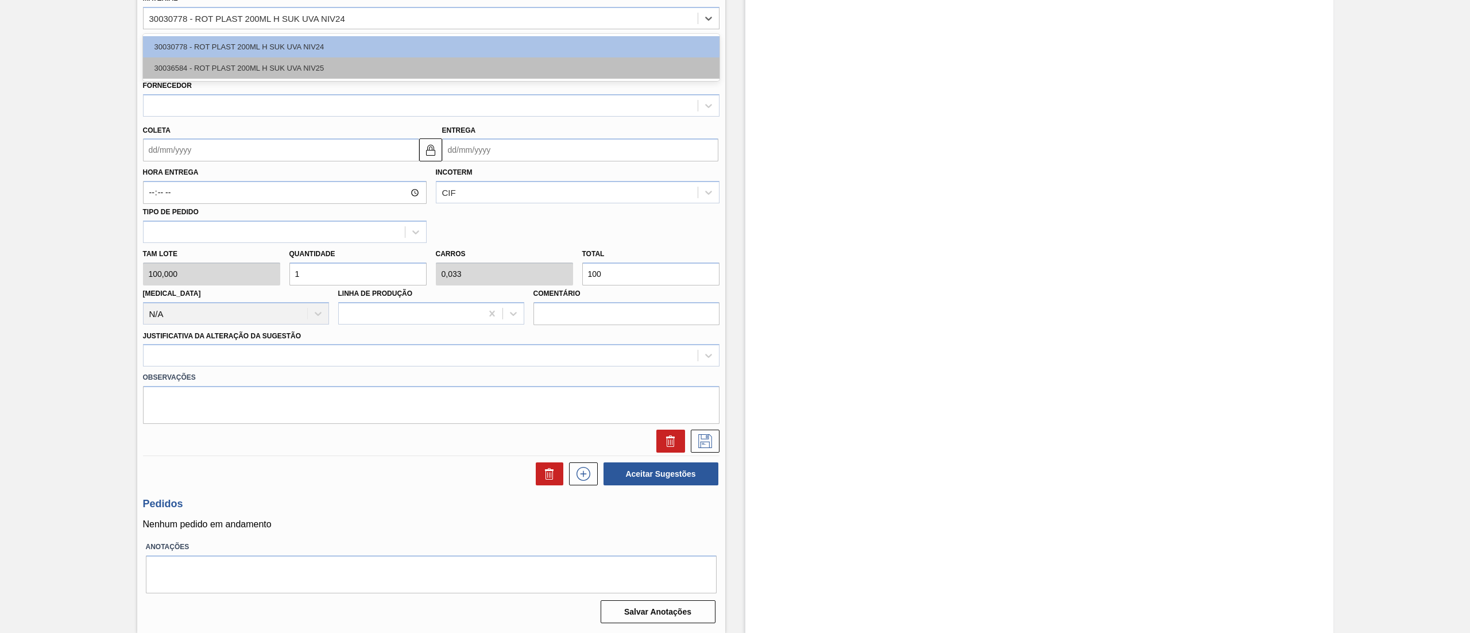
click at [278, 64] on div "30036584 - ROT PLAST 200ML H SUK UVA NIV25" at bounding box center [431, 67] width 577 height 21
type input "1"
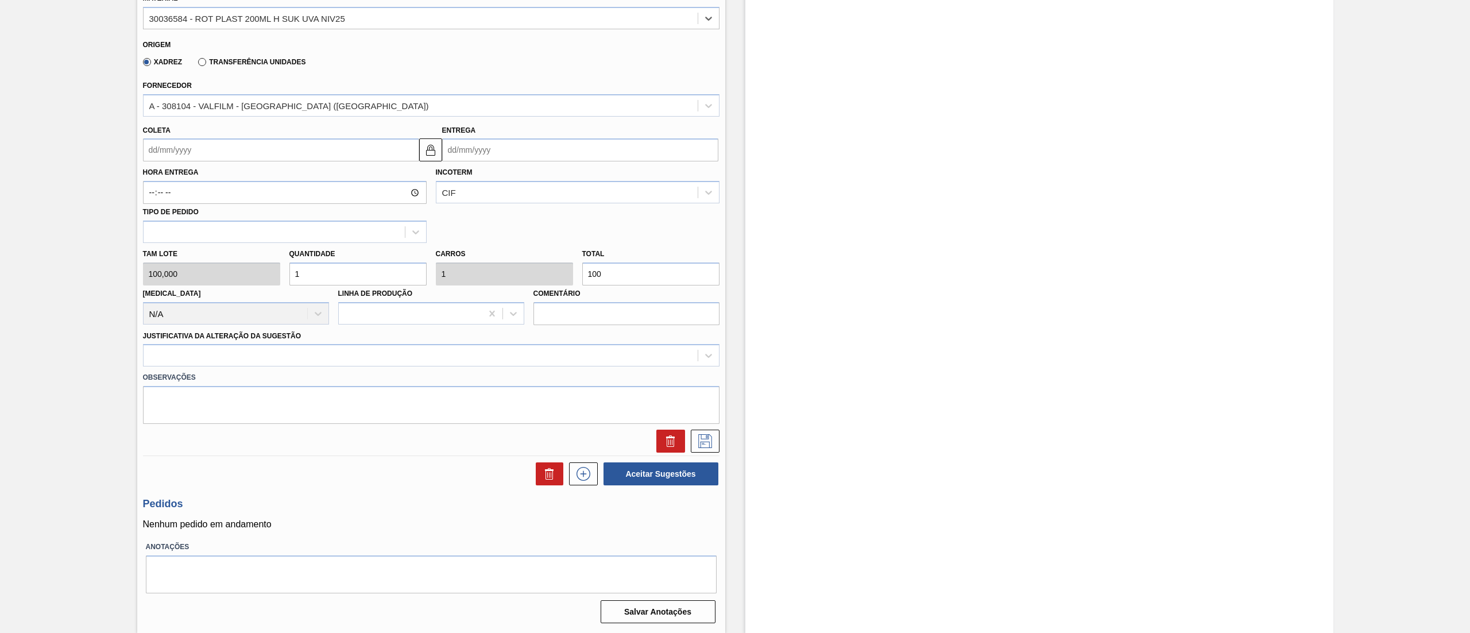
click at [181, 148] on input "Coleta" at bounding box center [281, 149] width 276 height 23
click at [226, 272] on div "25" at bounding box center [231, 270] width 16 height 16
type input "25/09/2025"
type input "27/09/2025"
click at [262, 271] on div "Tam lote 100,000 Quantidade 1 Carros 1 Total 100 Doca N/A Linha de Produção Com…" at bounding box center [431, 284] width 586 height 82
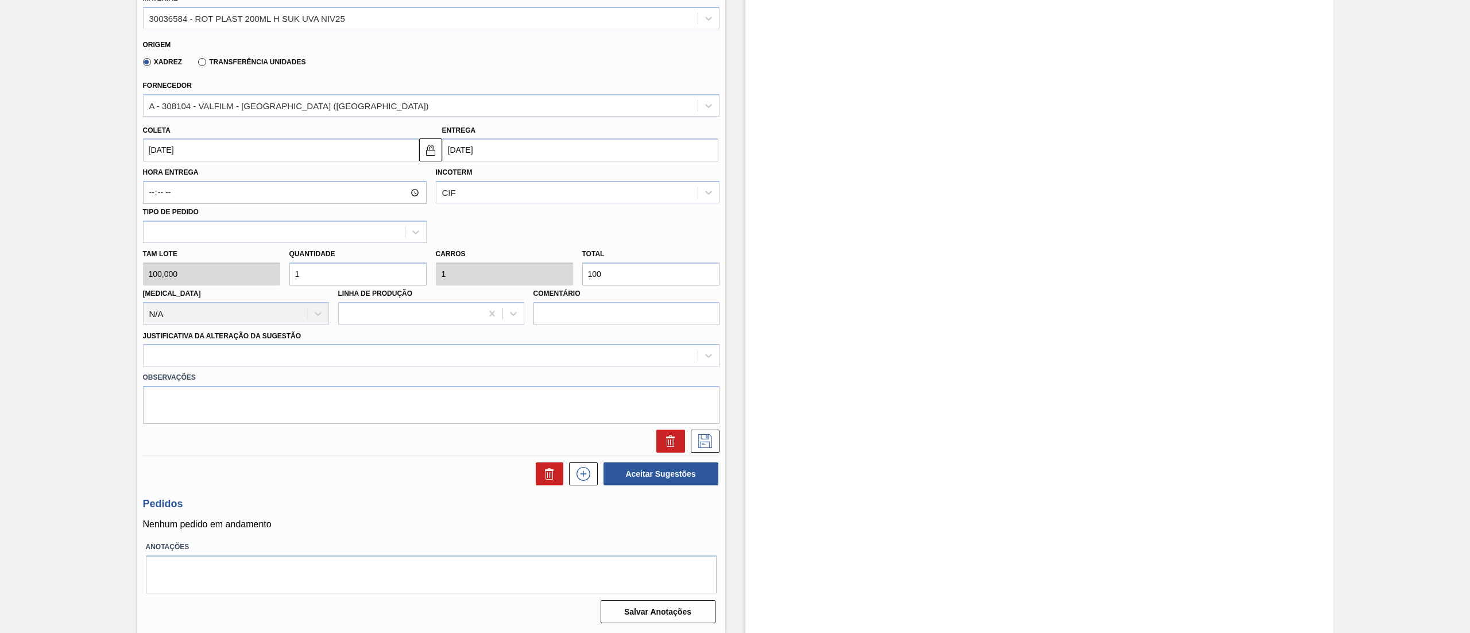
type input "5"
type input "500"
click at [232, 263] on div "Tam lote 100,000 Quantidade 5 Carros 5 Total 500 Doca N/A Linha de Produção Com…" at bounding box center [431, 284] width 586 height 82
type input "3"
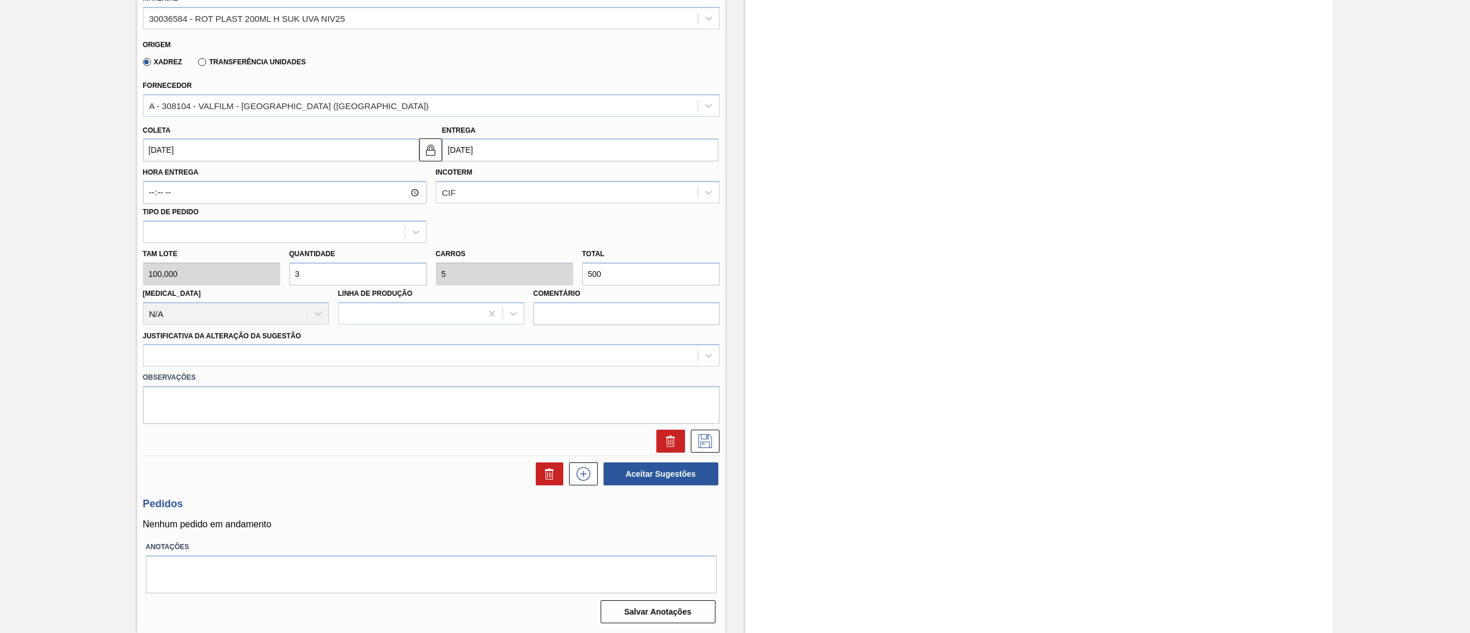
type input "3"
type input "300"
click at [244, 271] on div "Tam lote 100,000 Quantidade 3 Carros 3 Total 300 Doca N/A Linha de Produção Com…" at bounding box center [431, 284] width 586 height 82
type input "1"
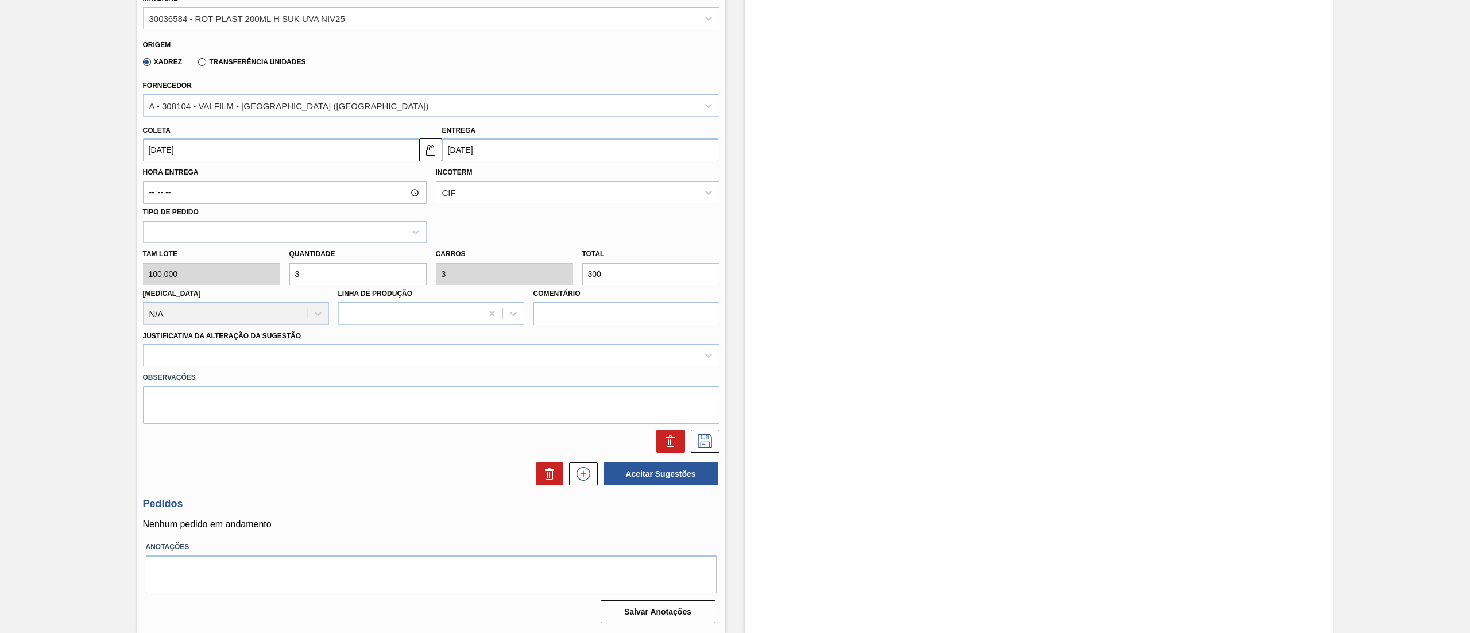
type input "100"
type input "15"
type input "1.500"
type input "15"
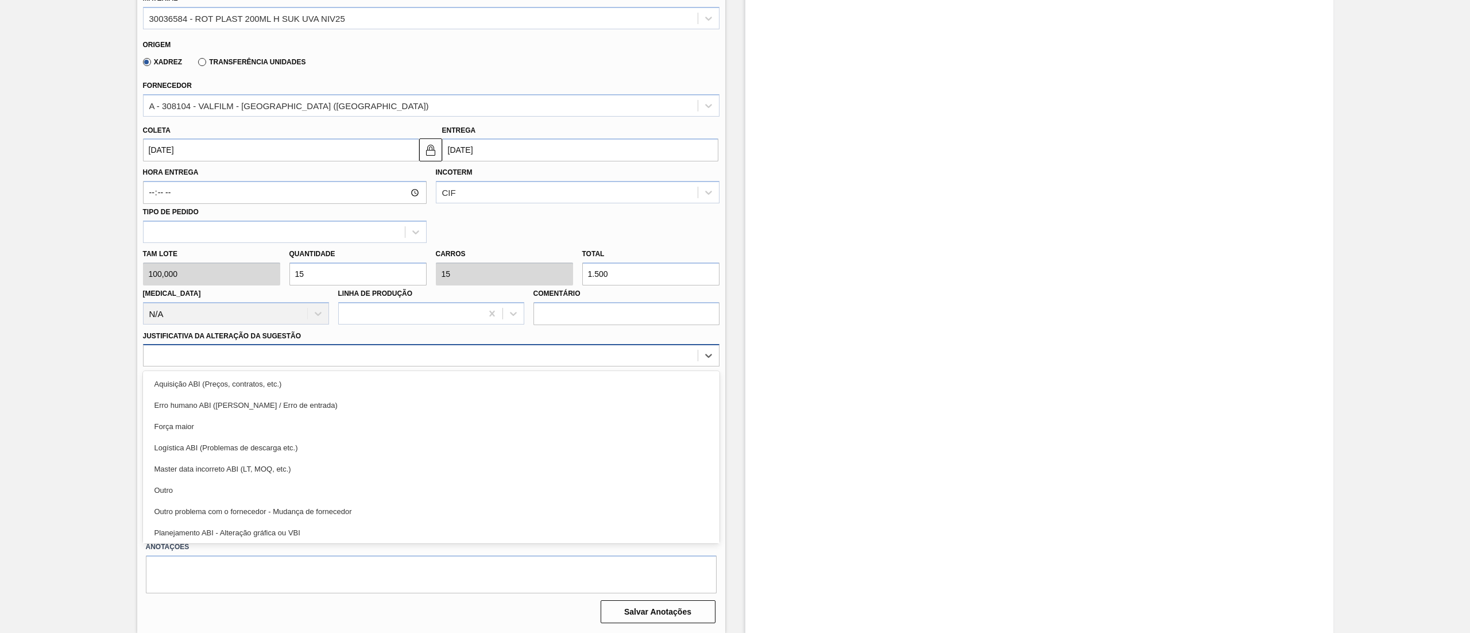
click at [262, 356] on div at bounding box center [421, 355] width 554 height 17
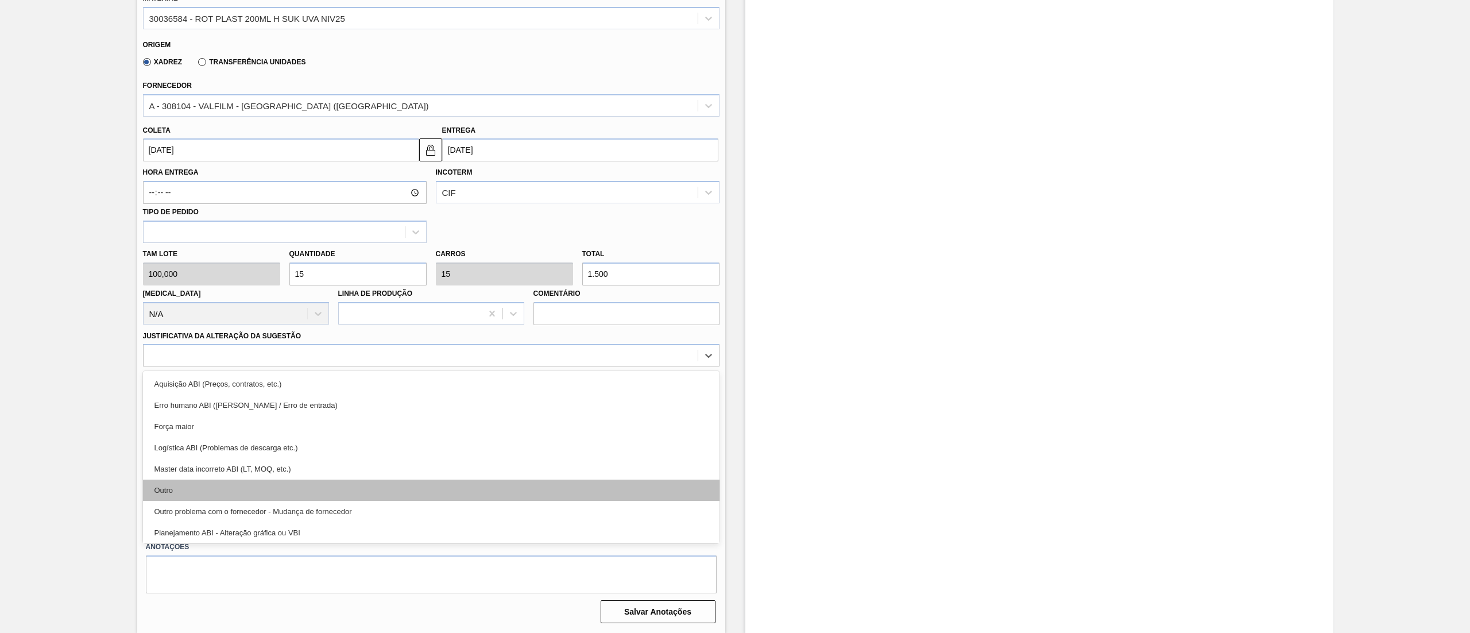
click at [231, 482] on div "Outro" at bounding box center [431, 490] width 577 height 21
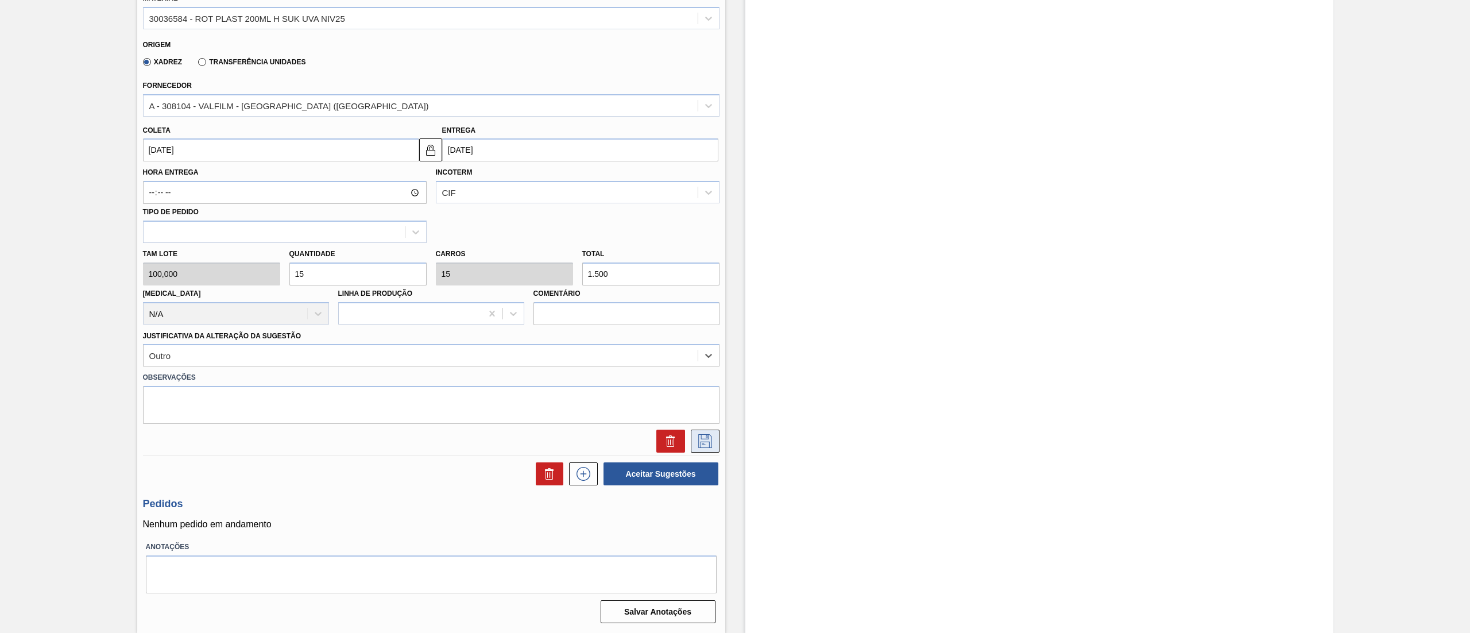
click at [698, 446] on icon at bounding box center [705, 441] width 14 height 14
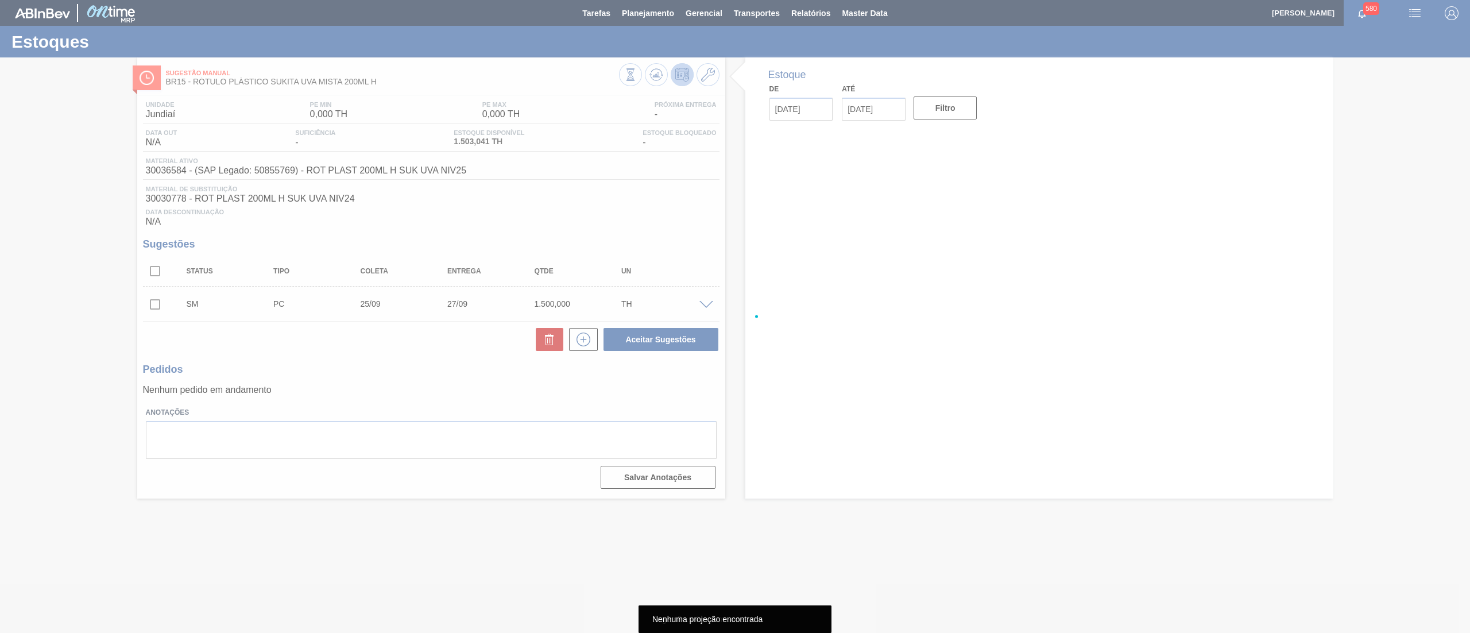
scroll to position [0, 0]
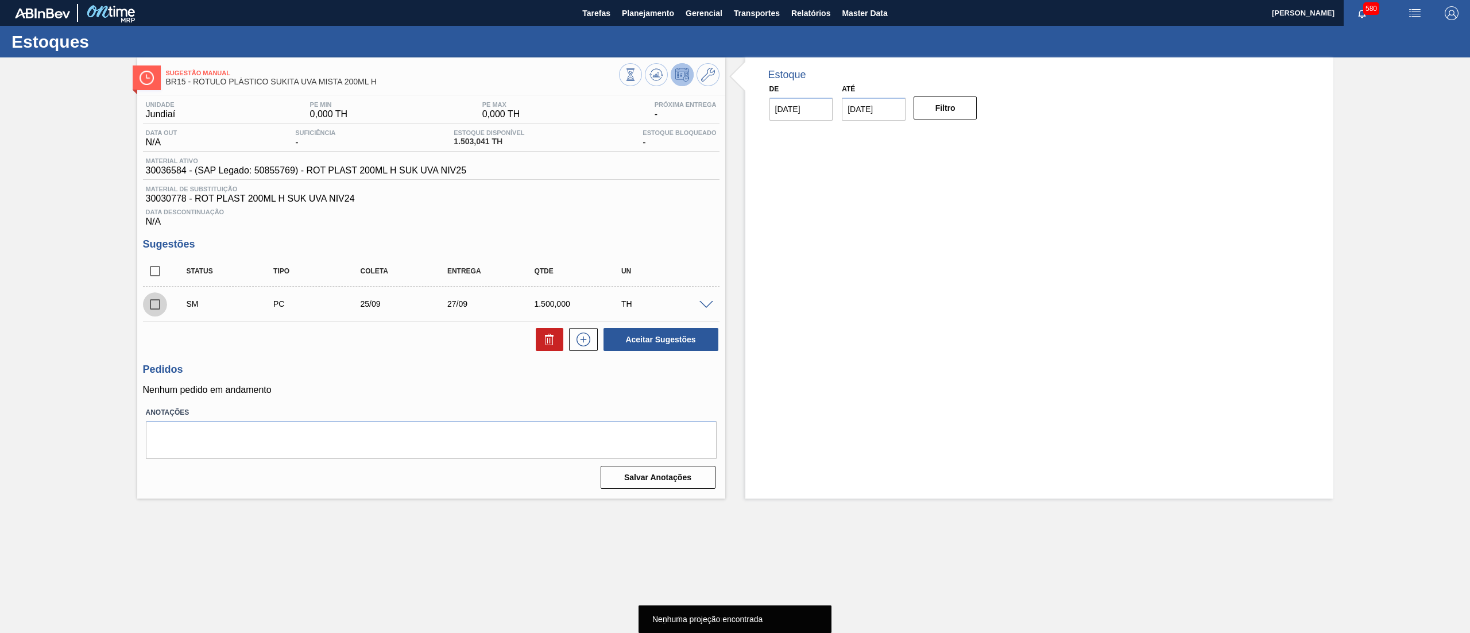
click at [148, 305] on input "checkbox" at bounding box center [155, 304] width 24 height 24
click at [695, 342] on button "Aceitar Sugestões" at bounding box center [661, 339] width 115 height 23
checkbox input "false"
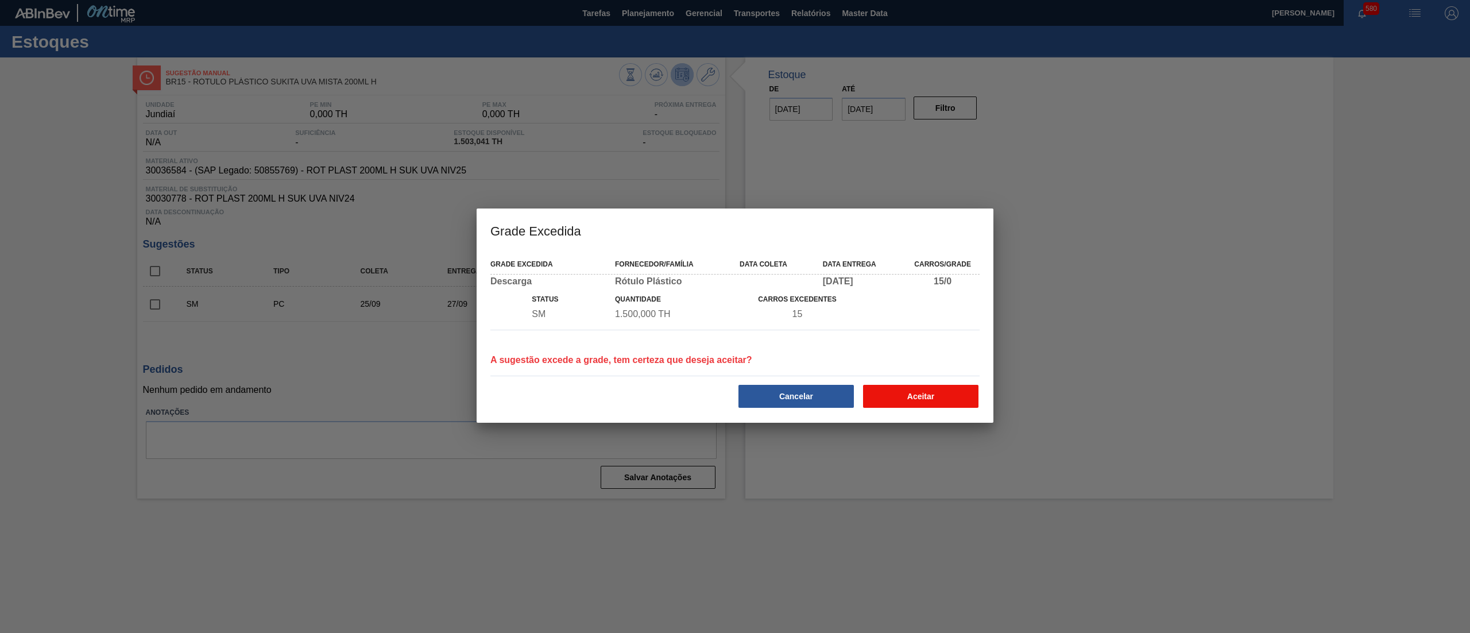
click at [903, 397] on button "Aceitar" at bounding box center [920, 396] width 115 height 23
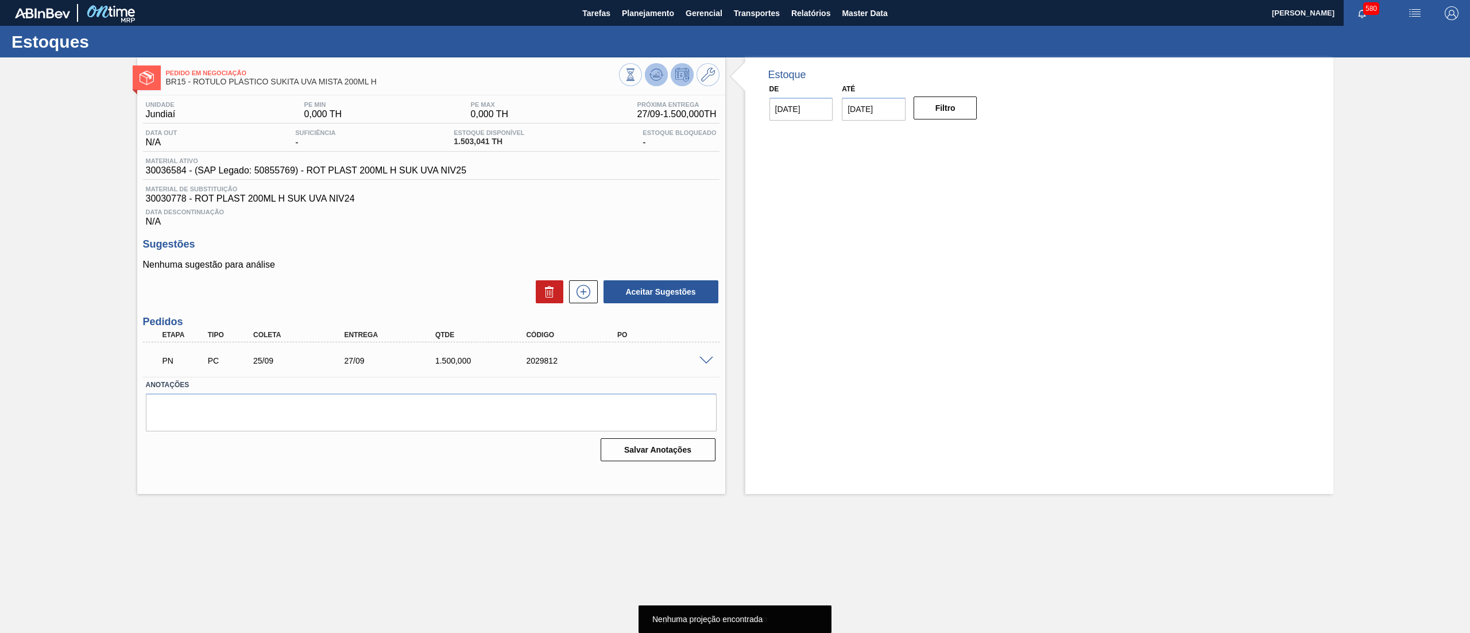
click at [657, 75] on icon at bounding box center [657, 75] width 14 height 14
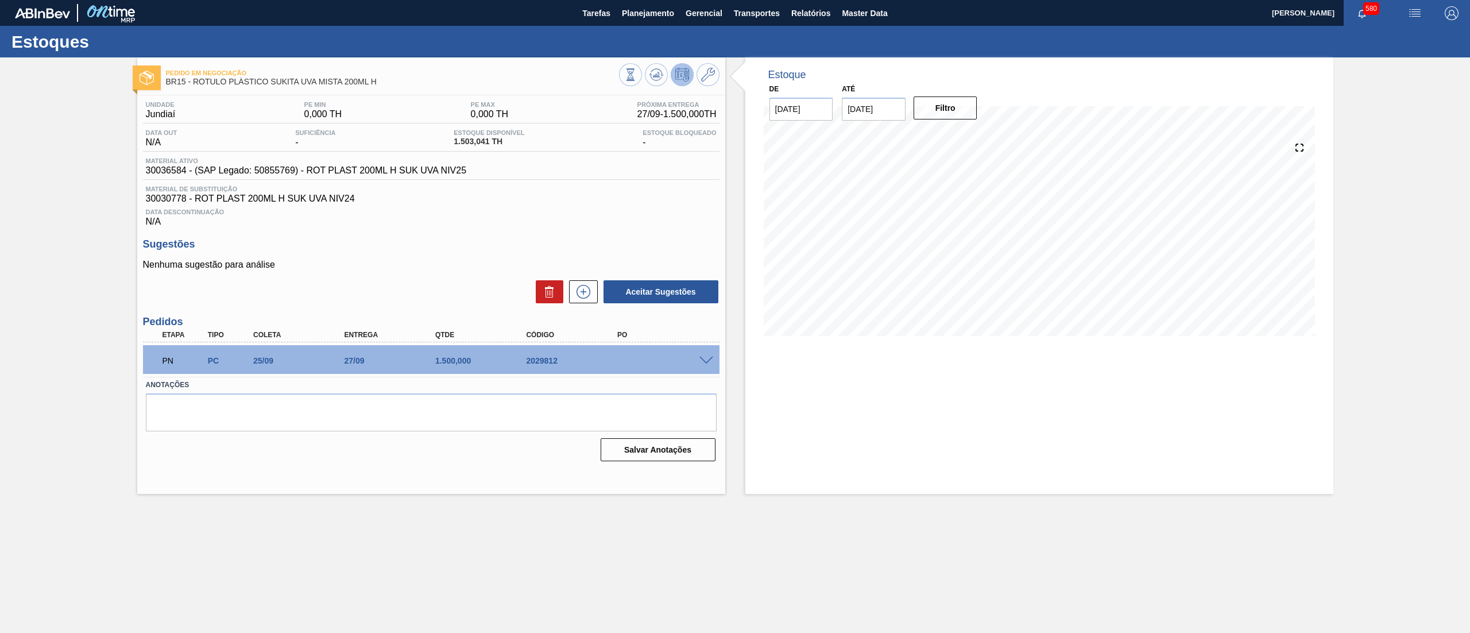
click at [689, 218] on div "Data Descontinuação N/A" at bounding box center [431, 215] width 577 height 23
click at [860, 13] on span "Master Data" at bounding box center [864, 13] width 45 height 14
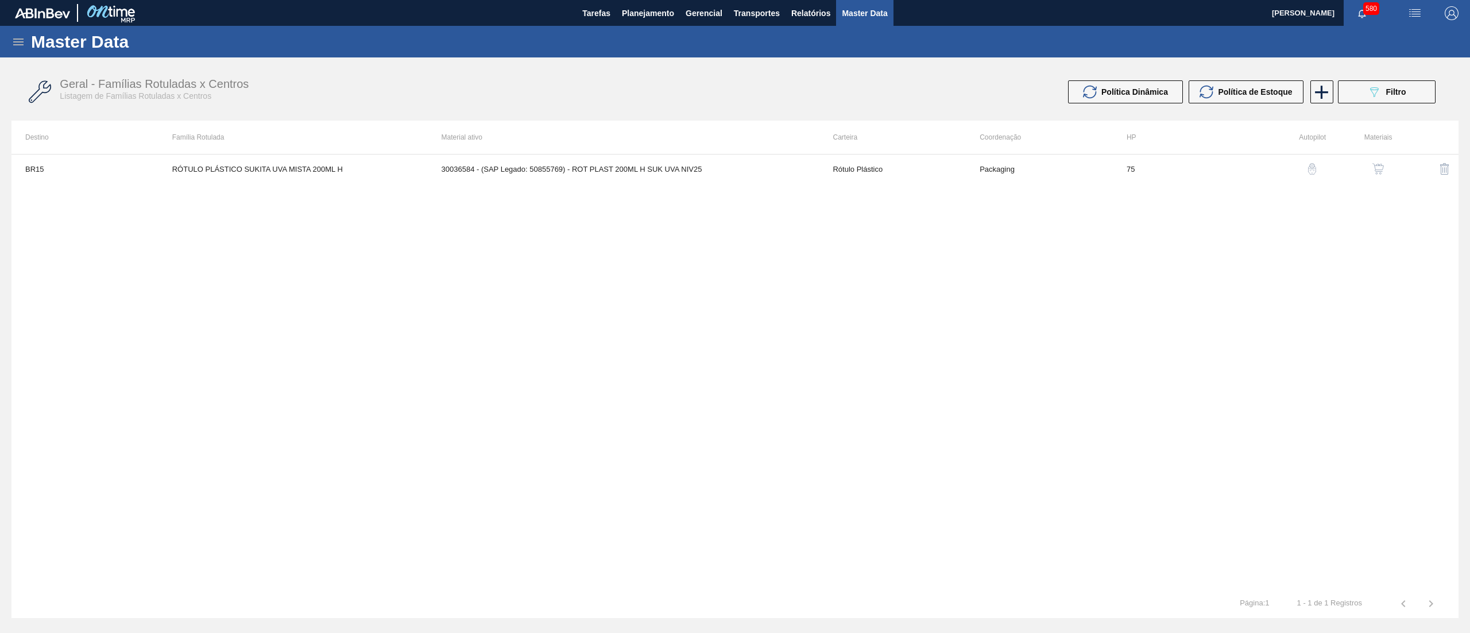
click at [17, 43] on icon at bounding box center [18, 42] width 14 height 14
